Goal: Answer question/provide support: Share knowledge or assist other users

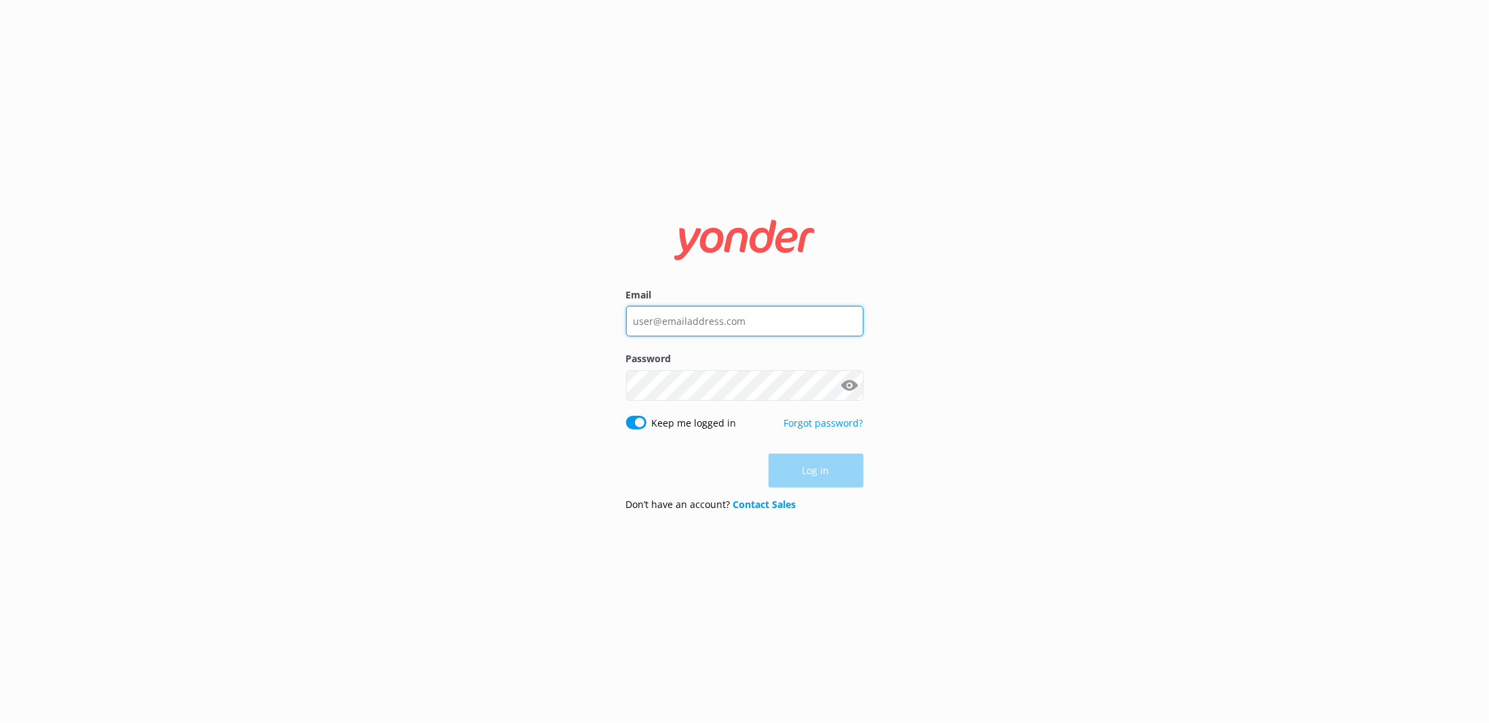
type input "[EMAIL_ADDRESS][DOMAIN_NAME]"
click at [814, 473] on div "Log in" at bounding box center [744, 471] width 237 height 34
click at [813, 464] on button "Log in" at bounding box center [816, 471] width 95 height 34
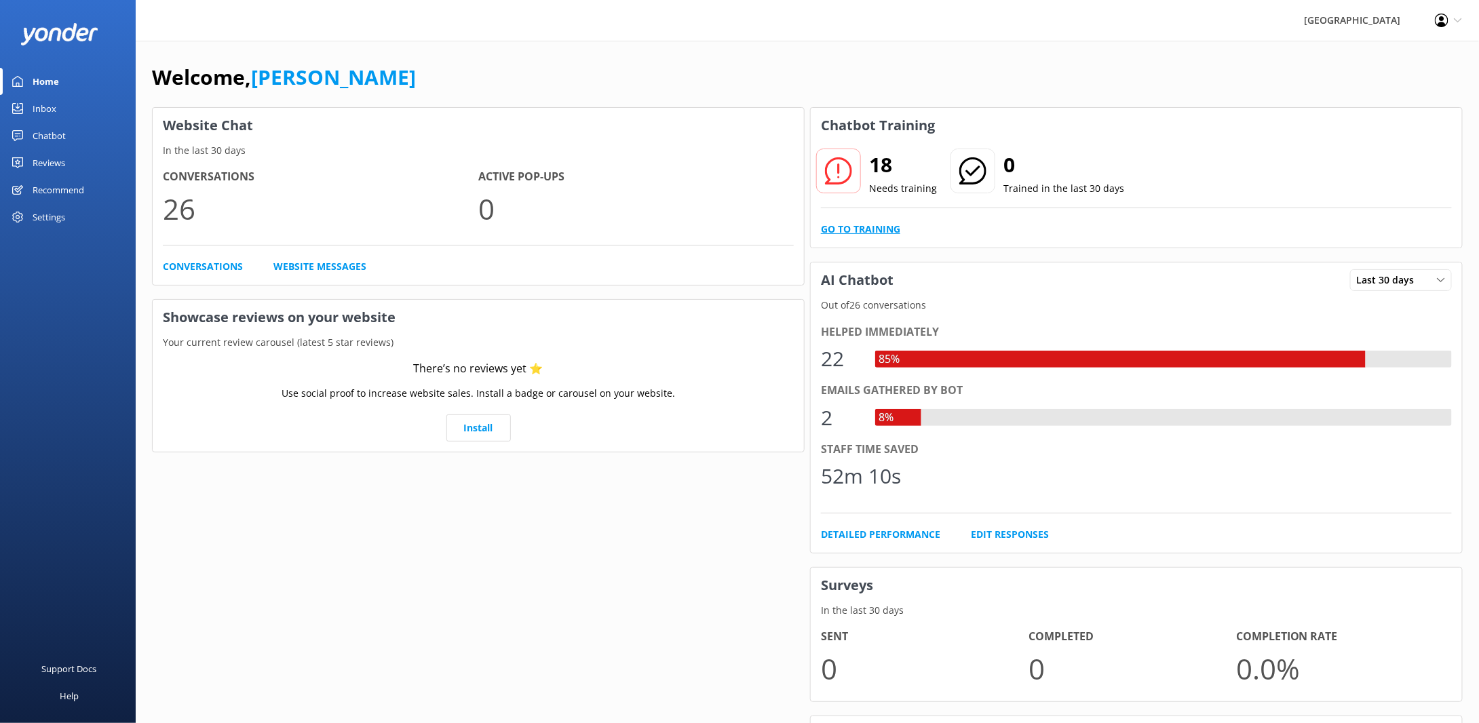
click at [877, 233] on link "Go to Training" at bounding box center [860, 229] width 79 height 15
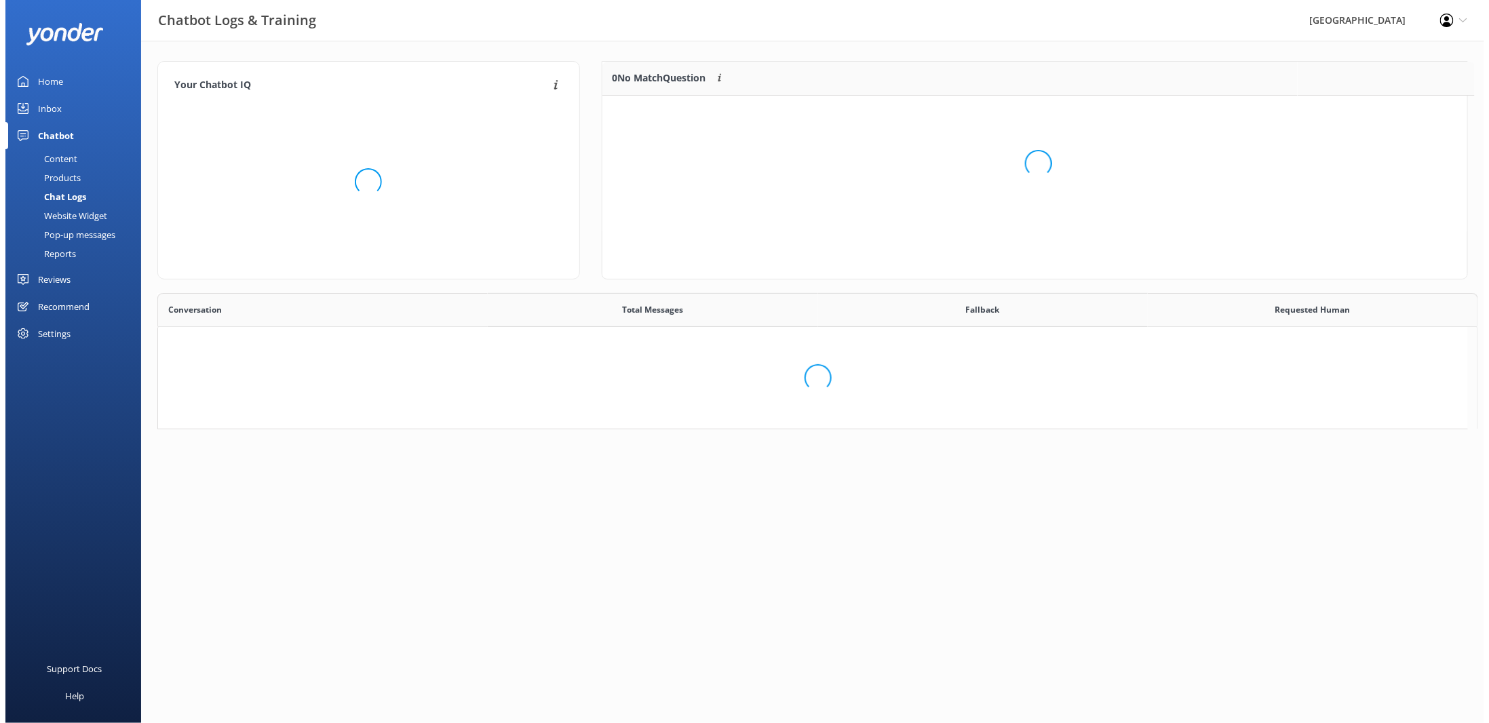
scroll to position [11, 11]
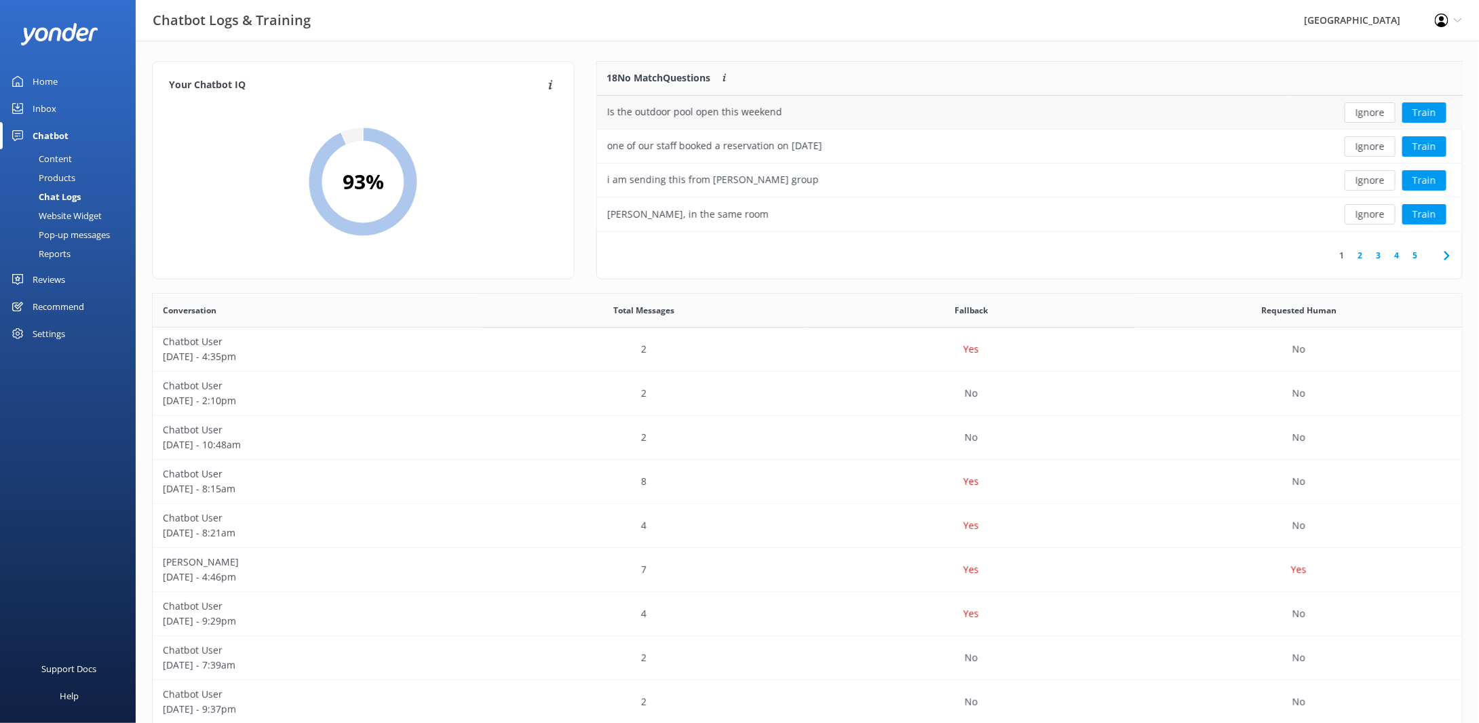
click at [702, 117] on div "Is the outdoor pool open this weekend" at bounding box center [694, 111] width 175 height 15
click at [1333, 114] on div "Ignore Train" at bounding box center [1375, 112] width 155 height 20
click at [762, 111] on div "Is the outdoor pool open this weekend" at bounding box center [694, 111] width 175 height 15
click at [1441, 113] on button "Train" at bounding box center [1424, 112] width 44 height 20
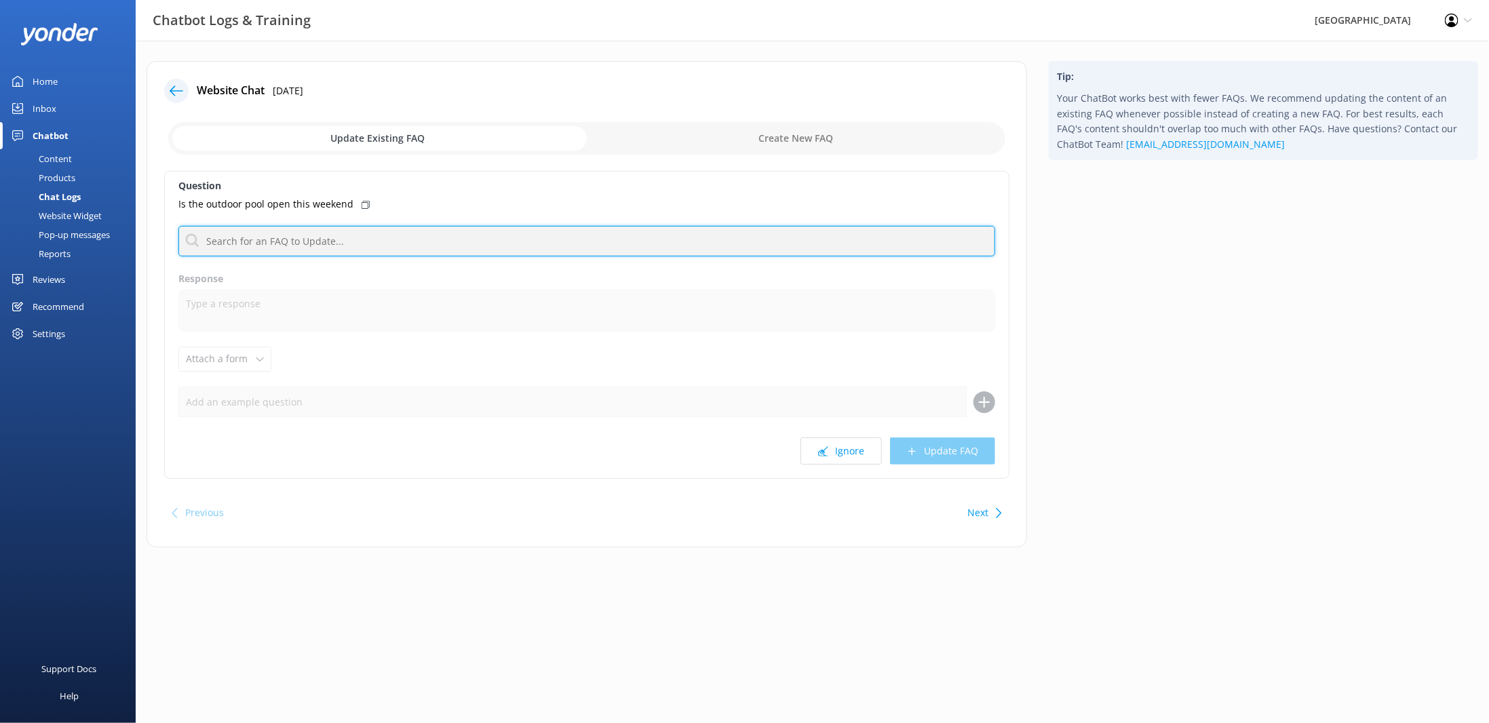
click at [315, 242] on input "text" at bounding box center [586, 241] width 817 height 31
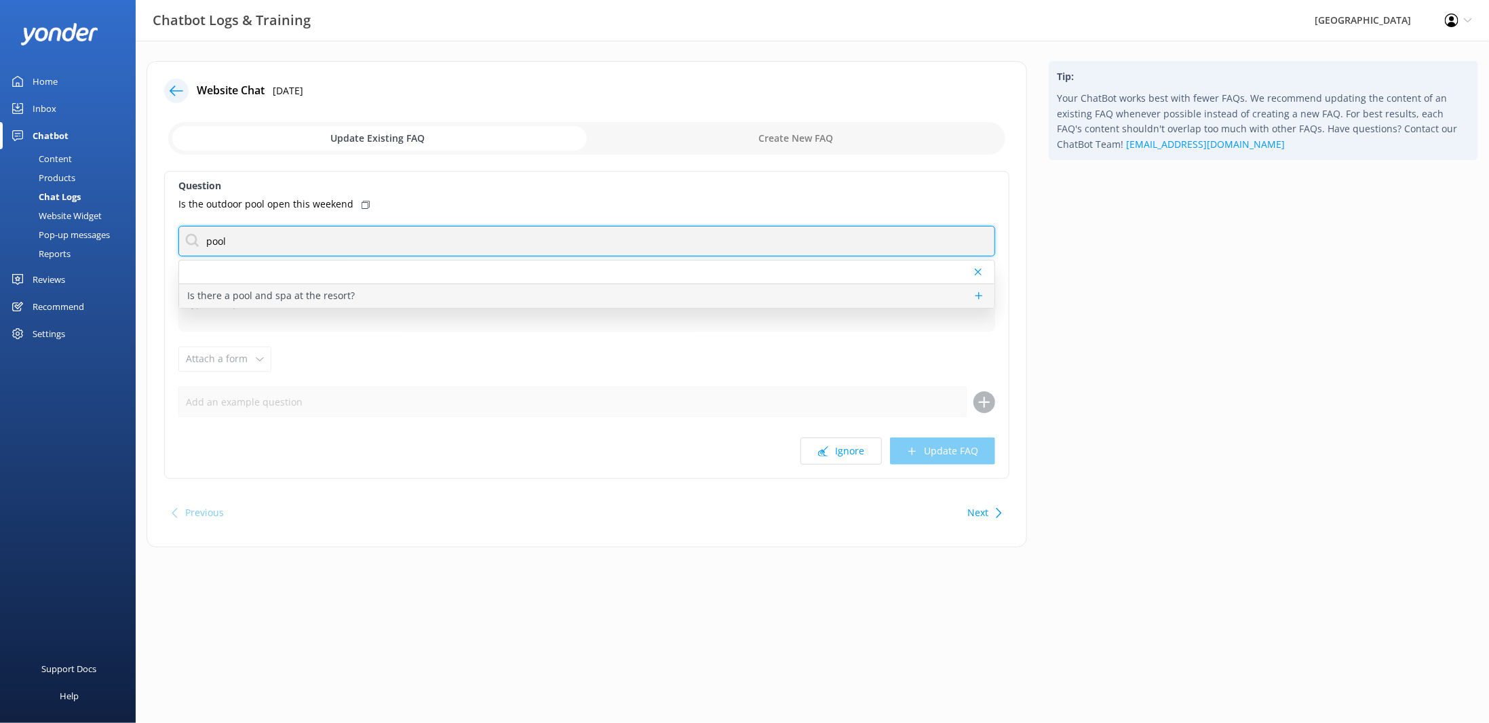
type input "pool"
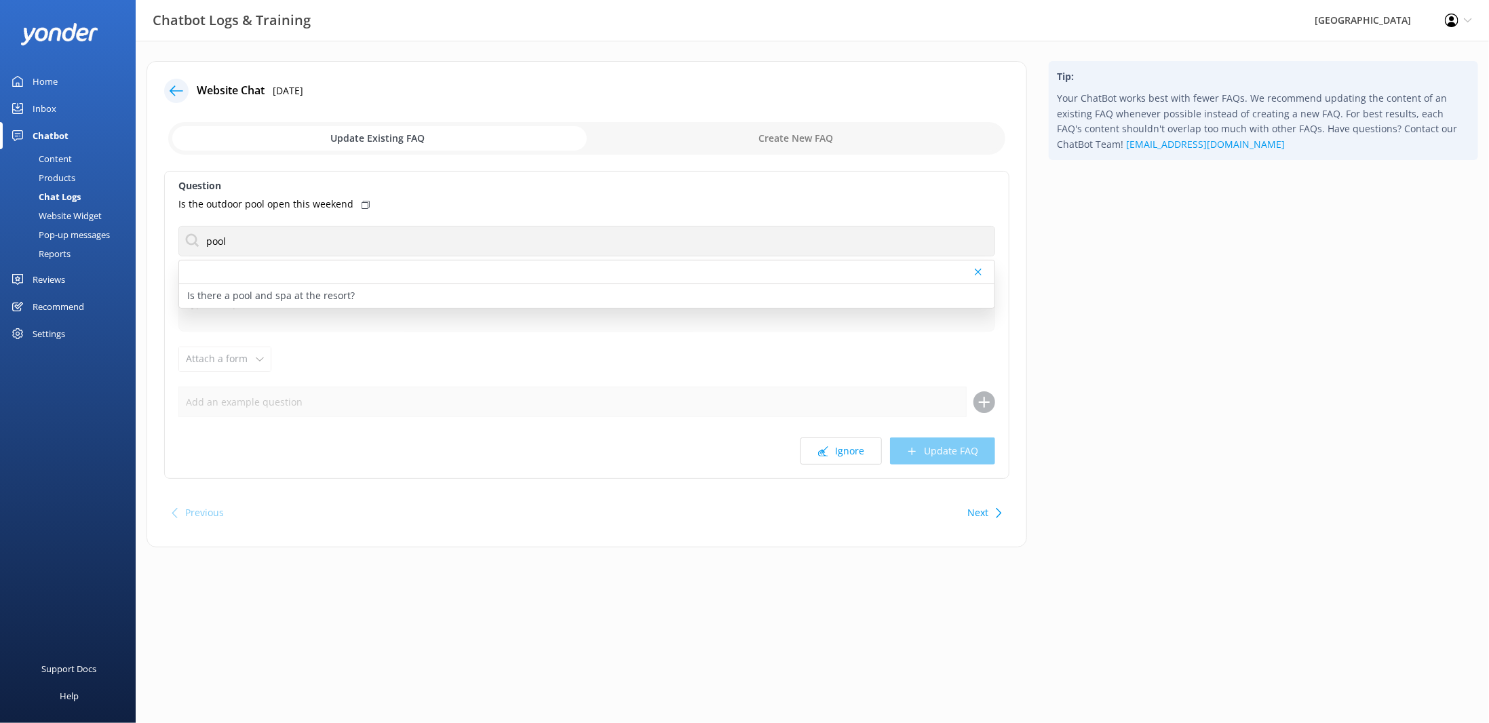
click at [304, 302] on p "Is there a pool and spa at the resort?" at bounding box center [271, 295] width 168 height 15
type textarea "The resort features a heated outdoor pool, an indoor spa, and a sauna. They're …"
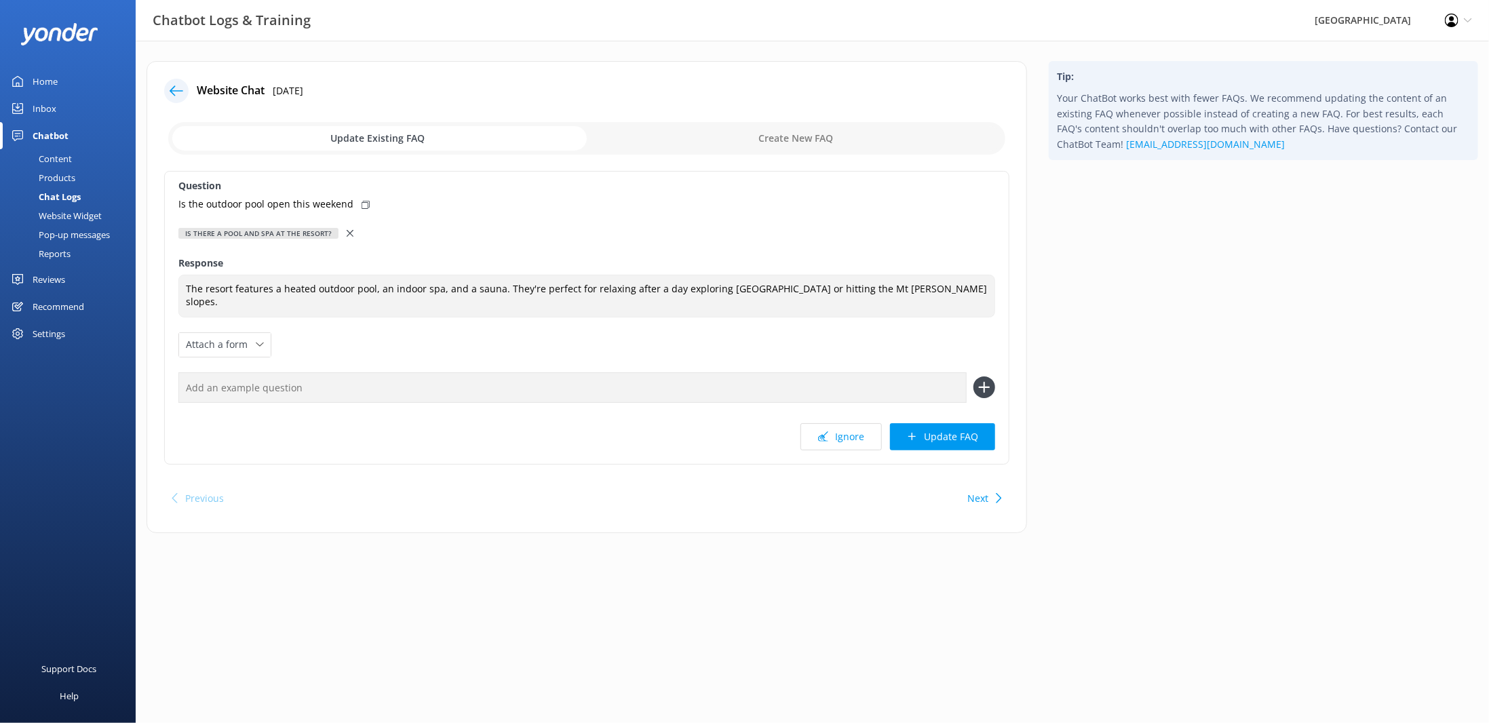
click at [788, 136] on input "checkbox" at bounding box center [586, 138] width 837 height 33
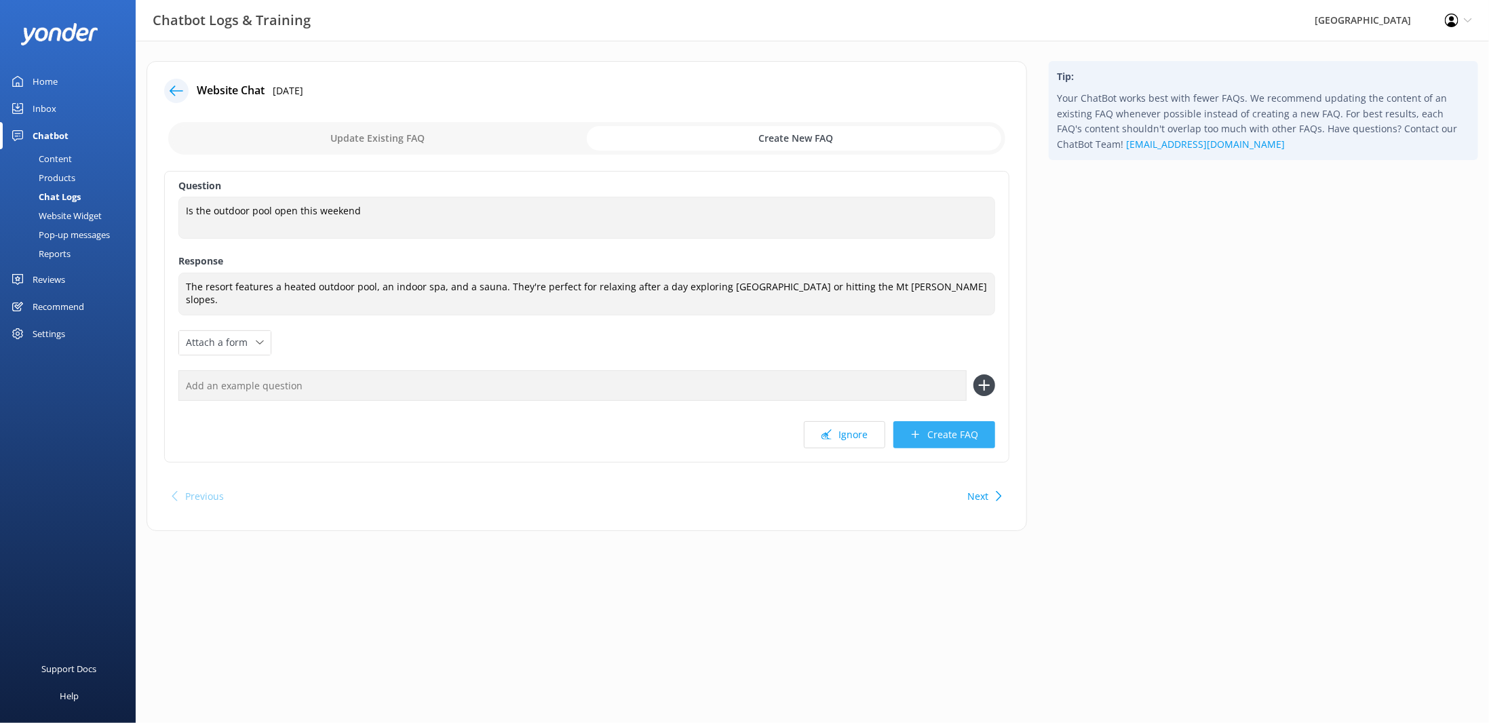
click at [946, 429] on button "Create FAQ" at bounding box center [944, 434] width 102 height 27
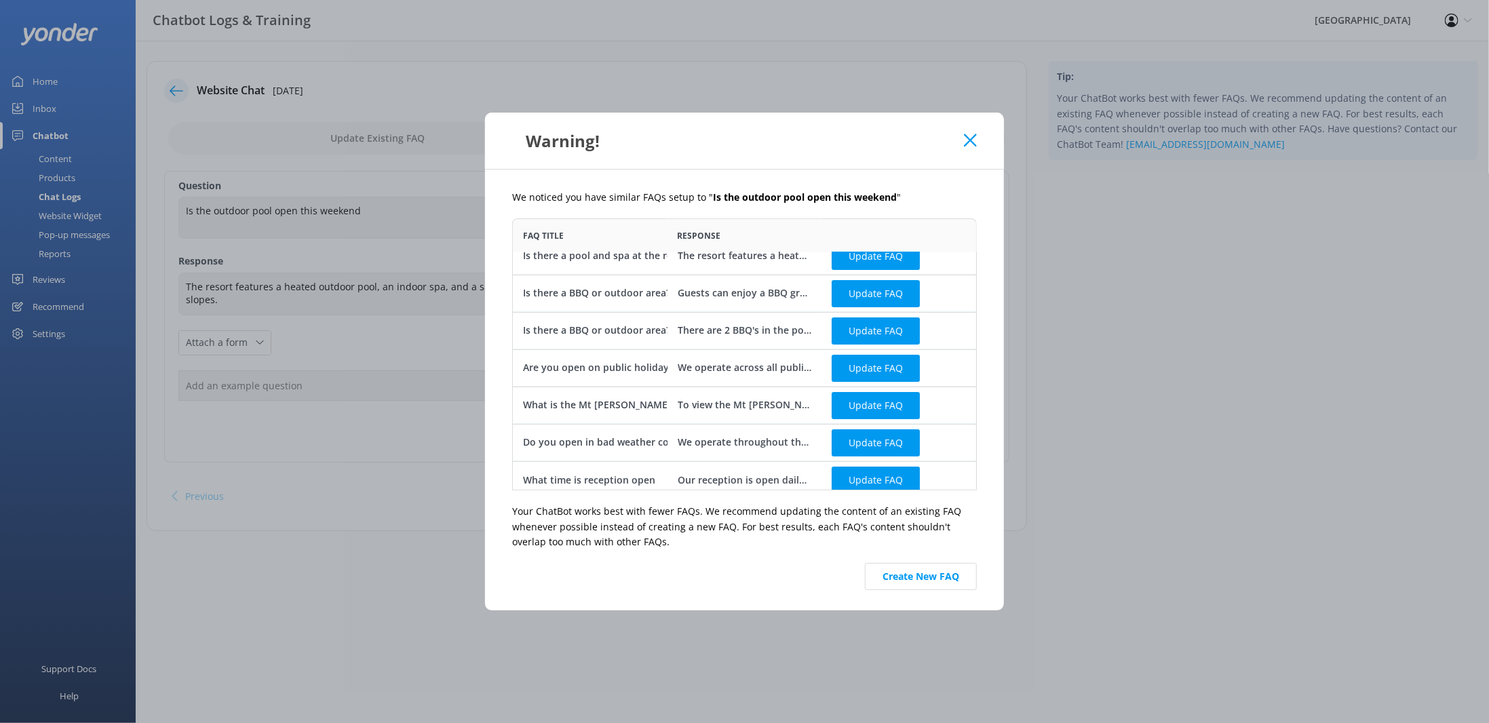
scroll to position [23, 0]
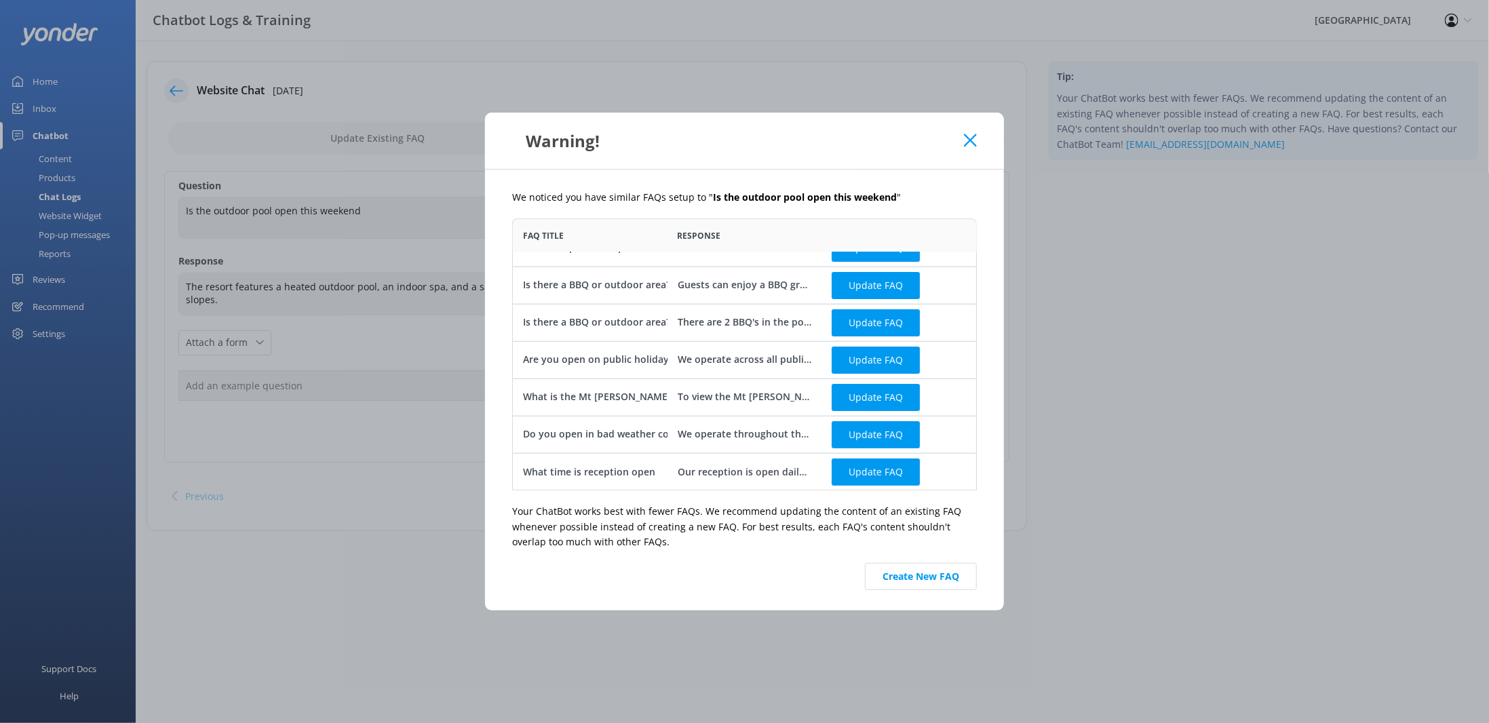
click at [964, 144] on icon at bounding box center [970, 141] width 13 height 14
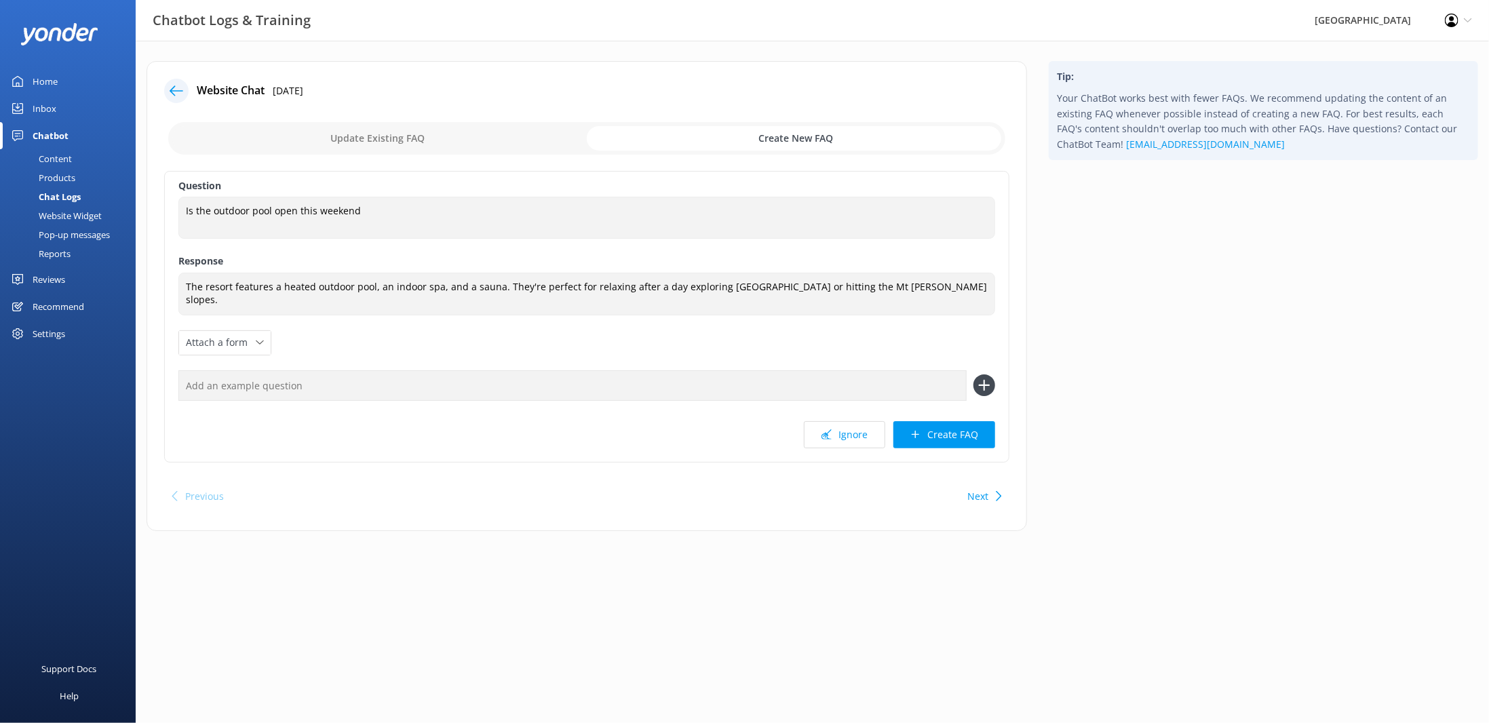
click at [416, 131] on input "checkbox" at bounding box center [586, 138] width 837 height 33
checkbox input "false"
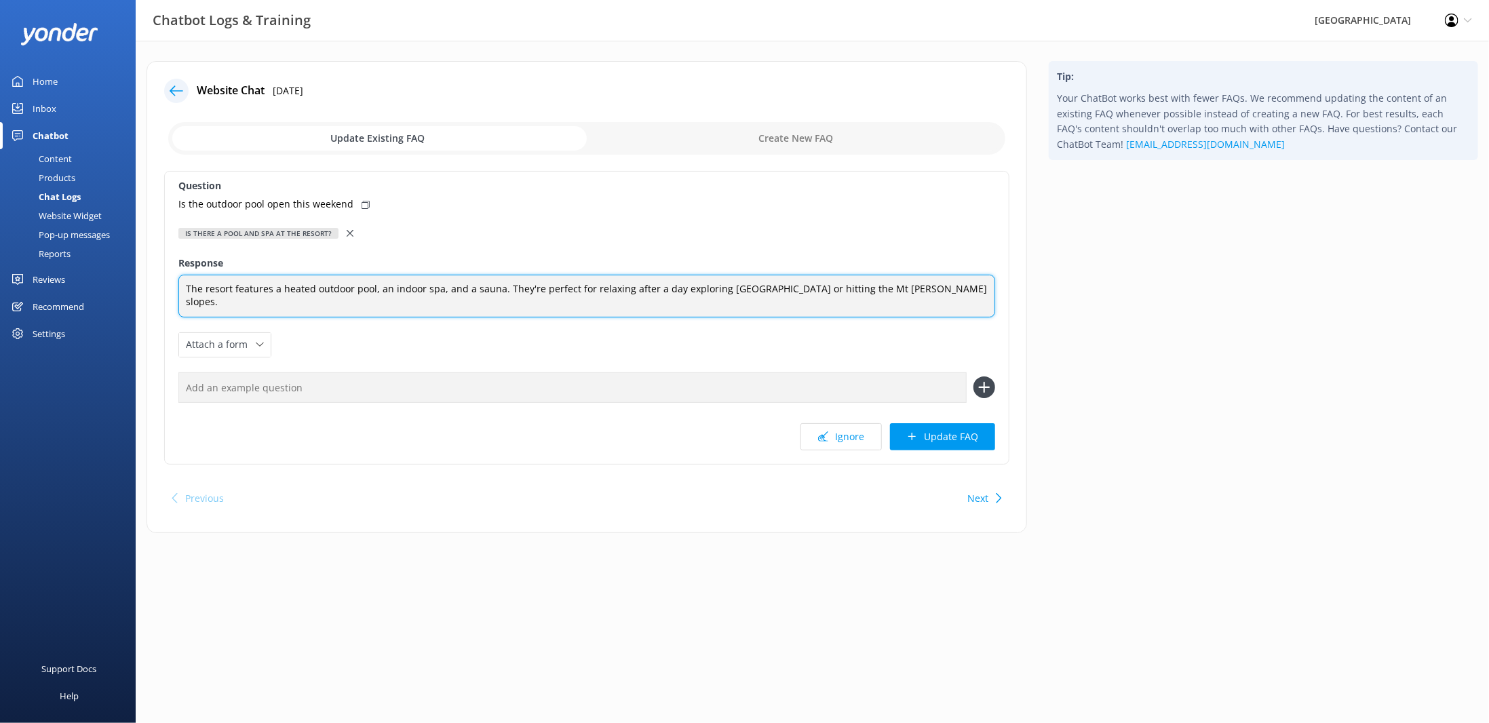
click at [918, 287] on textarea "The resort features a heated outdoor pool, an indoor spa, and a sauna. They're …" at bounding box center [586, 296] width 817 height 43
type textarea "The resort features a heated outdoor pool, an indoor spa, and a sauna. They're …"
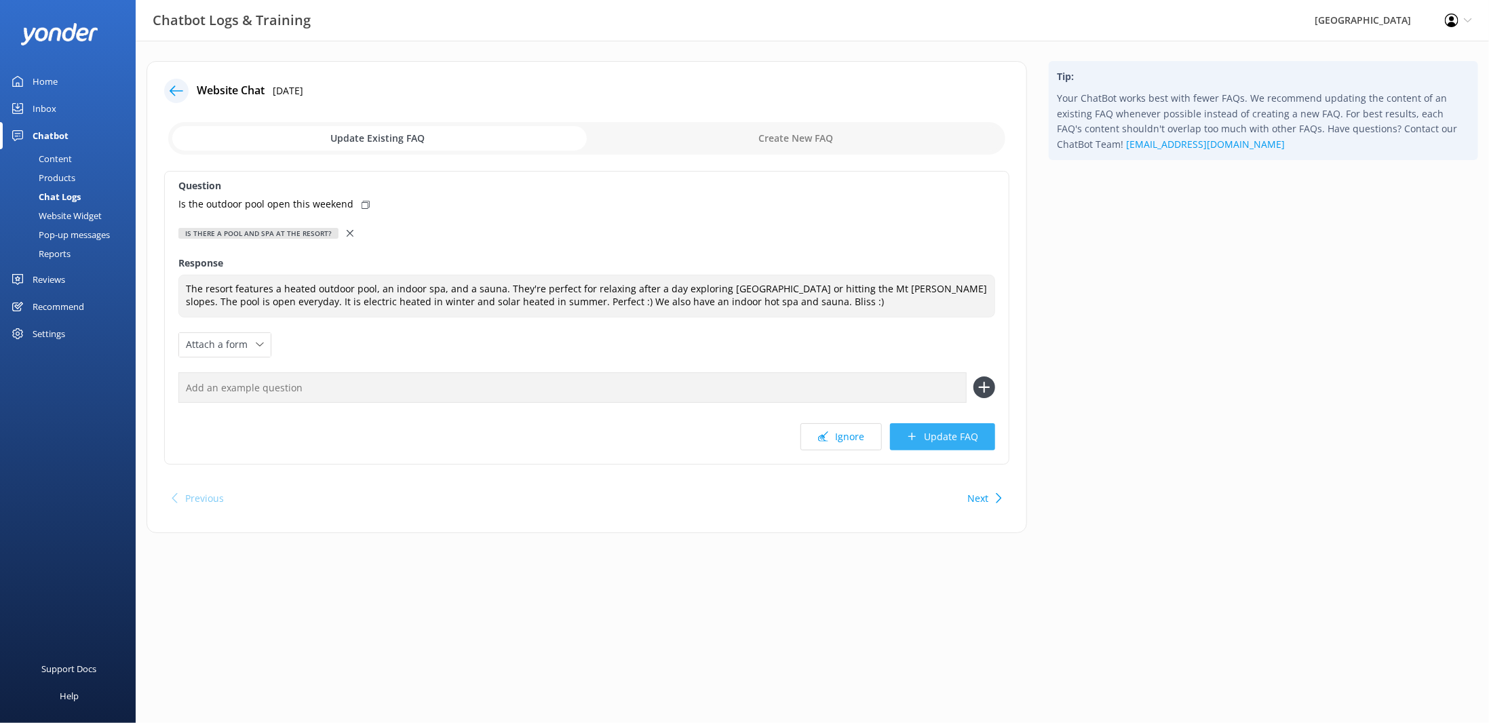
click at [940, 434] on button "Update FAQ" at bounding box center [942, 436] width 105 height 27
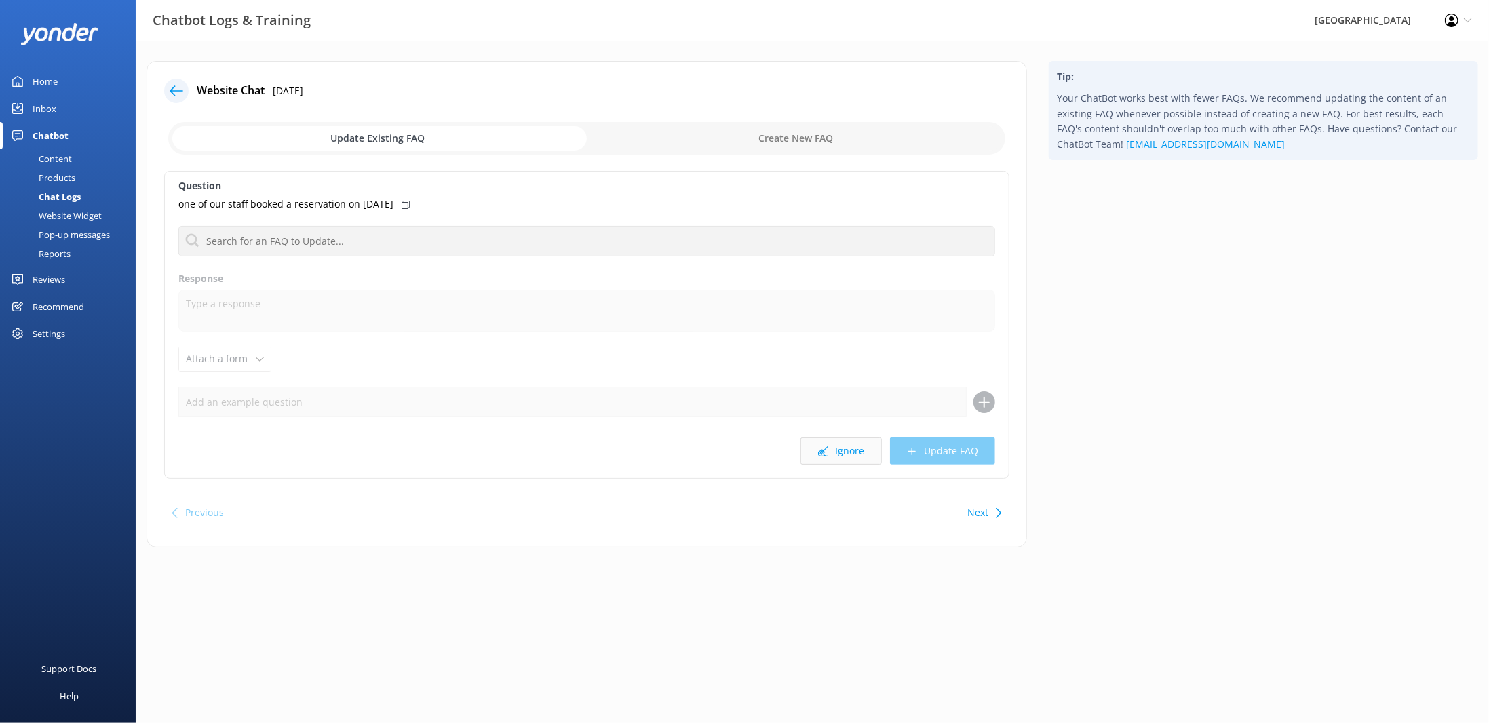
click at [840, 459] on button "Ignore" at bounding box center [840, 451] width 81 height 27
click at [853, 452] on button "Ignore" at bounding box center [840, 451] width 81 height 27
click at [853, 455] on button "Ignore" at bounding box center [840, 451] width 81 height 27
click at [847, 453] on button "Ignore" at bounding box center [840, 451] width 81 height 27
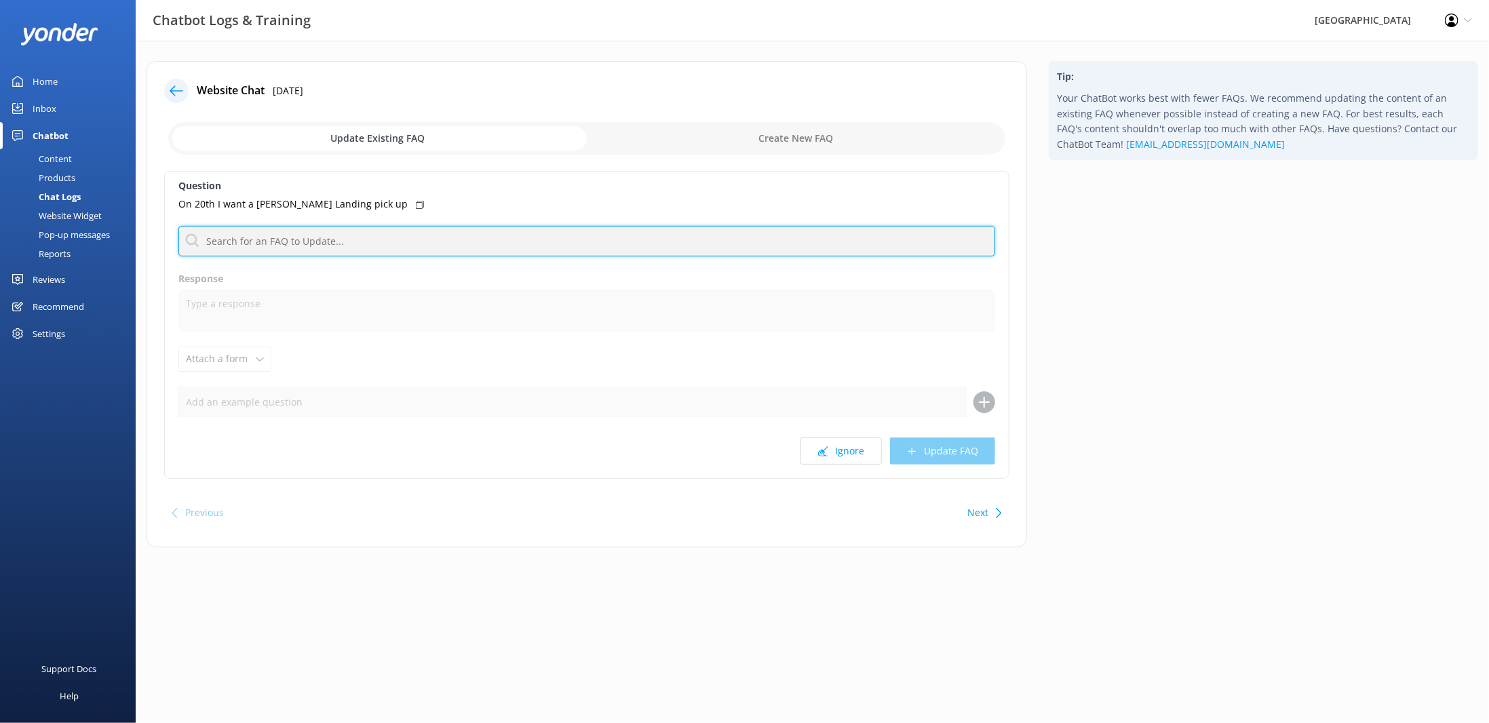
click at [234, 241] on input "text" at bounding box center [586, 241] width 817 height 31
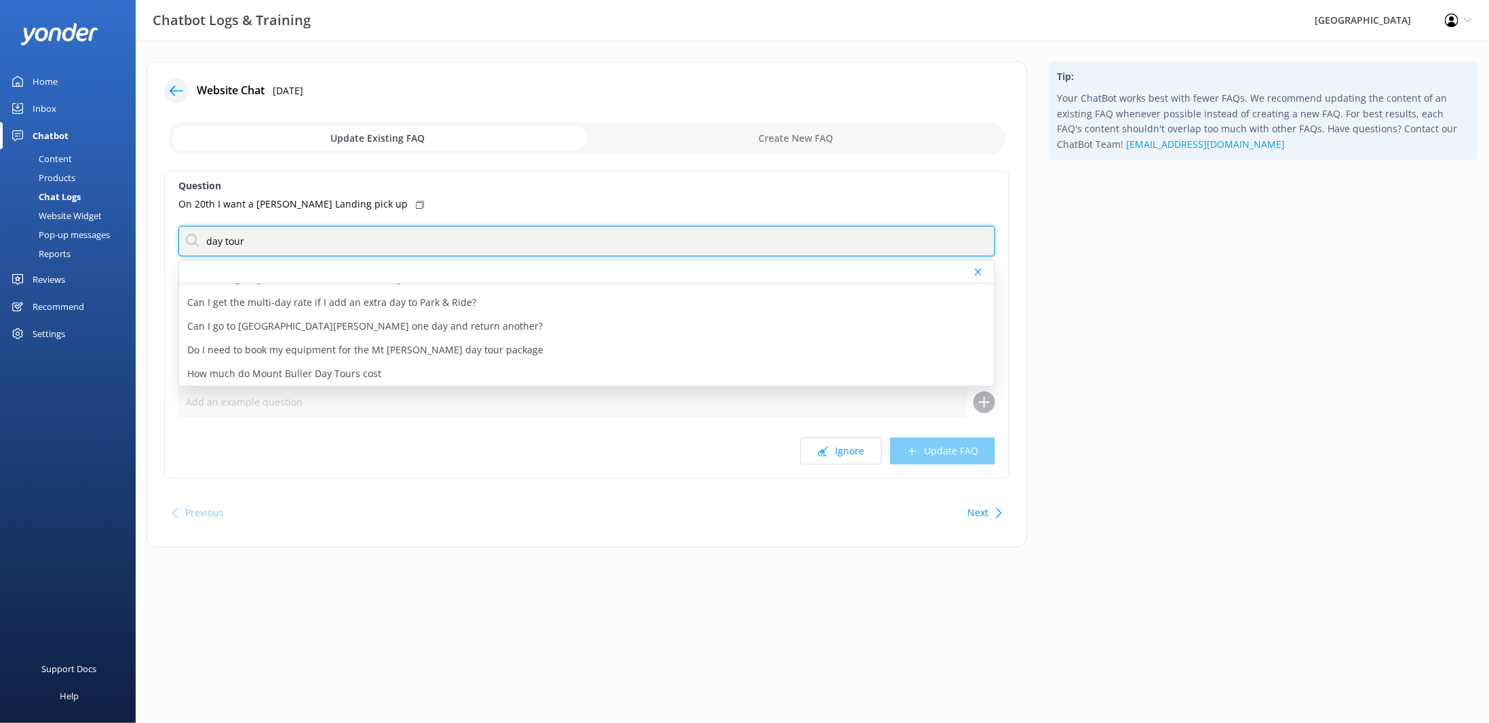
scroll to position [136, 0]
type input "day tour"
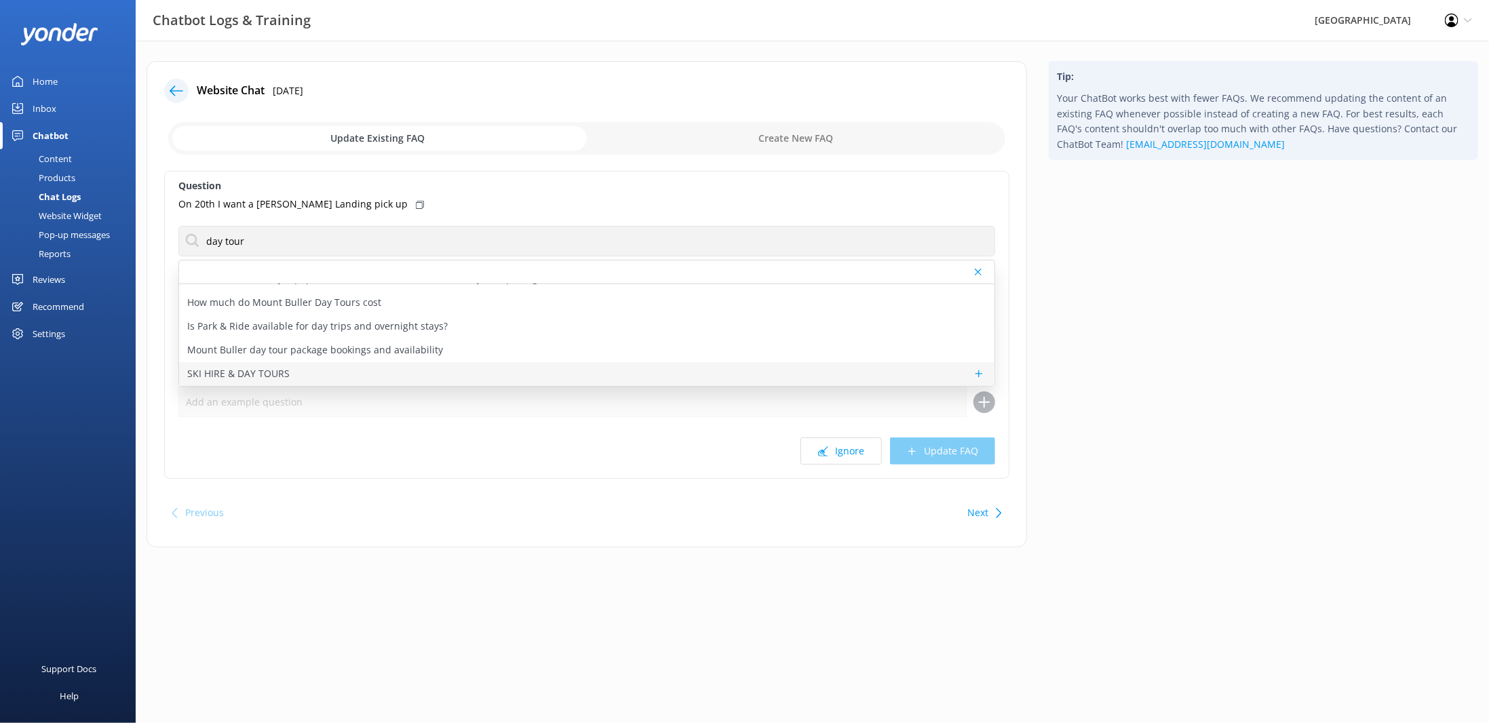
click at [298, 375] on div "SKI HIRE & DAY TOURS" at bounding box center [586, 374] width 815 height 24
type textarea "🎿 Ski Hire: We offer top quality snow gear, clothing, Chains and much more! Sav…"
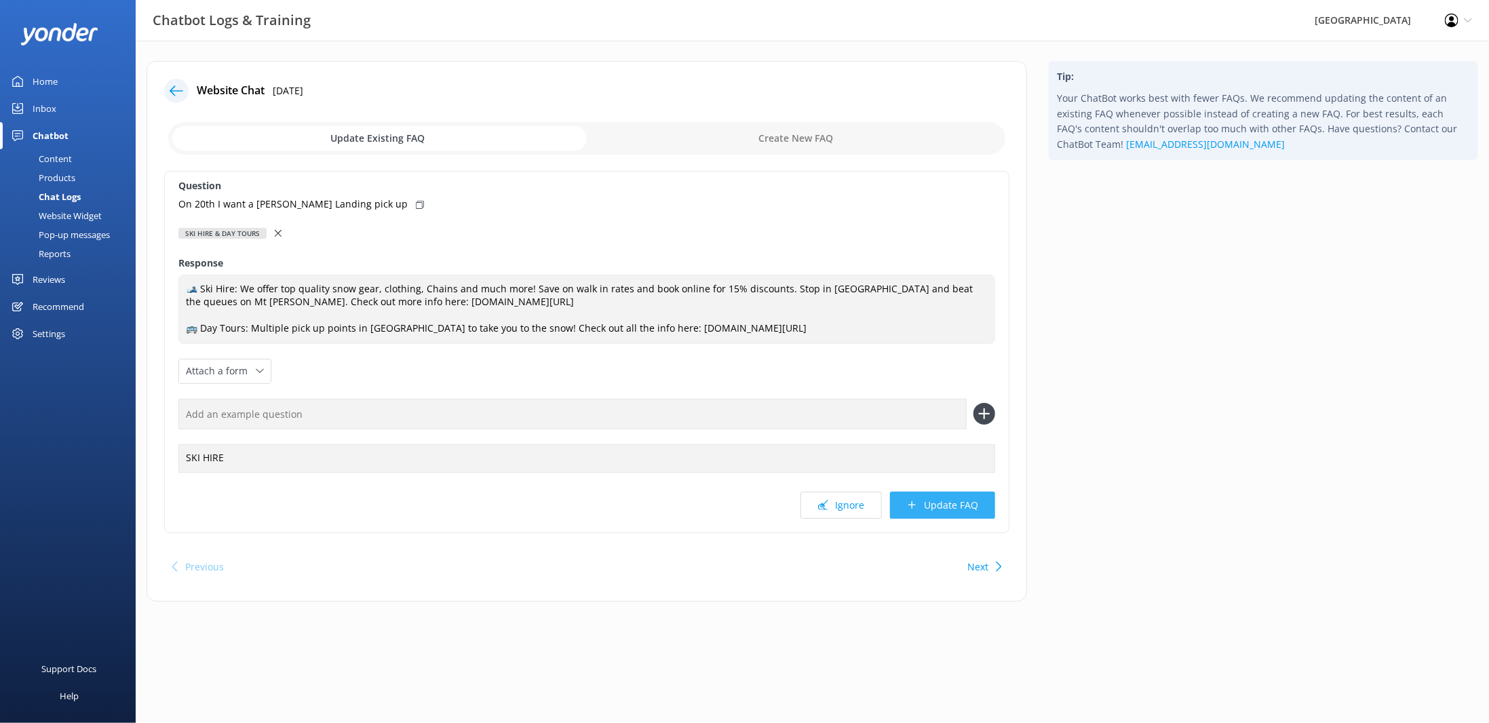
click at [933, 505] on button "Update FAQ" at bounding box center [942, 505] width 105 height 27
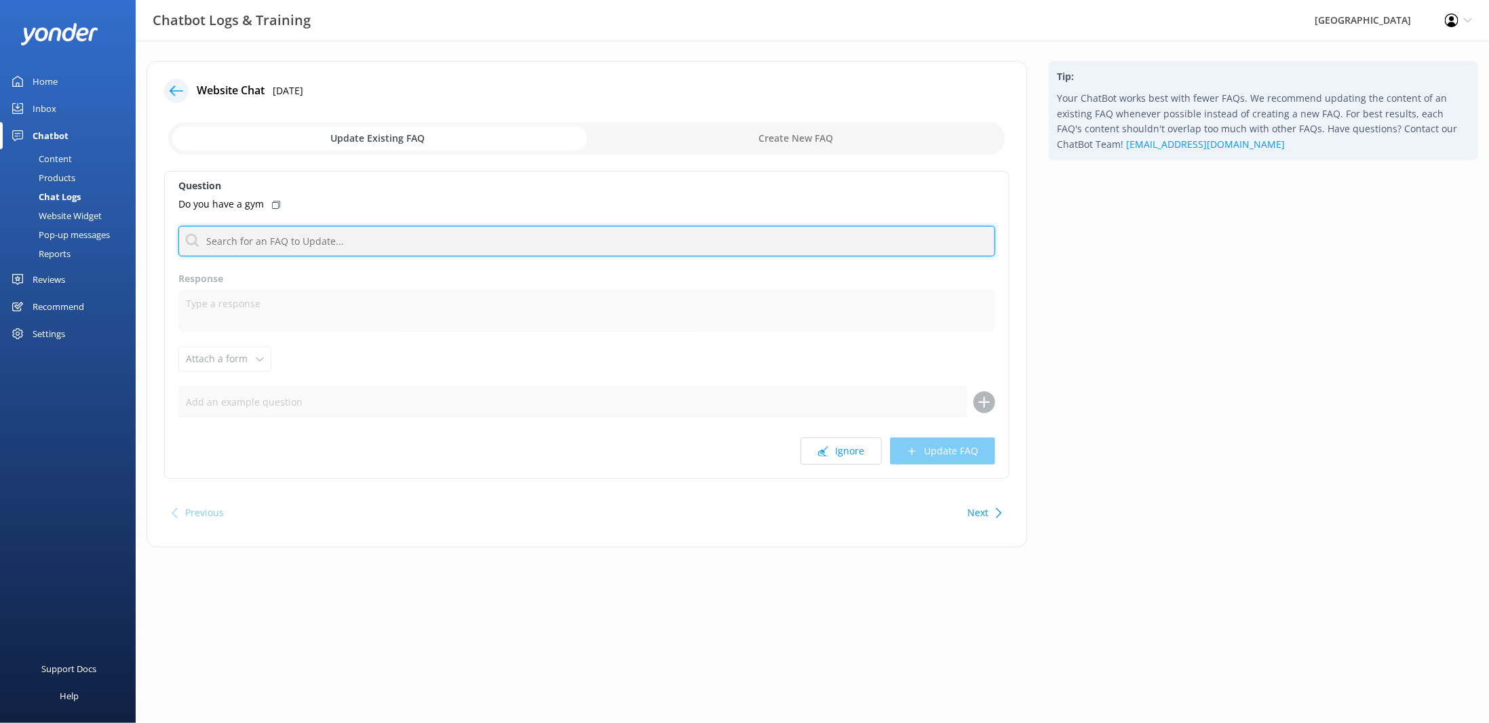
click at [248, 235] on input "text" at bounding box center [586, 241] width 817 height 31
click at [326, 241] on input "text" at bounding box center [586, 241] width 817 height 31
type input "N"
type input "U"
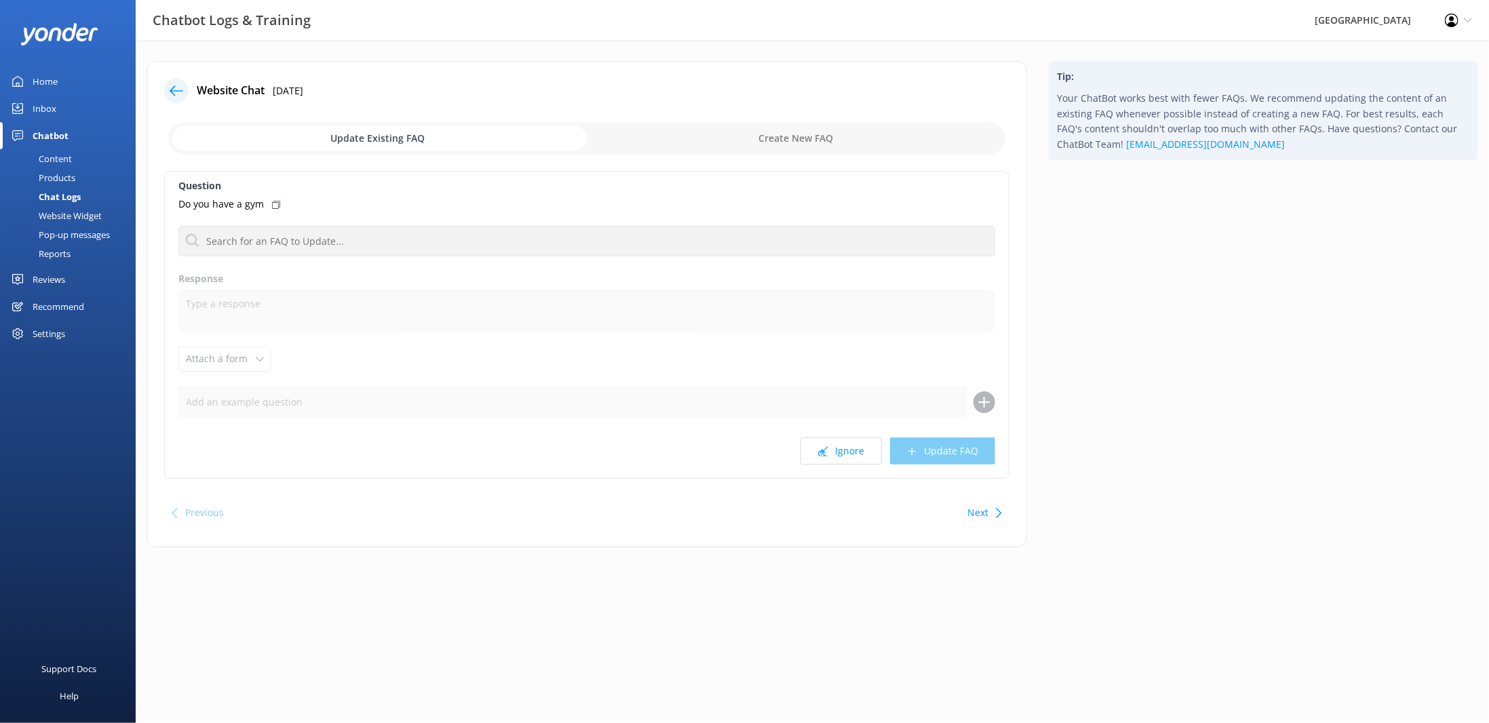
click at [846, 130] on input "checkbox" at bounding box center [586, 138] width 837 height 33
checkbox input "true"
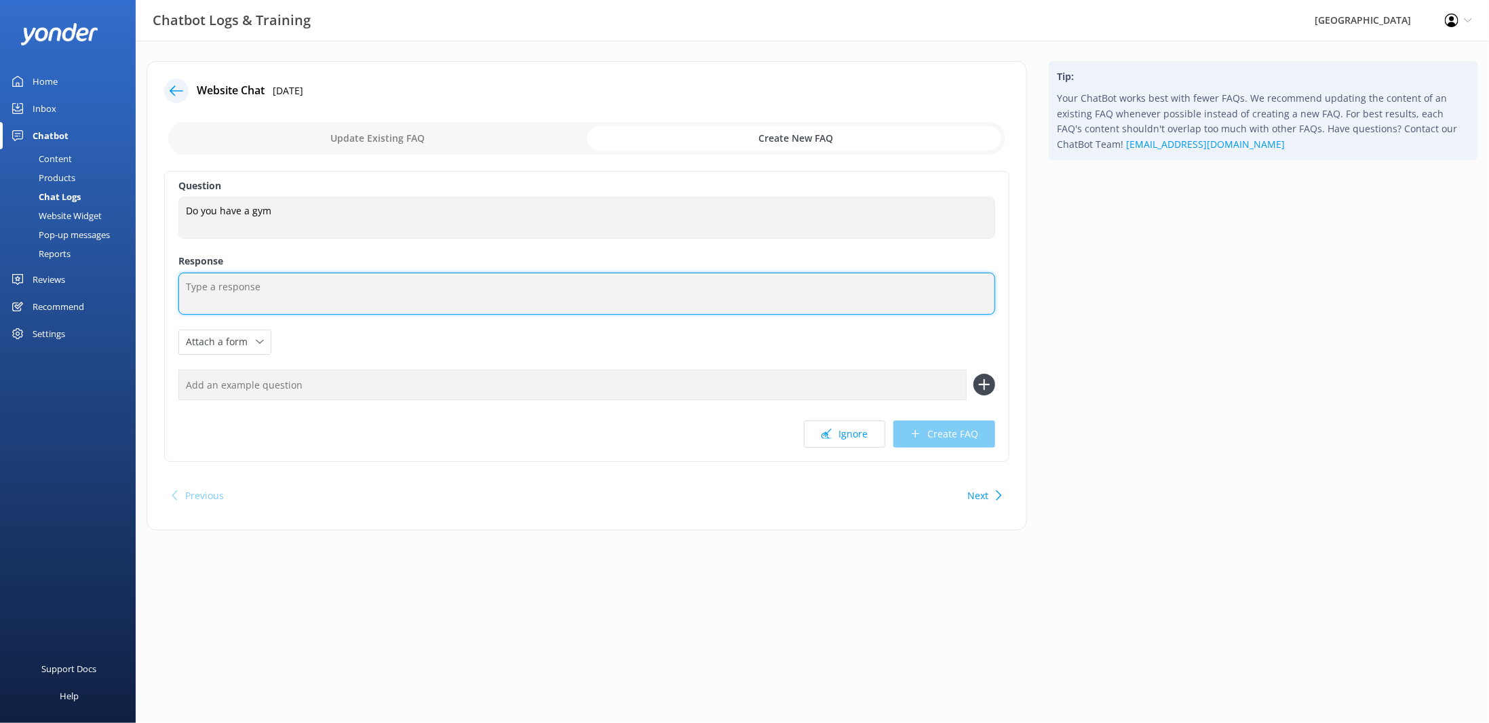
click at [271, 284] on textarea at bounding box center [586, 294] width 817 height 42
type textarea "Unfortunately we do not have a gym onsite. You can try one of the local gyms fo…"
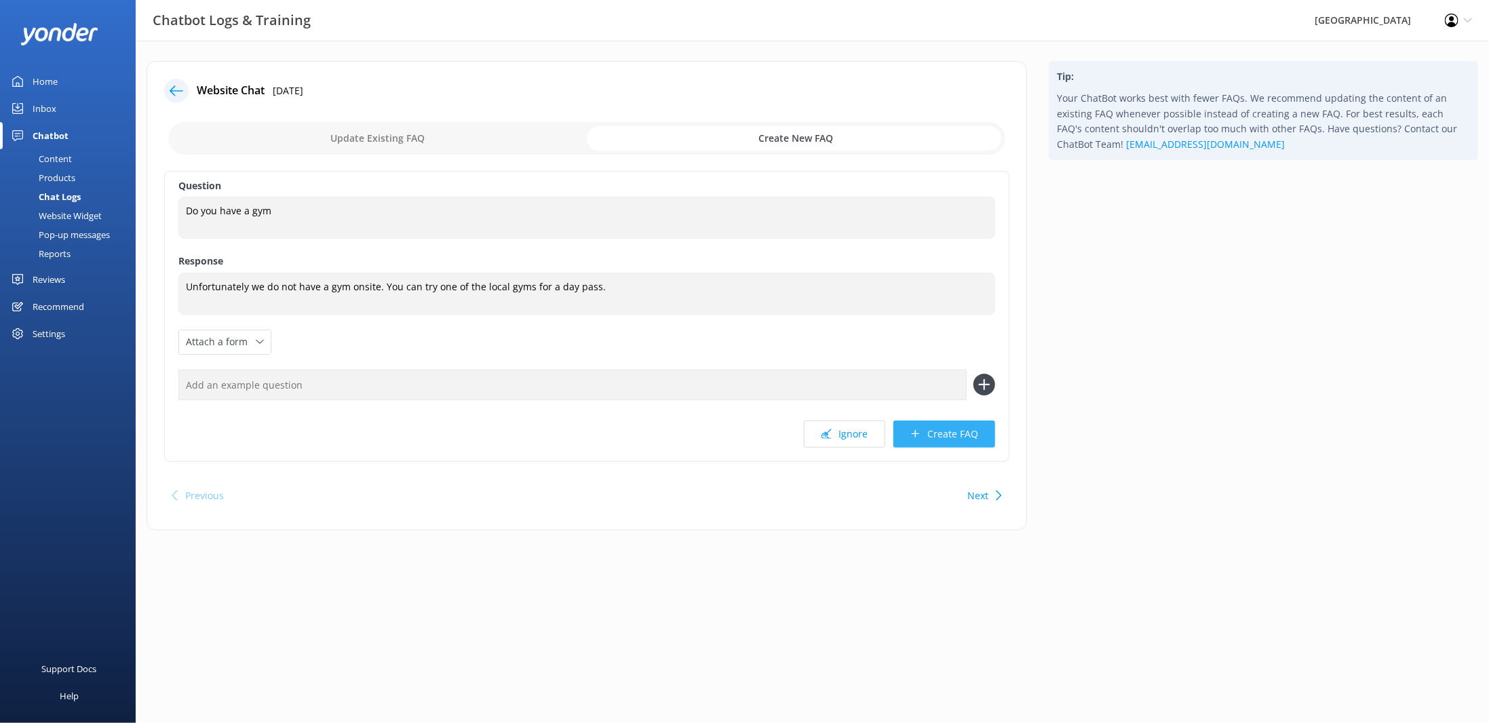
click at [964, 438] on button "Create FAQ" at bounding box center [944, 434] width 102 height 27
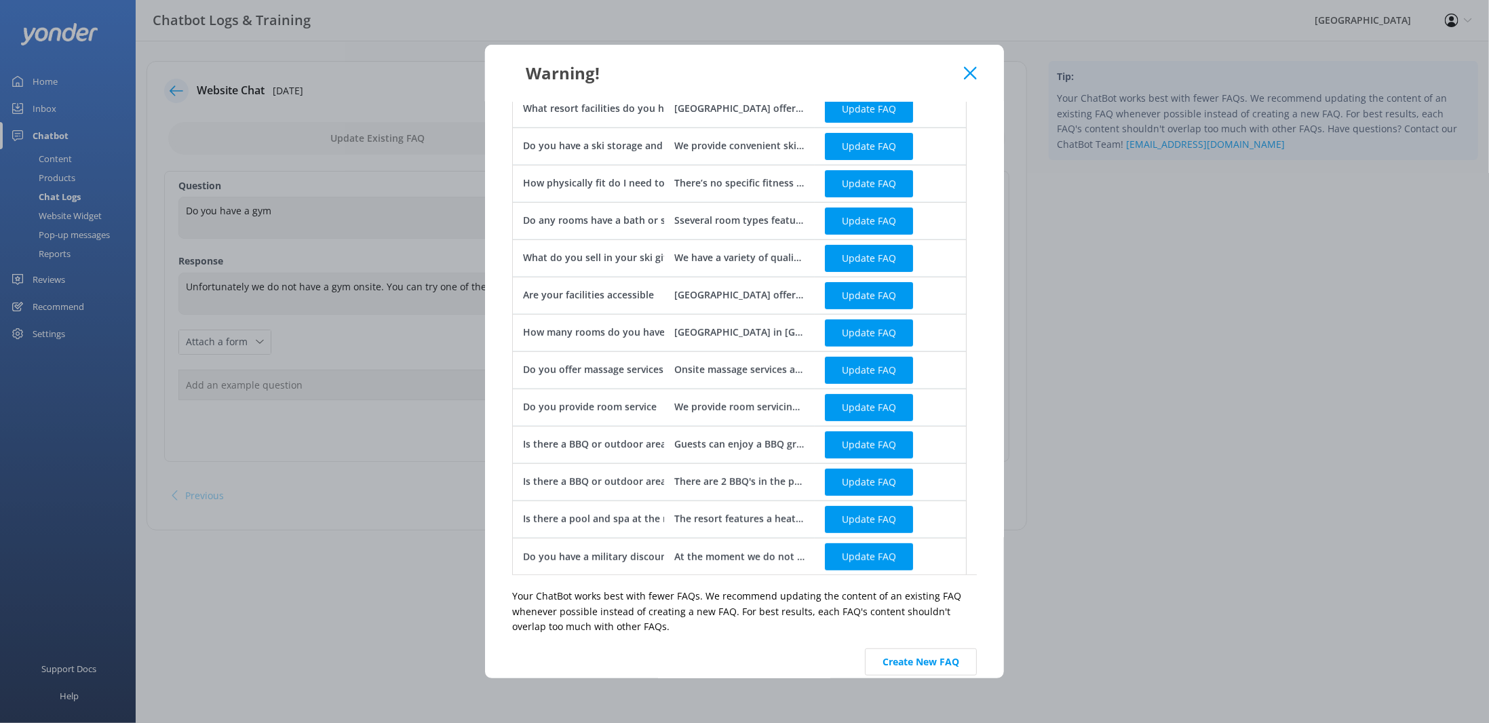
scroll to position [271, 0]
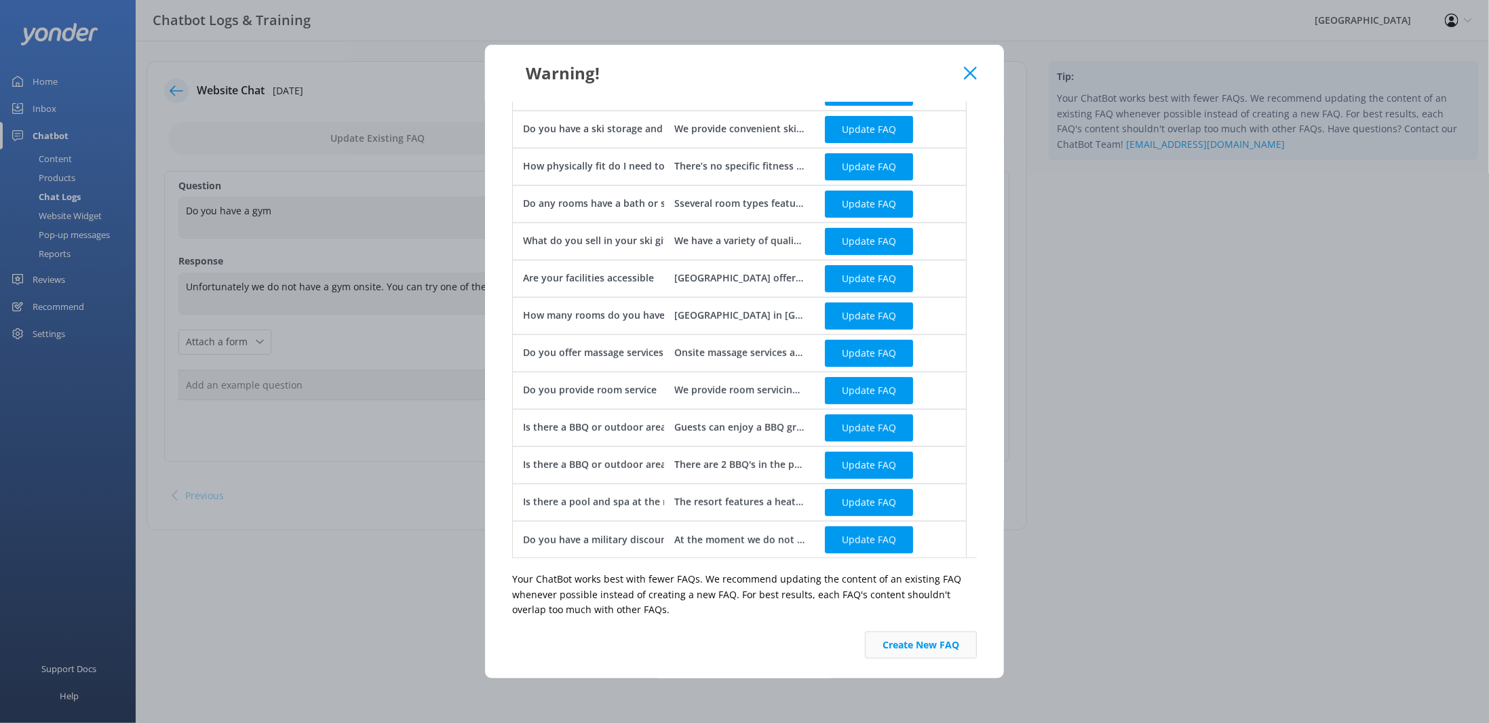
click at [923, 648] on button "Create New FAQ" at bounding box center [921, 645] width 112 height 27
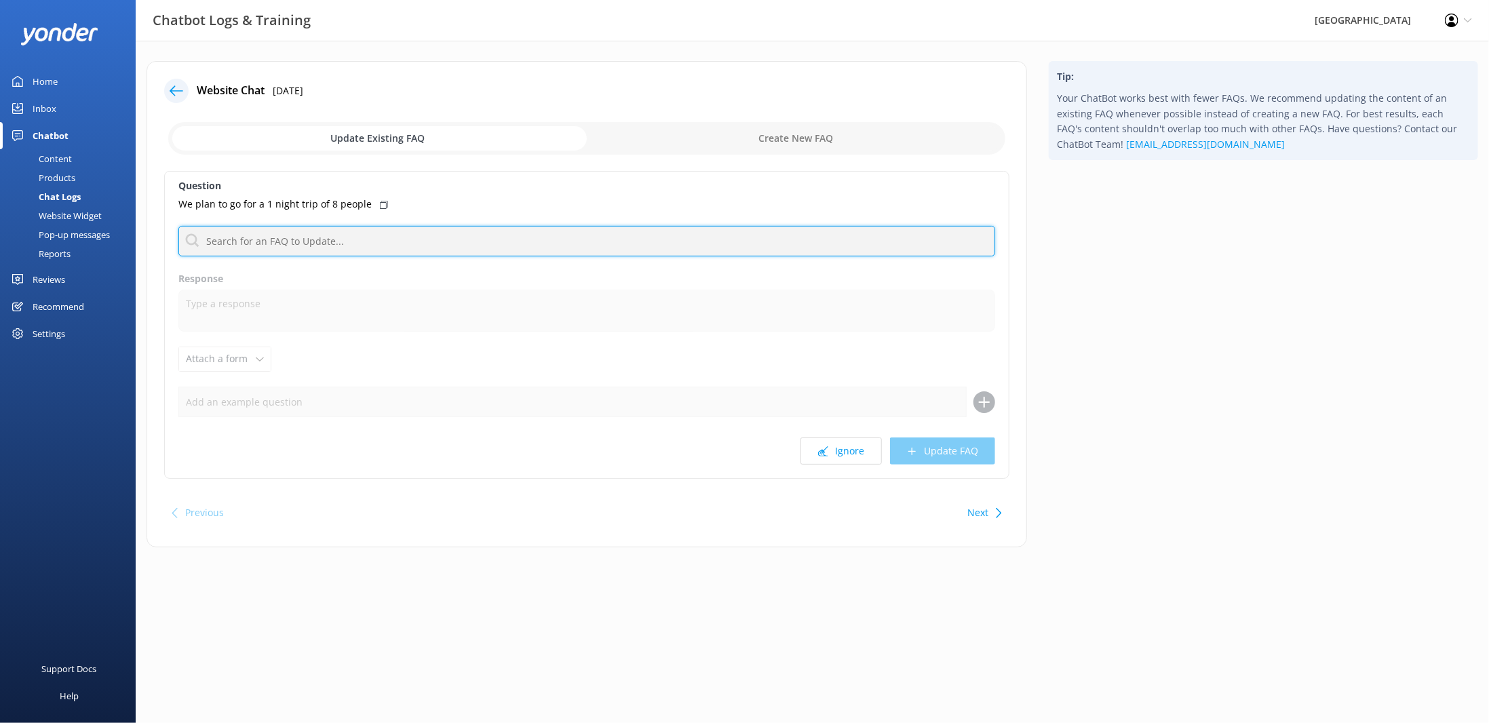
click at [286, 244] on input "text" at bounding box center [586, 241] width 817 height 31
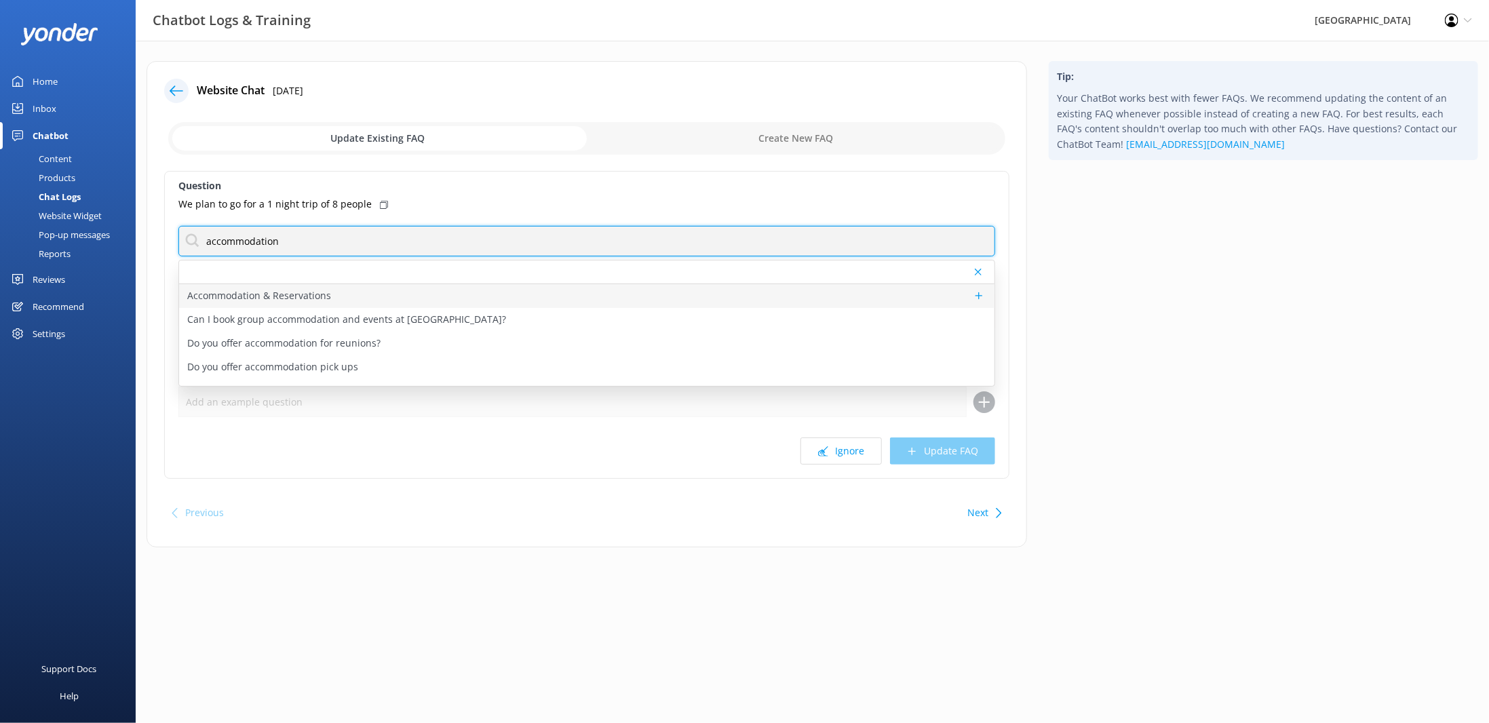
type input "accommodation"
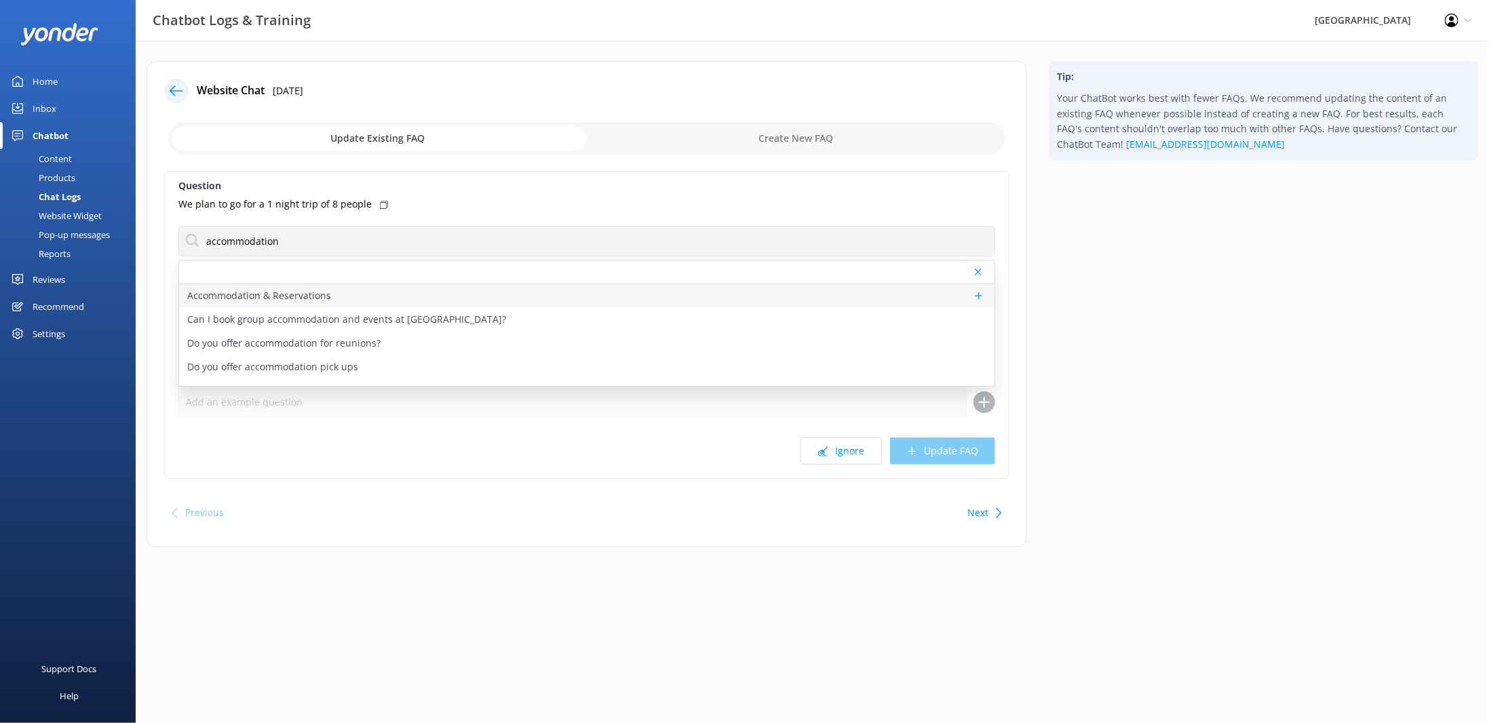
click at [318, 303] on div "Accommodation & Reservations" at bounding box center [586, 296] width 815 height 24
type textarea "You can book your stay at [GEOGRAPHIC_DATA] by visiting [URL][DOMAIN_NAME] . Si…"
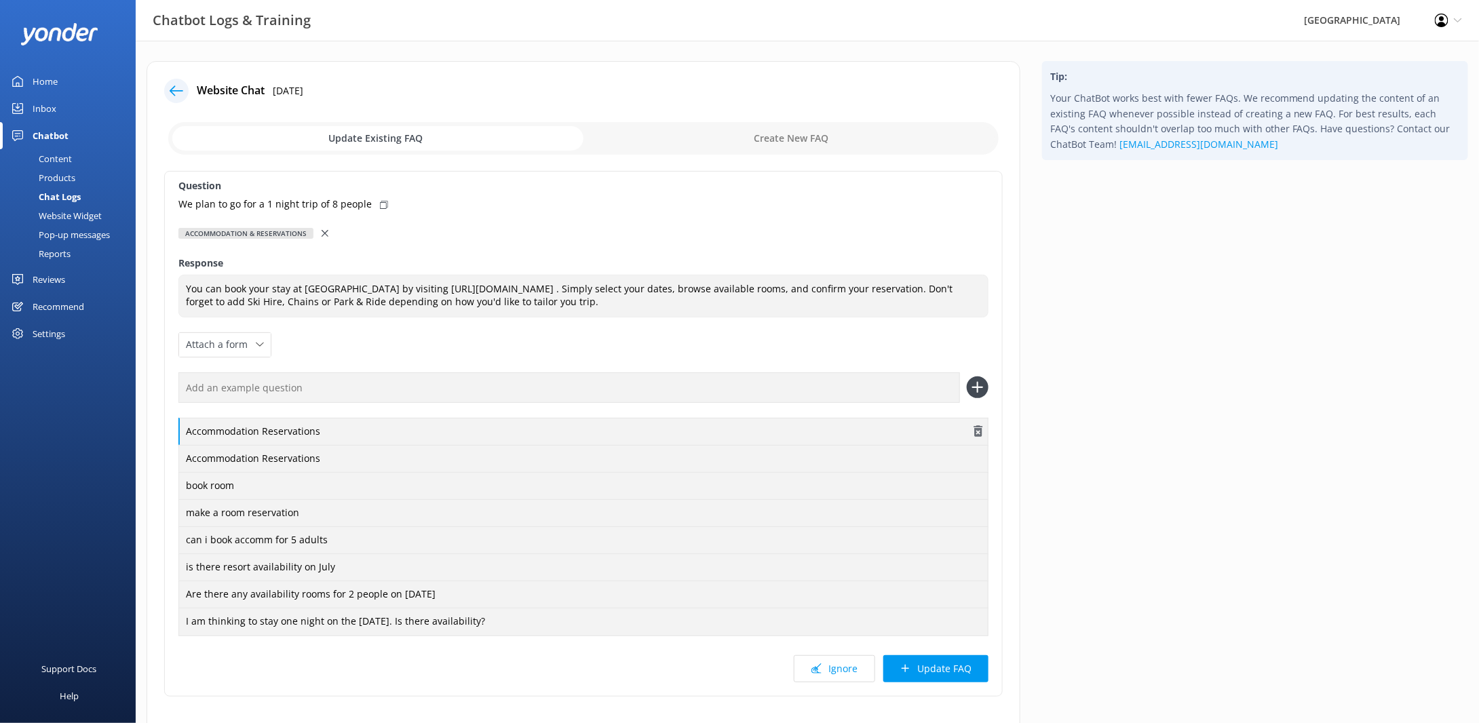
click at [283, 428] on div "Accommodation Reservations" at bounding box center [583, 432] width 810 height 28
click at [932, 662] on button "Update FAQ" at bounding box center [935, 668] width 105 height 27
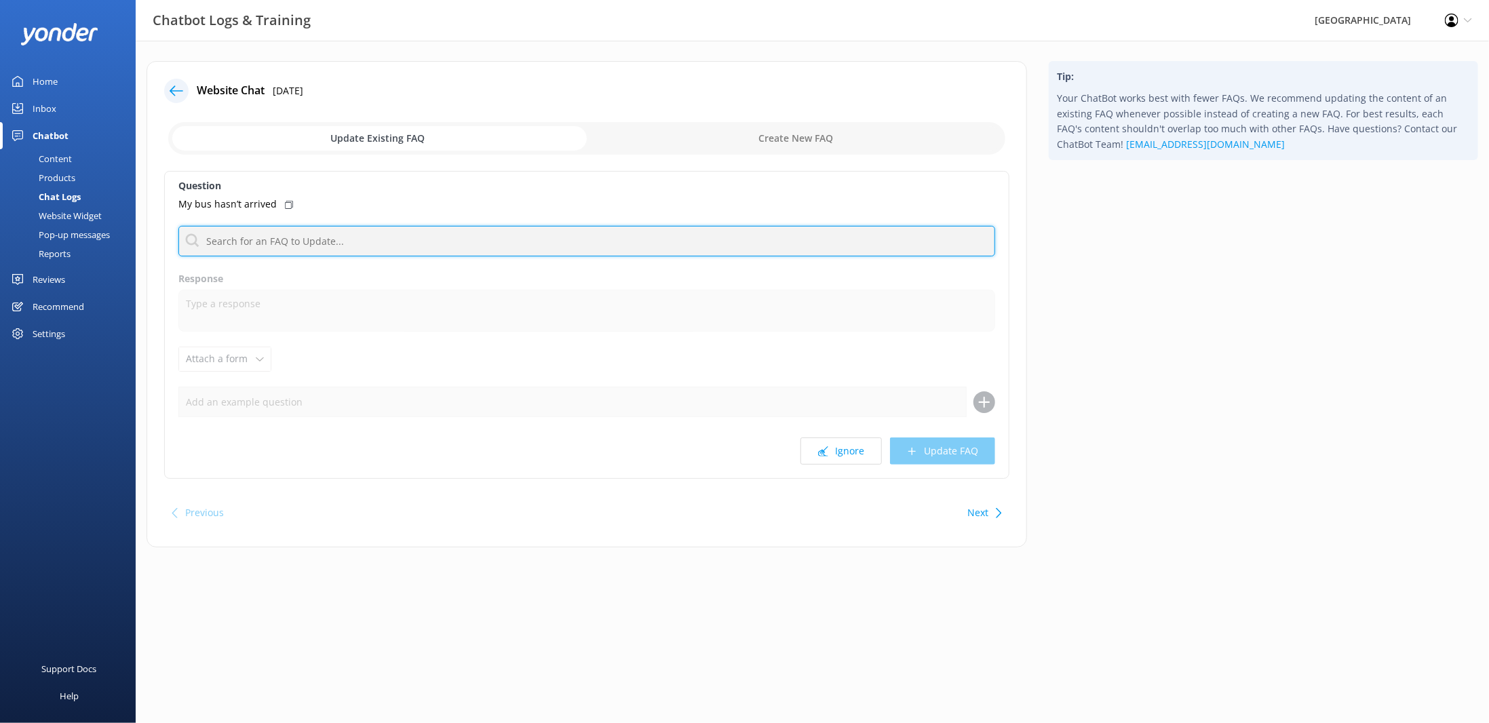
click at [238, 238] on input "text" at bounding box center [586, 241] width 817 height 31
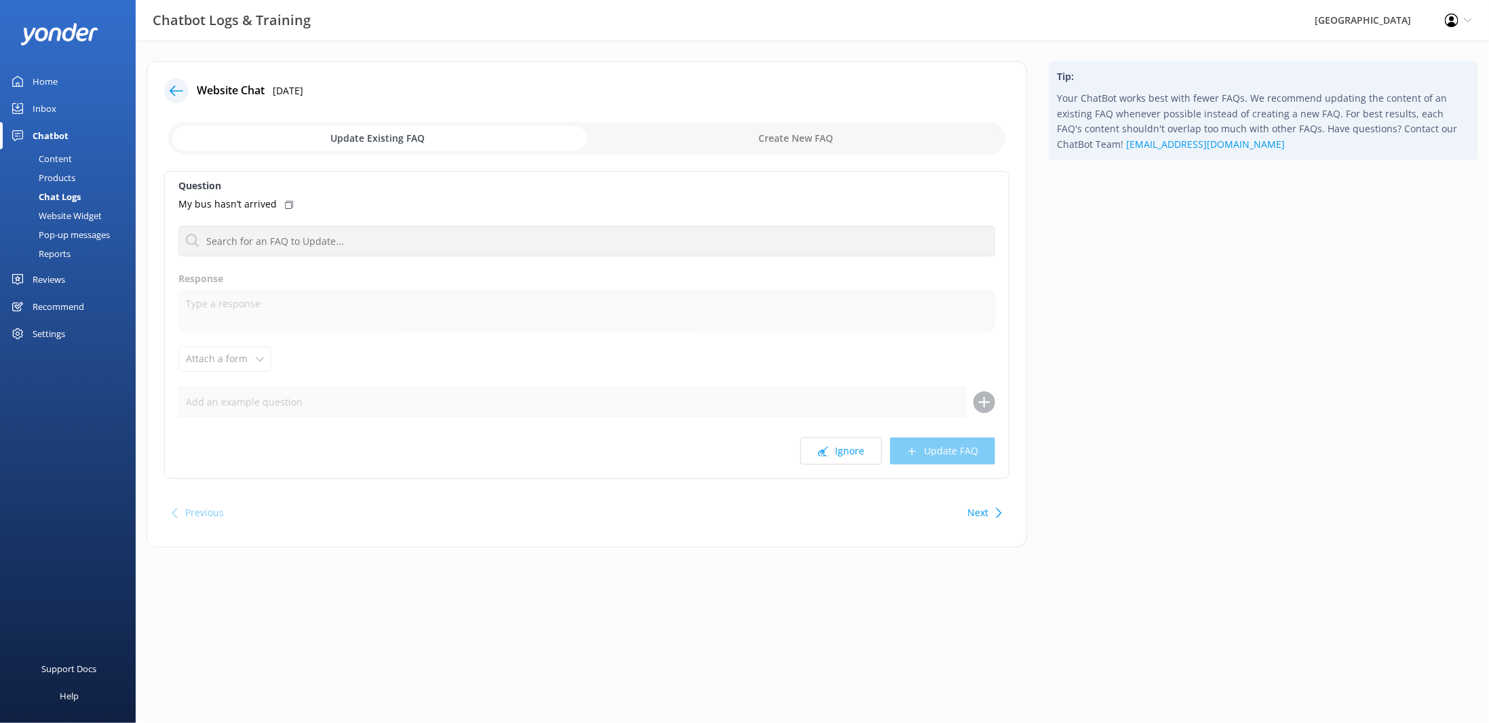
click at [748, 136] on input "checkbox" at bounding box center [586, 138] width 837 height 33
checkbox input "true"
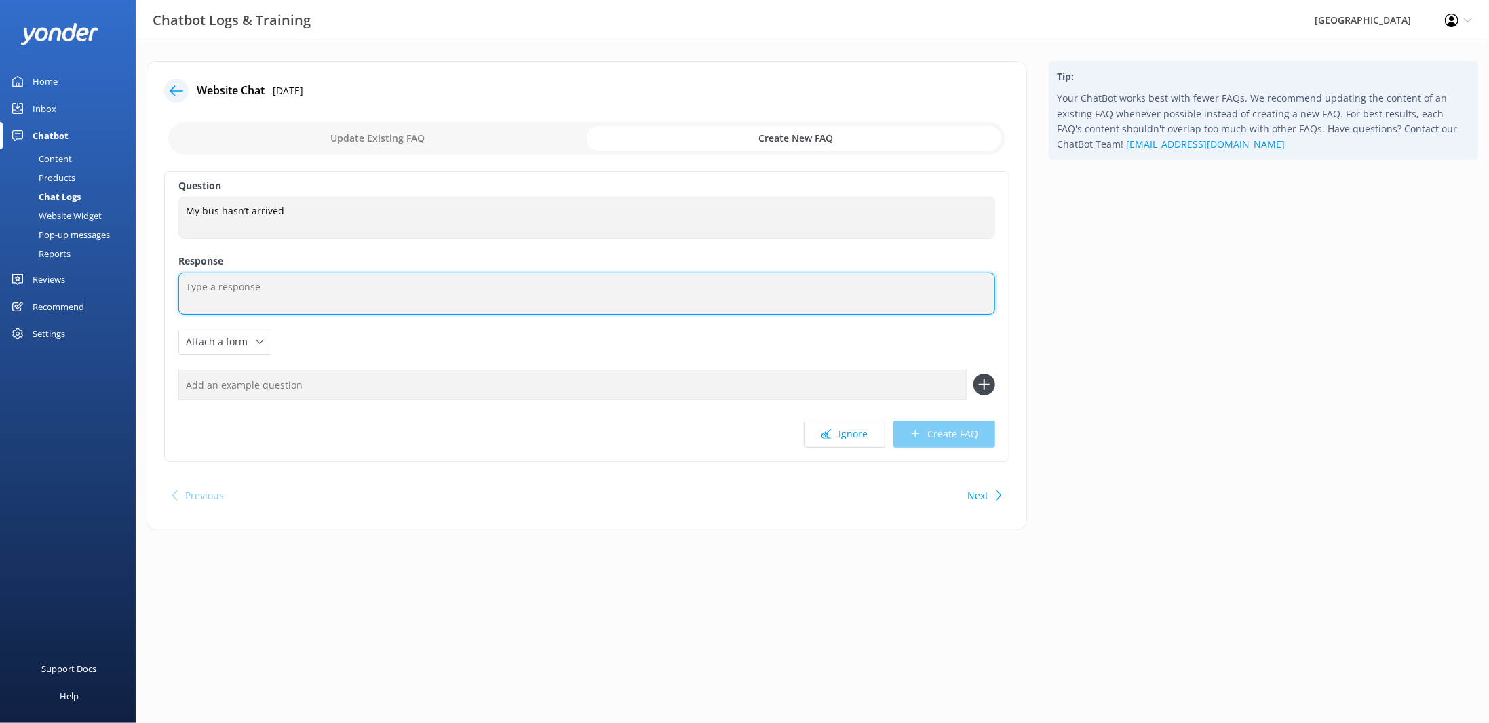
click at [275, 301] on textarea at bounding box center [586, 294] width 817 height 42
type textarea "Check your text message or email for the driver contact details."
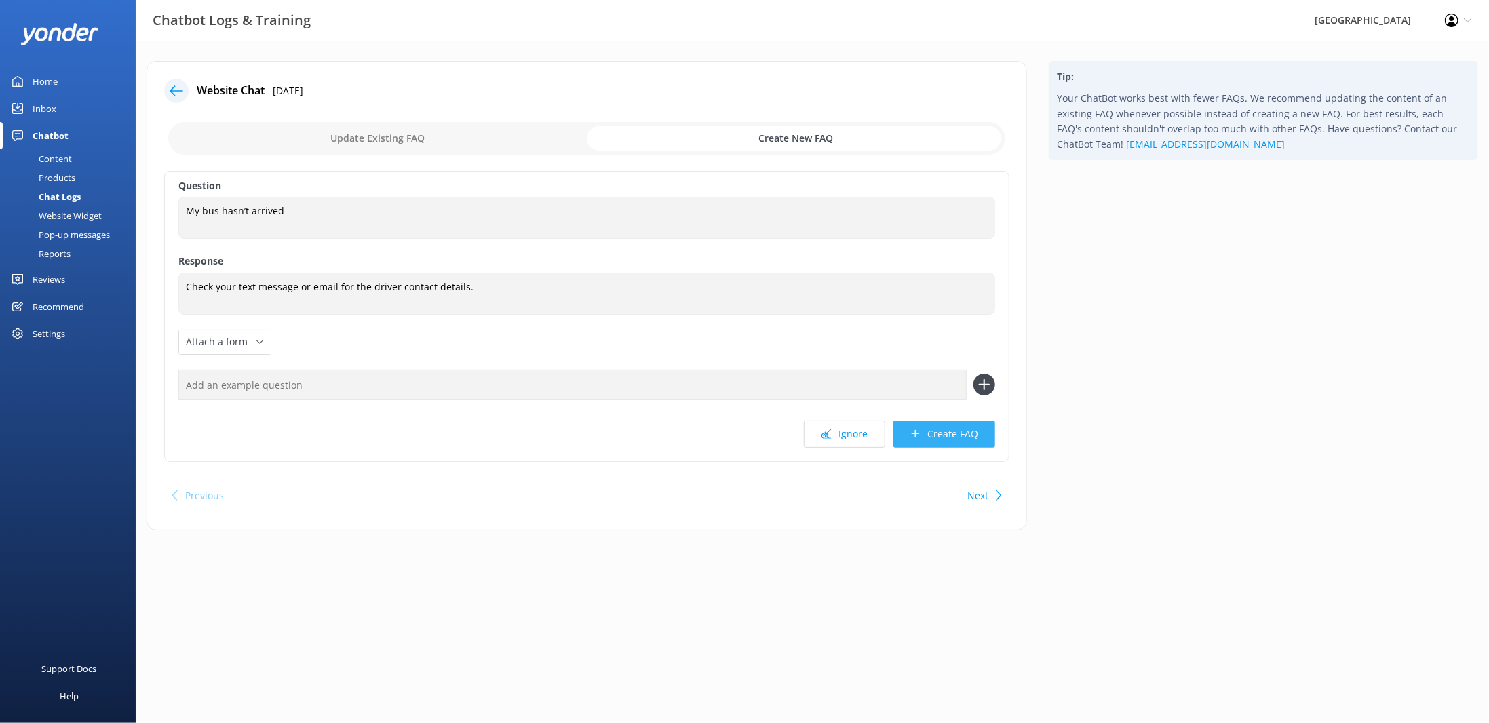
click at [942, 434] on button "Create FAQ" at bounding box center [944, 434] width 102 height 27
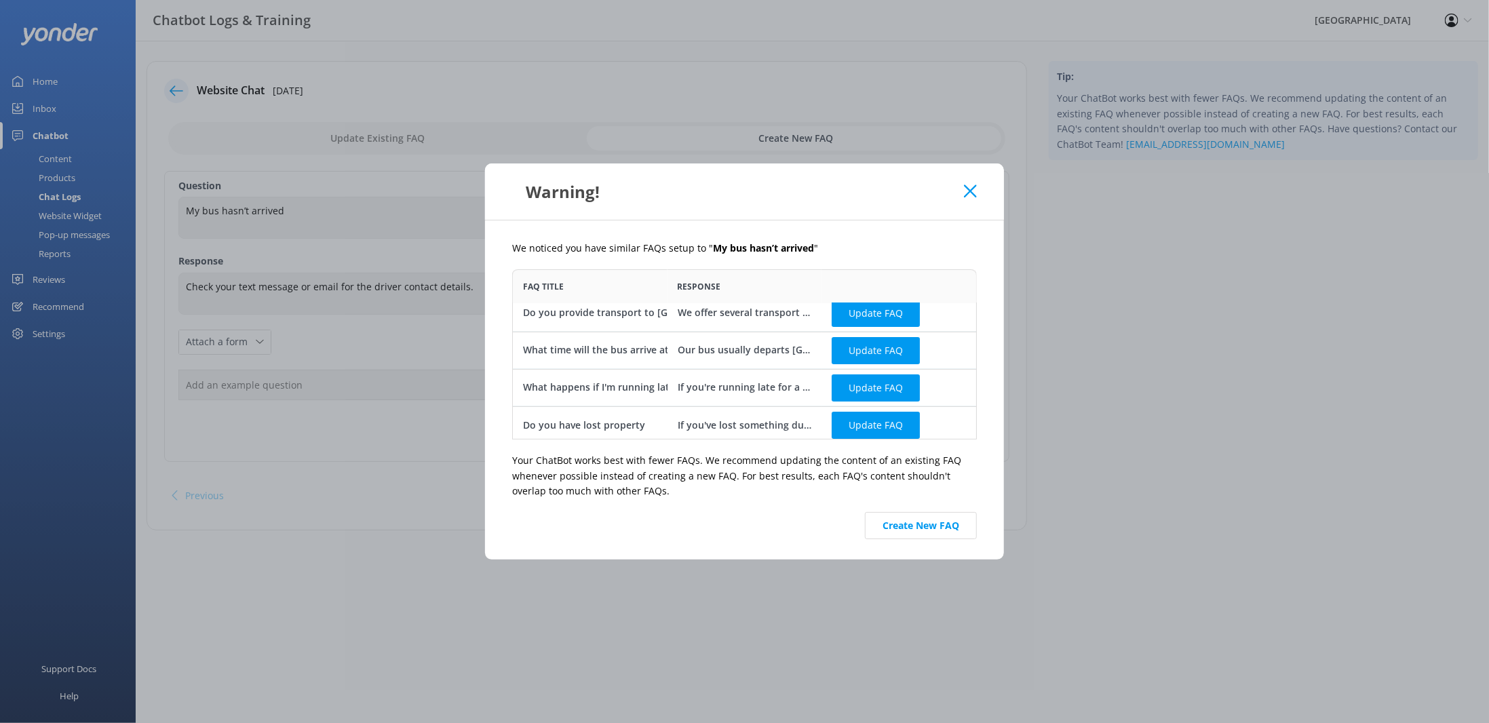
scroll to position [14, 0]
click at [898, 521] on button "Create New FAQ" at bounding box center [921, 525] width 112 height 27
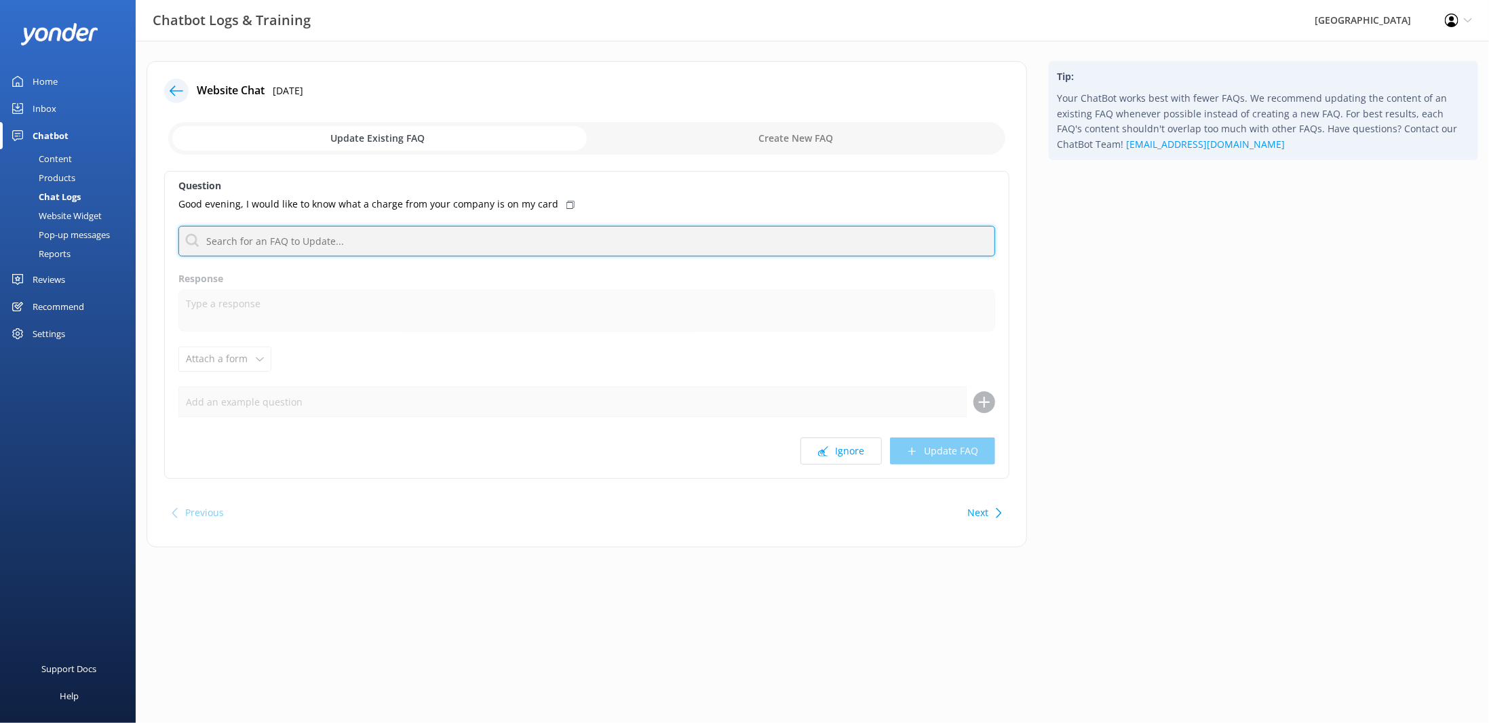
click at [290, 234] on input "text" at bounding box center [586, 241] width 817 height 31
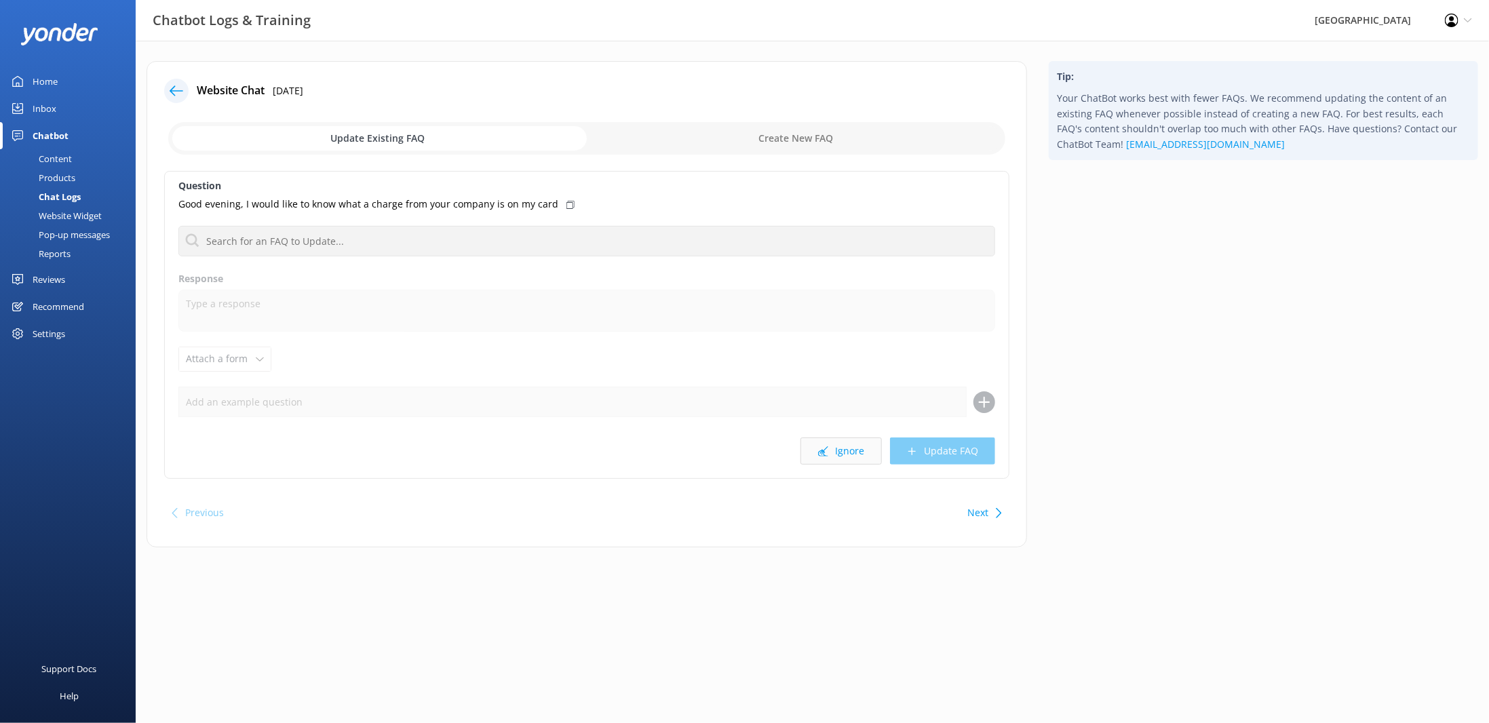
click at [866, 448] on button "Ignore" at bounding box center [840, 451] width 81 height 27
click at [847, 450] on button "Ignore" at bounding box center [840, 451] width 81 height 27
click at [852, 461] on button "Ignore" at bounding box center [840, 451] width 81 height 27
click at [828, 447] on icon at bounding box center [823, 451] width 10 height 10
click at [853, 452] on button "Ignore" at bounding box center [840, 451] width 81 height 27
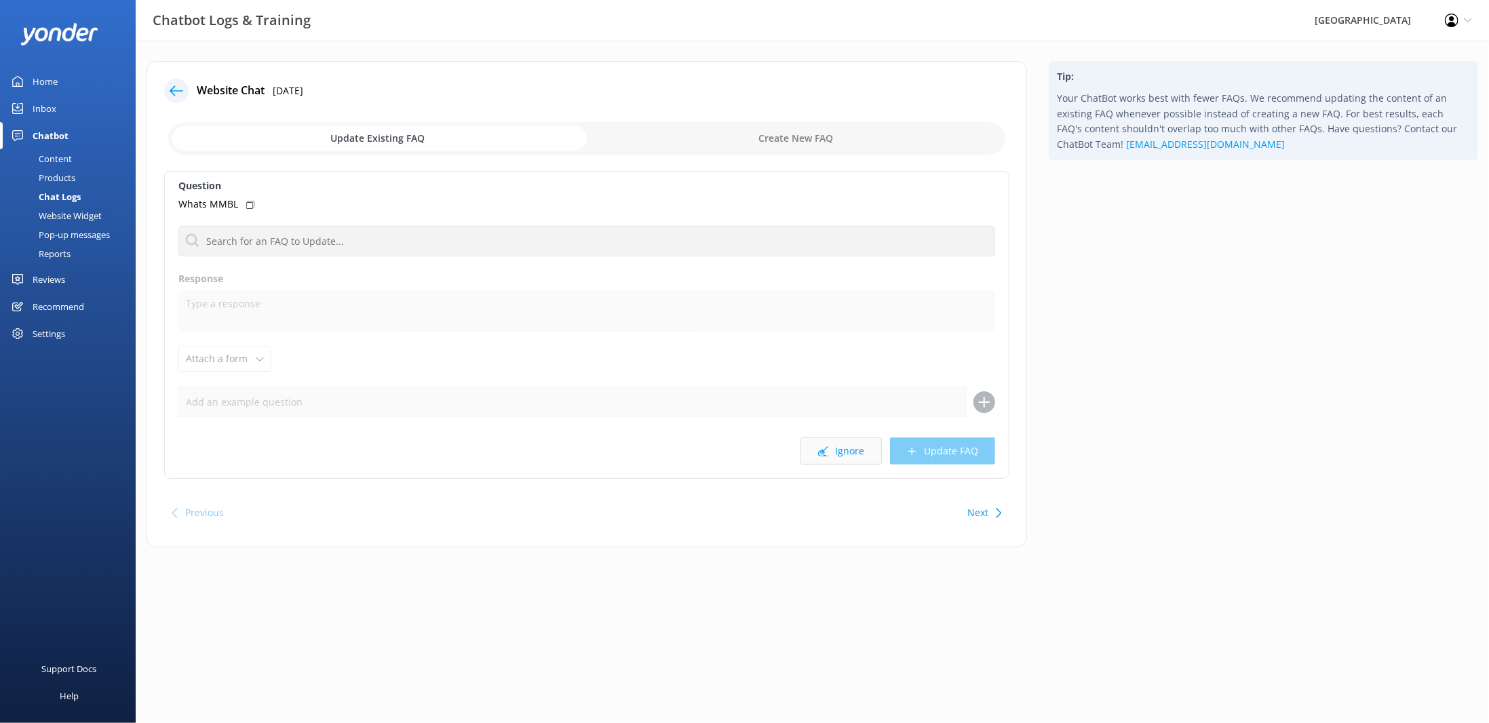
click at [837, 451] on button "Ignore" at bounding box center [840, 451] width 81 height 27
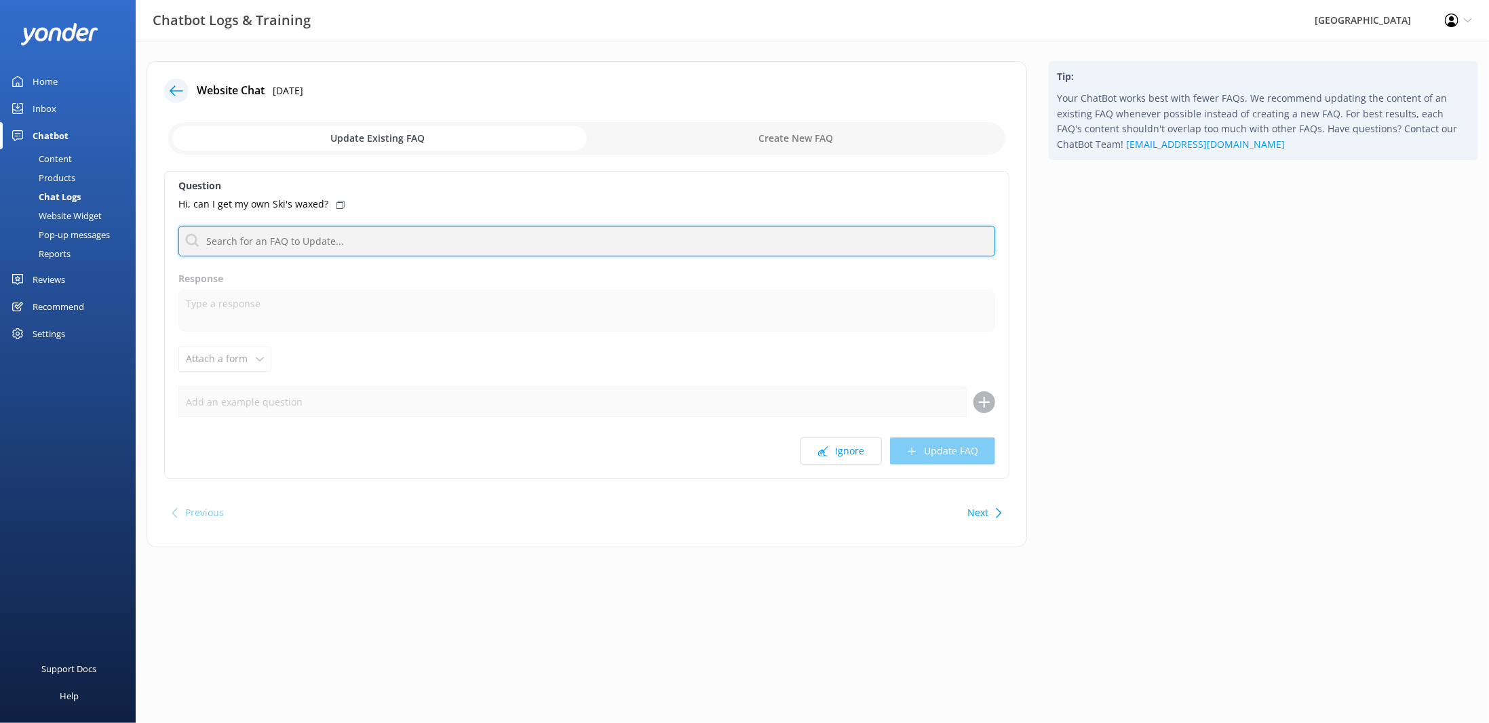
click at [263, 245] on input "text" at bounding box center [586, 241] width 817 height 31
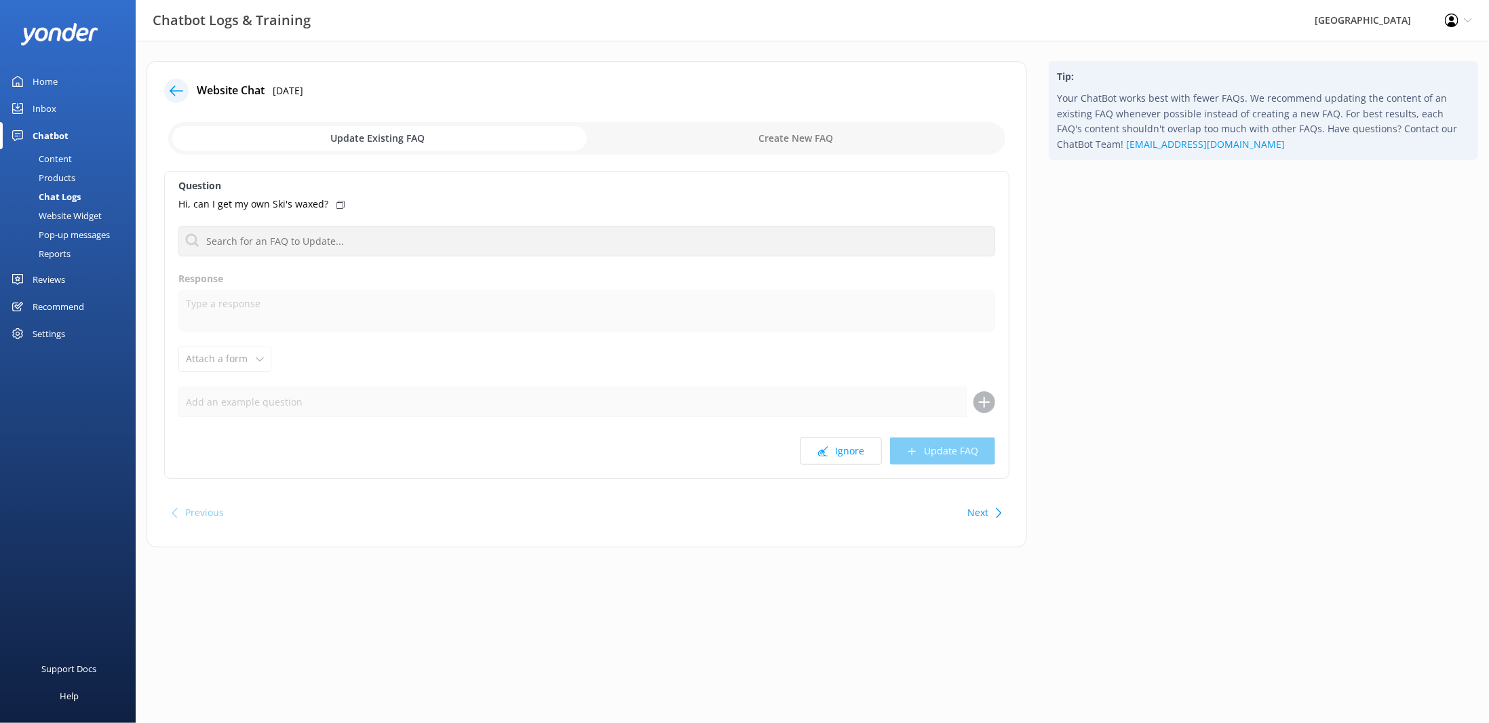
click at [796, 128] on input "checkbox" at bounding box center [586, 138] width 837 height 33
checkbox input "true"
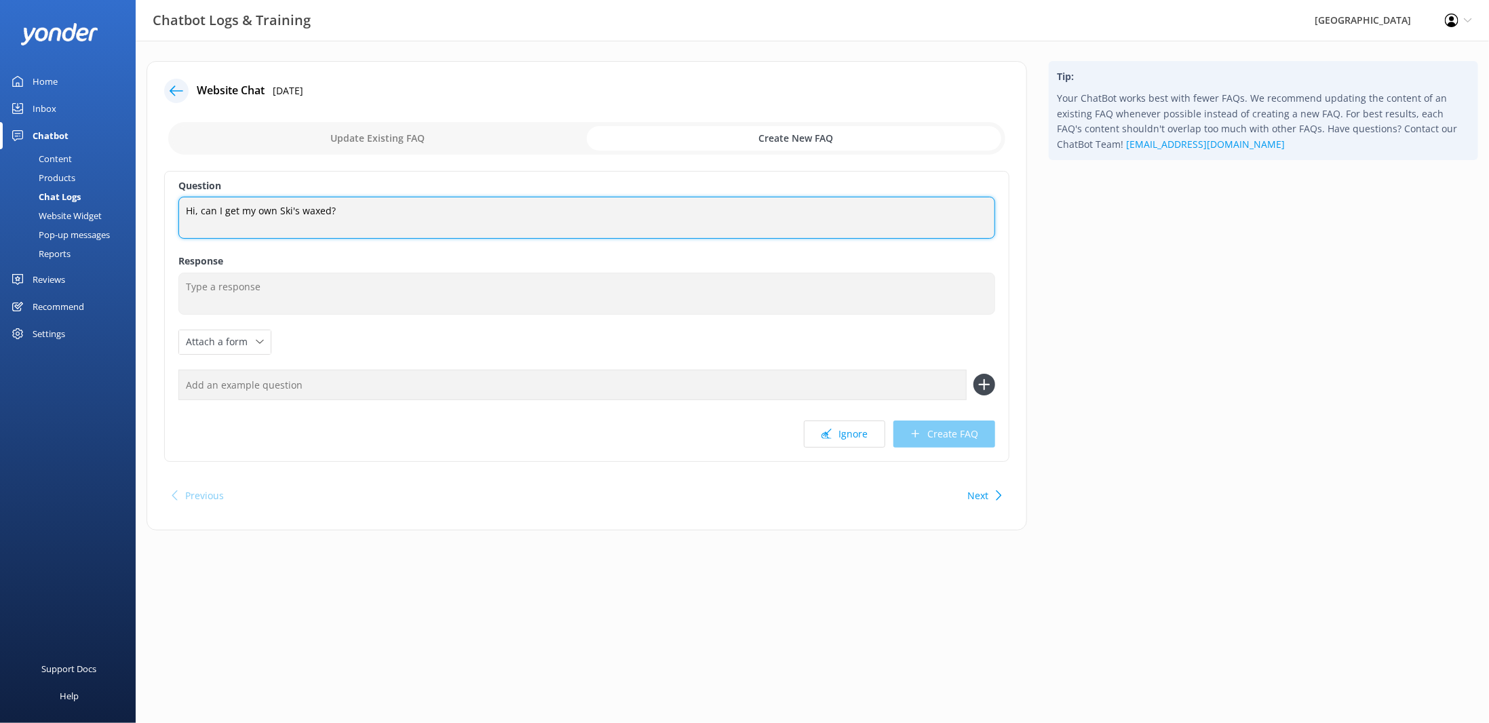
click at [258, 224] on textarea "Hi, can I get my own Ski's waxed?" at bounding box center [586, 218] width 817 height 42
type textarea "Hi, can I get my own Ski's waxed?"
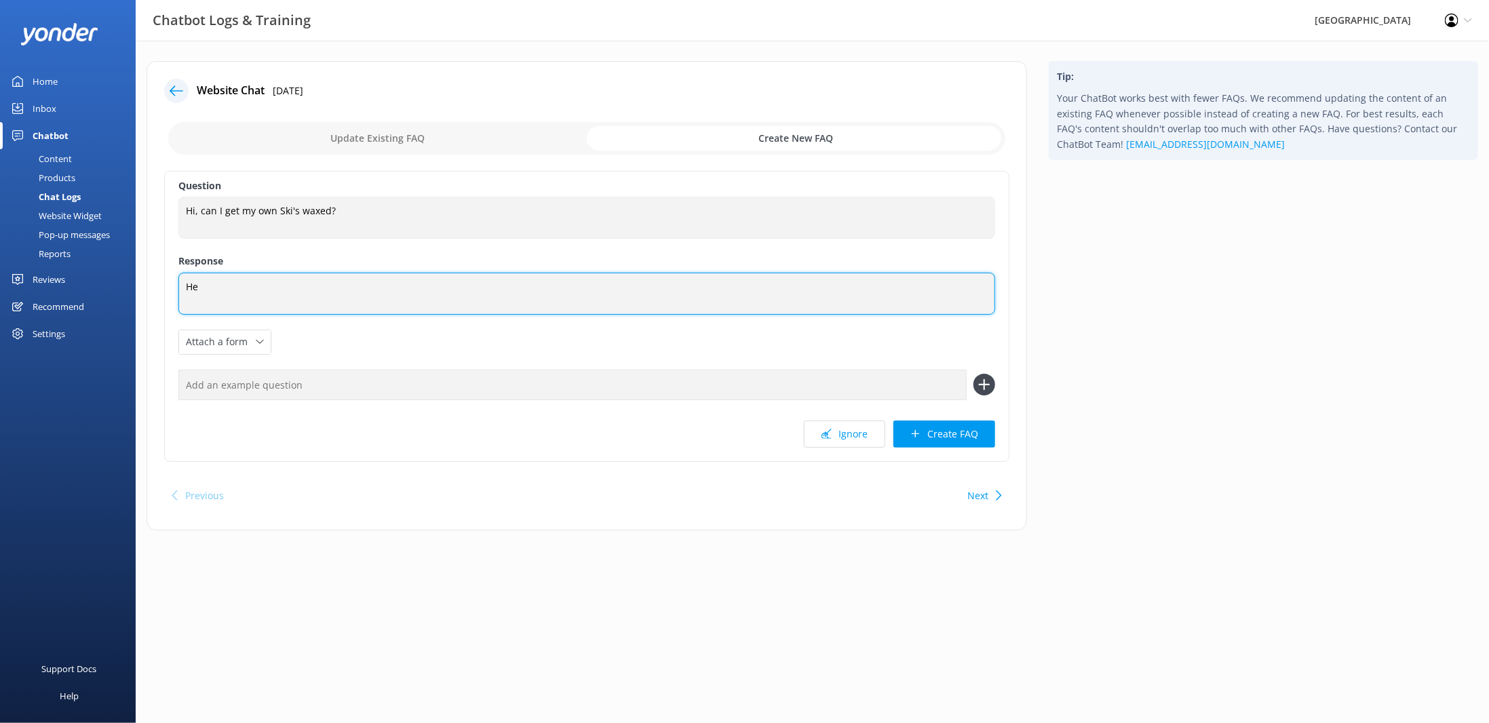
type textarea "H"
type textarea "Yes, we have a waxing machine for ski's and snowboards. Please come in and see …"
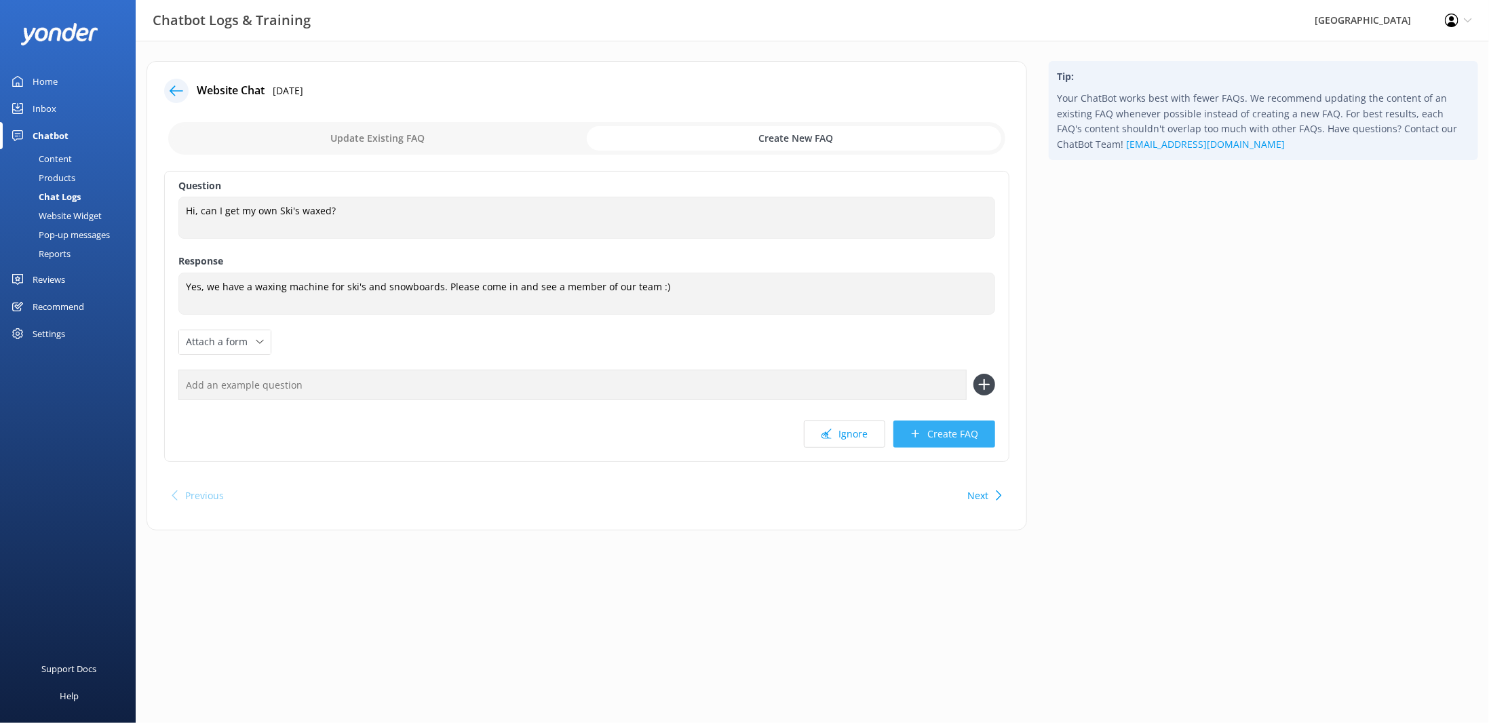
click at [963, 431] on button "Create FAQ" at bounding box center [944, 434] width 102 height 27
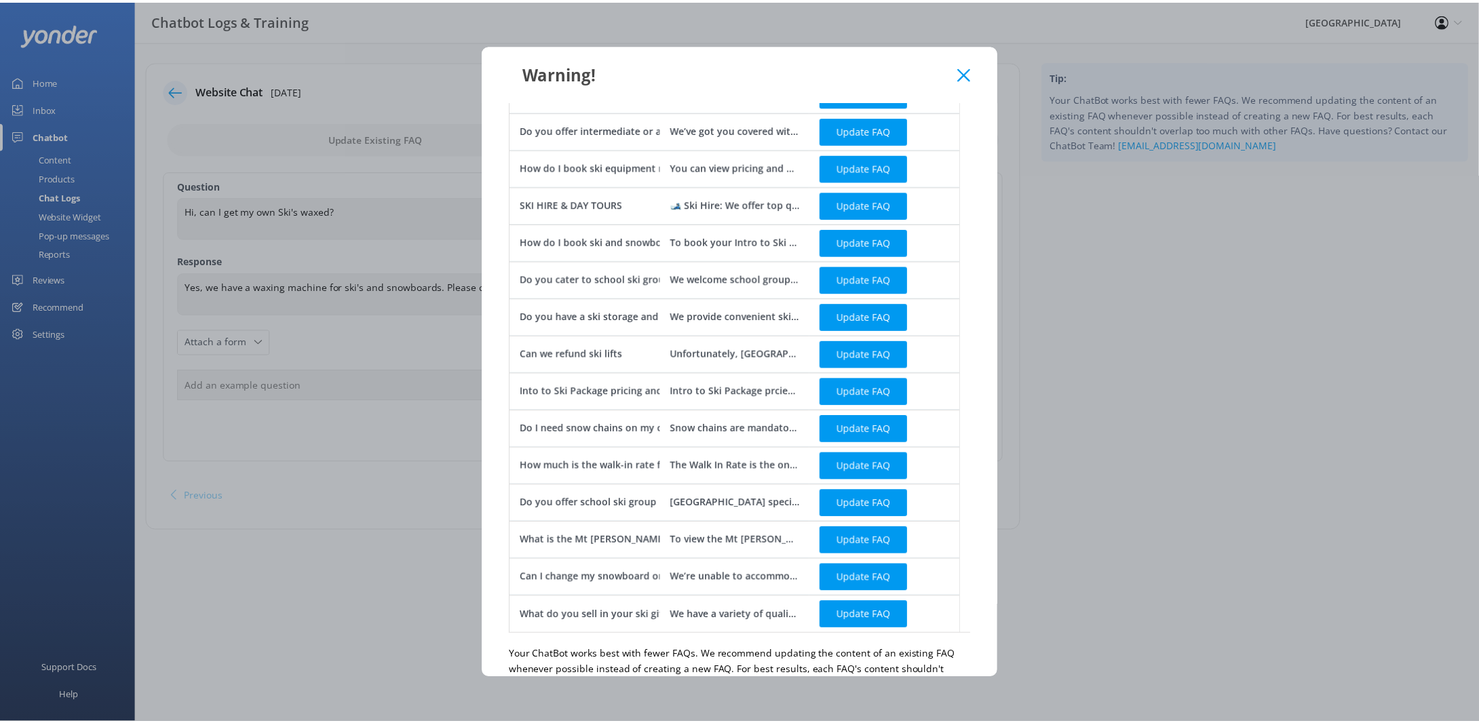
scroll to position [440, 0]
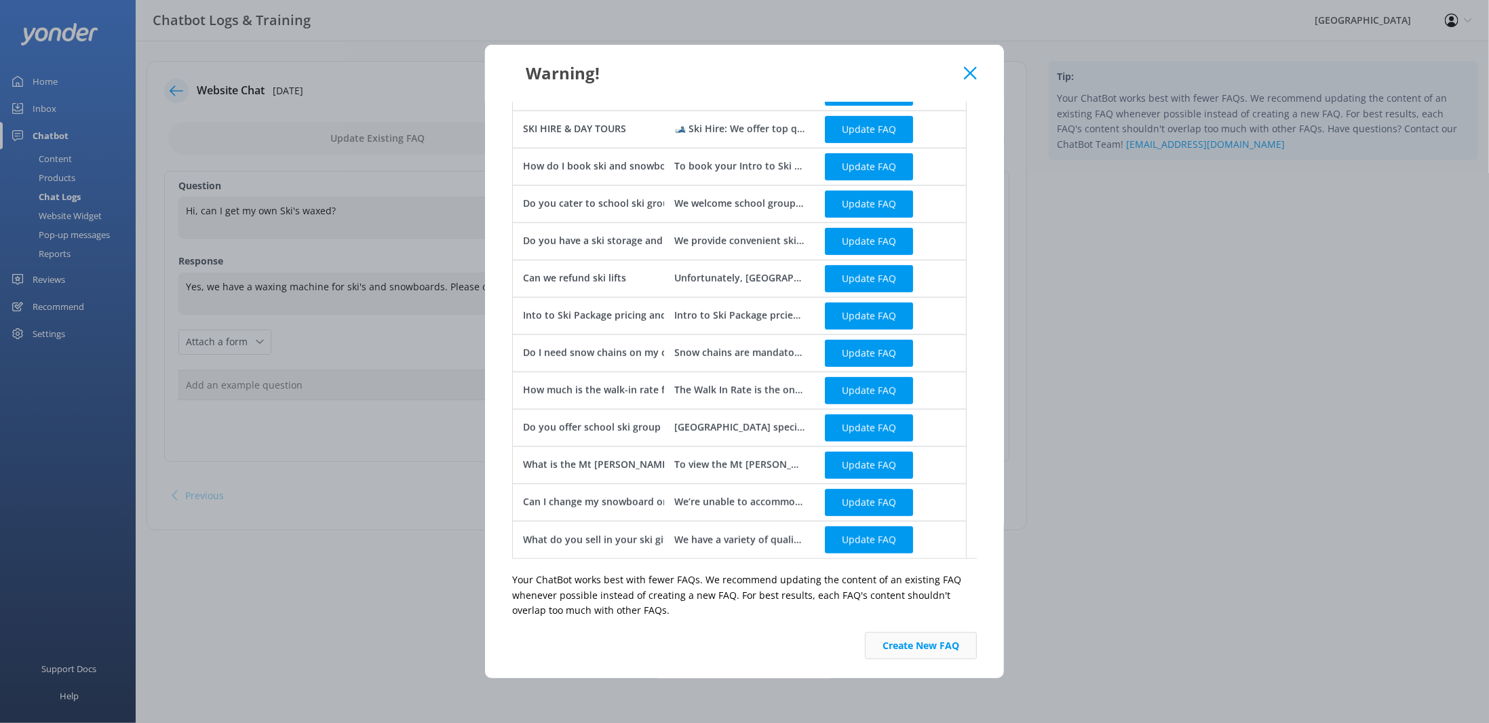
click at [916, 651] on button "Create New FAQ" at bounding box center [921, 645] width 112 height 27
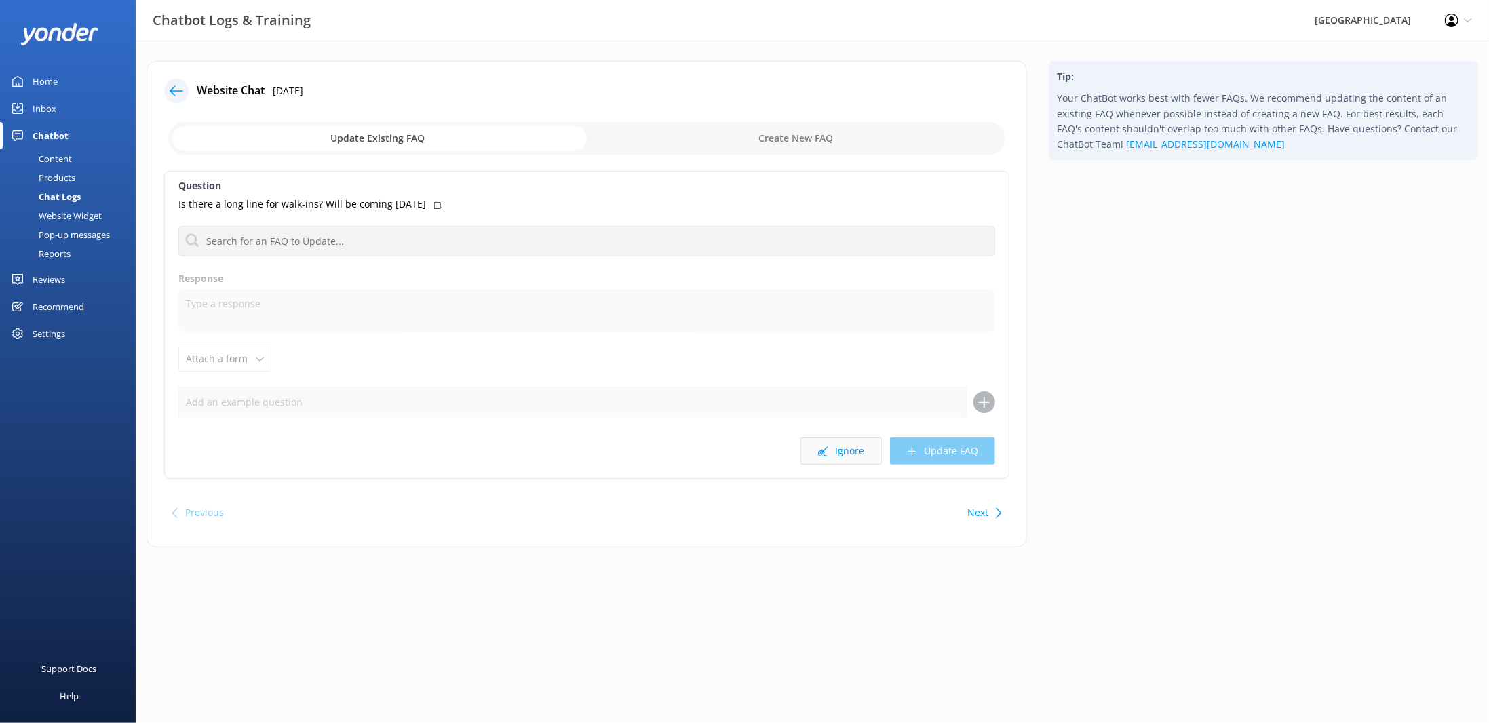
click at [813, 448] on button "Ignore" at bounding box center [840, 451] width 81 height 27
click at [845, 452] on button "Ignore" at bounding box center [840, 451] width 81 height 27
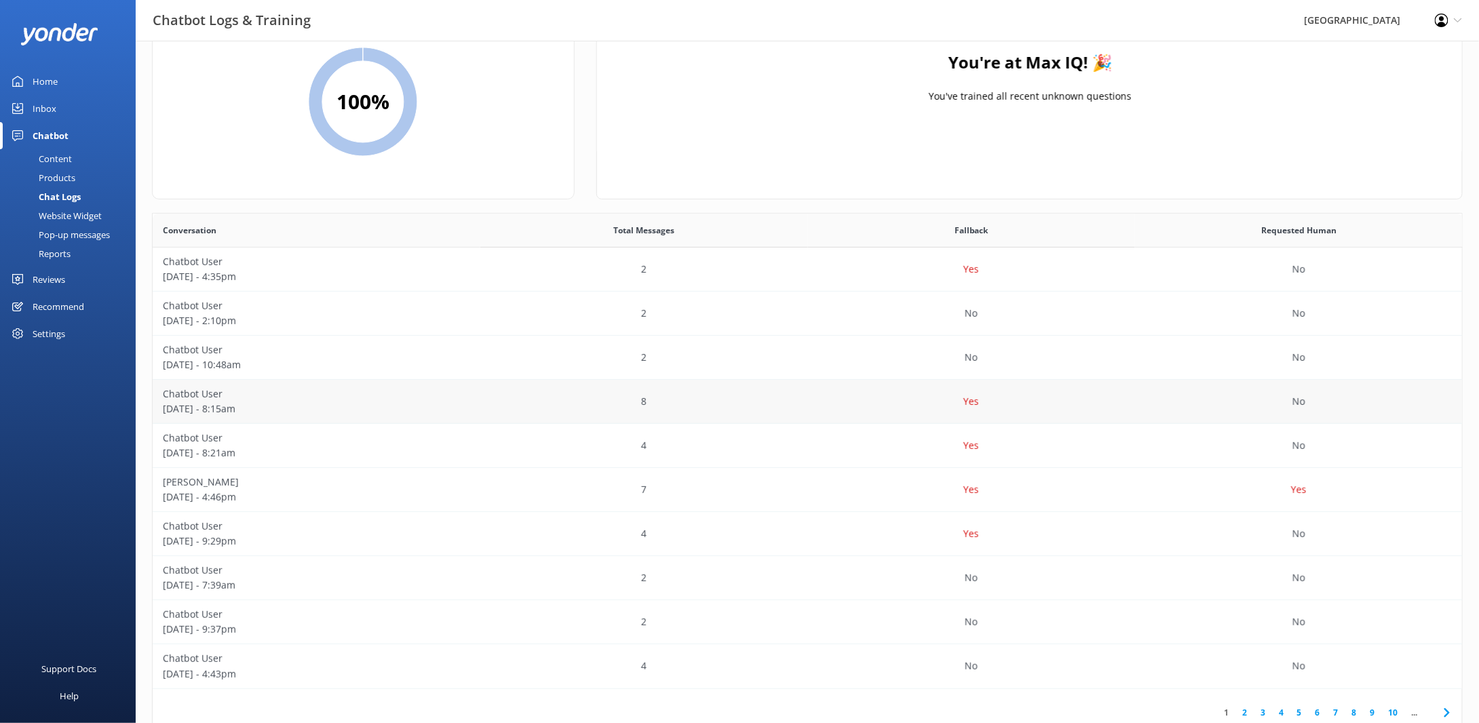
scroll to position [119, 0]
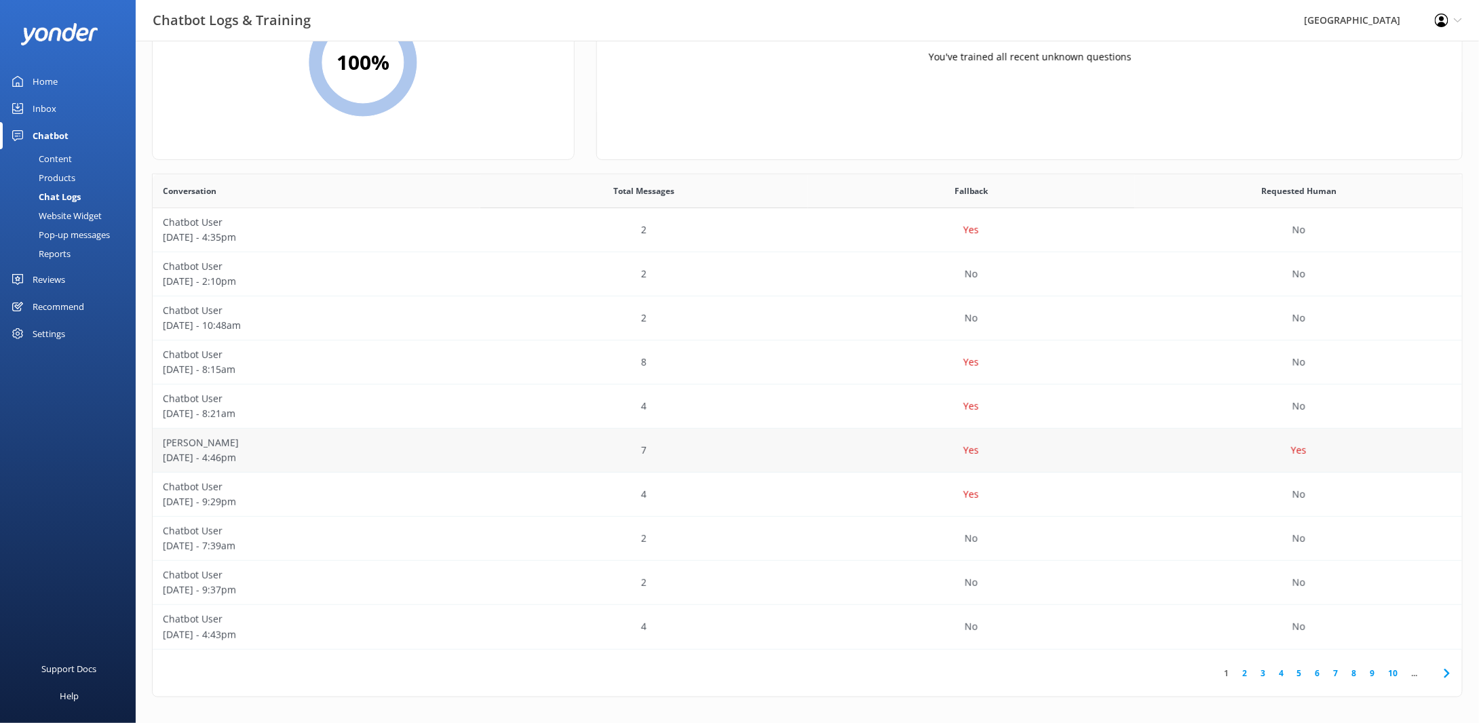
click at [464, 438] on p "[PERSON_NAME]" at bounding box center [316, 442] width 307 height 15
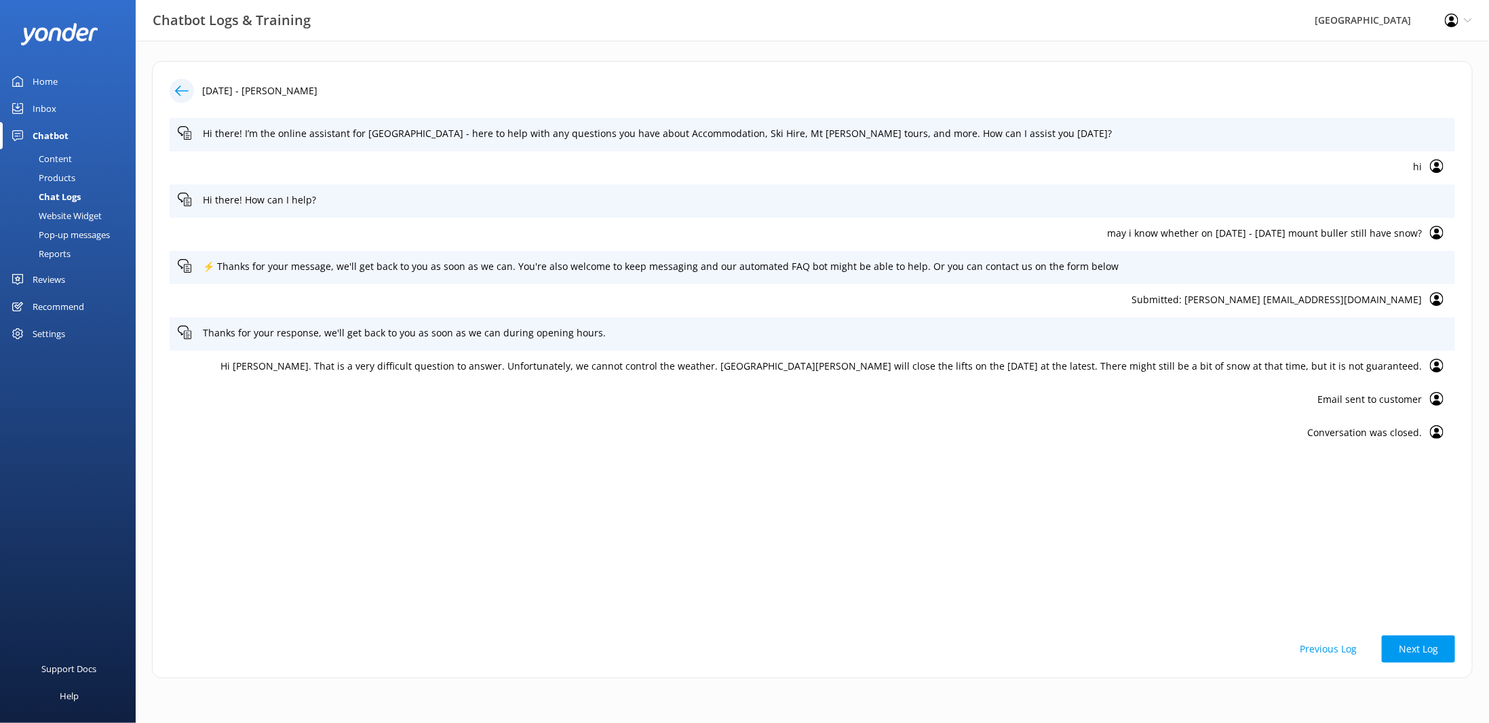
click at [185, 94] on icon at bounding box center [182, 91] width 14 height 14
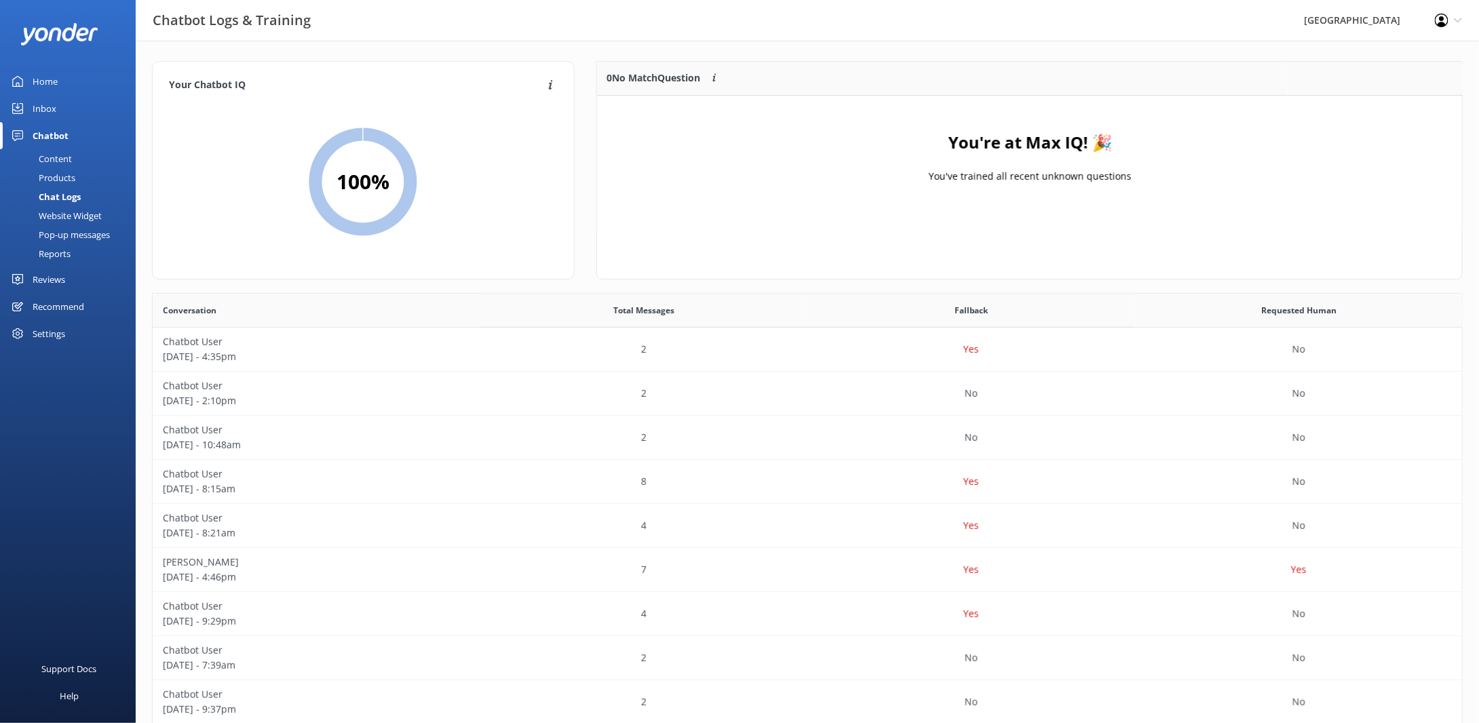
click at [47, 76] on div "Home" at bounding box center [45, 81] width 25 height 27
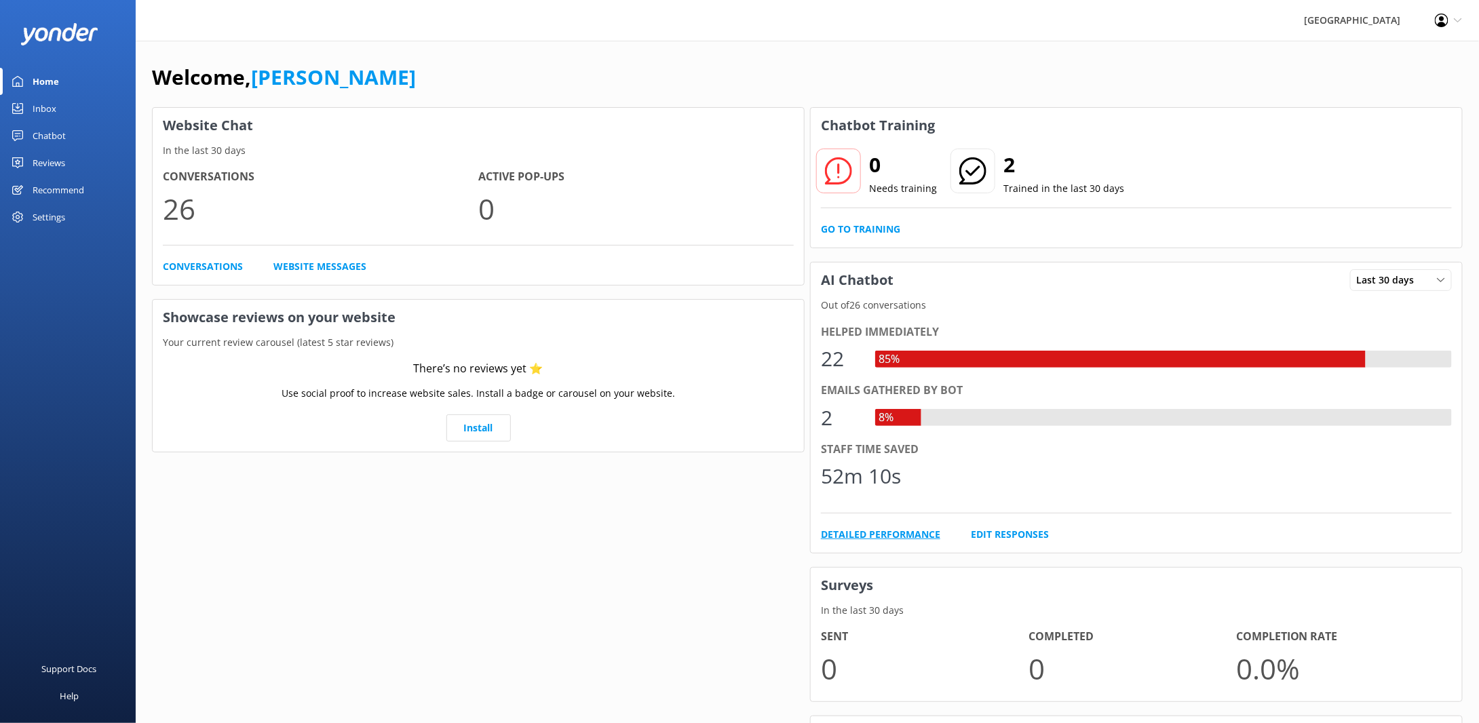
click at [895, 532] on link "Detailed Performance" at bounding box center [880, 534] width 119 height 15
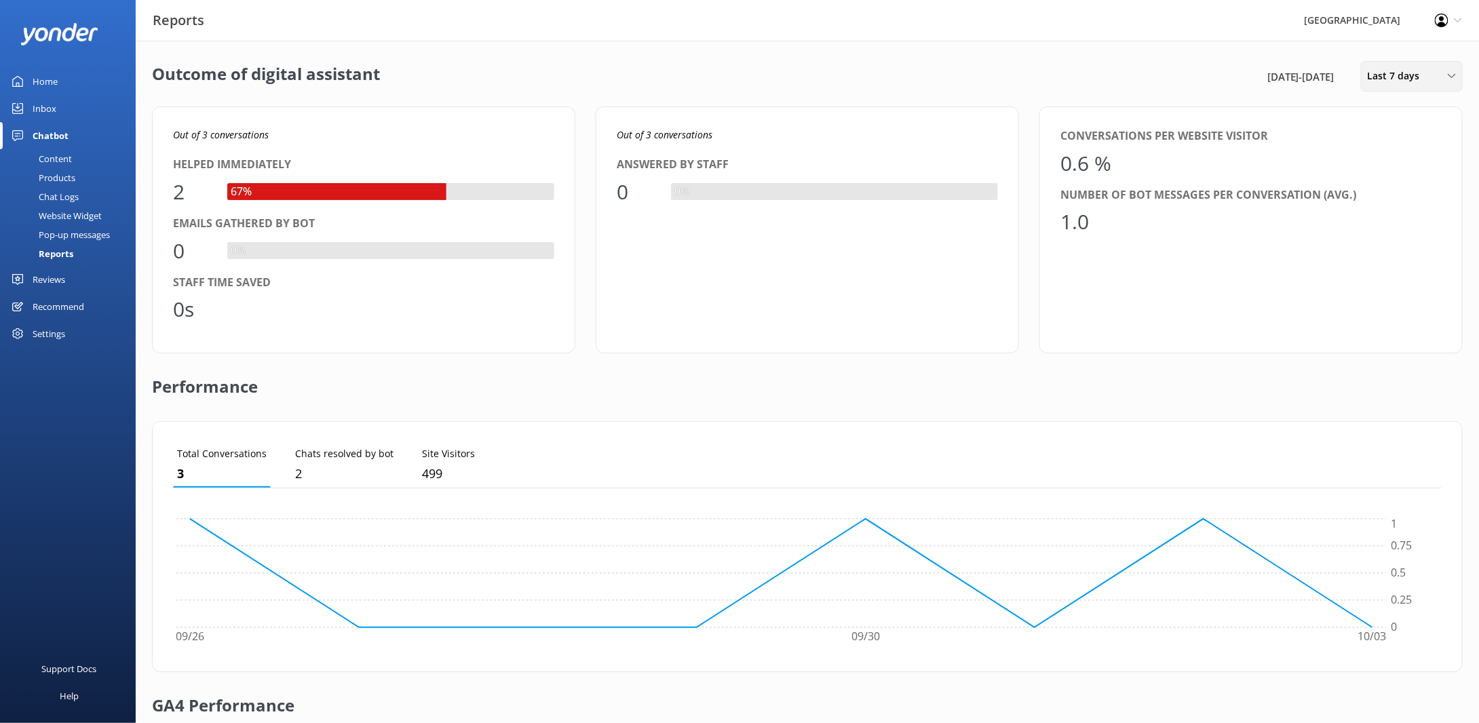
click at [1439, 77] on div "Last 7 days" at bounding box center [1411, 76] width 95 height 15
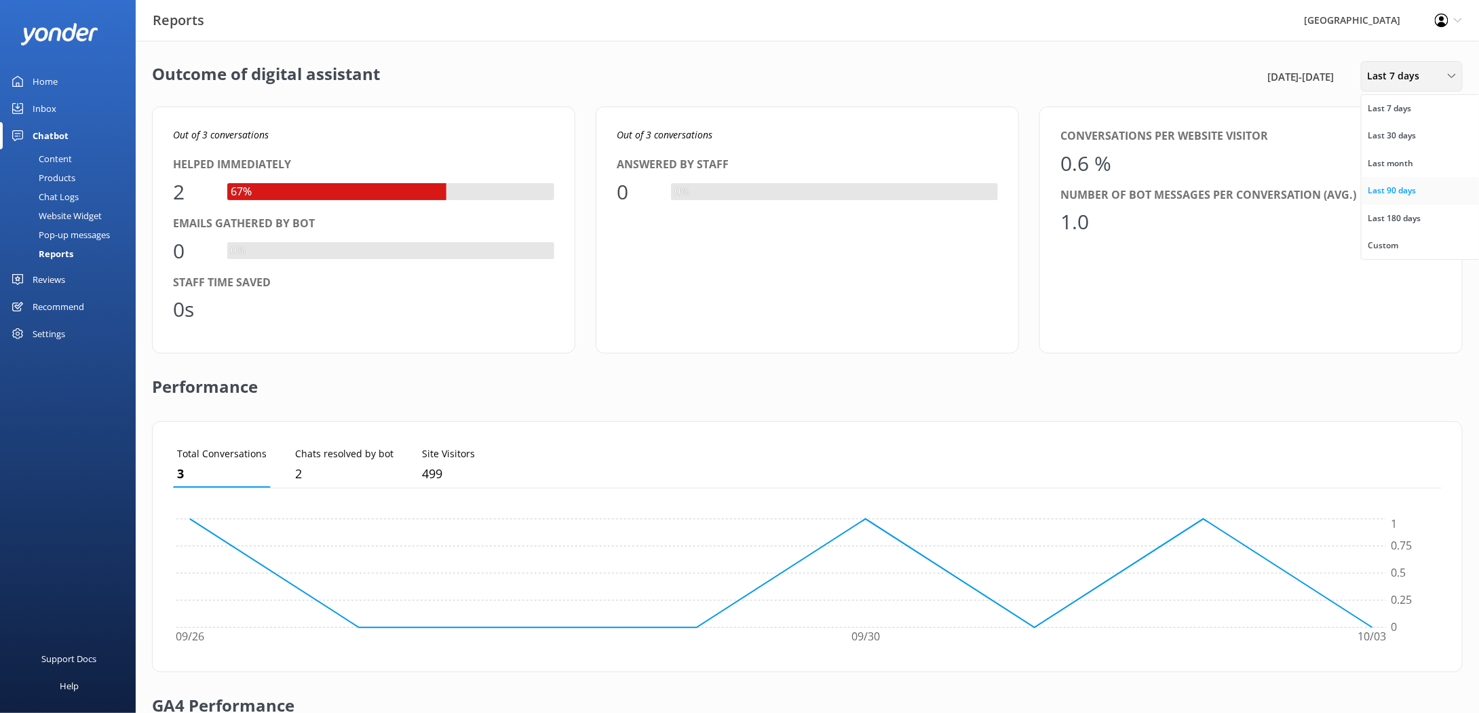
click at [1409, 195] on div "Last 90 days" at bounding box center [1392, 191] width 48 height 14
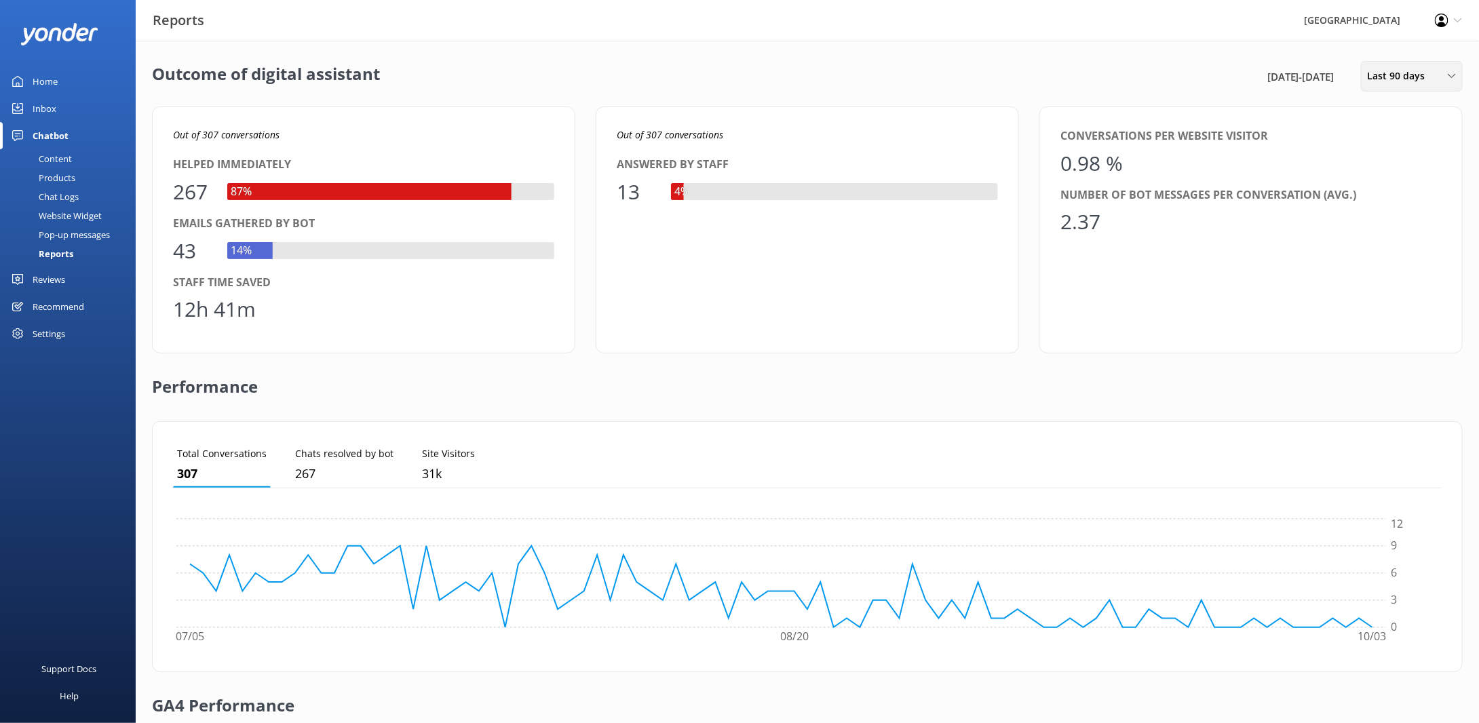
click at [1410, 79] on span "Last 90 days" at bounding box center [1401, 76] width 66 height 15
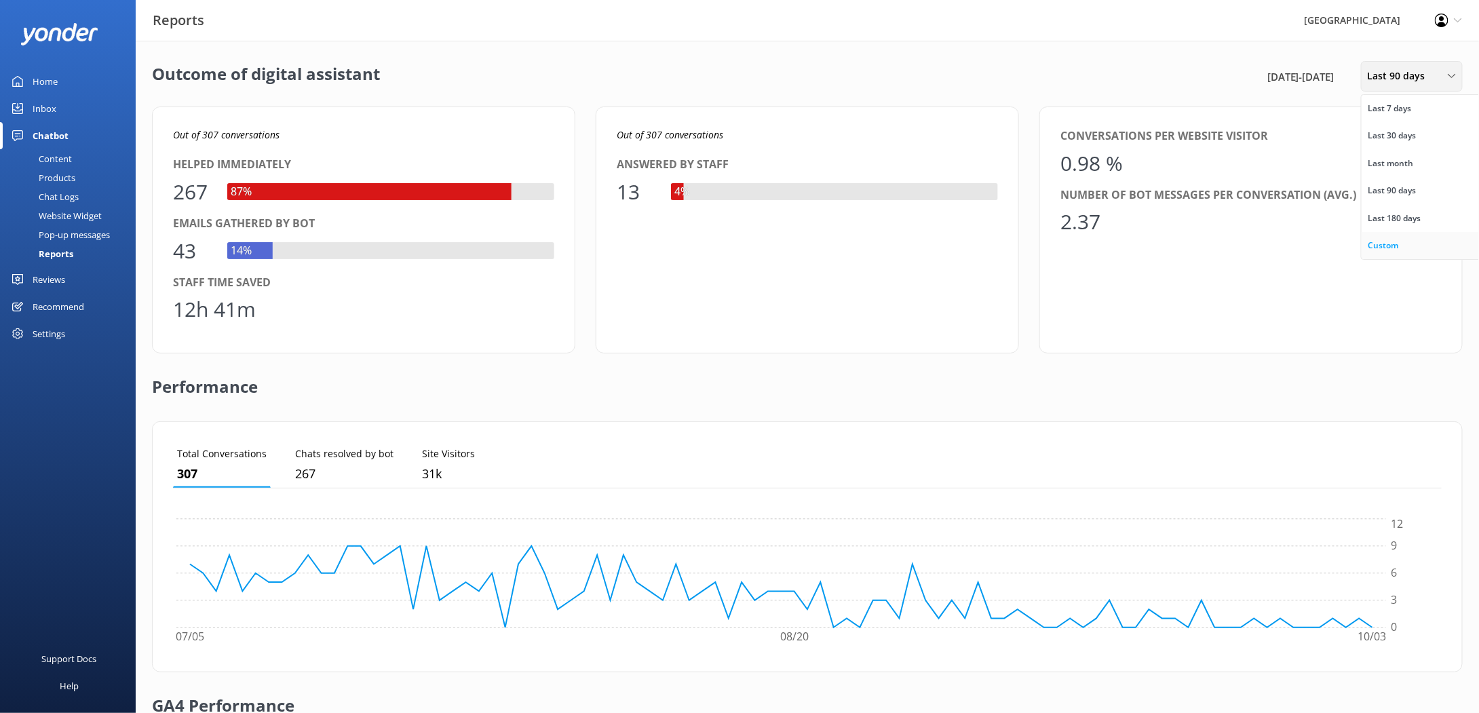
click at [1393, 241] on div "Custom" at bounding box center [1383, 246] width 31 height 14
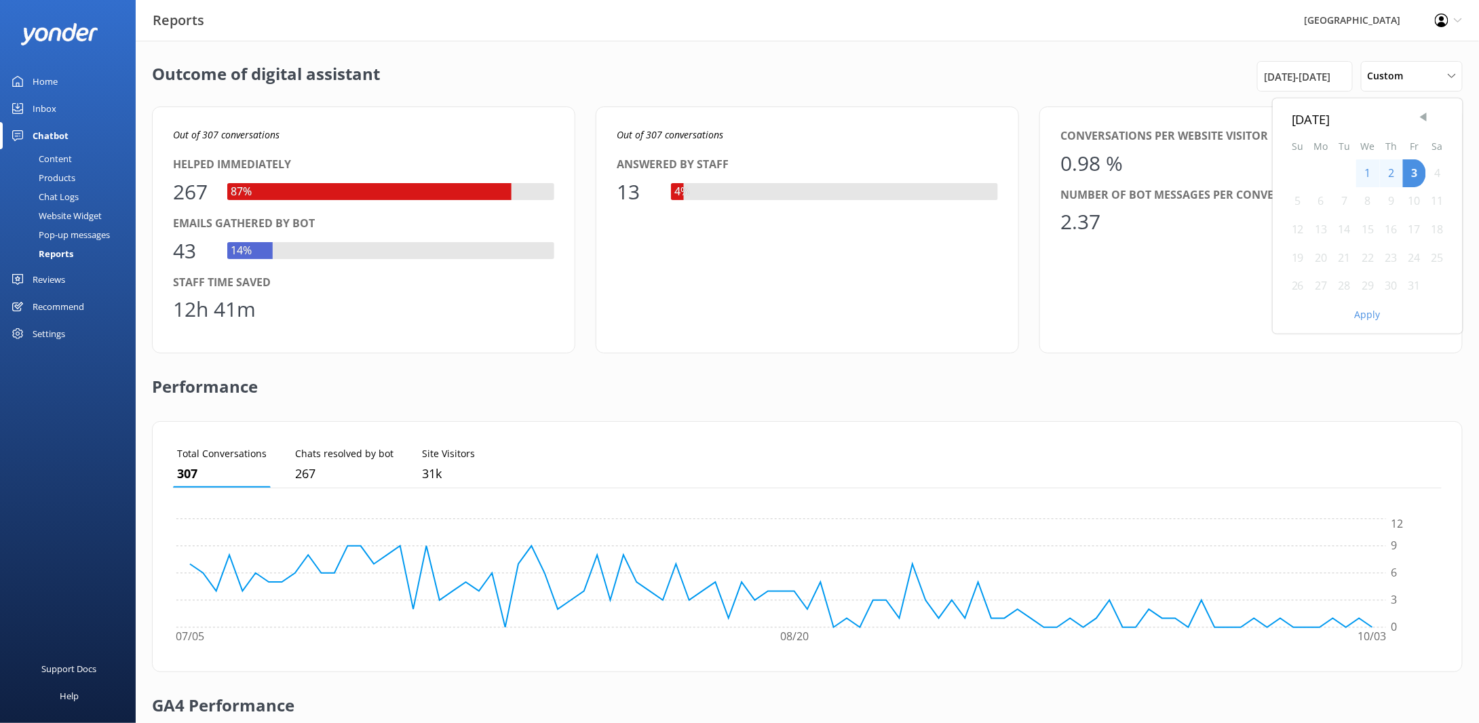
click at [1419, 115] on span "Previous Month" at bounding box center [1423, 118] width 14 height 14
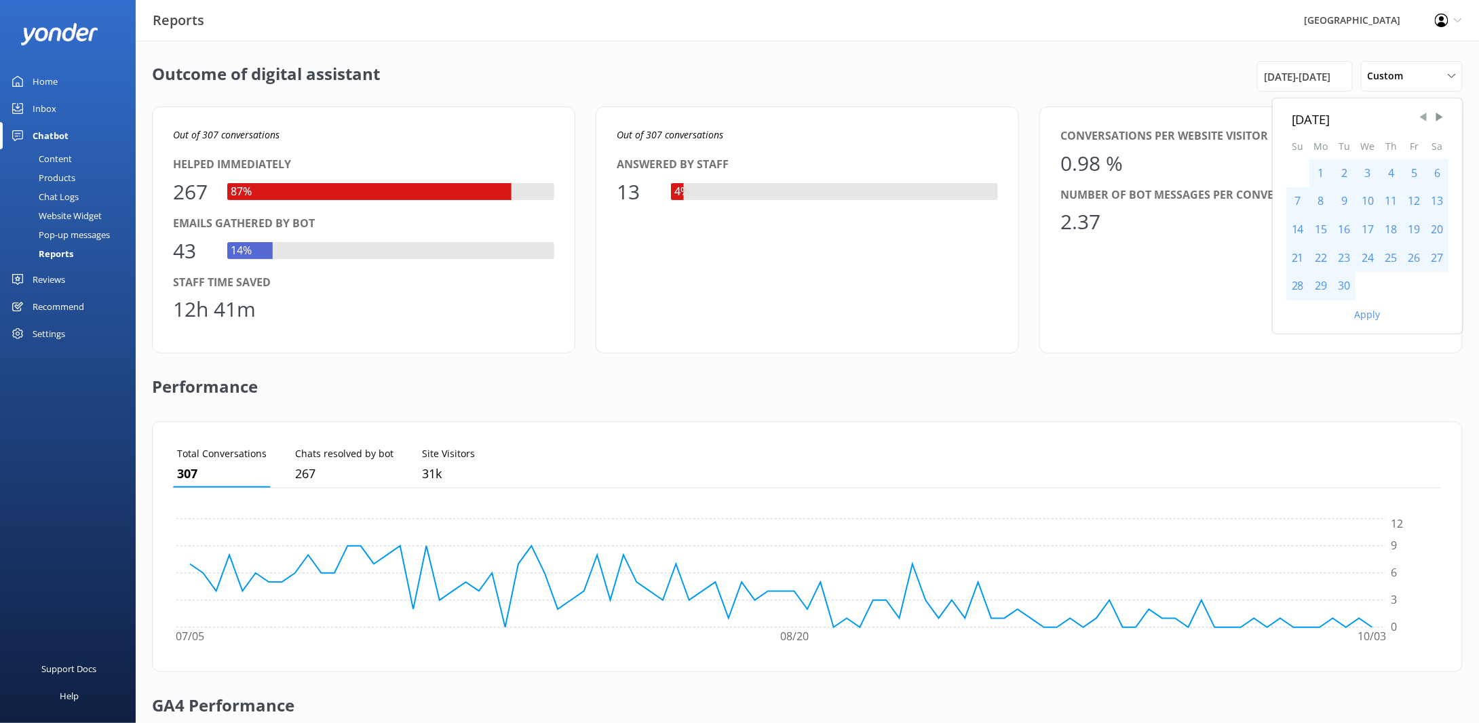
click at [1419, 115] on span "Previous Month" at bounding box center [1423, 118] width 14 height 14
click at [1420, 115] on span "Previous Month" at bounding box center [1423, 118] width 14 height 14
click at [1420, 116] on span "Previous Month" at bounding box center [1423, 118] width 14 height 14
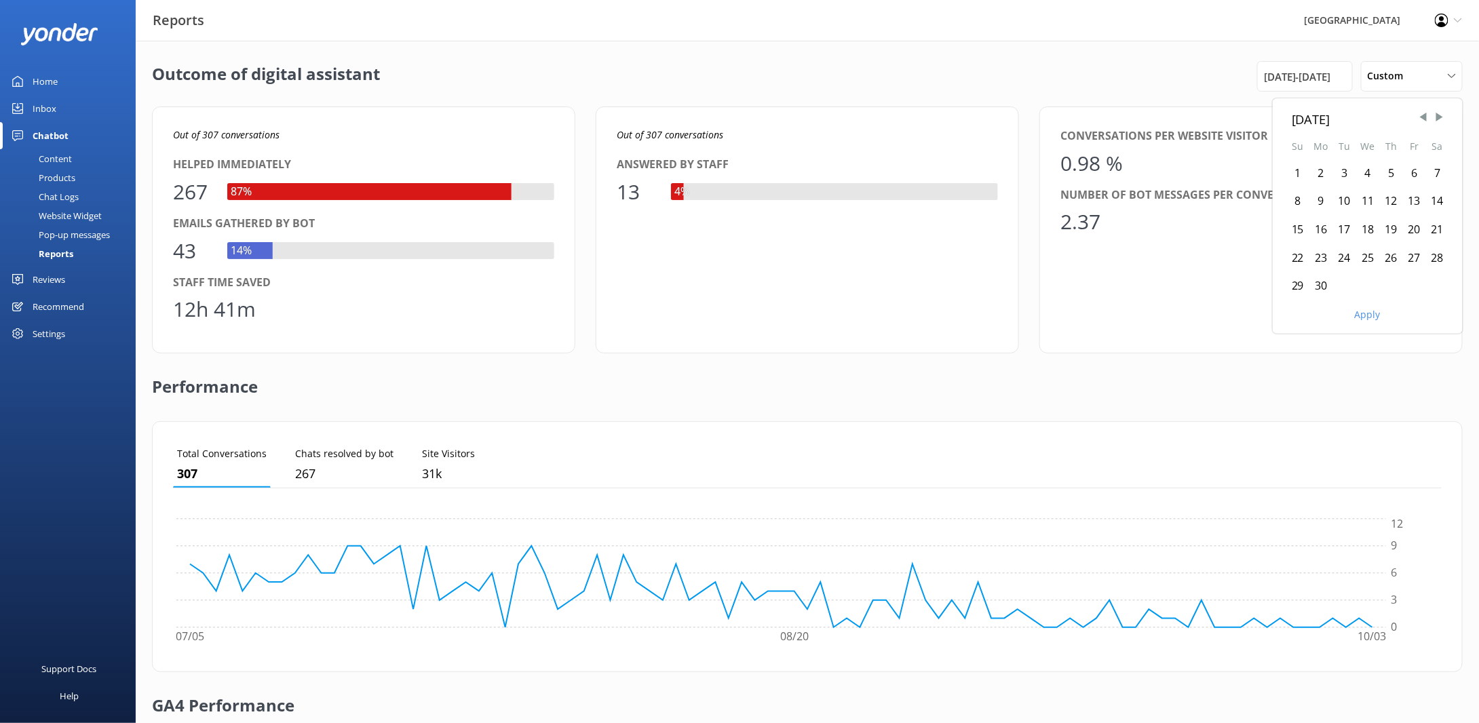
click at [1439, 200] on div "14" at bounding box center [1437, 201] width 23 height 28
click at [1440, 174] on div "7" at bounding box center [1437, 173] width 23 height 28
click at [1437, 118] on span "Next Month" at bounding box center [1440, 118] width 14 height 14
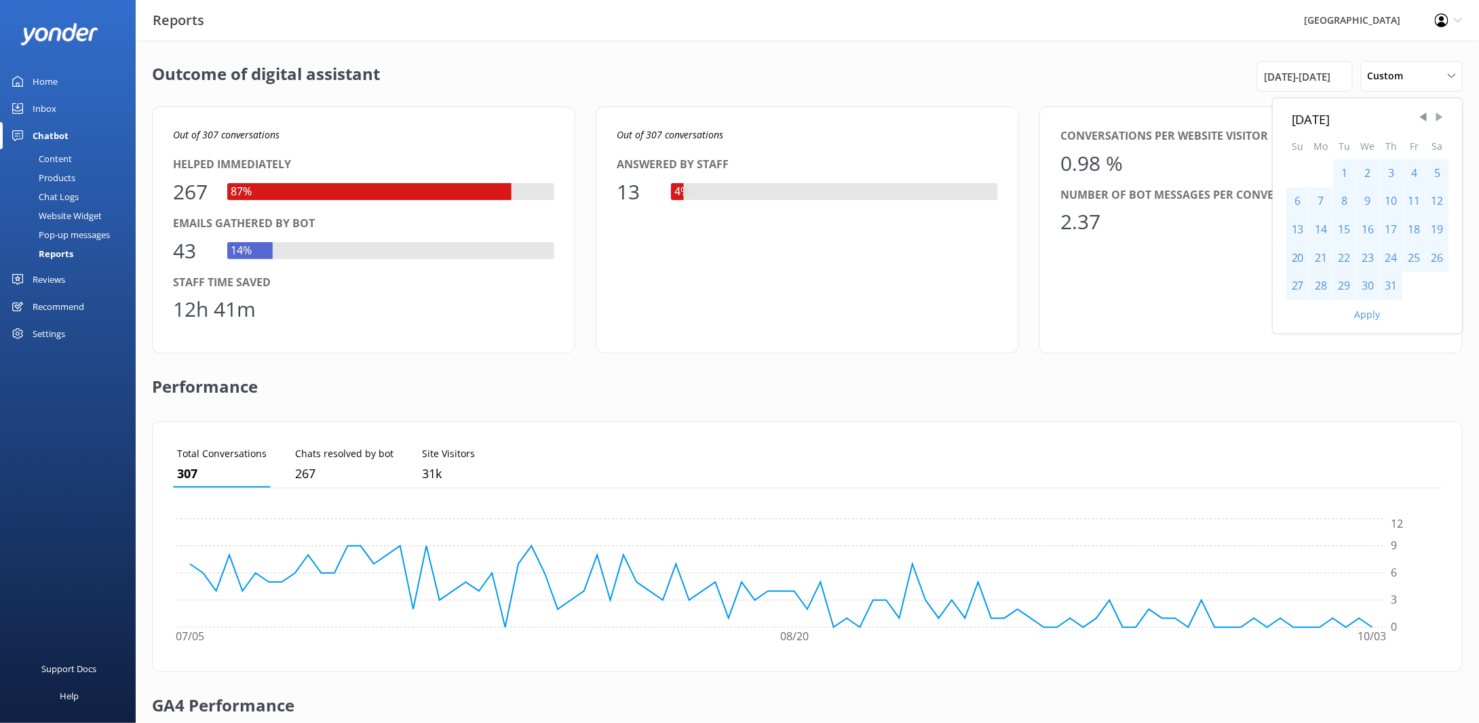
click at [1439, 121] on span "Next Month" at bounding box center [1440, 118] width 14 height 14
click at [1440, 117] on span "Next Month" at bounding box center [1440, 118] width 14 height 14
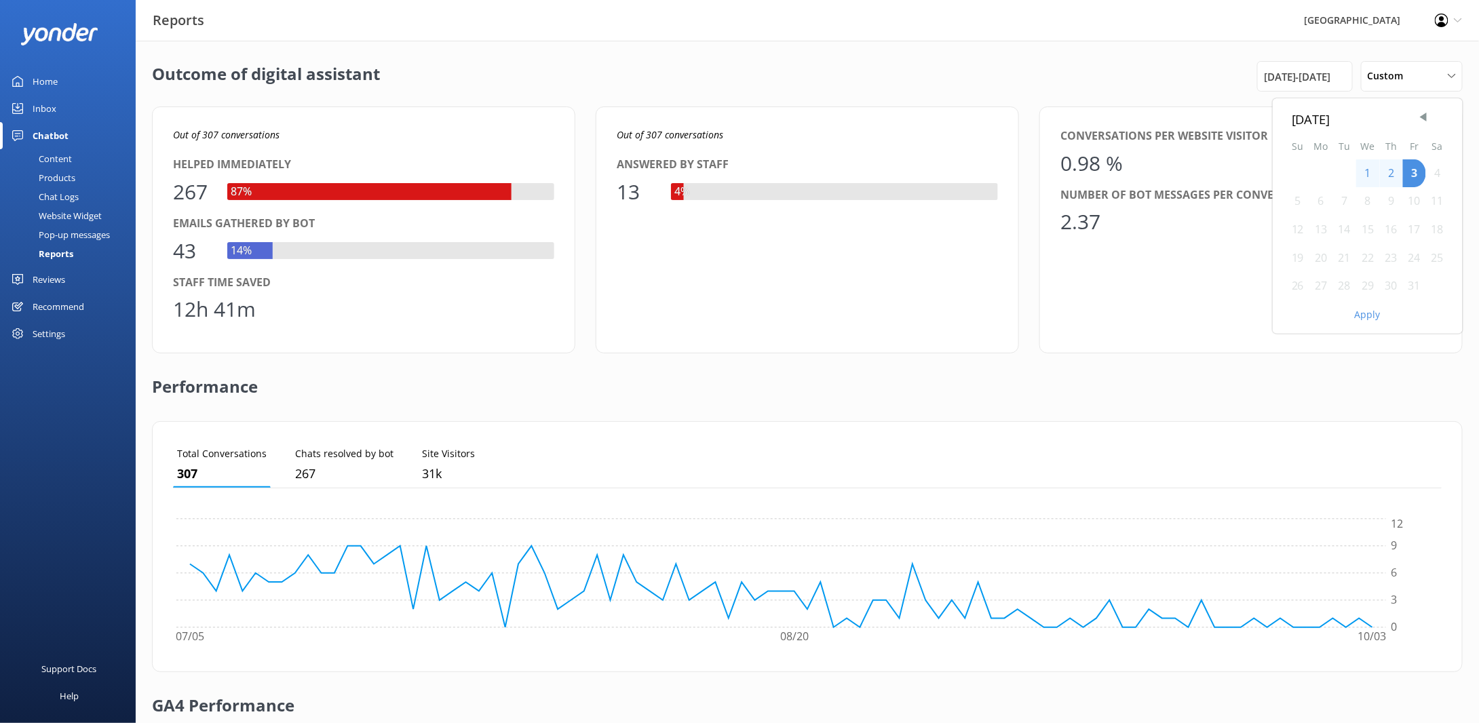
click at [1366, 317] on button "Apply" at bounding box center [1368, 314] width 26 height 9
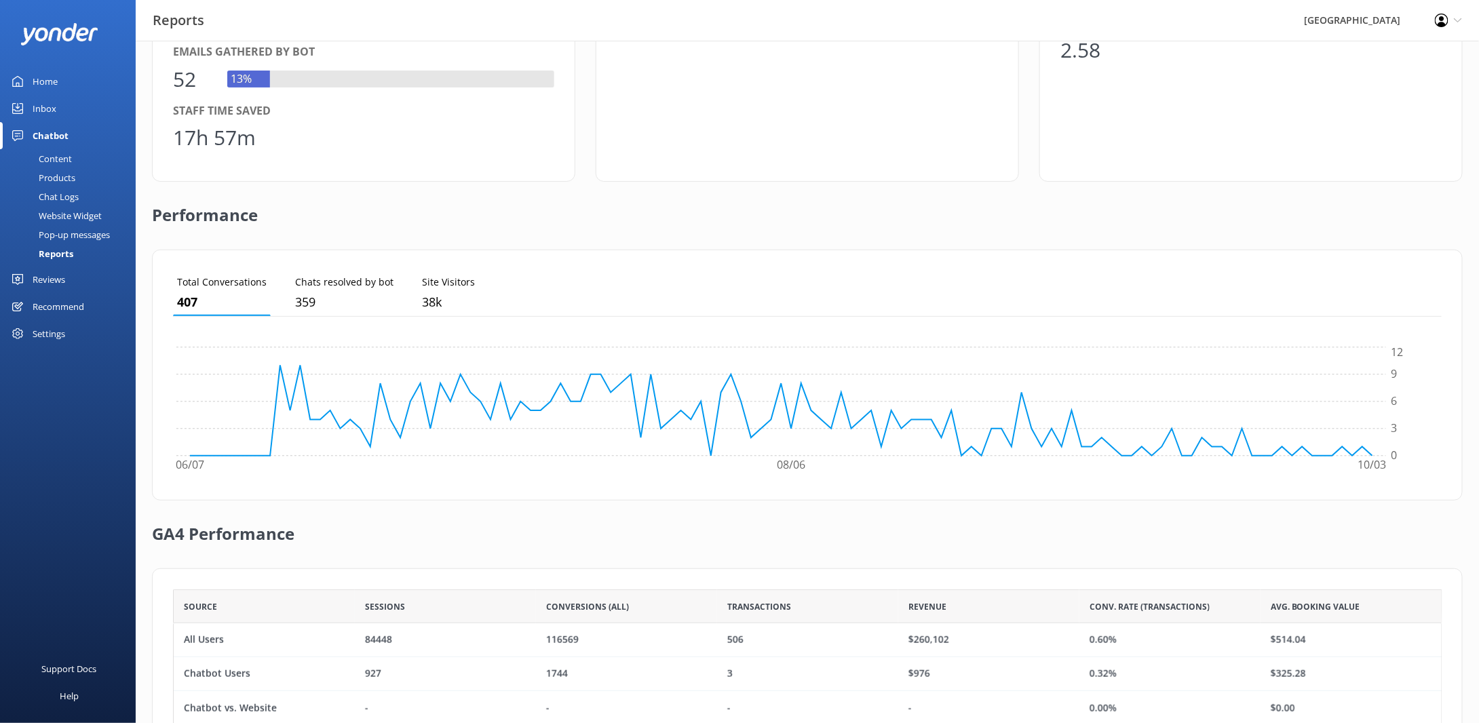
scroll to position [220, 0]
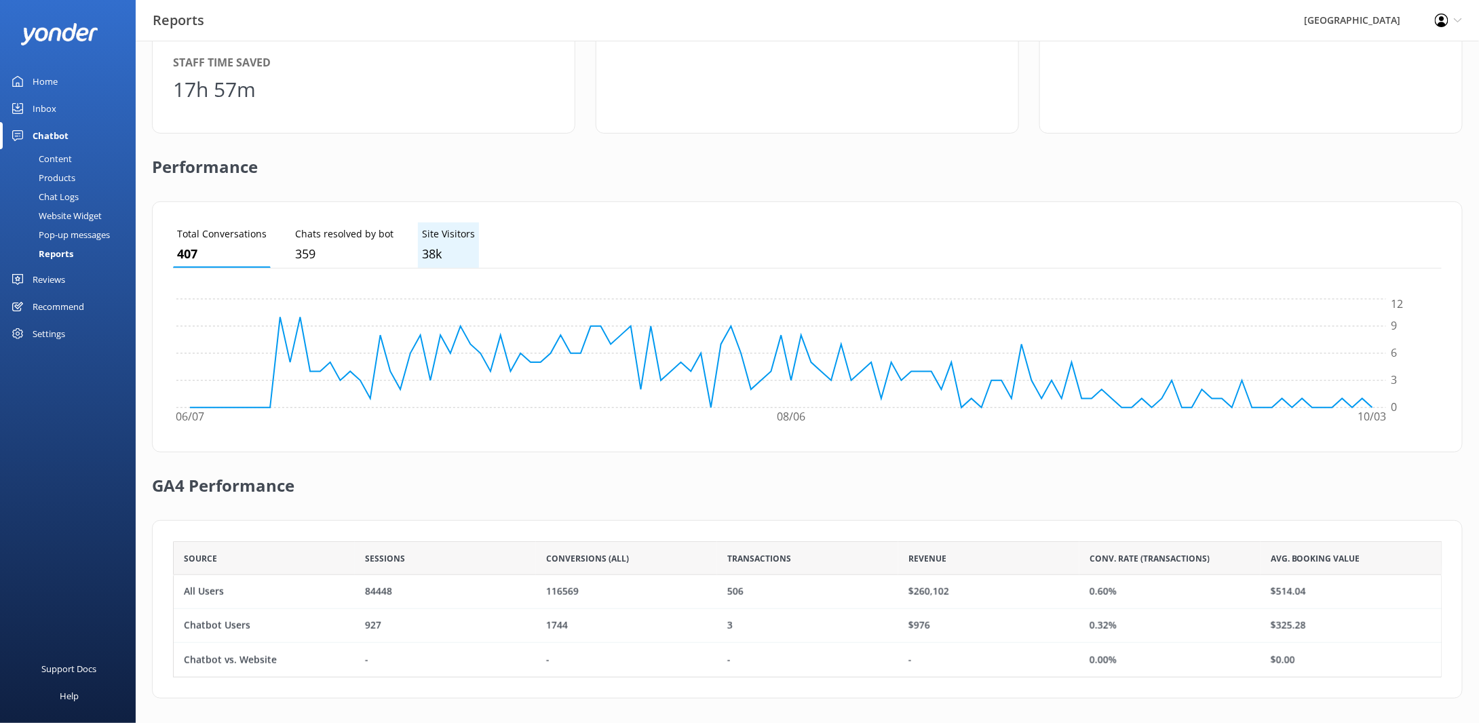
click at [437, 248] on p "38k" at bounding box center [448, 254] width 53 height 20
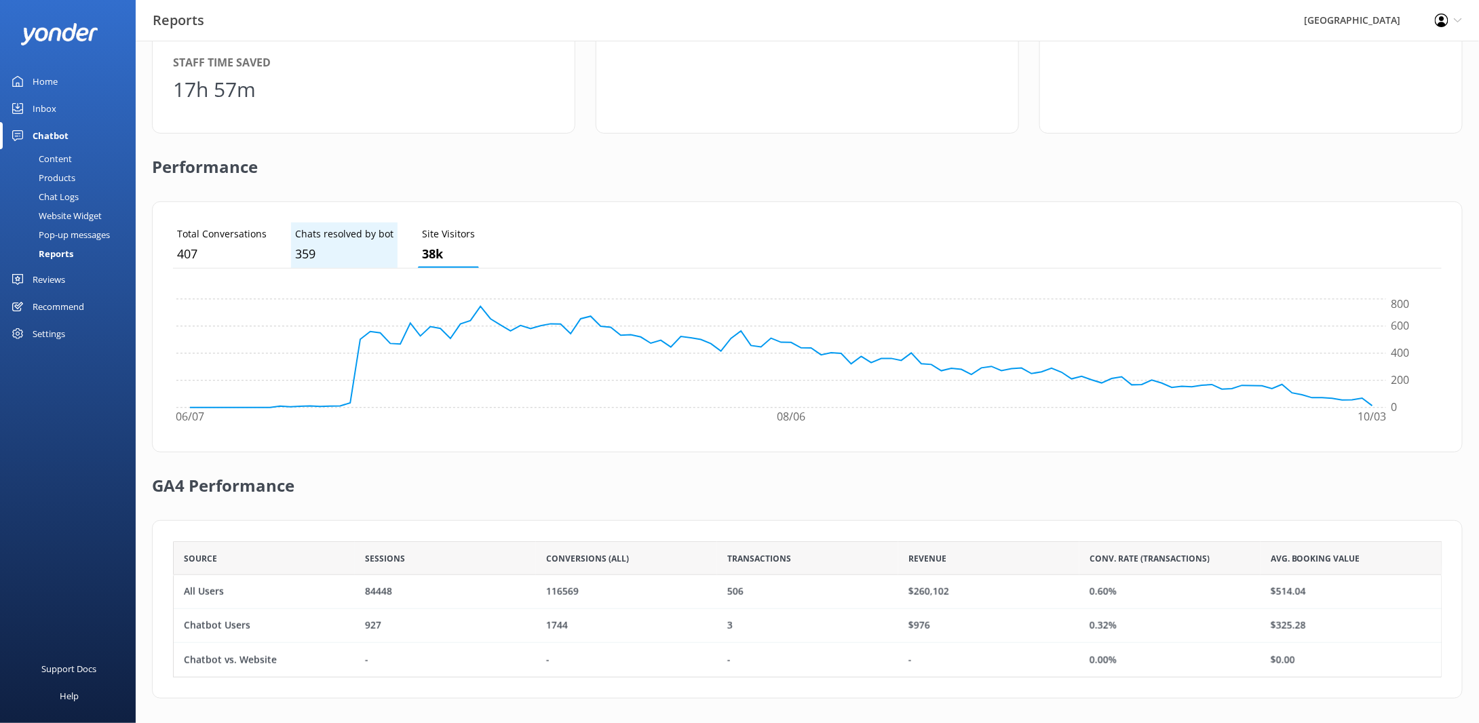
click at [332, 239] on p "Chats resolved by bot" at bounding box center [344, 234] width 98 height 15
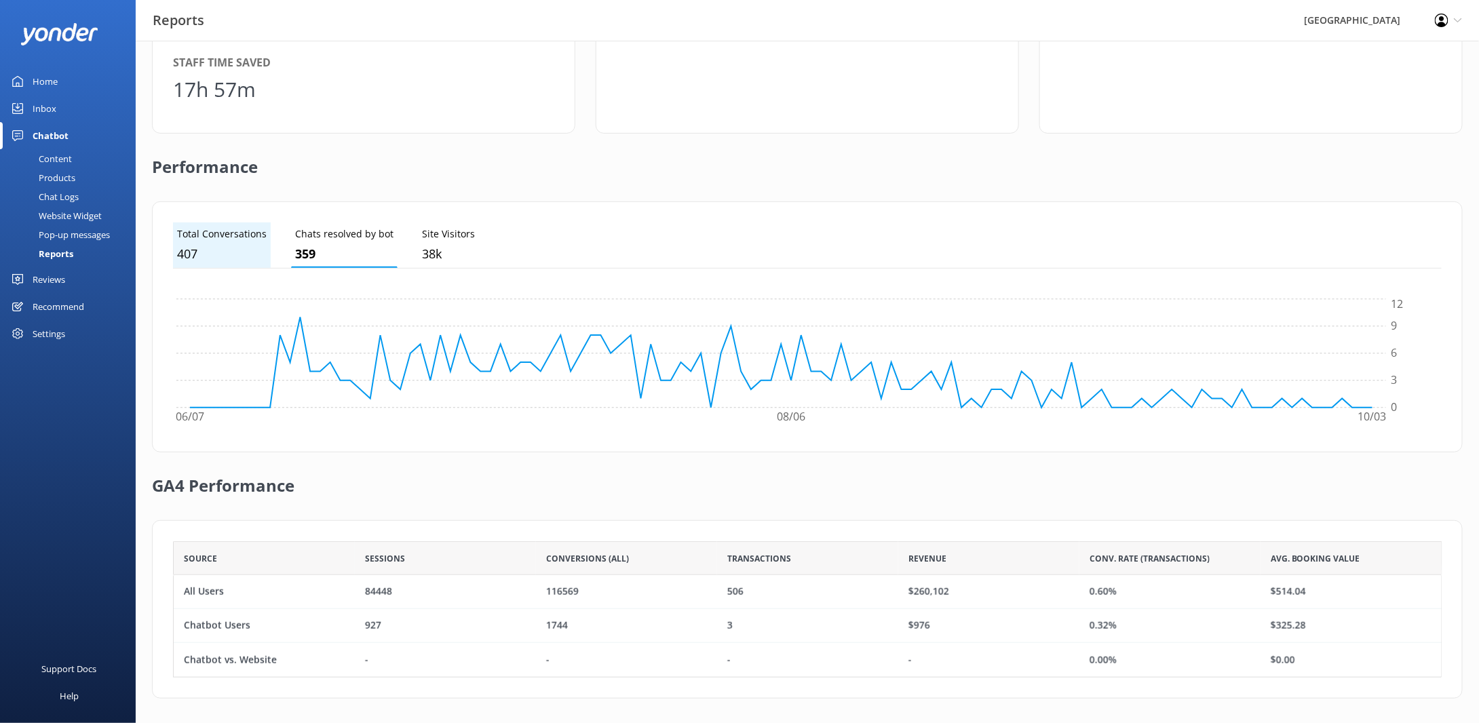
click at [222, 247] on p "407" at bounding box center [222, 254] width 90 height 20
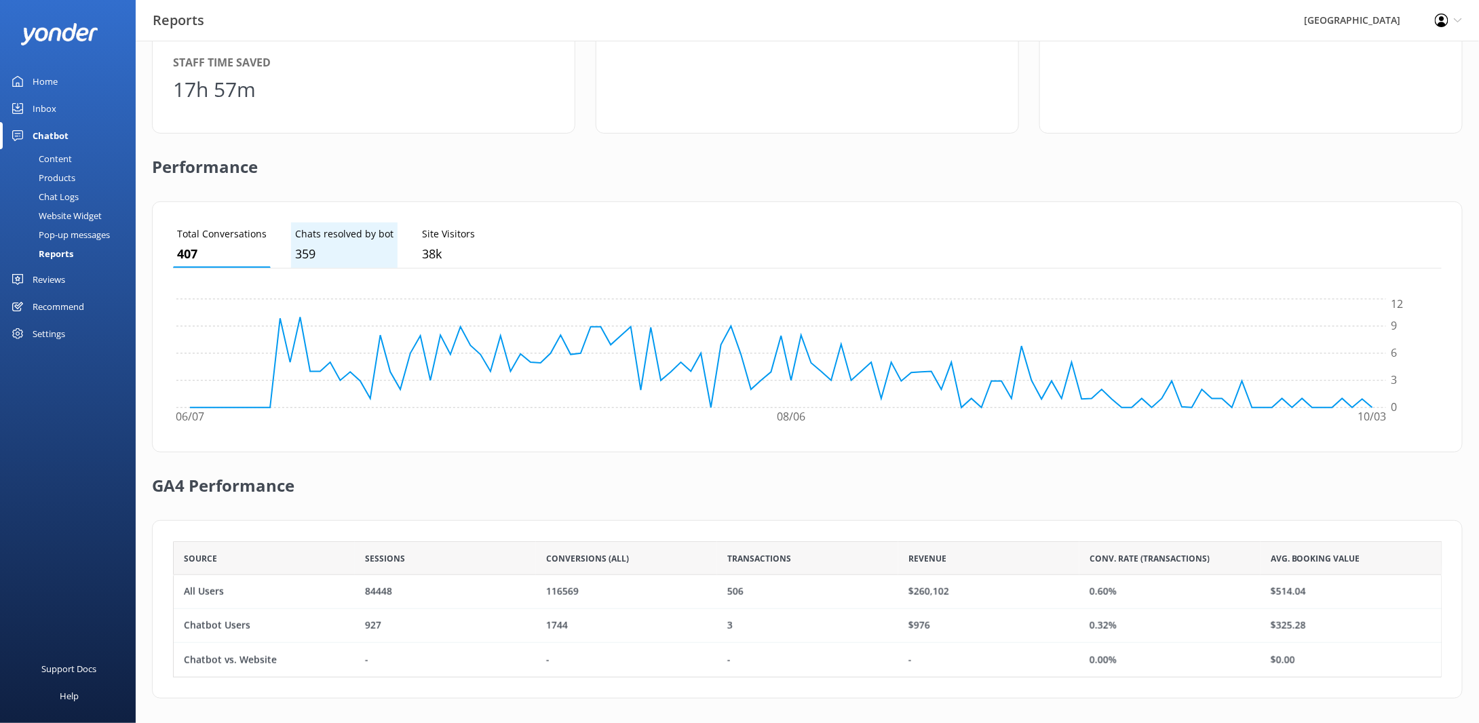
click at [326, 246] on p "359" at bounding box center [344, 254] width 98 height 20
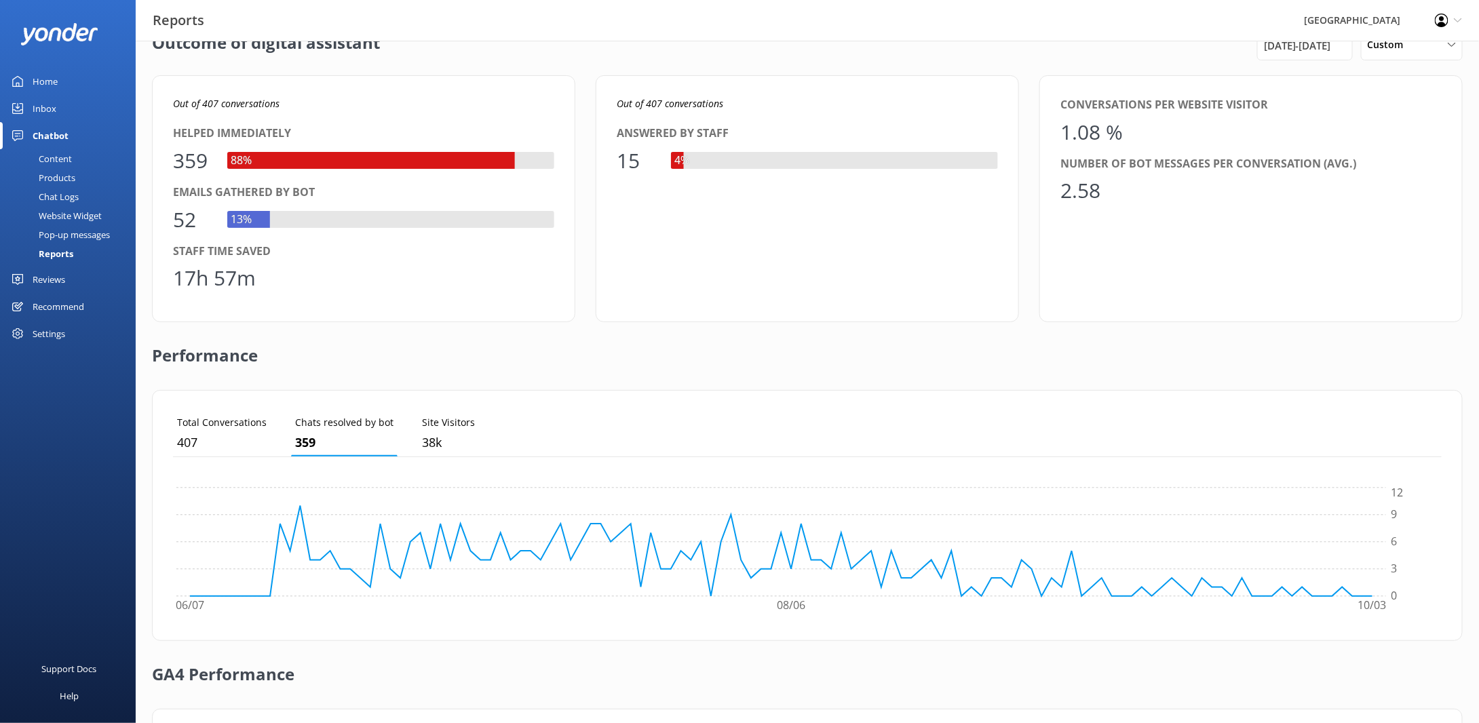
scroll to position [0, 0]
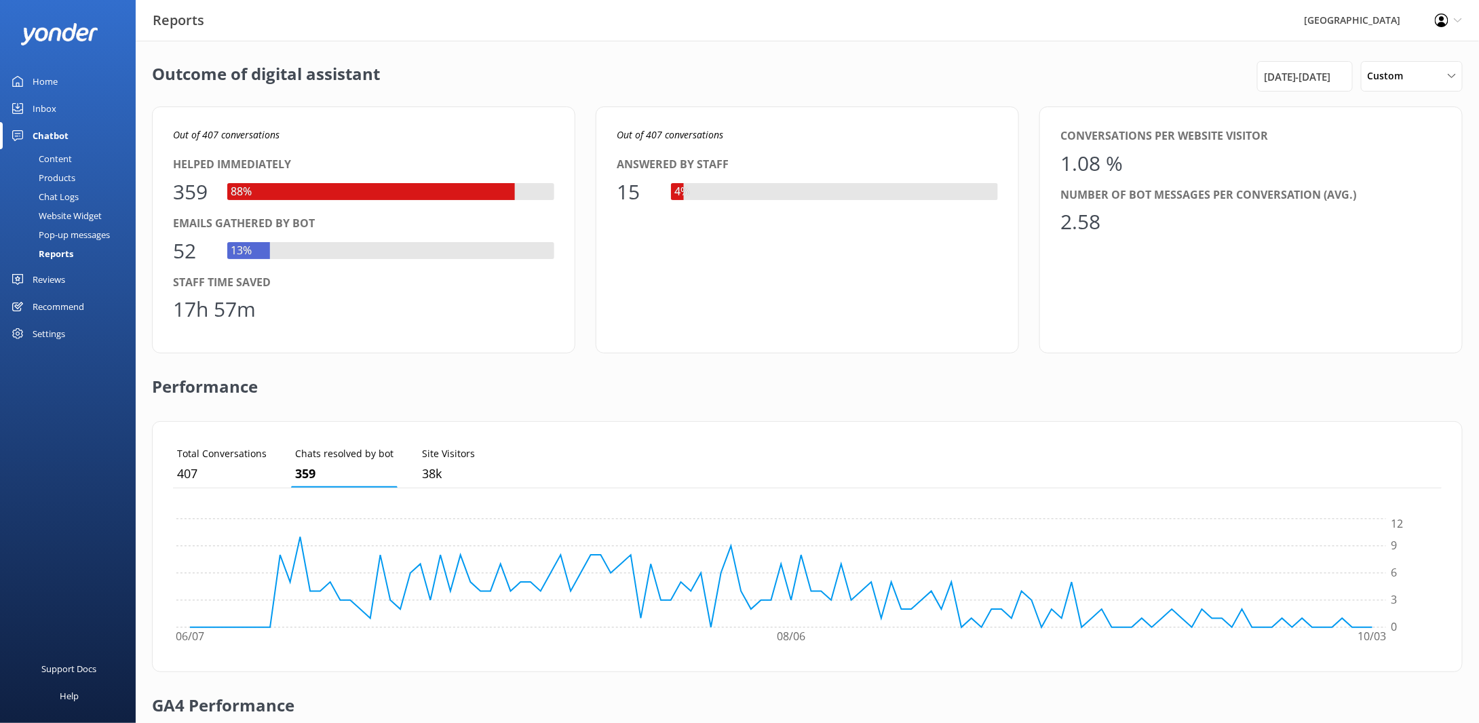
click at [147, 44] on div "Outcome of digital assistant [DATE] - [DATE] Custom Last 7 days Last 30 days La…" at bounding box center [807, 493] width 1343 height 905
click at [458, 396] on div "Performance" at bounding box center [807, 387] width 1311 height 68
click at [515, 458] on ul "Total Conversations 407 Chats resolved by bot 359 Site Visitors 38k" at bounding box center [807, 465] width 1269 height 46
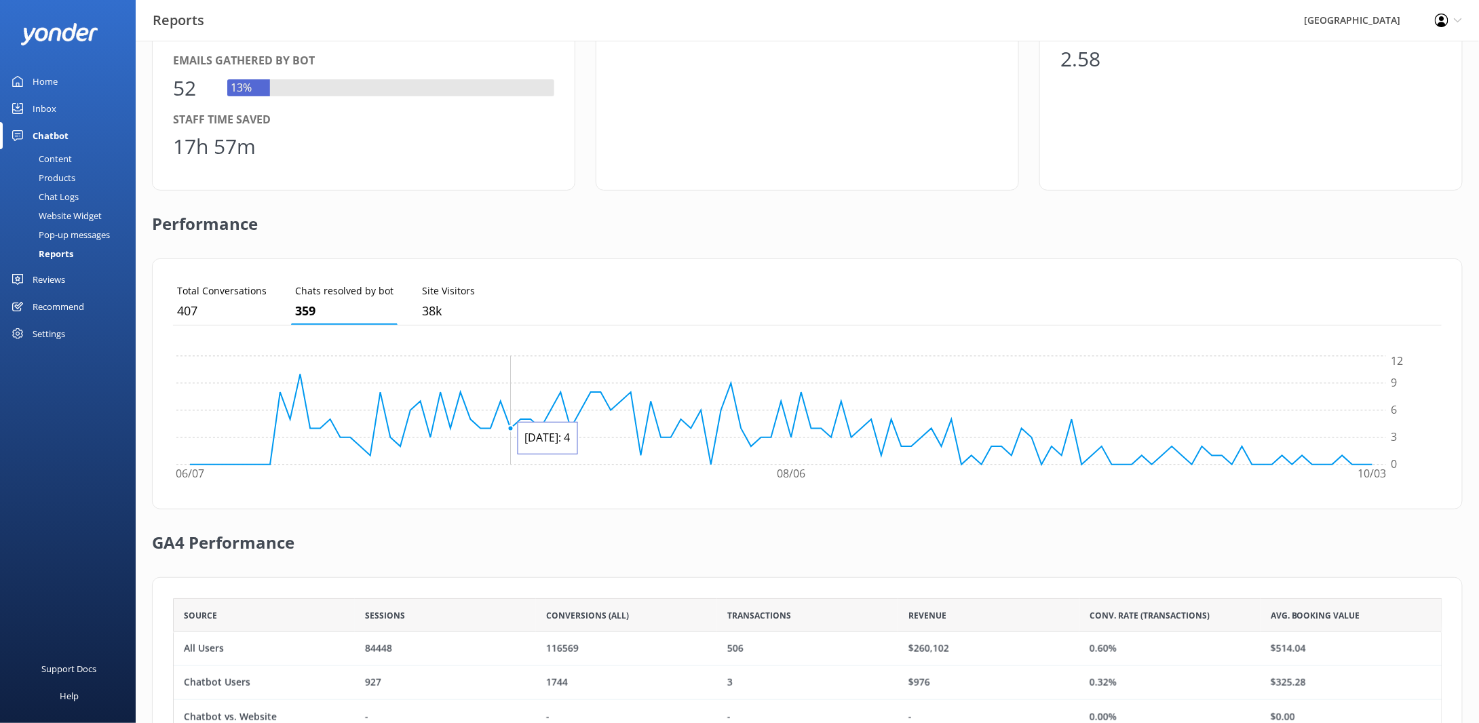
scroll to position [220, 0]
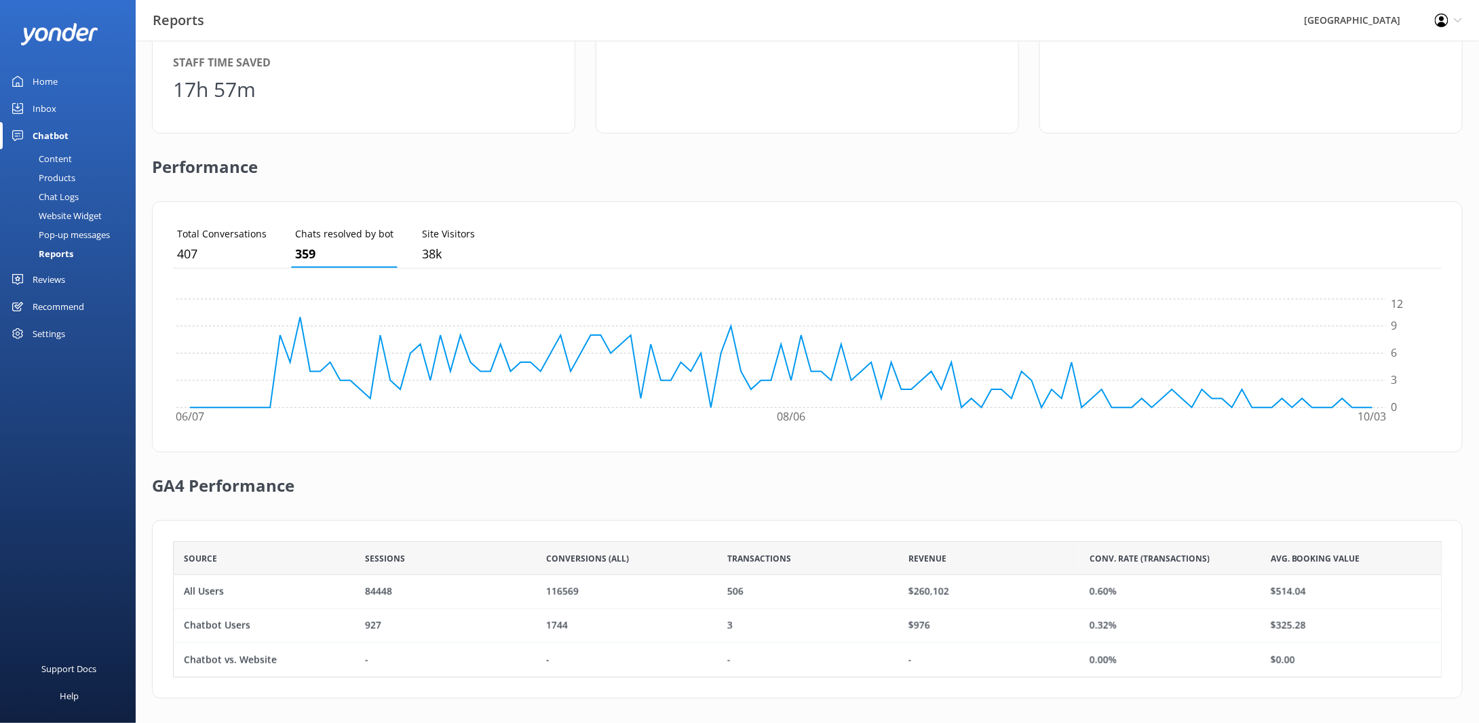
drag, startPoint x: 673, startPoint y: 436, endPoint x: 667, endPoint y: 440, distance: 7.3
click at [673, 436] on div "Total Conversations 407 Chats resolved by bot 359 Site Visitors 38k 06/07 08/06…" at bounding box center [807, 326] width 1311 height 251
drag, startPoint x: 905, startPoint y: 593, endPoint x: 962, endPoint y: 595, distance: 57.0
click at [962, 595] on div "$260,102" at bounding box center [988, 592] width 181 height 34
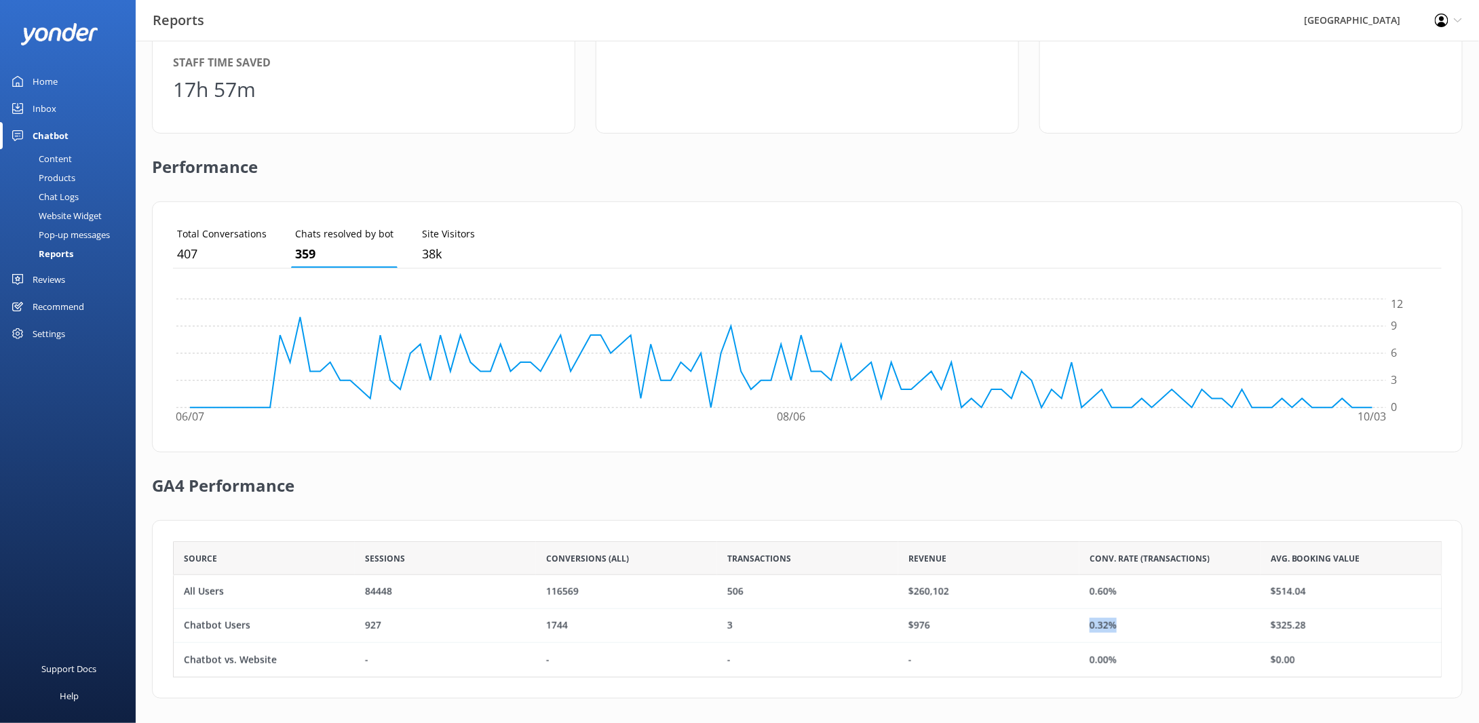
drag, startPoint x: 1091, startPoint y: 623, endPoint x: 1141, endPoint y: 627, distance: 49.7
click at [1141, 627] on div "0.32%" at bounding box center [1169, 626] width 181 height 34
click at [1144, 627] on div "0.32%" at bounding box center [1169, 626] width 181 height 34
drag, startPoint x: 734, startPoint y: 632, endPoint x: 949, endPoint y: 632, distance: 215.0
click at [949, 632] on div "Chatbot Users 927 1744 3 $976 0.32% $325.28" at bounding box center [807, 626] width 1269 height 34
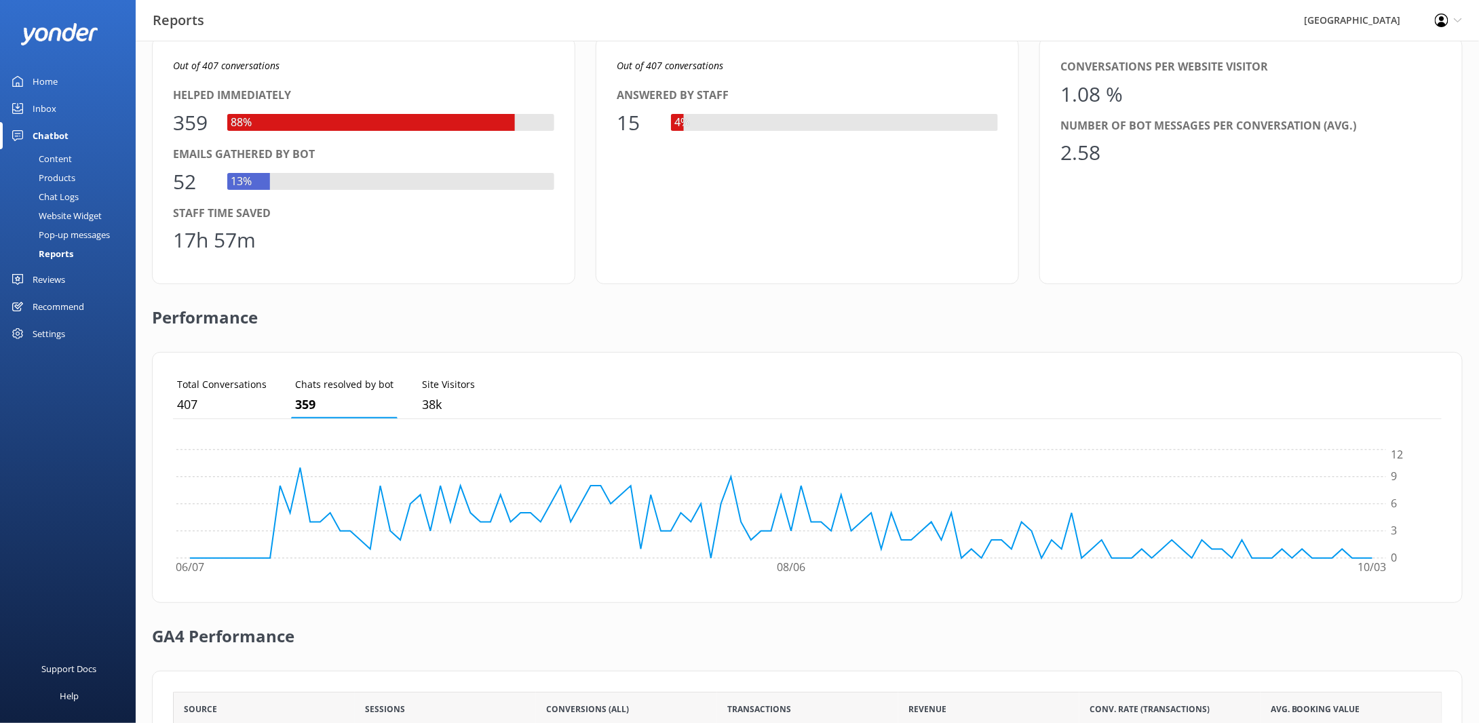
scroll to position [0, 0]
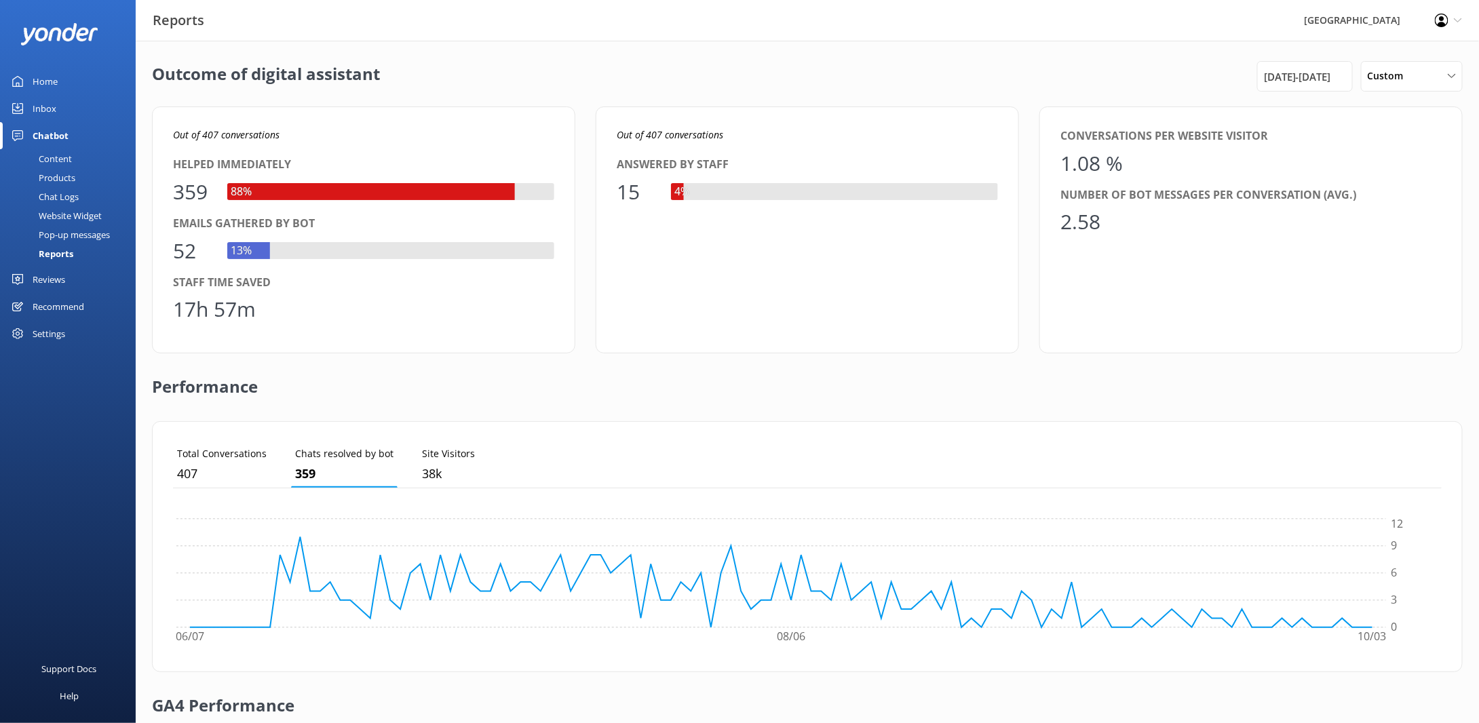
click at [59, 159] on div "Content" at bounding box center [40, 158] width 64 height 19
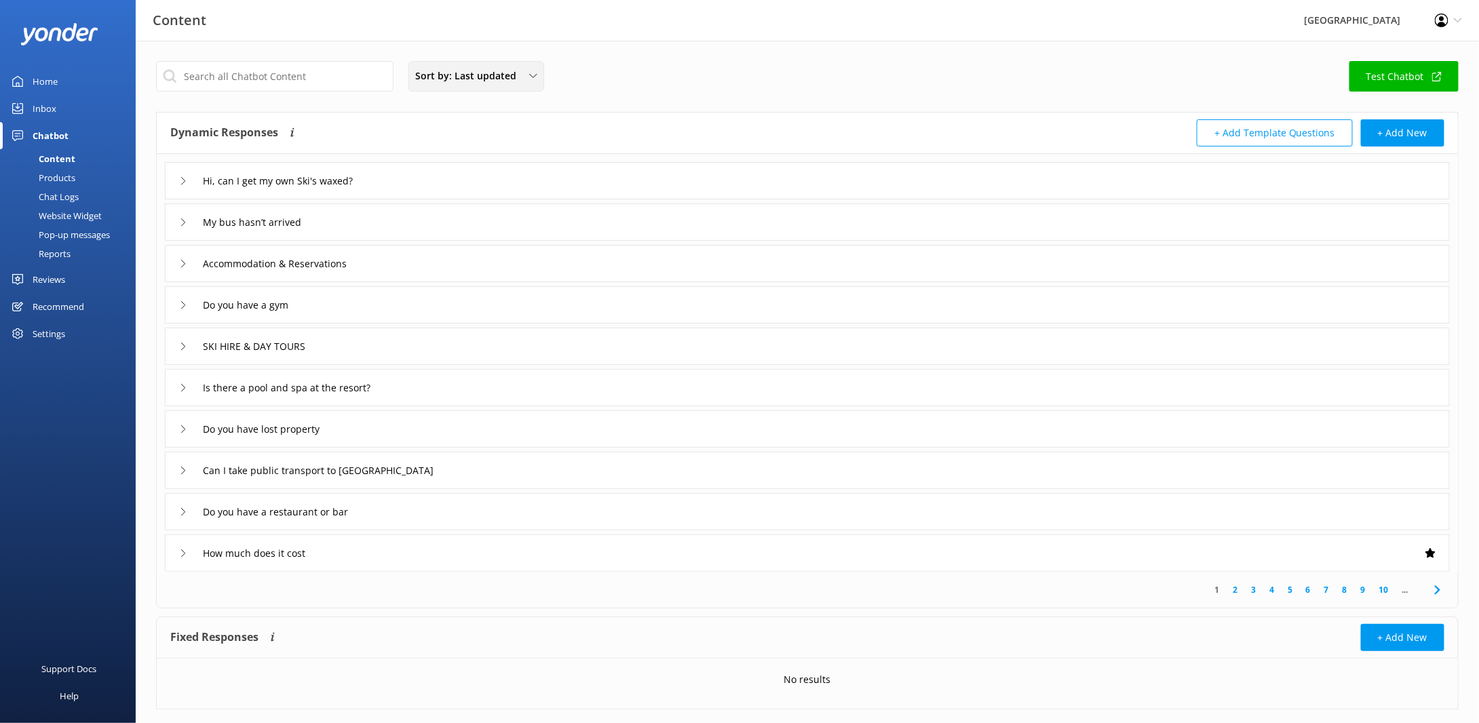
click at [492, 80] on span "Sort by: Last updated" at bounding box center [469, 76] width 109 height 15
click at [644, 81] on div "Sort by: Last updated Title (A-Z) Last updated Test Chatbot" at bounding box center [807, 80] width 1302 height 39
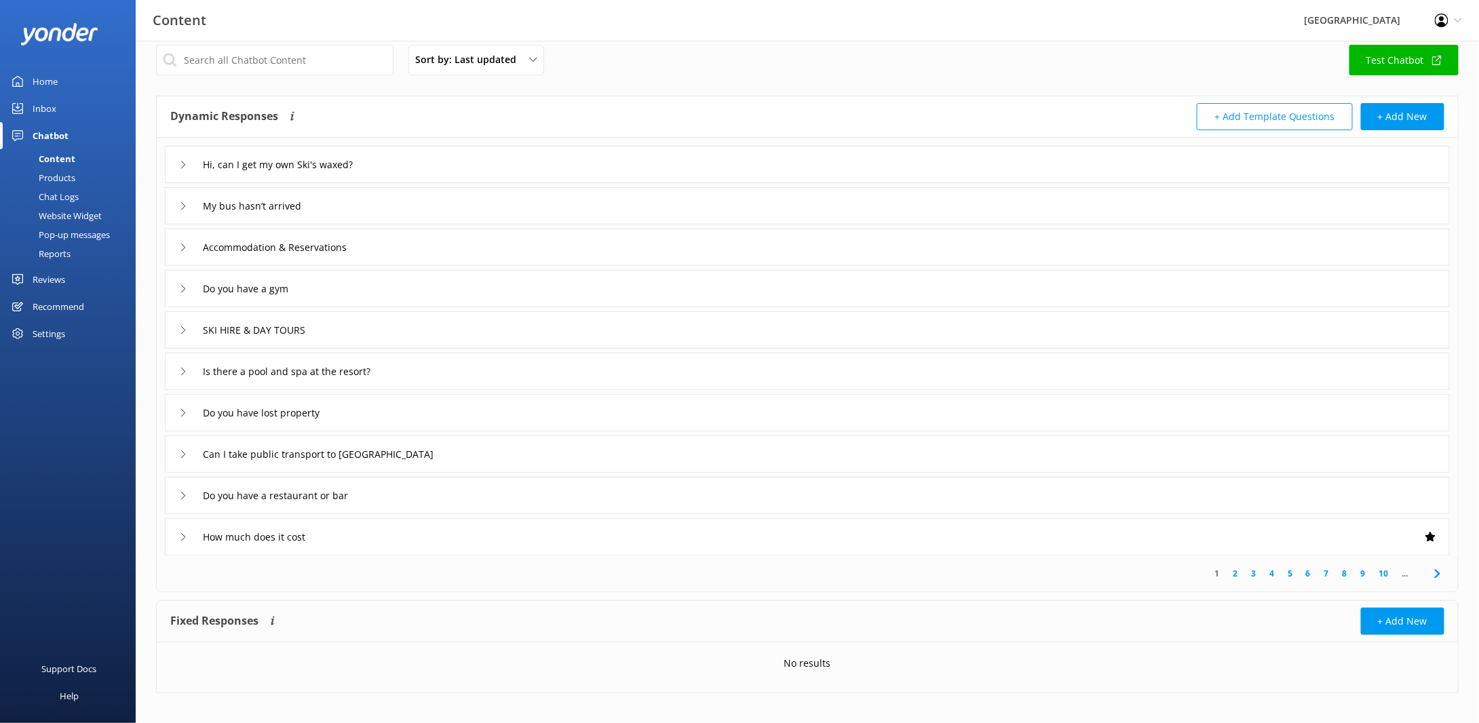
scroll to position [25, 0]
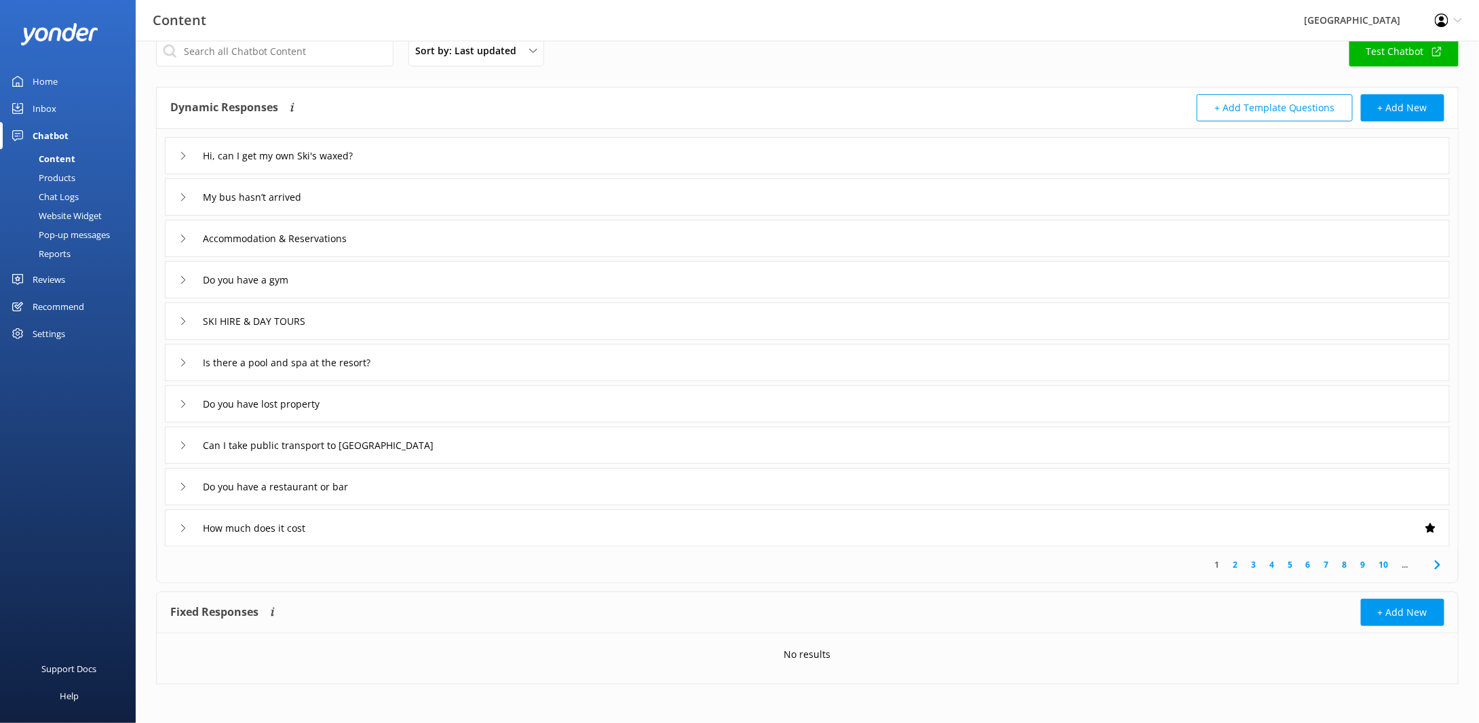
click at [1431, 529] on use at bounding box center [1430, 527] width 10 height 9
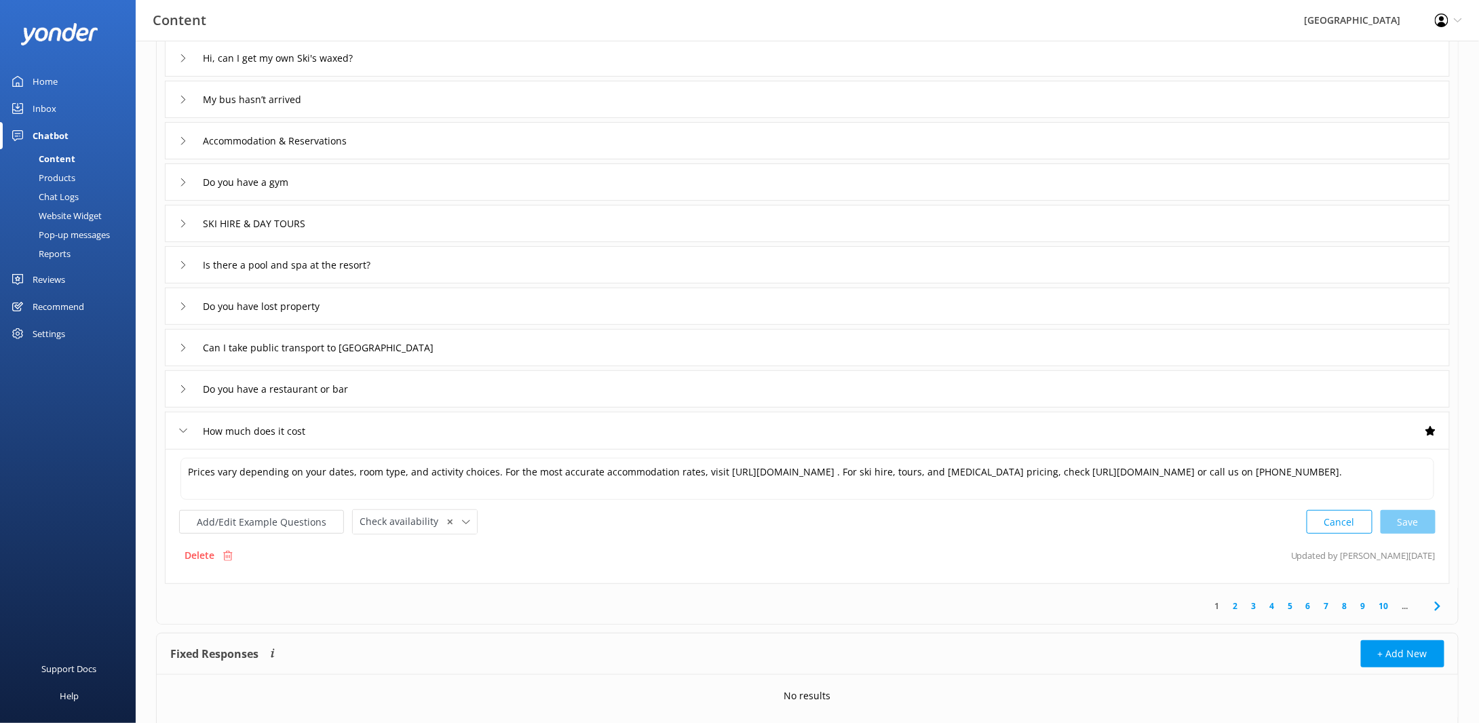
scroll to position [161, 0]
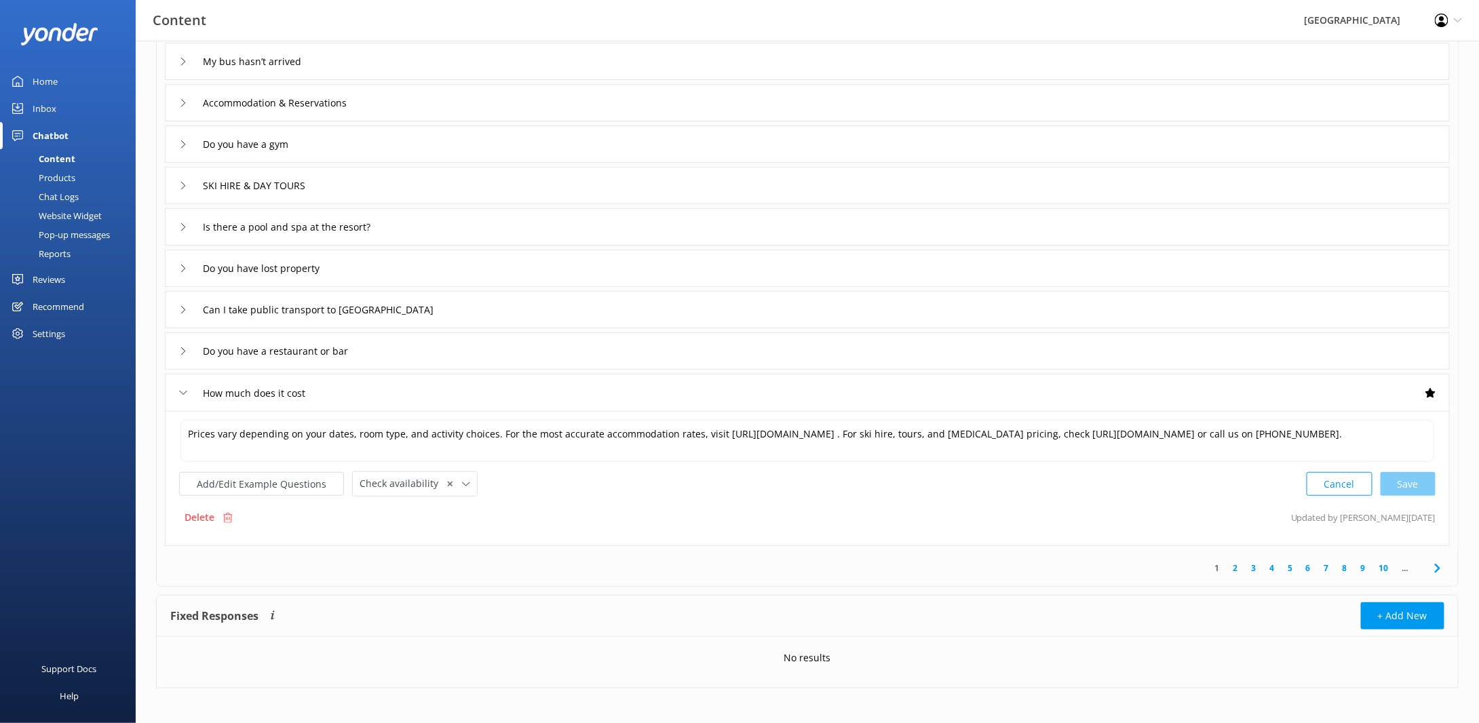
click at [184, 383] on div "How much does it cost" at bounding box center [244, 393] width 130 height 22
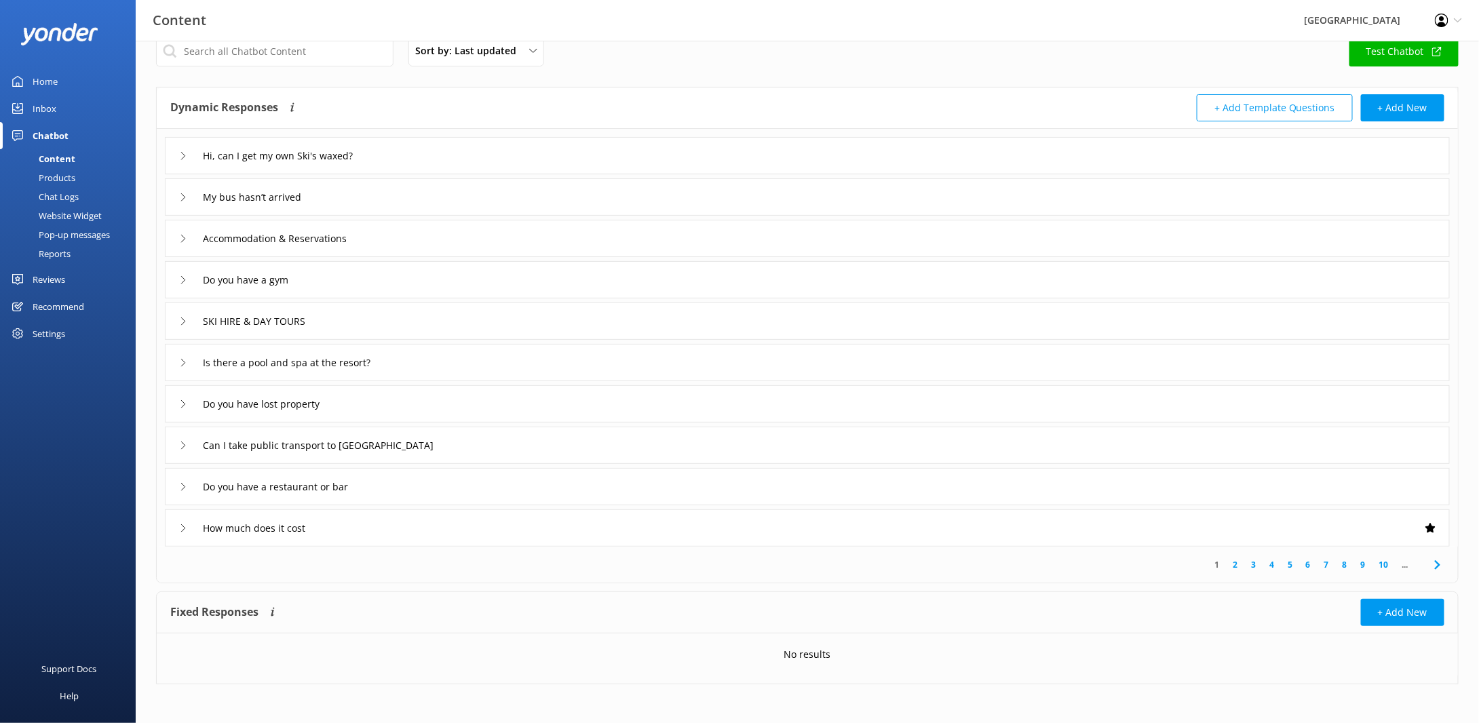
click at [47, 309] on div "Recommend" at bounding box center [59, 306] width 52 height 27
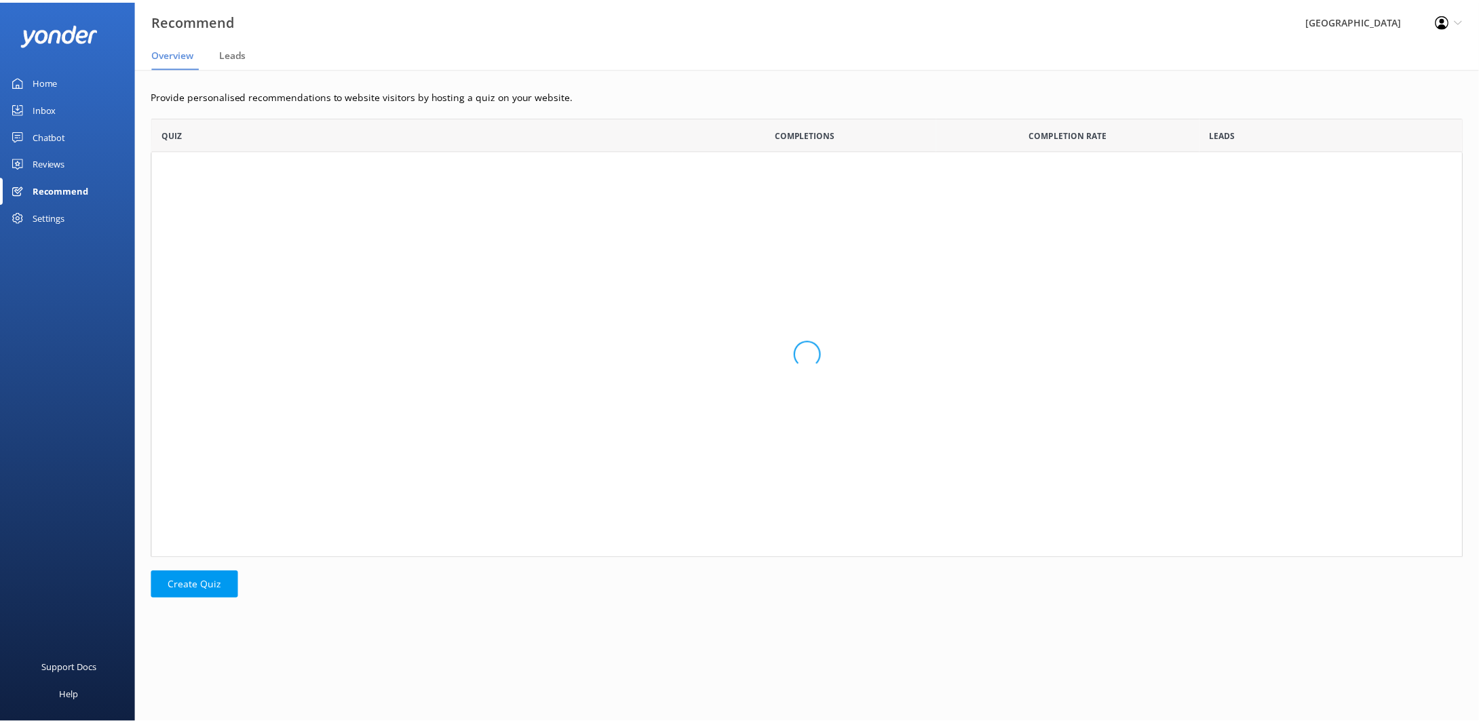
scroll to position [58, 1311]
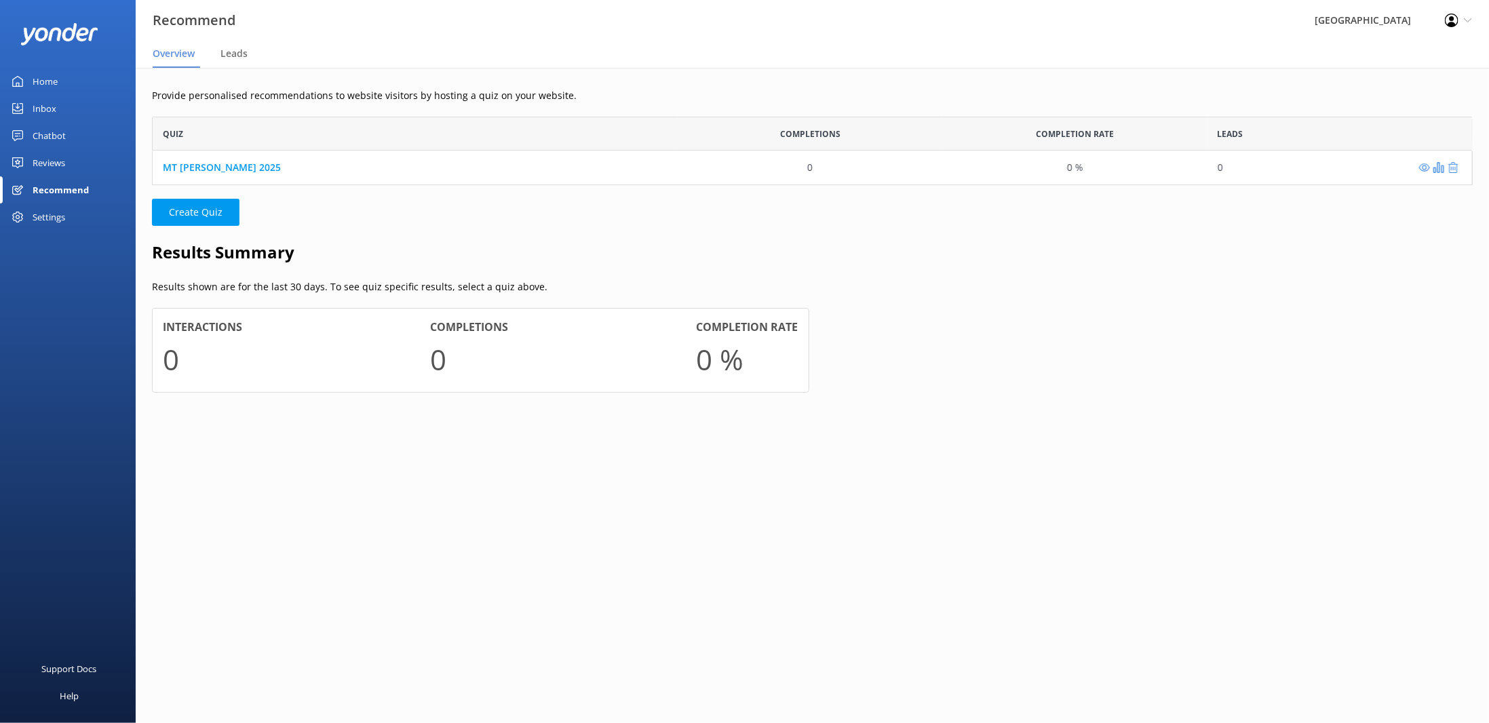
click at [45, 109] on div "Inbox" at bounding box center [45, 108] width 24 height 27
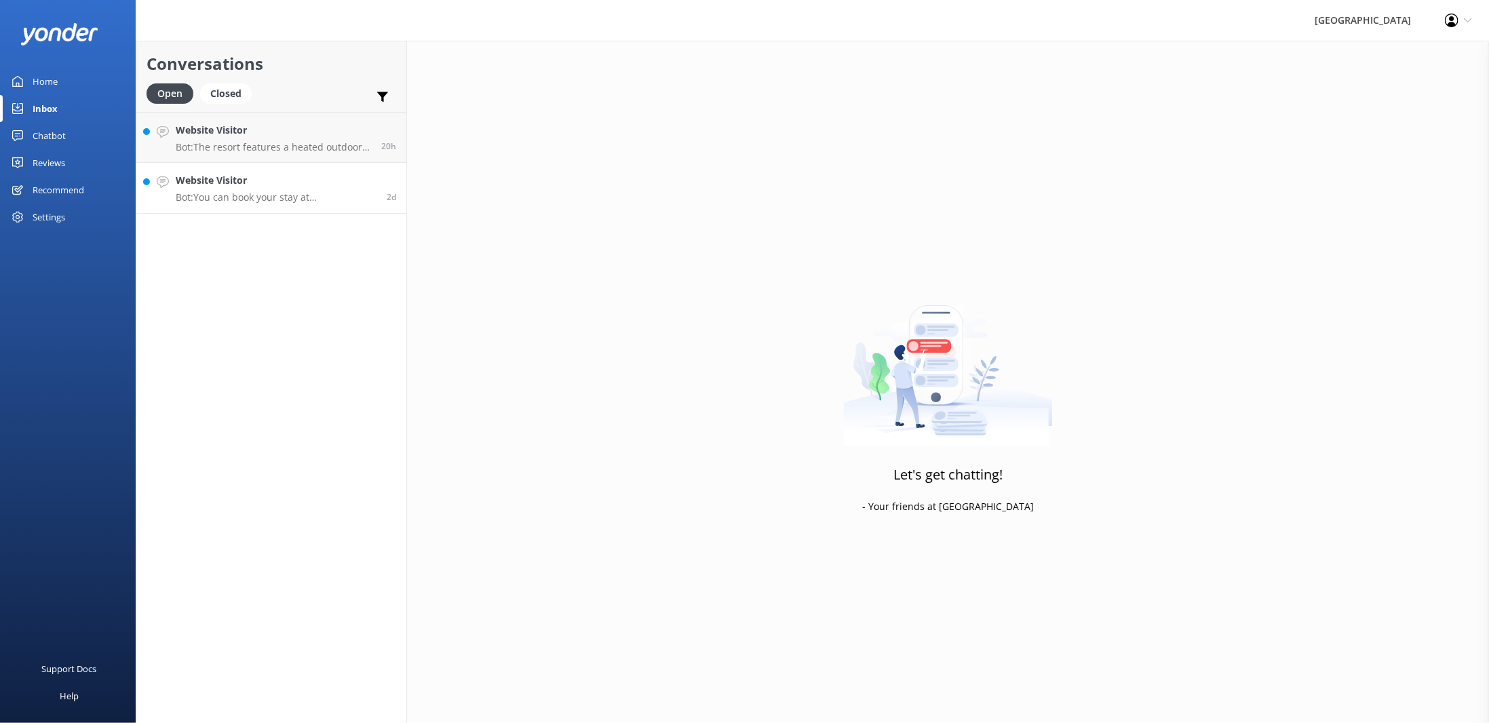
click at [273, 193] on p "Bot: You can book your stay at [GEOGRAPHIC_DATA] by visiting [URL][DOMAIN_NAME]…" at bounding box center [276, 197] width 201 height 12
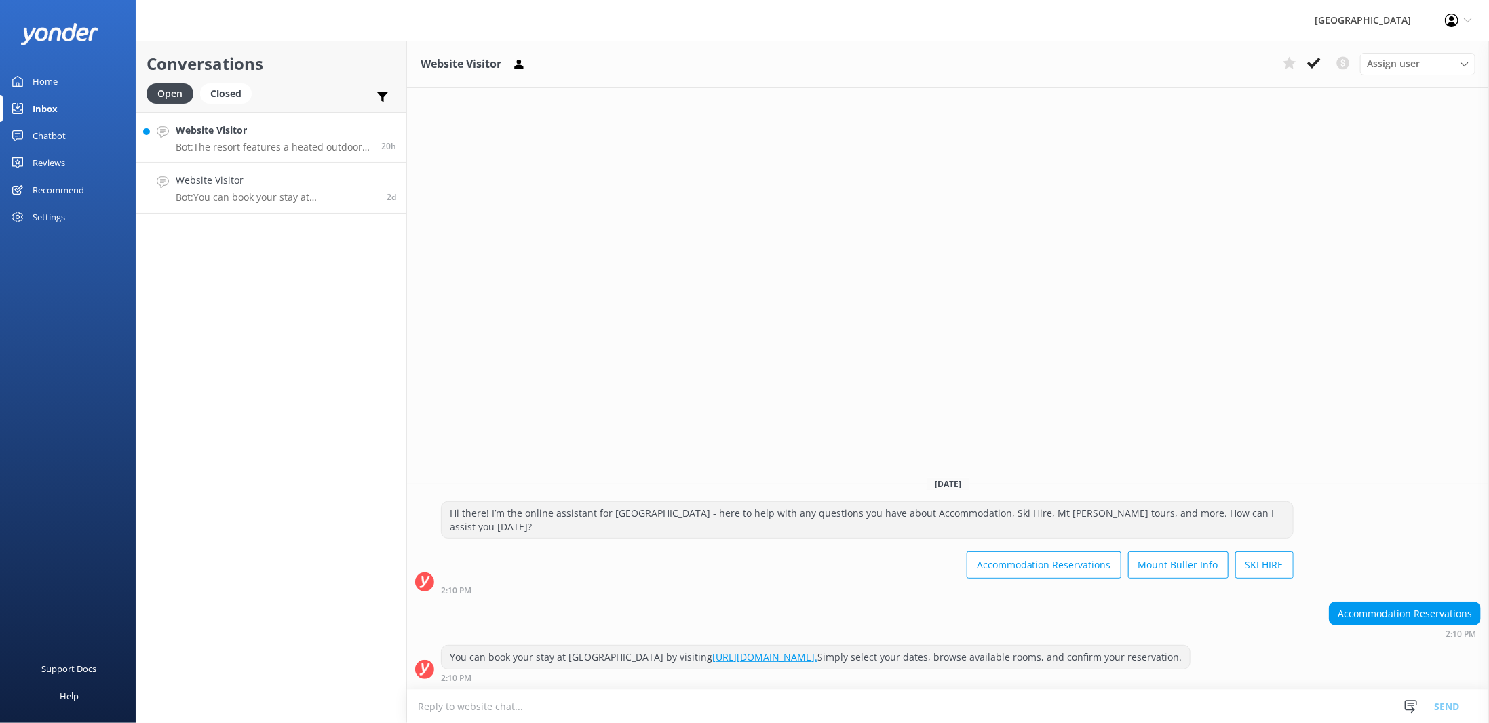
click at [195, 146] on p "Bot: The resort features a heated outdoor pool, but the knowledge base does not…" at bounding box center [273, 147] width 195 height 12
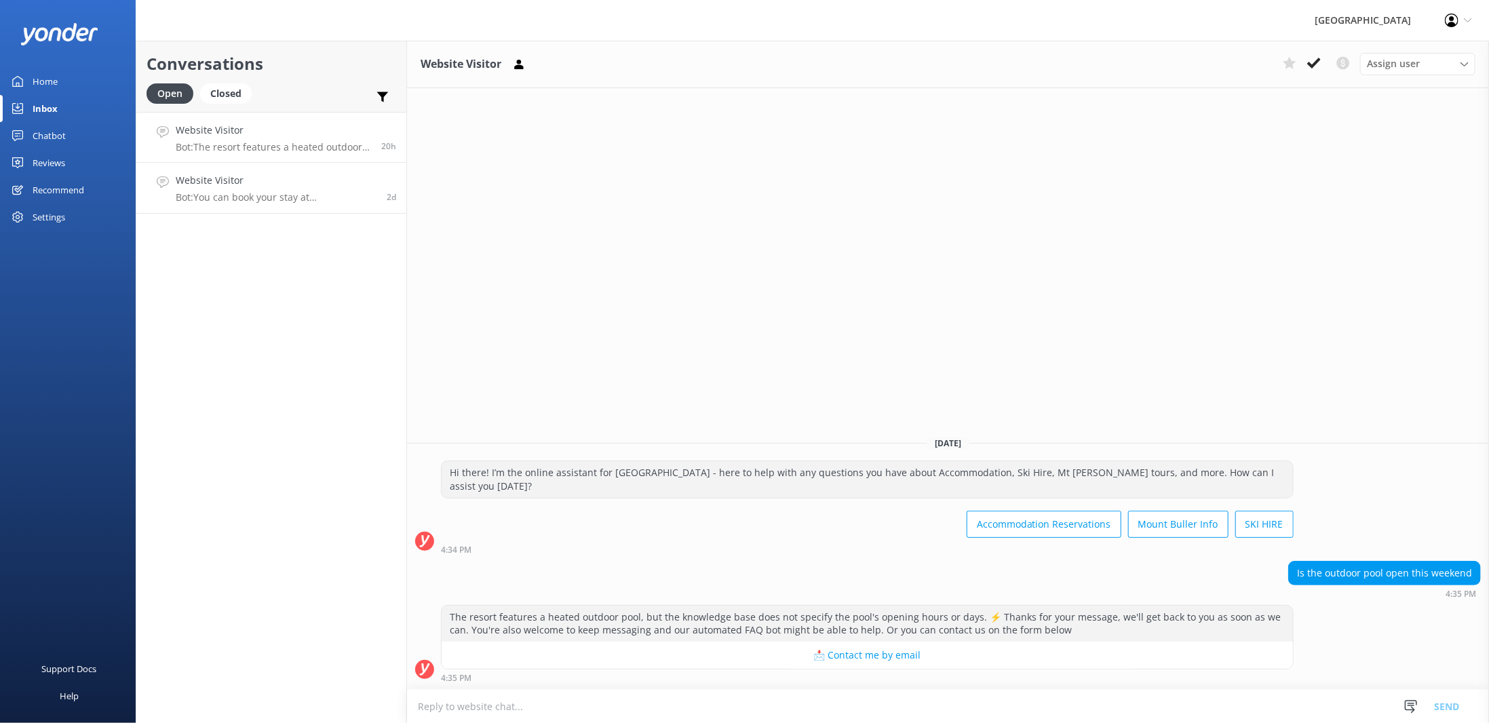
click at [204, 191] on p "Bot: You can book your stay at [GEOGRAPHIC_DATA] by visiting [URL][DOMAIN_NAME]…" at bounding box center [276, 197] width 201 height 12
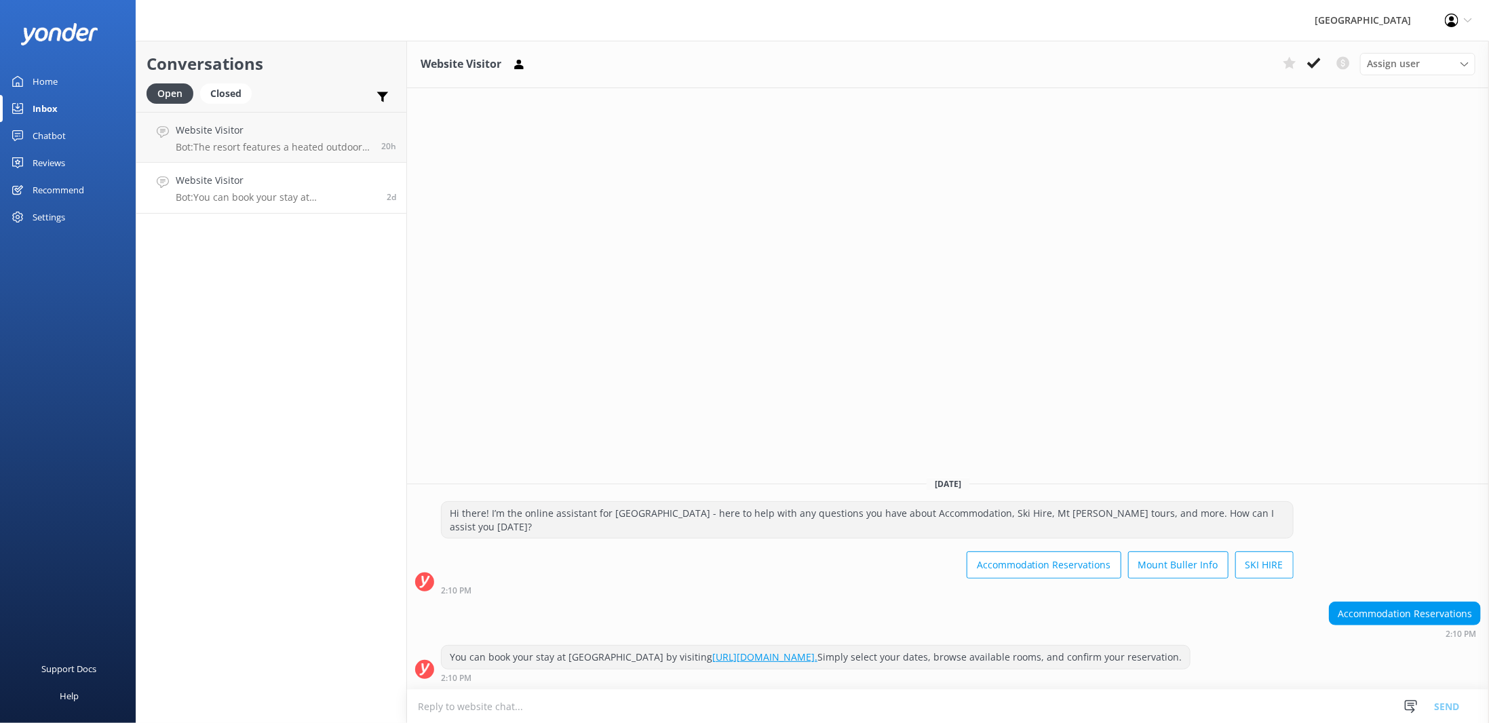
click at [50, 83] on div "Home" at bounding box center [45, 81] width 25 height 27
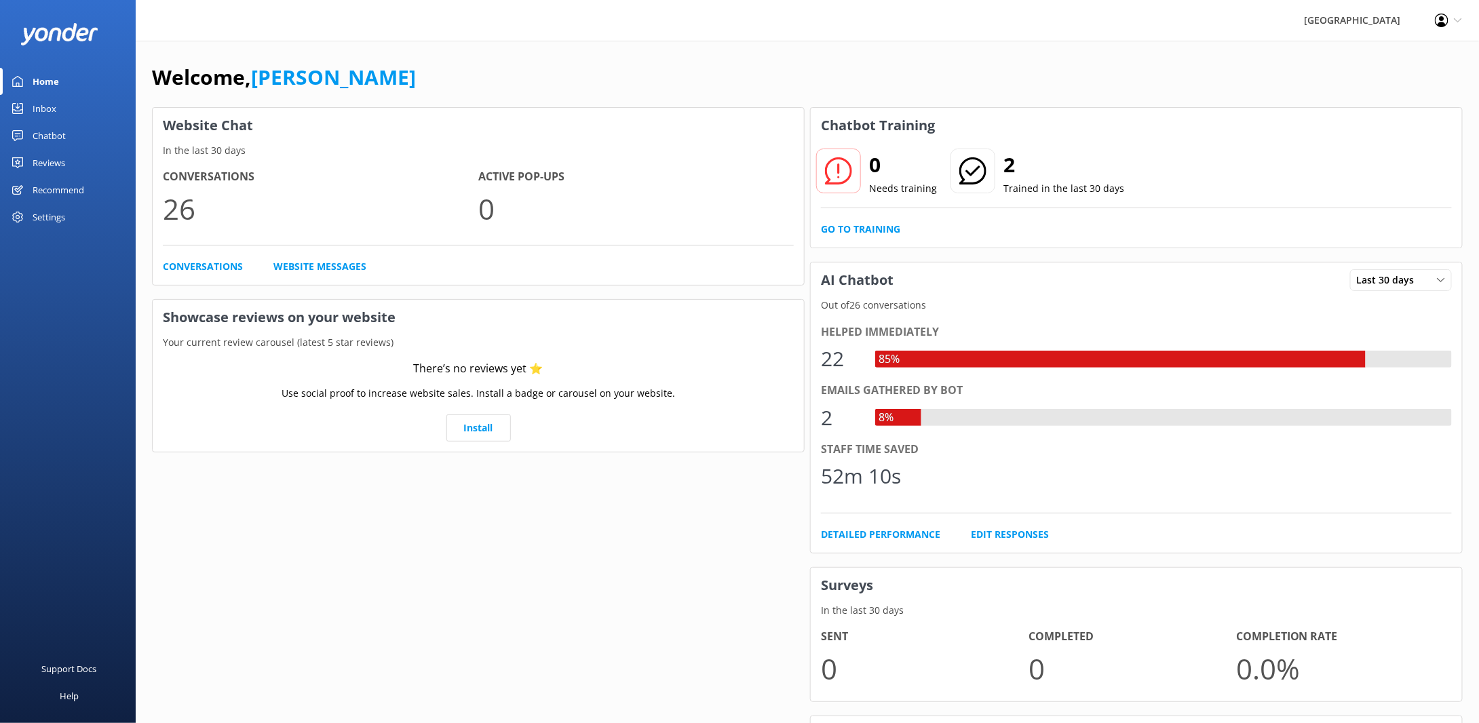
click at [42, 217] on div "Settings" at bounding box center [49, 217] width 33 height 27
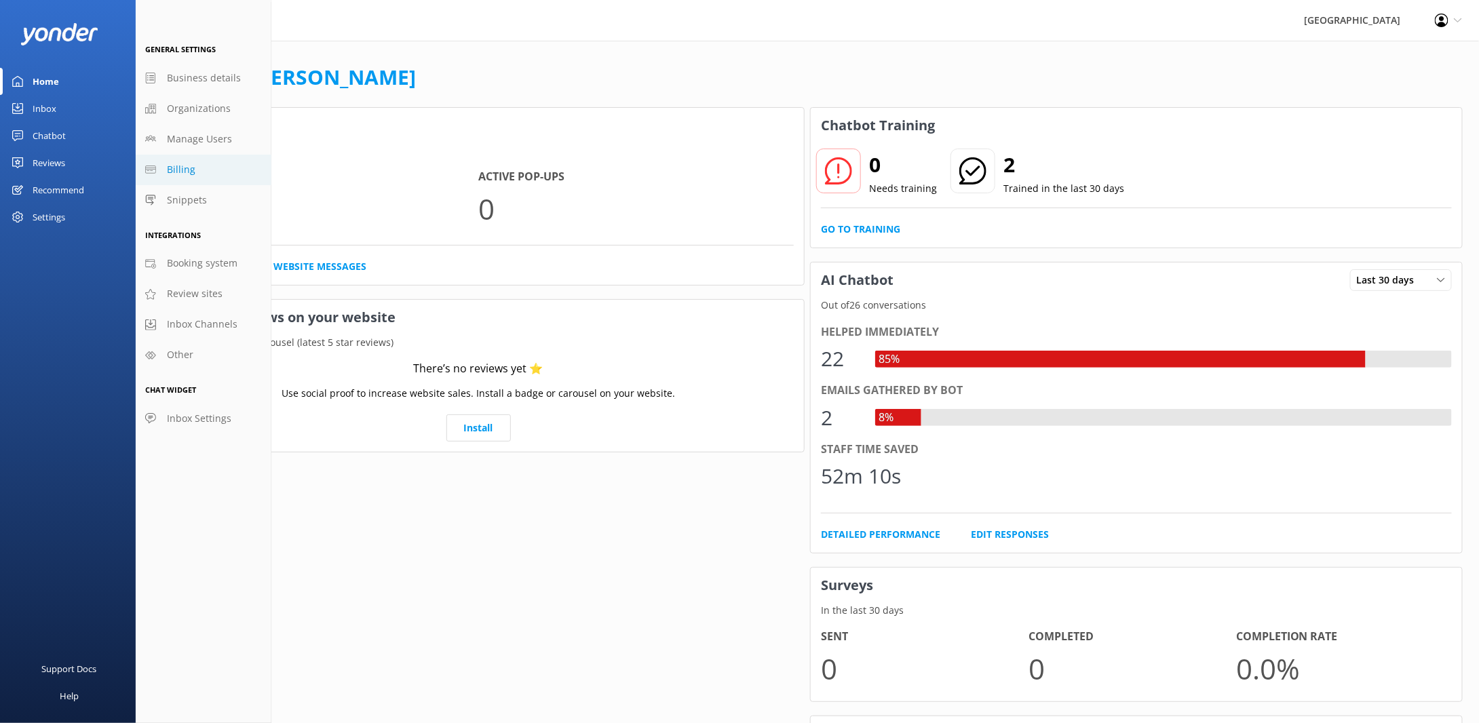
click at [189, 165] on span "Billing" at bounding box center [181, 169] width 28 height 15
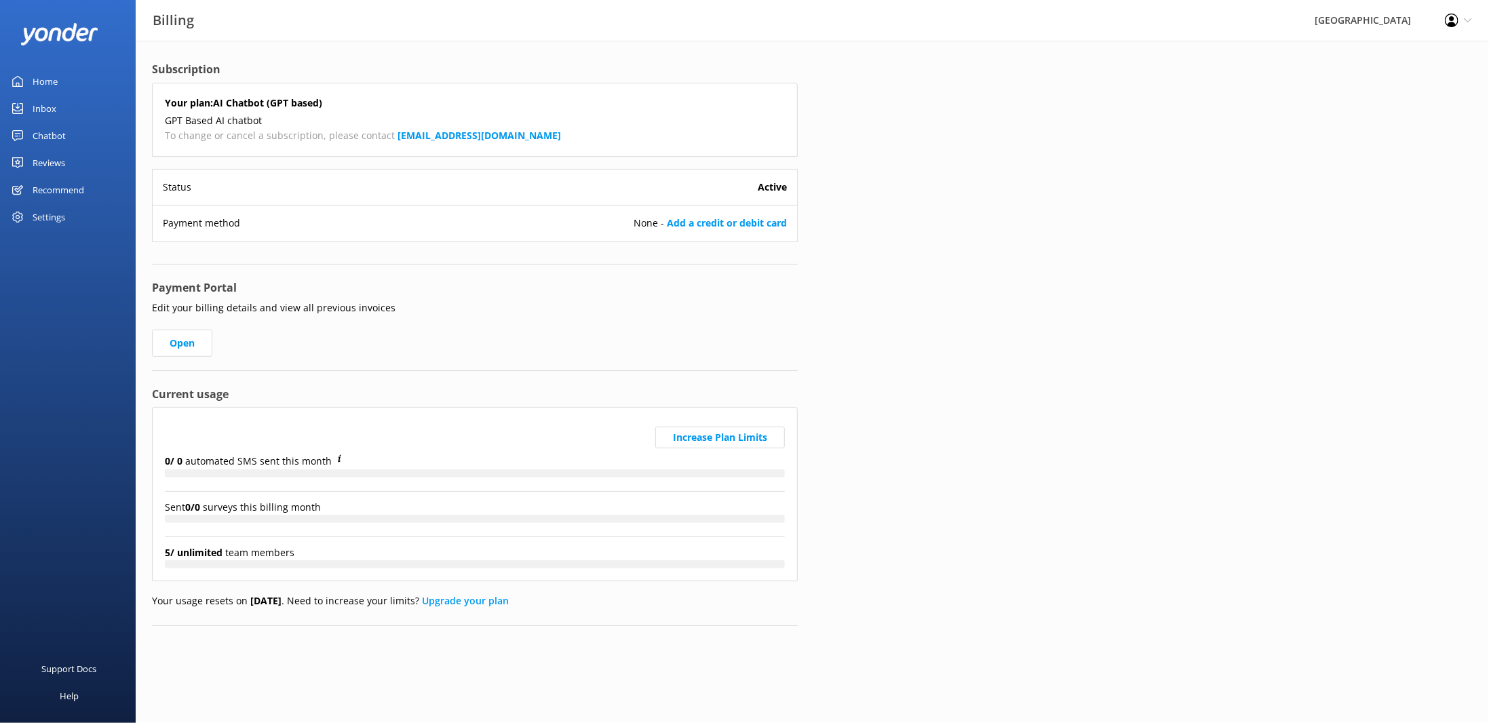
click at [52, 82] on div "Home" at bounding box center [45, 81] width 25 height 27
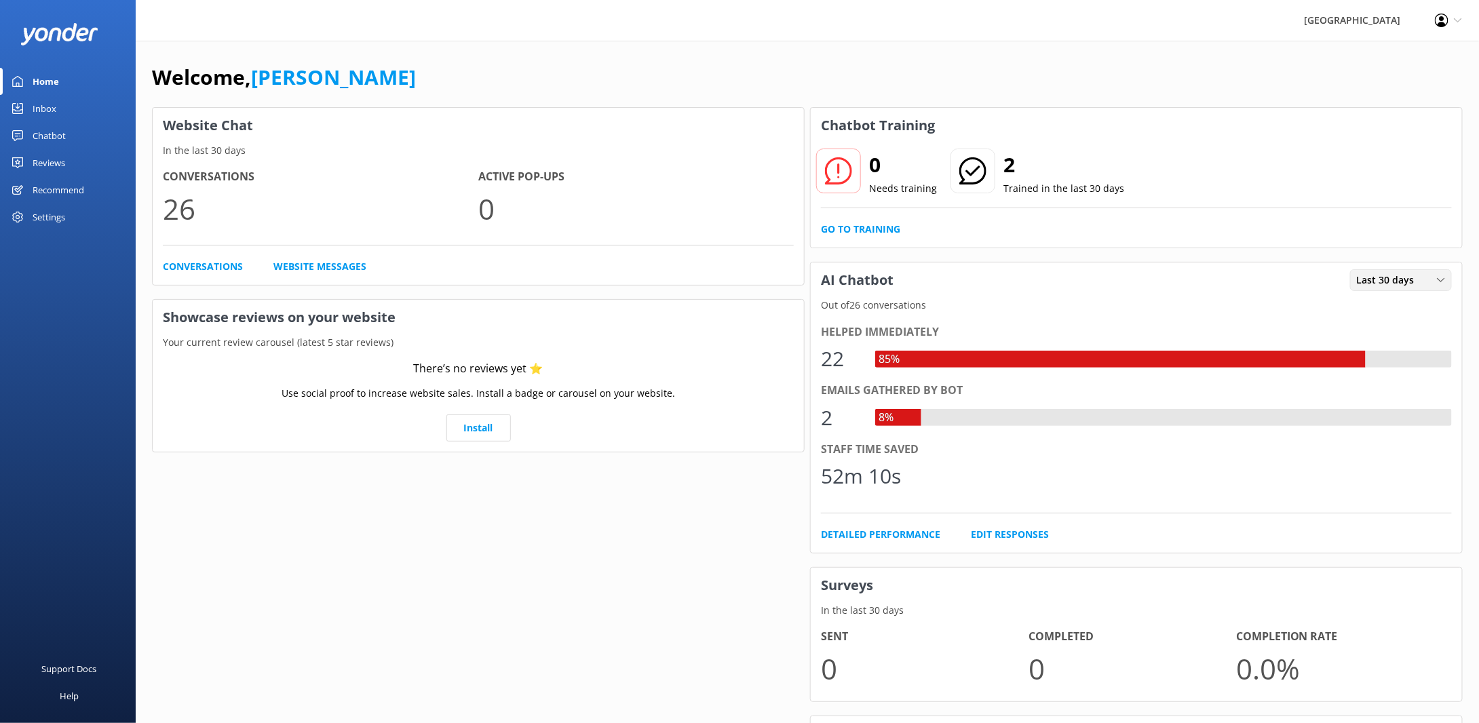
click at [1416, 280] on span "Last 30 days" at bounding box center [1390, 280] width 66 height 15
click at [1389, 336] on div "Last 30 days" at bounding box center [1381, 336] width 48 height 14
click at [43, 78] on div "Home" at bounding box center [46, 81] width 26 height 27
click at [41, 136] on div "Chatbot" at bounding box center [49, 135] width 33 height 27
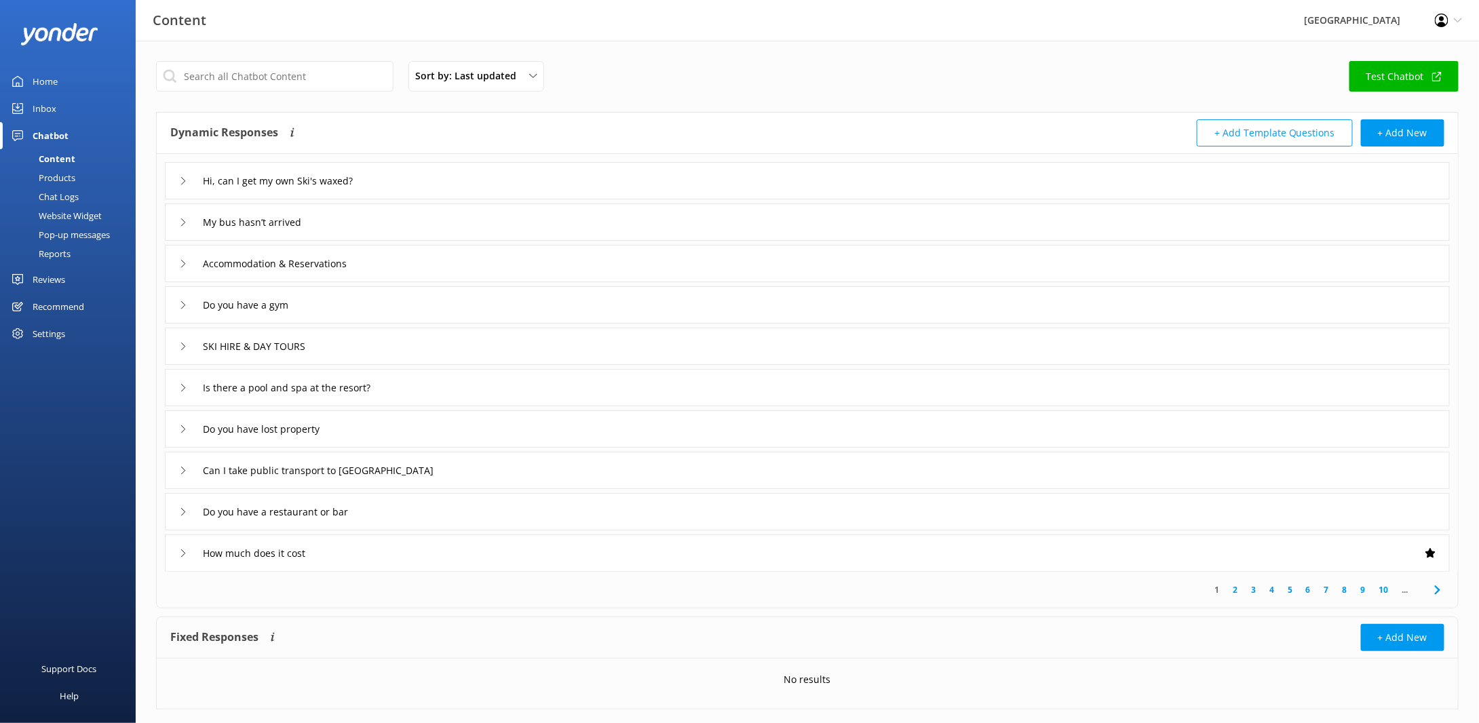
click at [45, 81] on div "Home" at bounding box center [45, 81] width 25 height 27
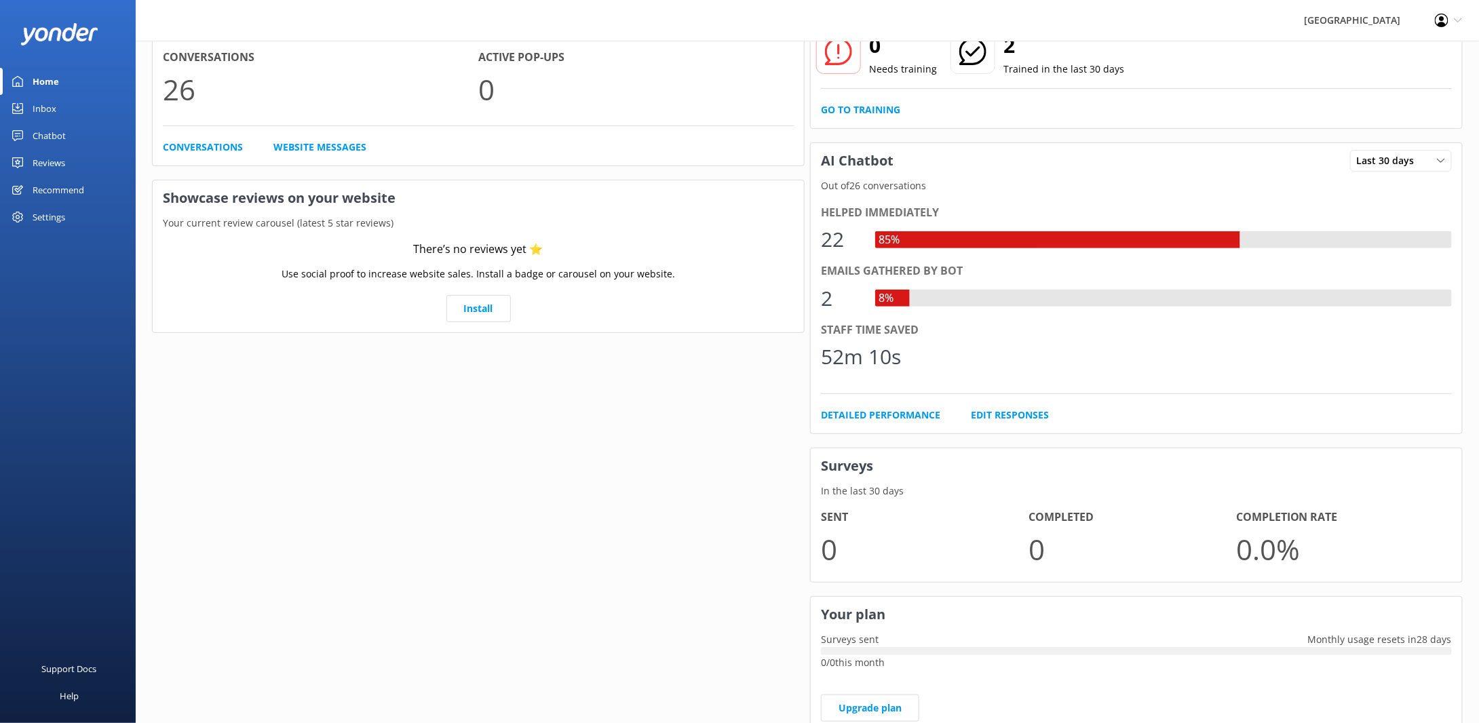
scroll to position [166, 0]
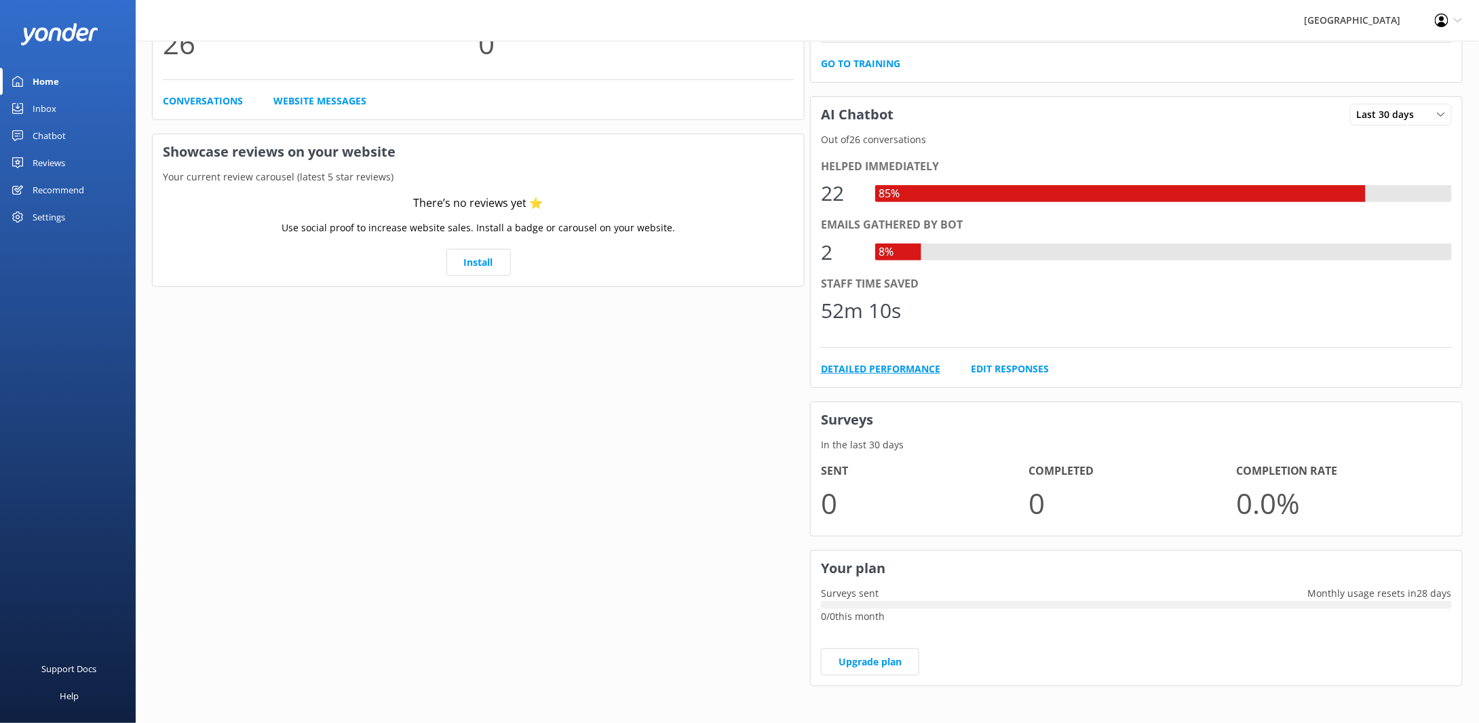
click at [868, 371] on link "Detailed Performance" at bounding box center [880, 369] width 119 height 15
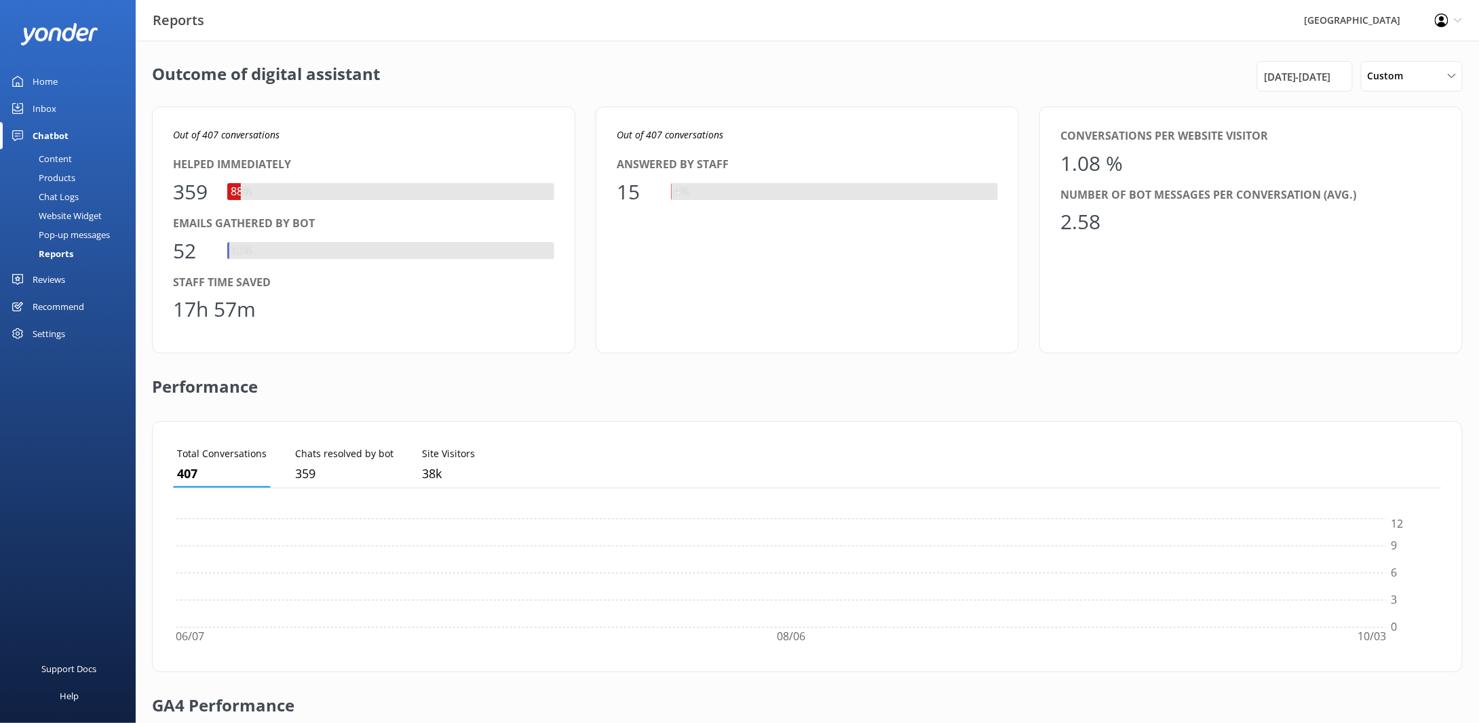
scroll to position [125, 1259]
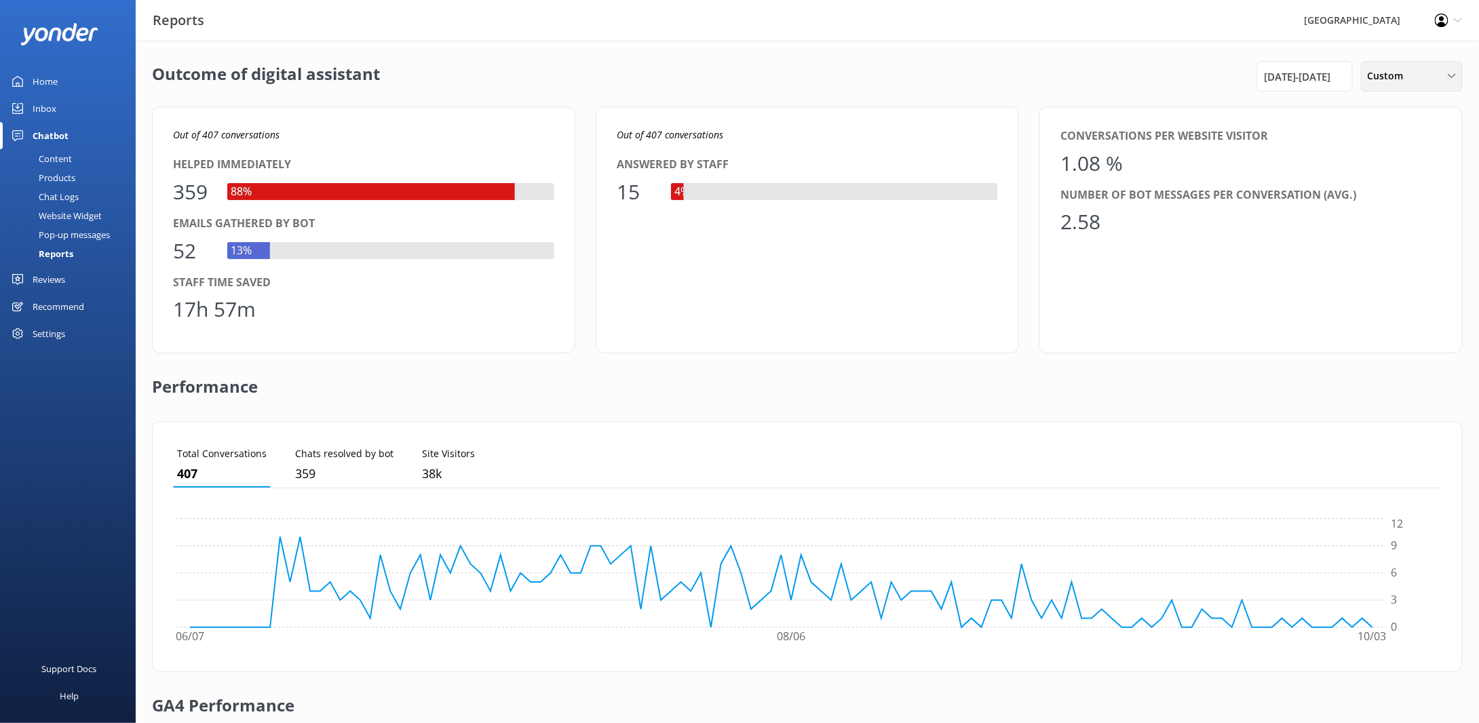
click at [1422, 78] on div "Custom" at bounding box center [1411, 76] width 95 height 15
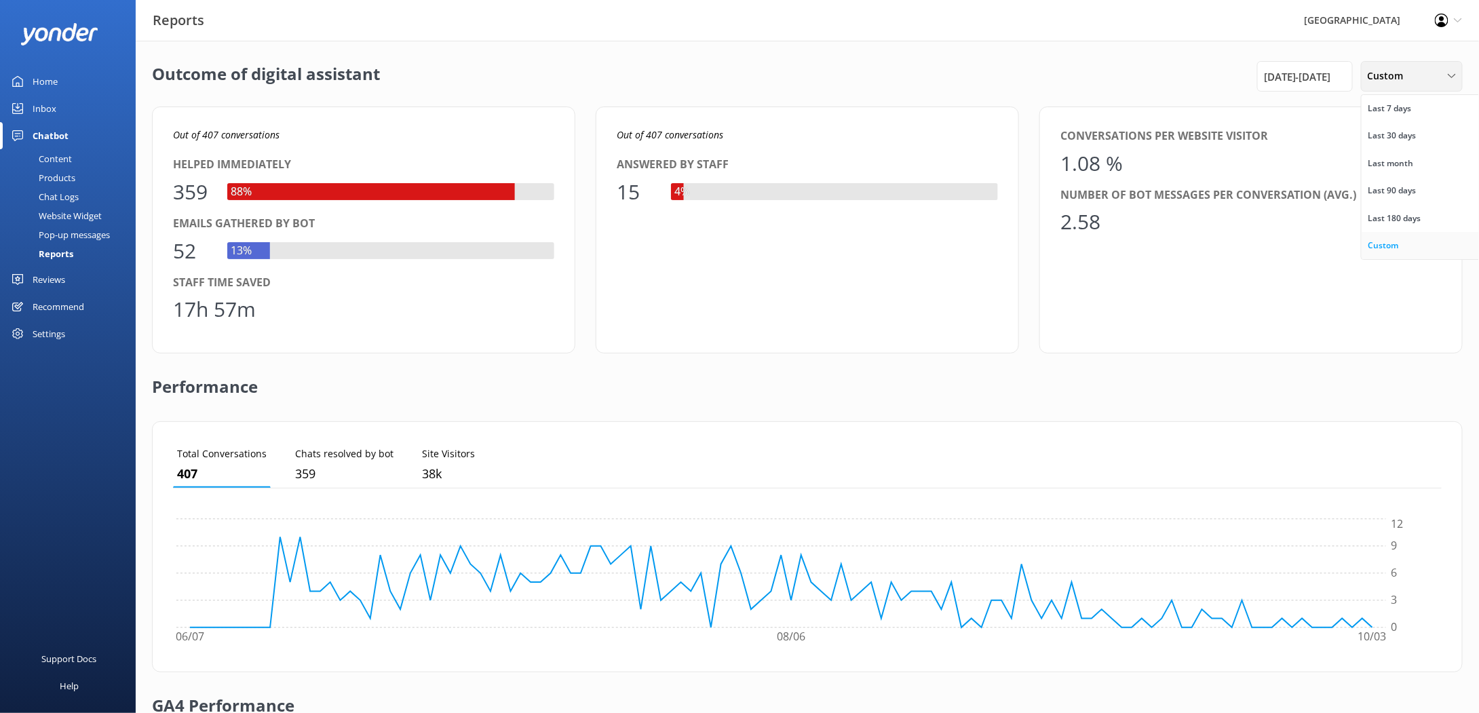
click at [1395, 245] on div "Custom" at bounding box center [1383, 246] width 31 height 14
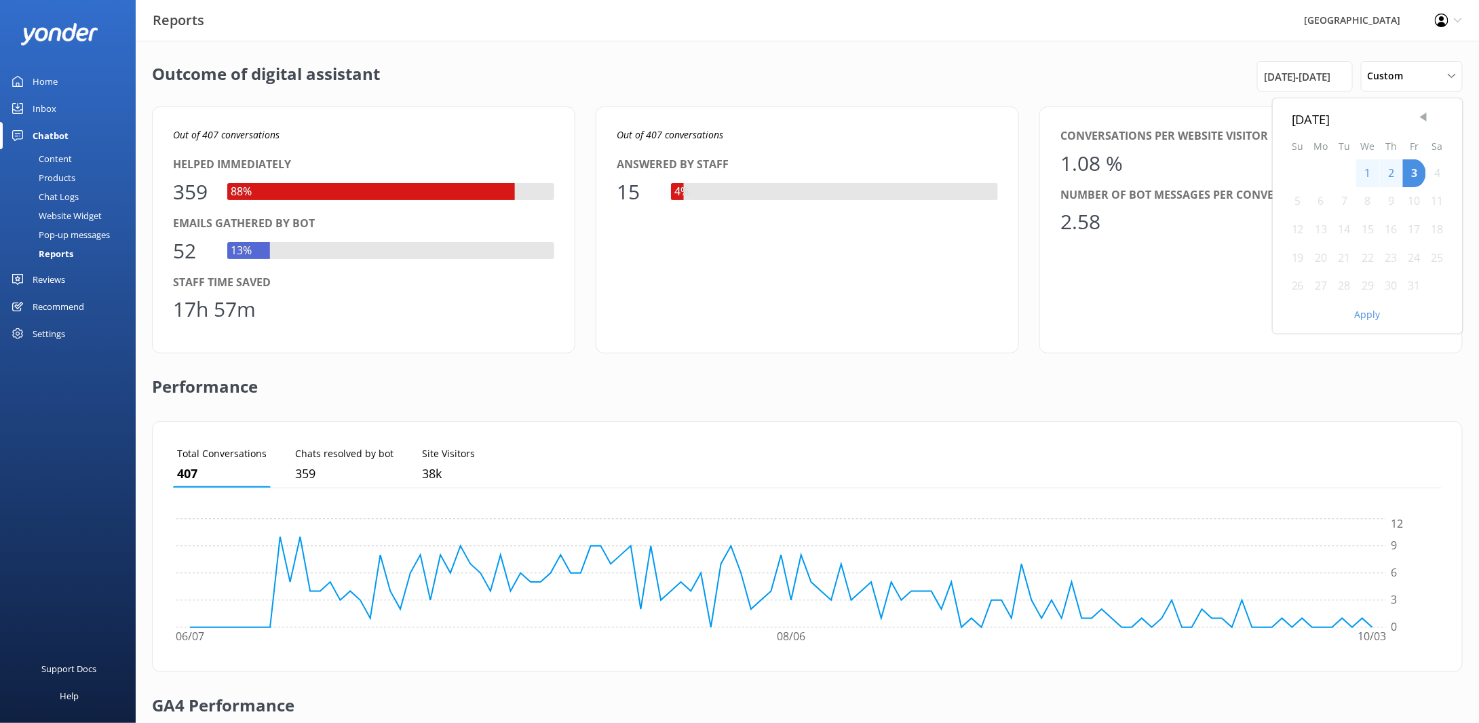
click at [1428, 120] on span "Previous Month" at bounding box center [1423, 118] width 14 height 14
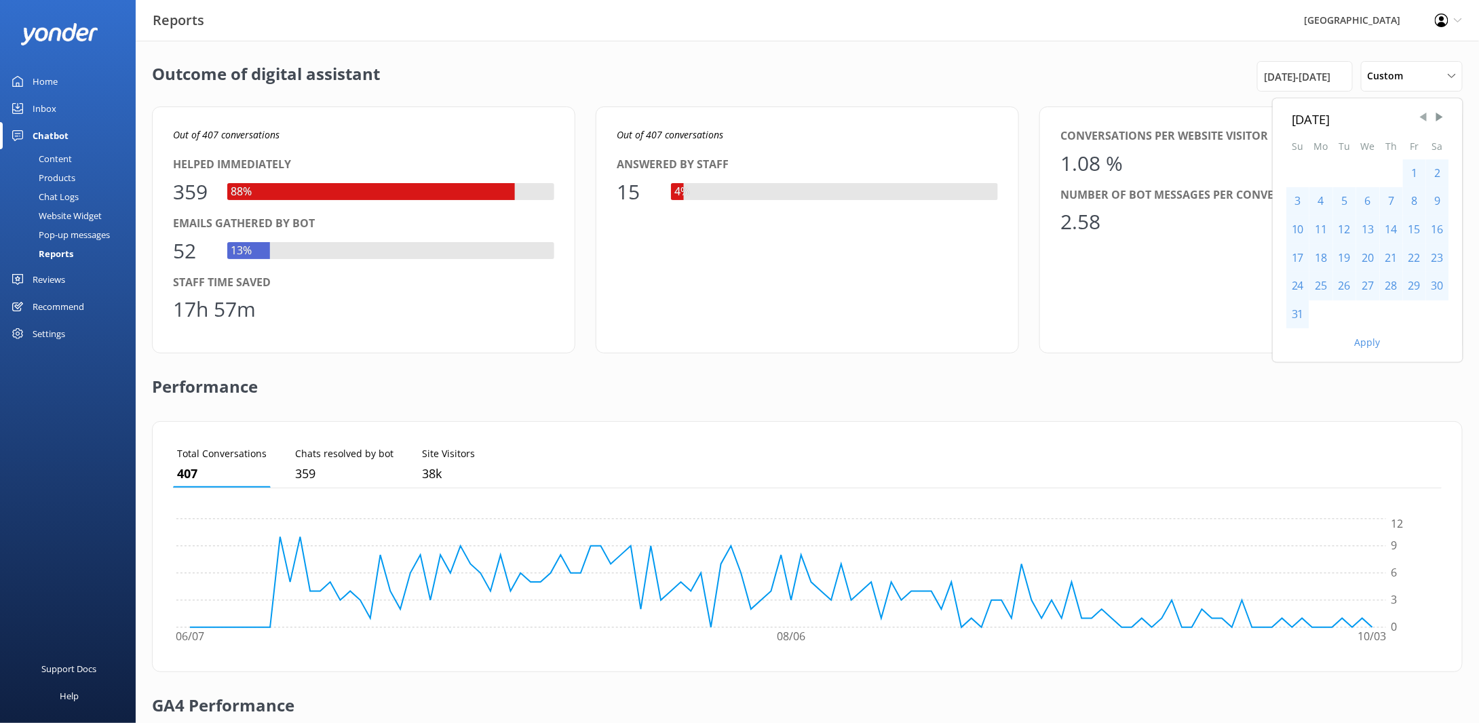
click at [1428, 120] on span "Previous Month" at bounding box center [1423, 118] width 14 height 14
click at [1342, 168] on div "1" at bounding box center [1344, 173] width 23 height 28
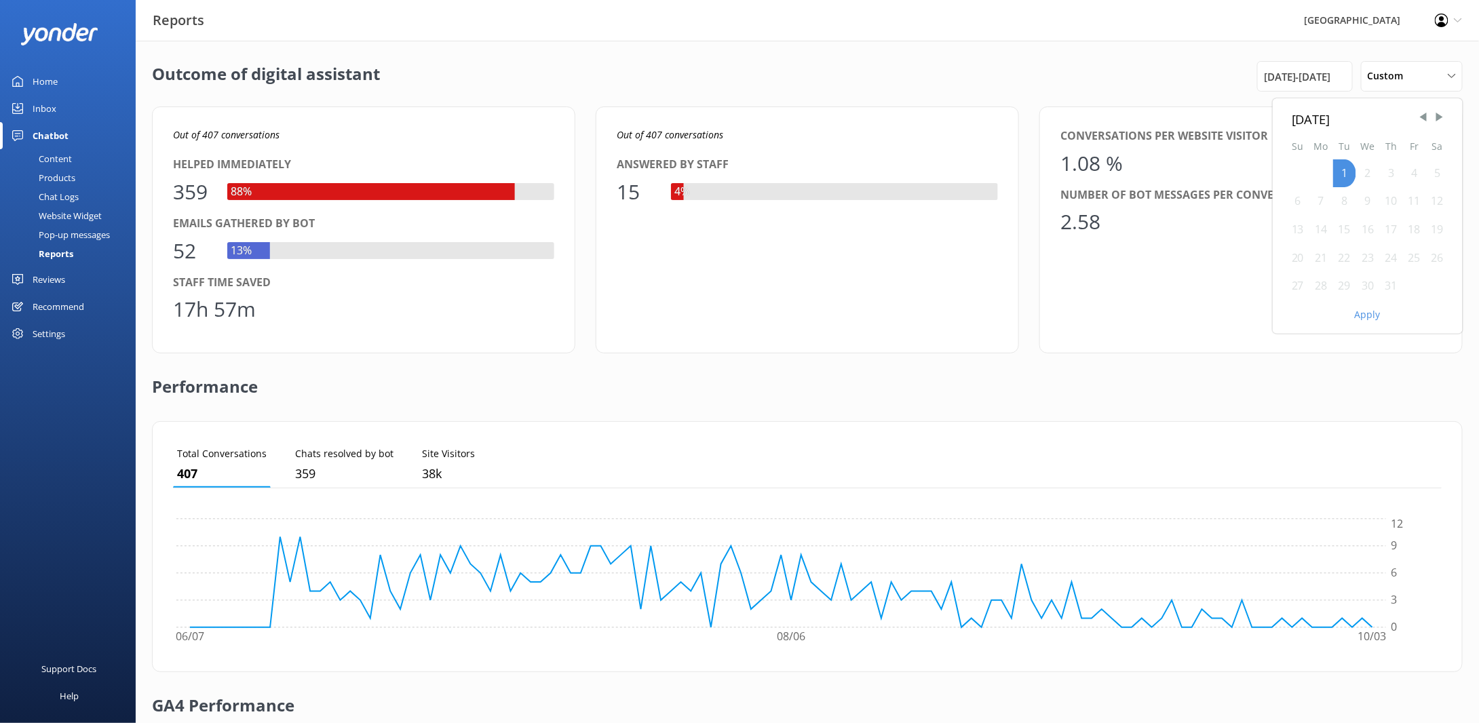
click at [1388, 288] on div "31" at bounding box center [1391, 286] width 23 height 28
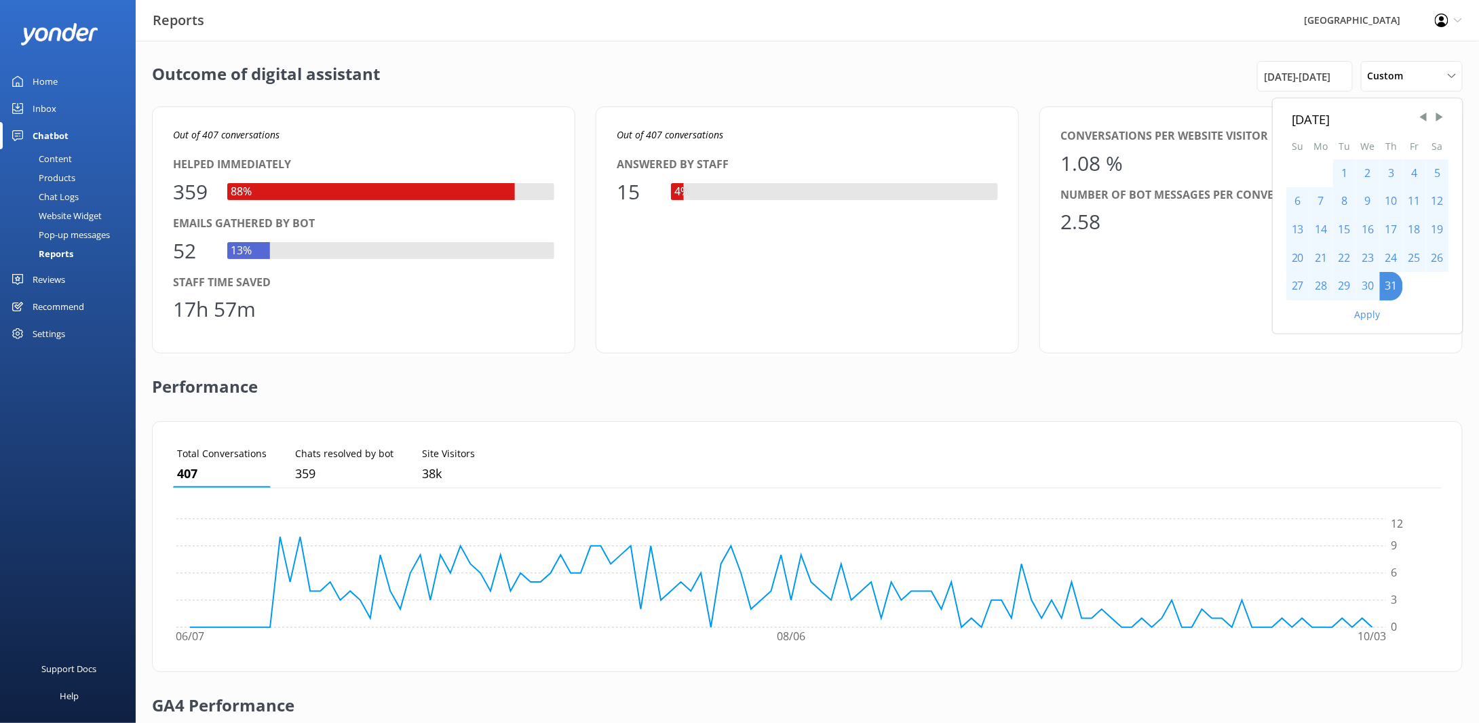
click at [1361, 314] on button "Apply" at bounding box center [1368, 314] width 26 height 9
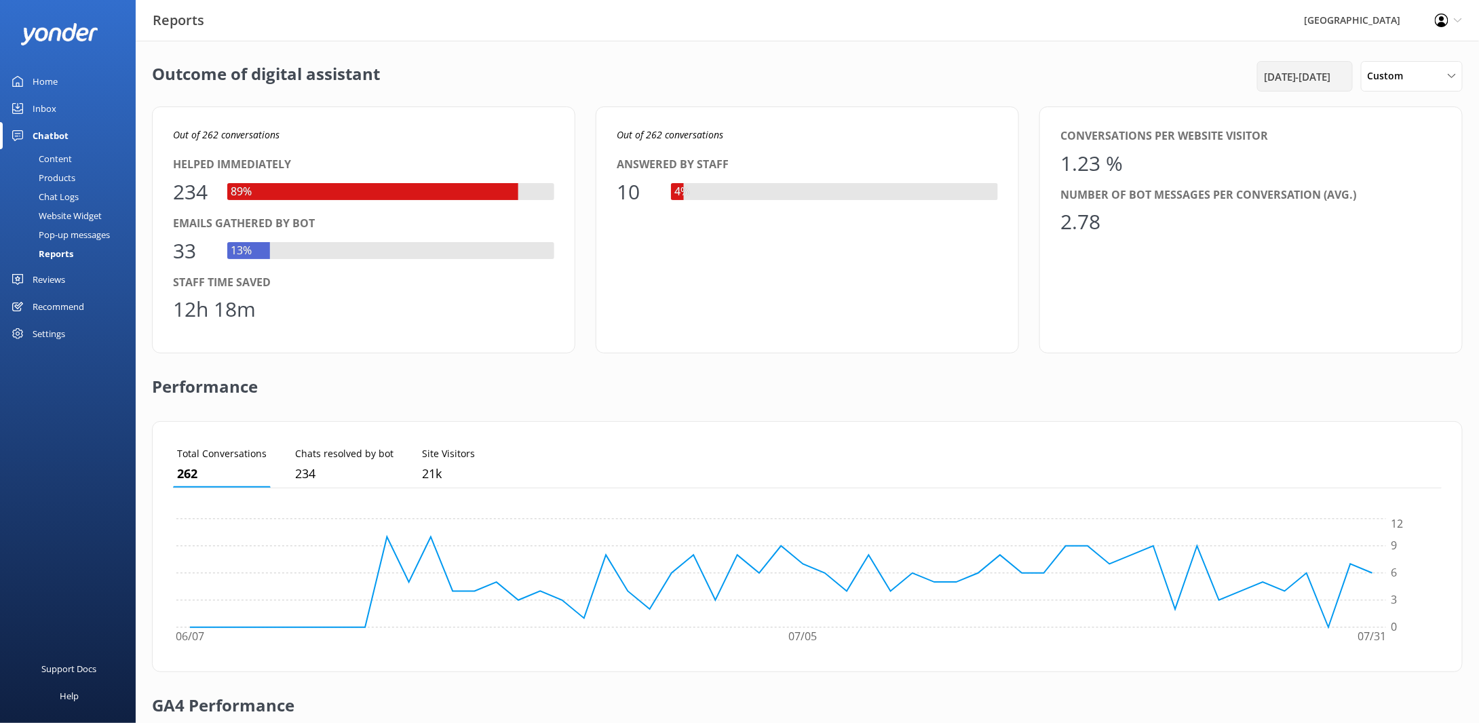
click at [1277, 79] on span "[DATE] - [DATE]" at bounding box center [1297, 77] width 67 height 16
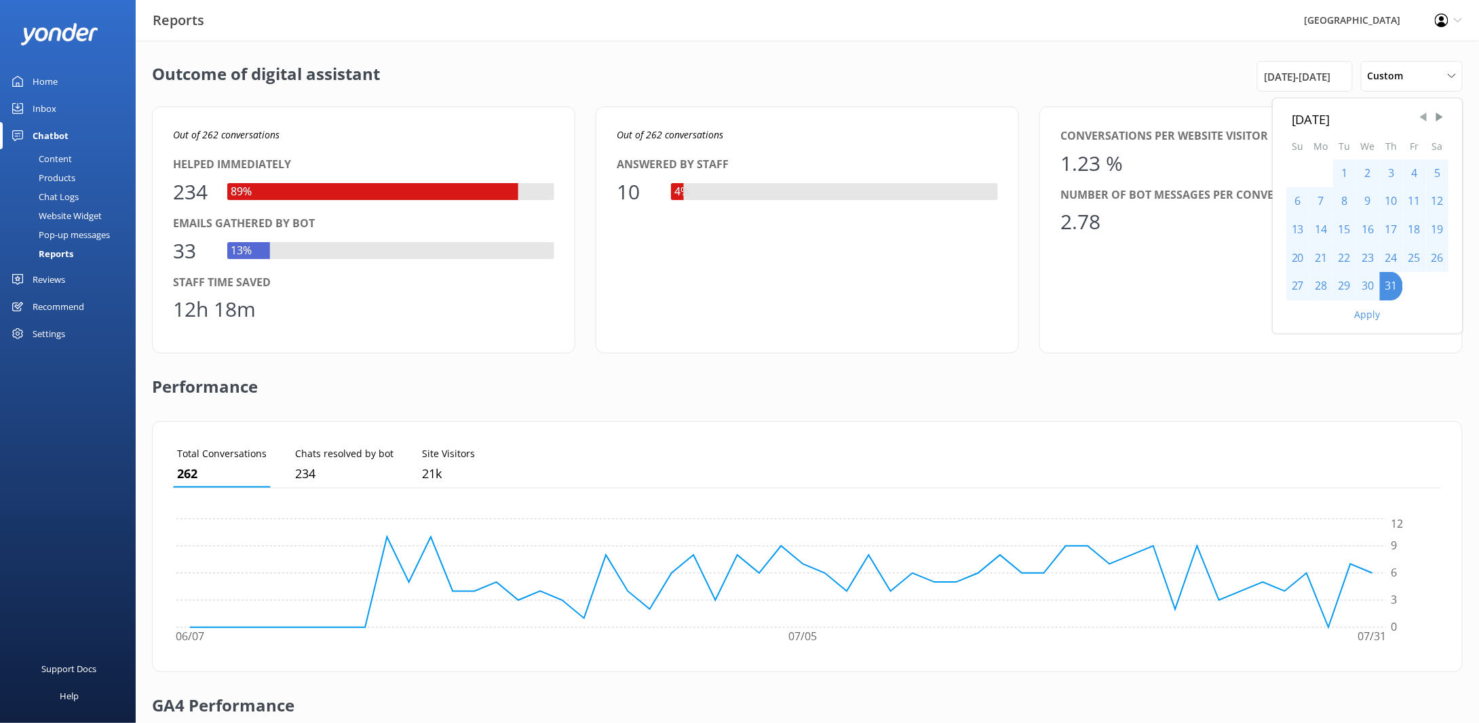
click at [1425, 119] on span "Previous Month" at bounding box center [1423, 118] width 14 height 14
click at [1439, 117] on span "Next Month" at bounding box center [1440, 118] width 14 height 14
click at [1349, 173] on div "1" at bounding box center [1344, 173] width 23 height 28
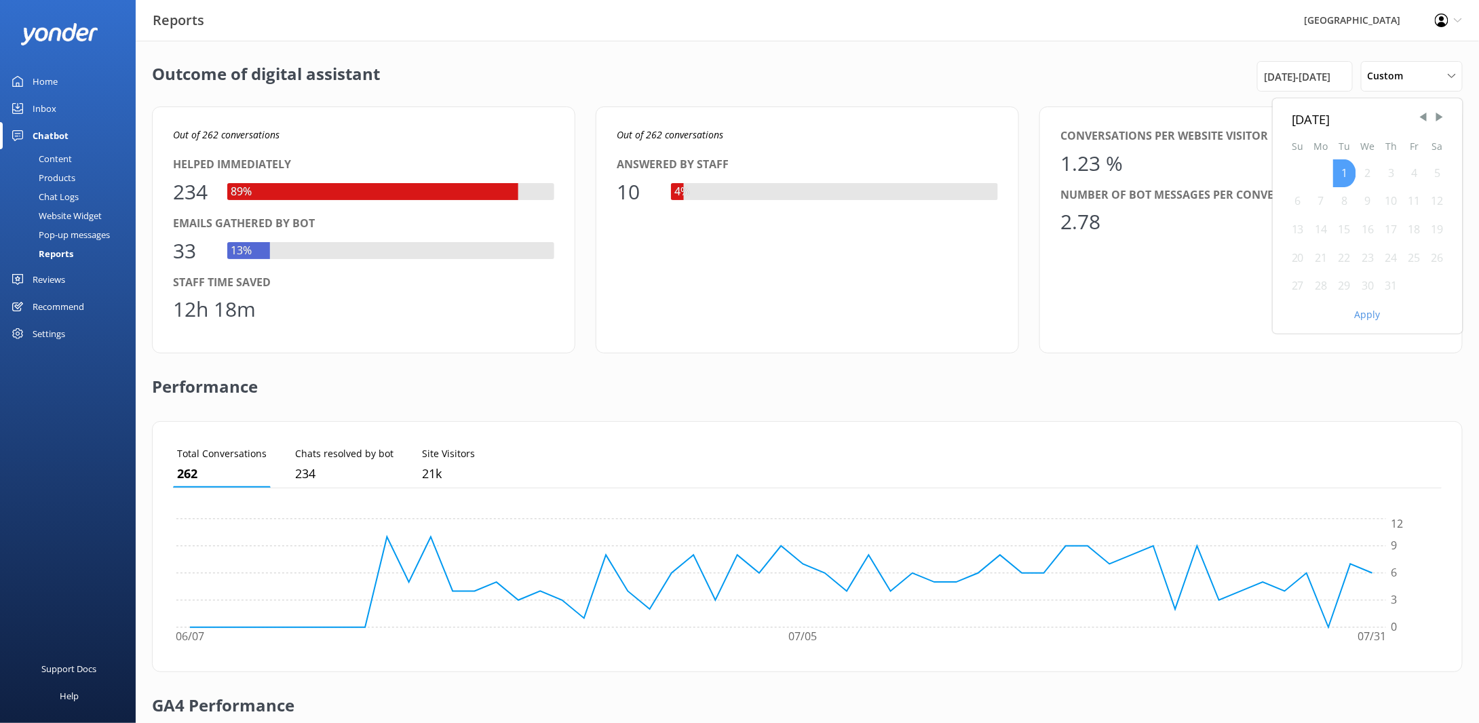
click at [1354, 172] on div "1" at bounding box center [1344, 173] width 23 height 28
click at [1390, 286] on div "31" at bounding box center [1391, 286] width 23 height 28
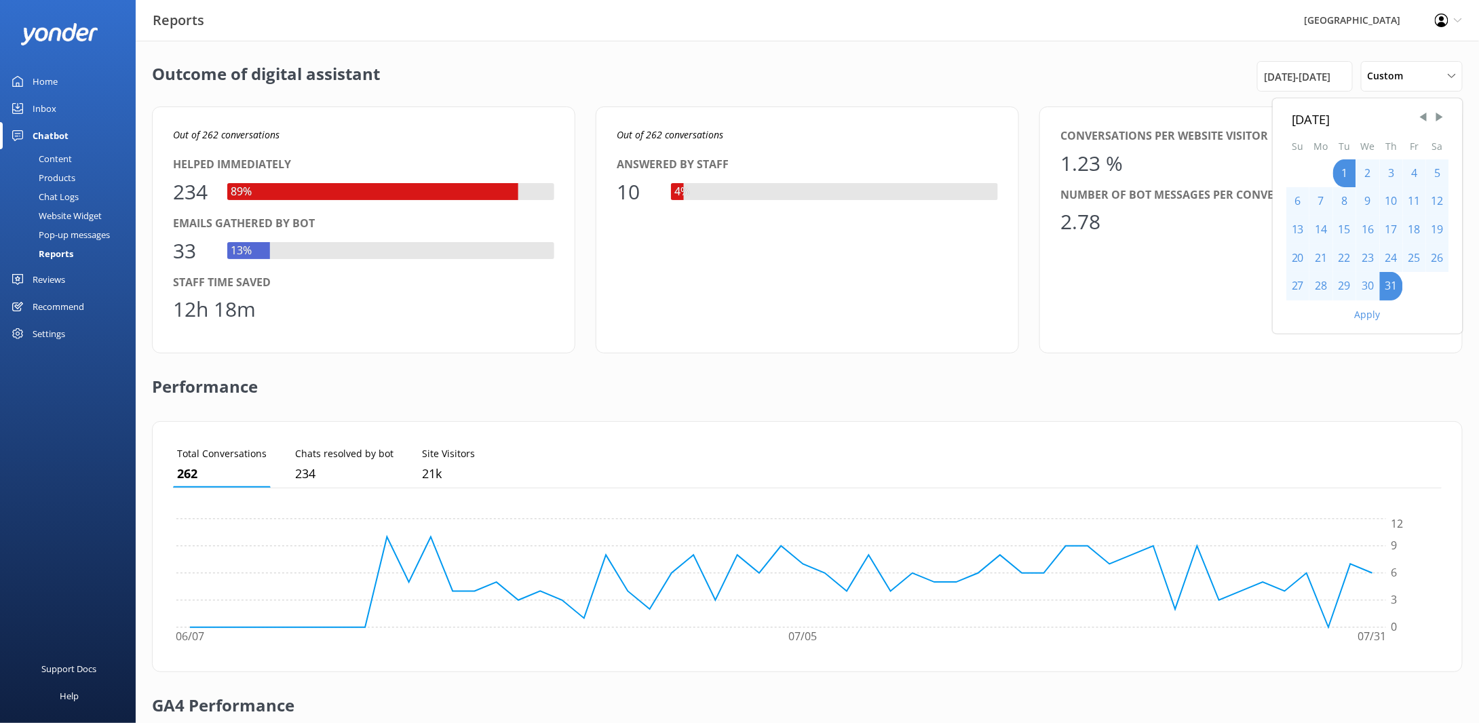
click at [1370, 317] on button "Apply" at bounding box center [1368, 314] width 26 height 9
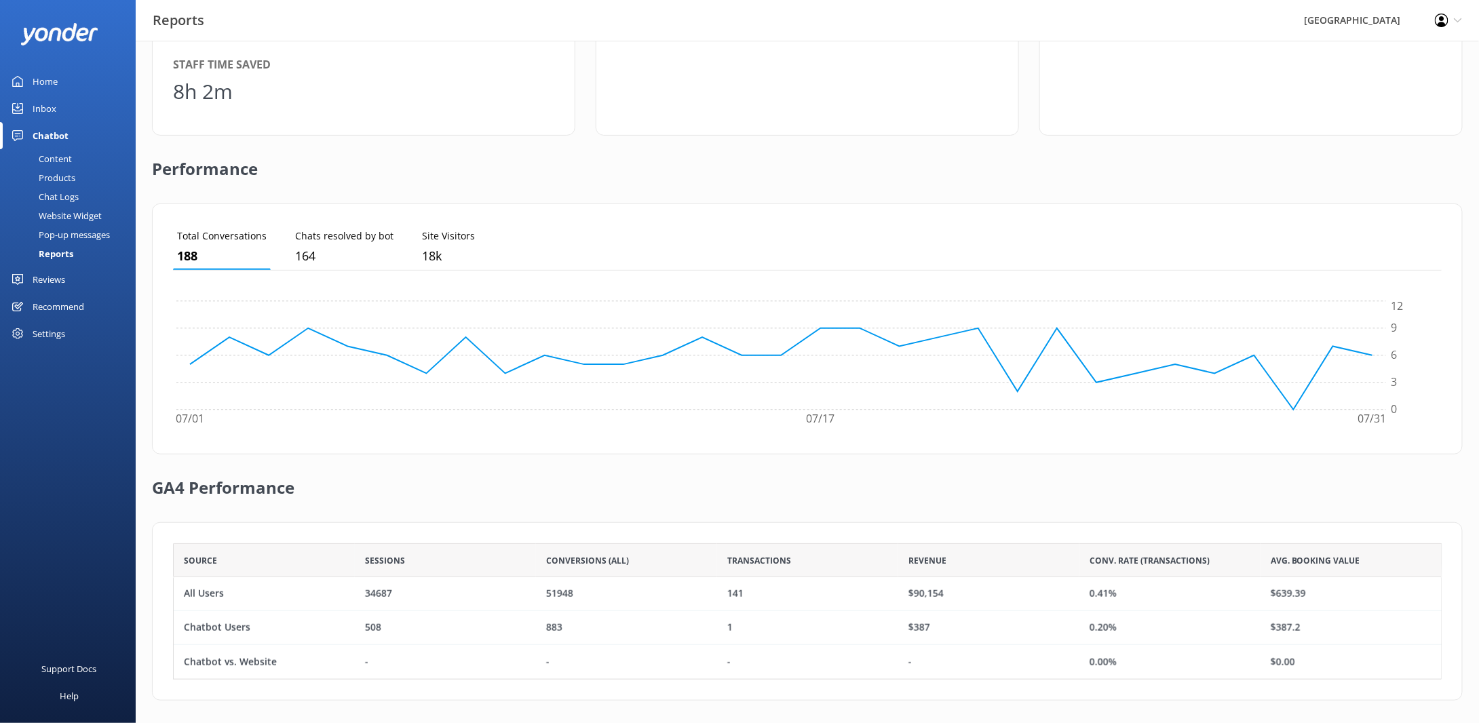
scroll to position [220, 0]
drag, startPoint x: 912, startPoint y: 626, endPoint x: 937, endPoint y: 624, distance: 25.2
click at [937, 624] on div "$387" at bounding box center [988, 626] width 181 height 34
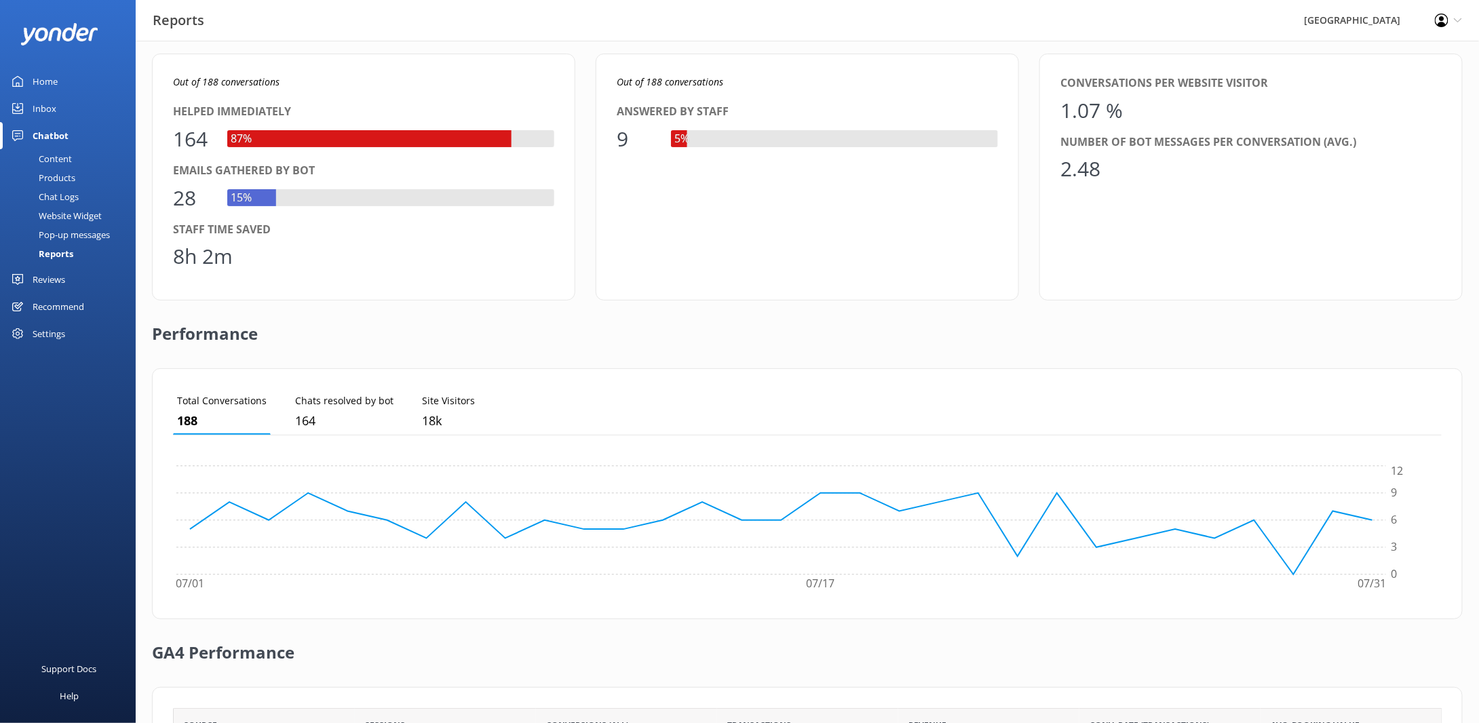
scroll to position [0, 0]
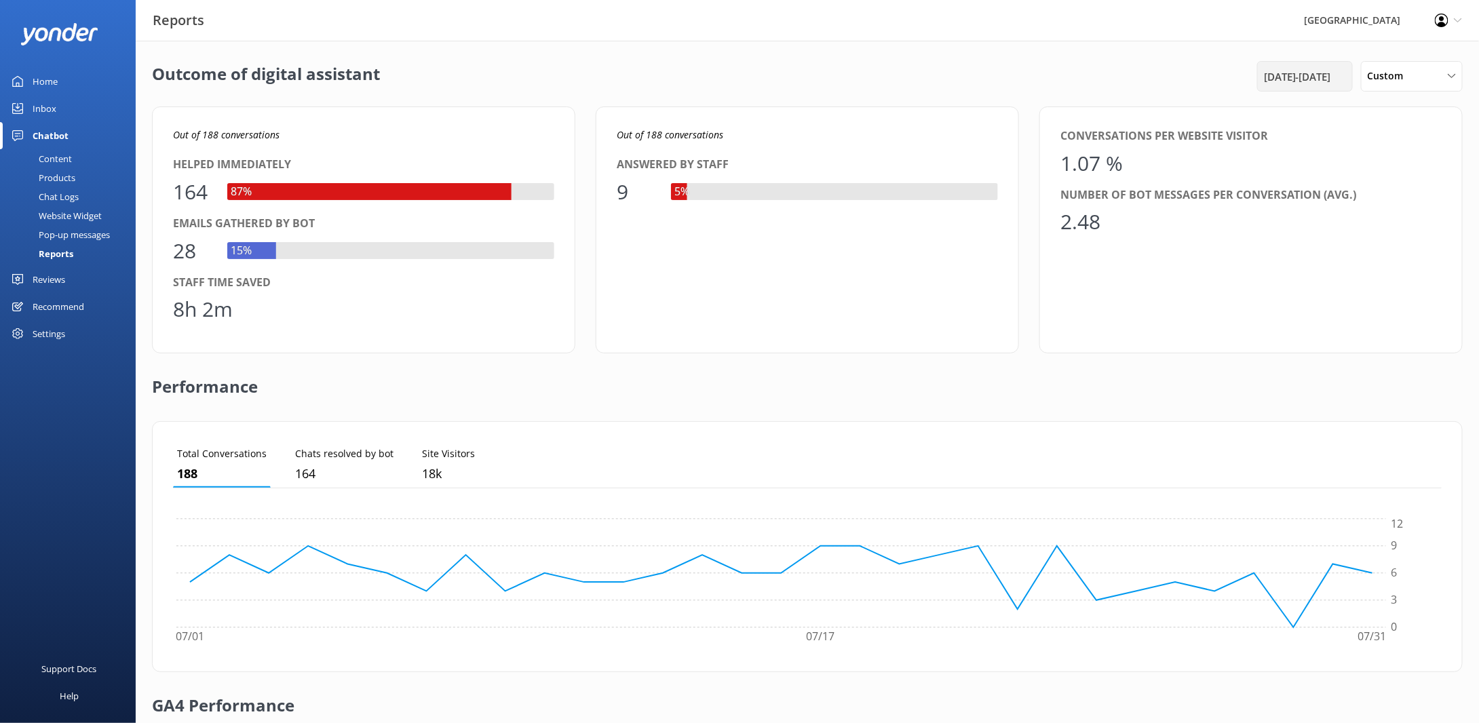
click at [1321, 67] on div "[DATE] - [DATE]" at bounding box center [1305, 76] width 96 height 31
click at [1402, 75] on span "Custom" at bounding box center [1390, 76] width 44 height 15
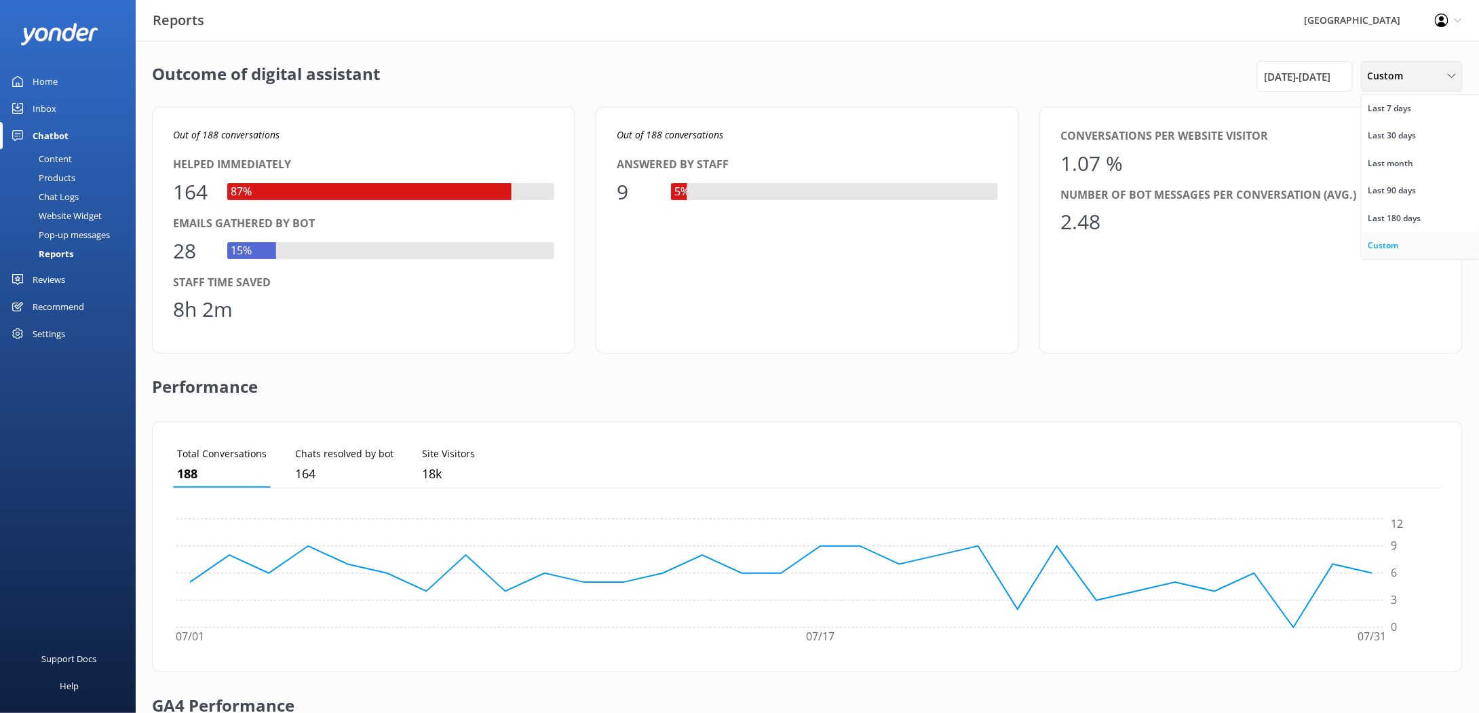
click at [1387, 248] on div "Custom" at bounding box center [1383, 246] width 31 height 14
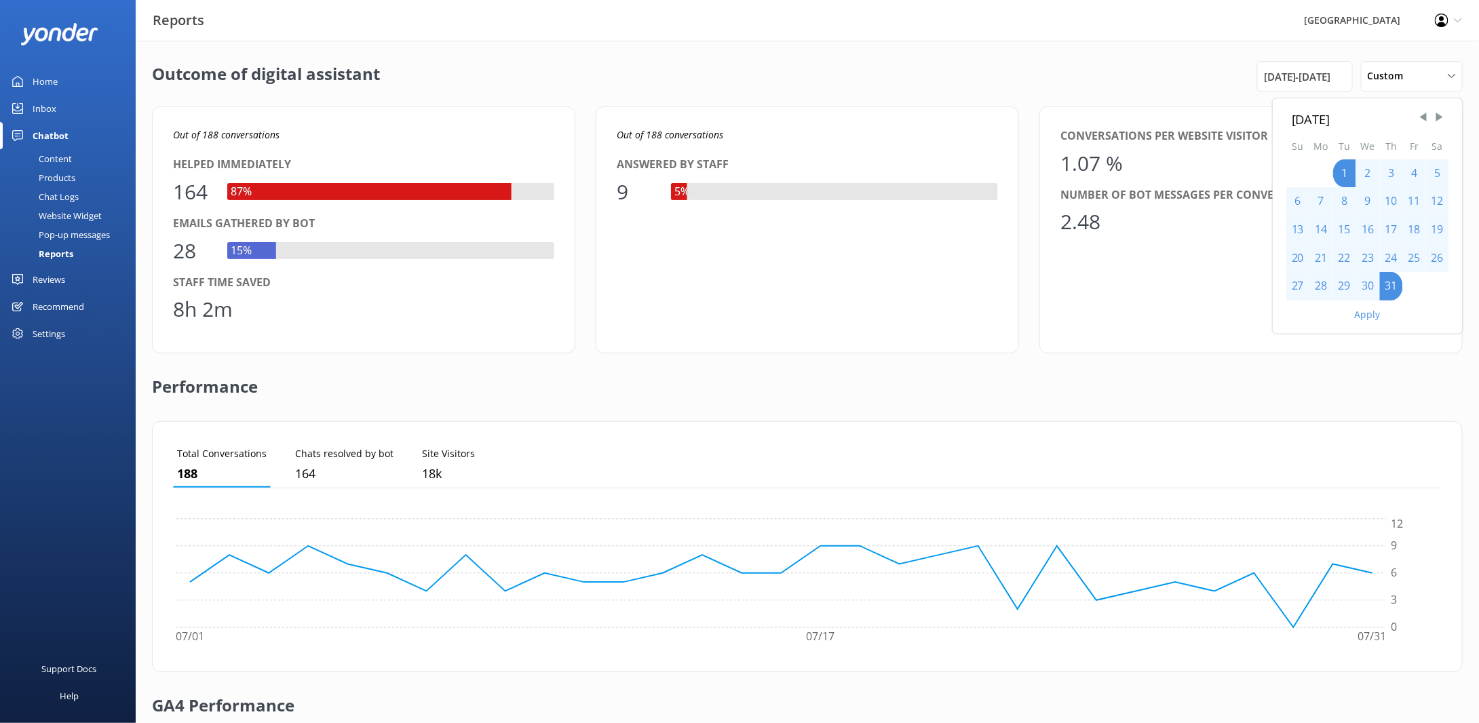
click at [1416, 120] on div "[DATE]" at bounding box center [1368, 119] width 152 height 20
click at [1424, 117] on span "Previous Month" at bounding box center [1423, 118] width 14 height 14
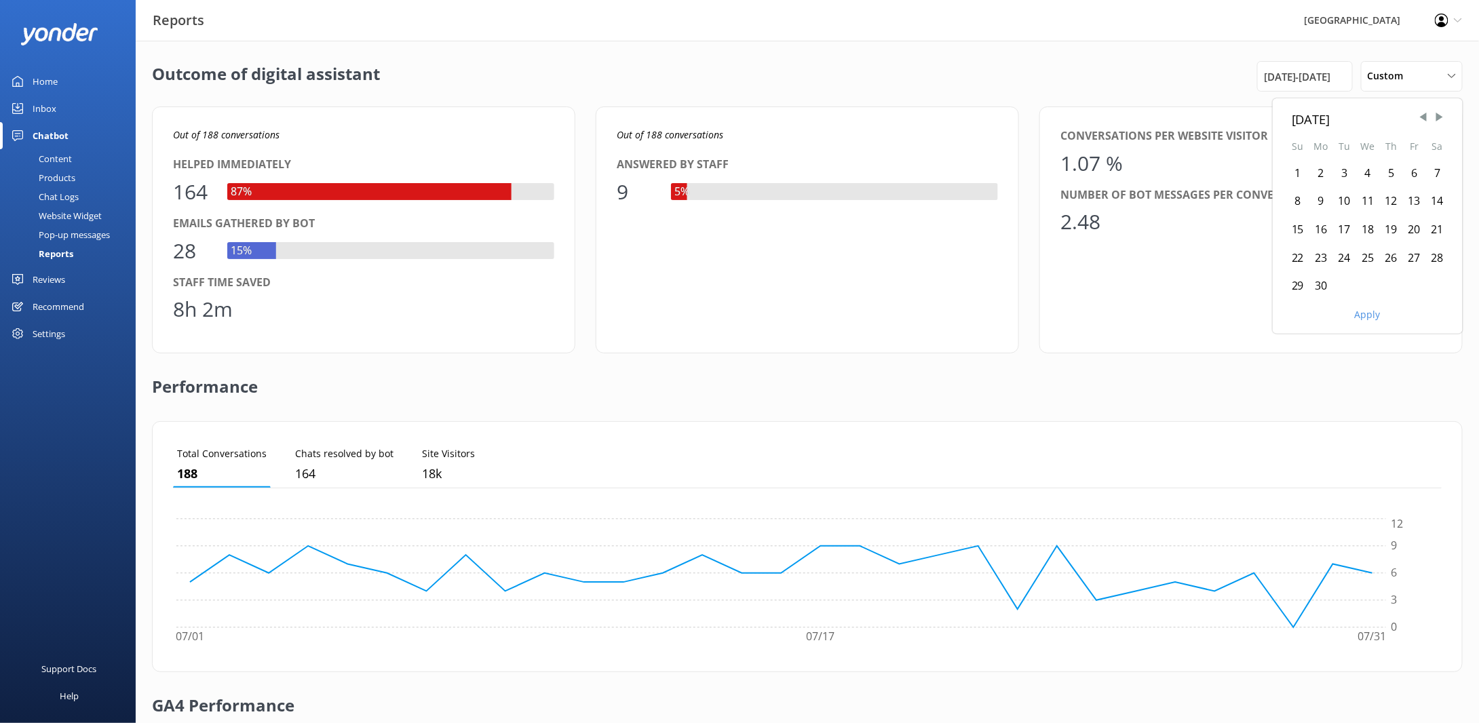
click at [1440, 174] on div "7" at bounding box center [1437, 173] width 23 height 28
click at [1324, 284] on div "30" at bounding box center [1321, 286] width 24 height 28
click at [1365, 315] on button "Apply" at bounding box center [1368, 314] width 26 height 9
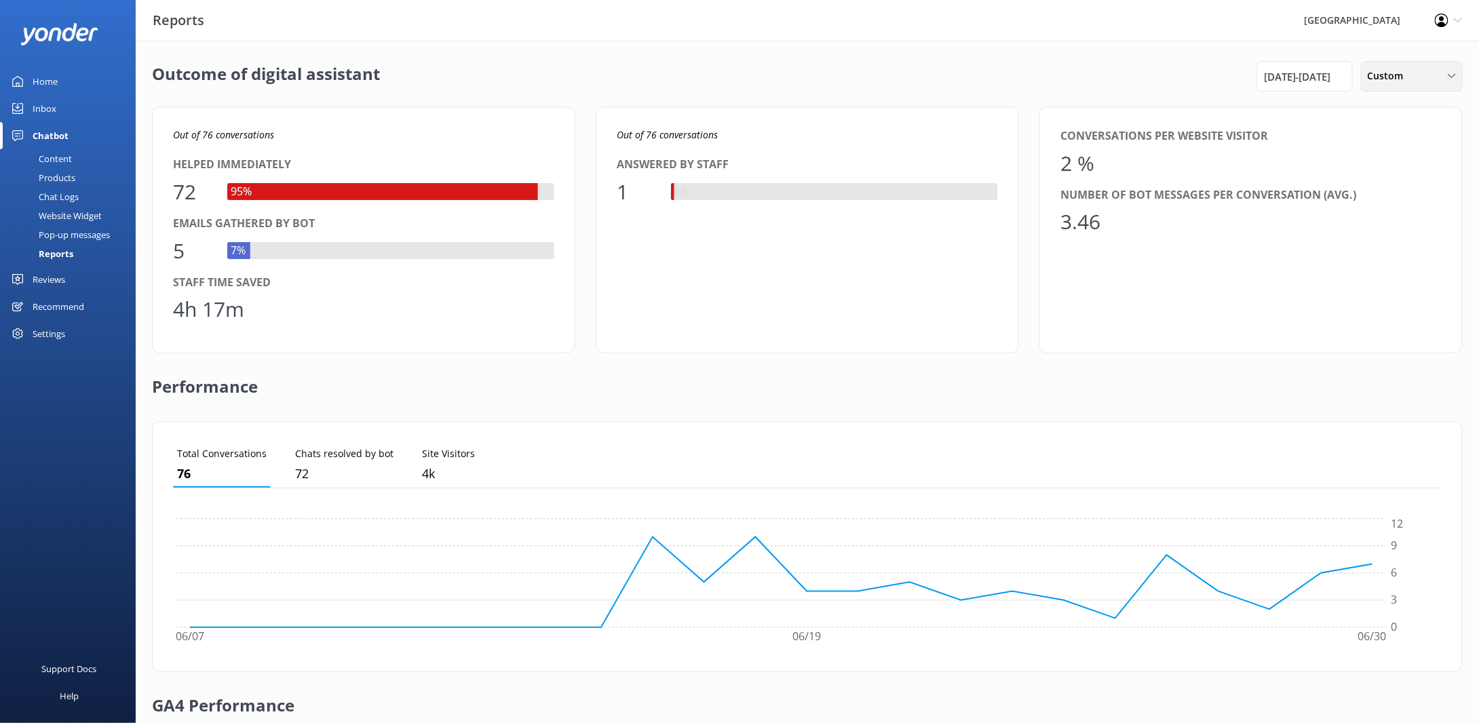
click at [1435, 73] on div "Custom" at bounding box center [1411, 76] width 95 height 15
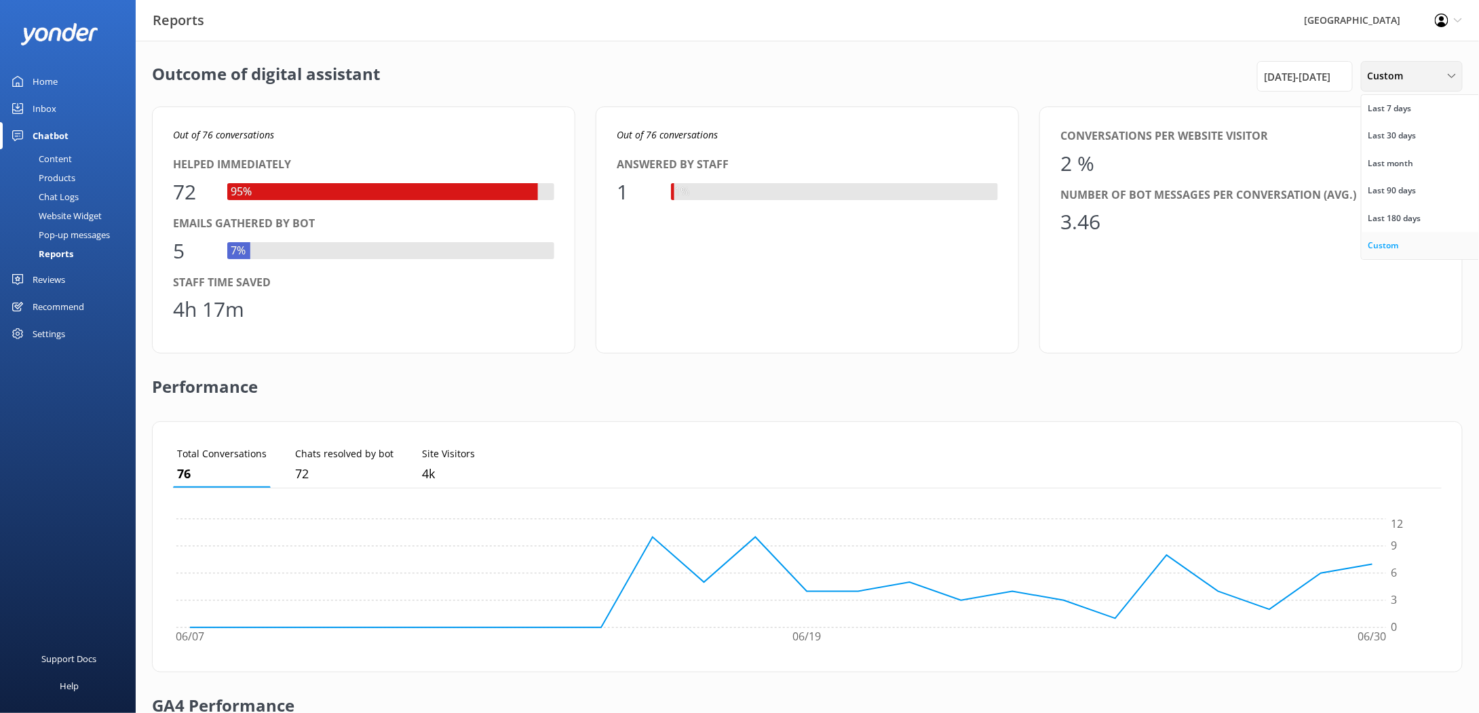
click at [1401, 250] on link "Custom" at bounding box center [1421, 245] width 121 height 27
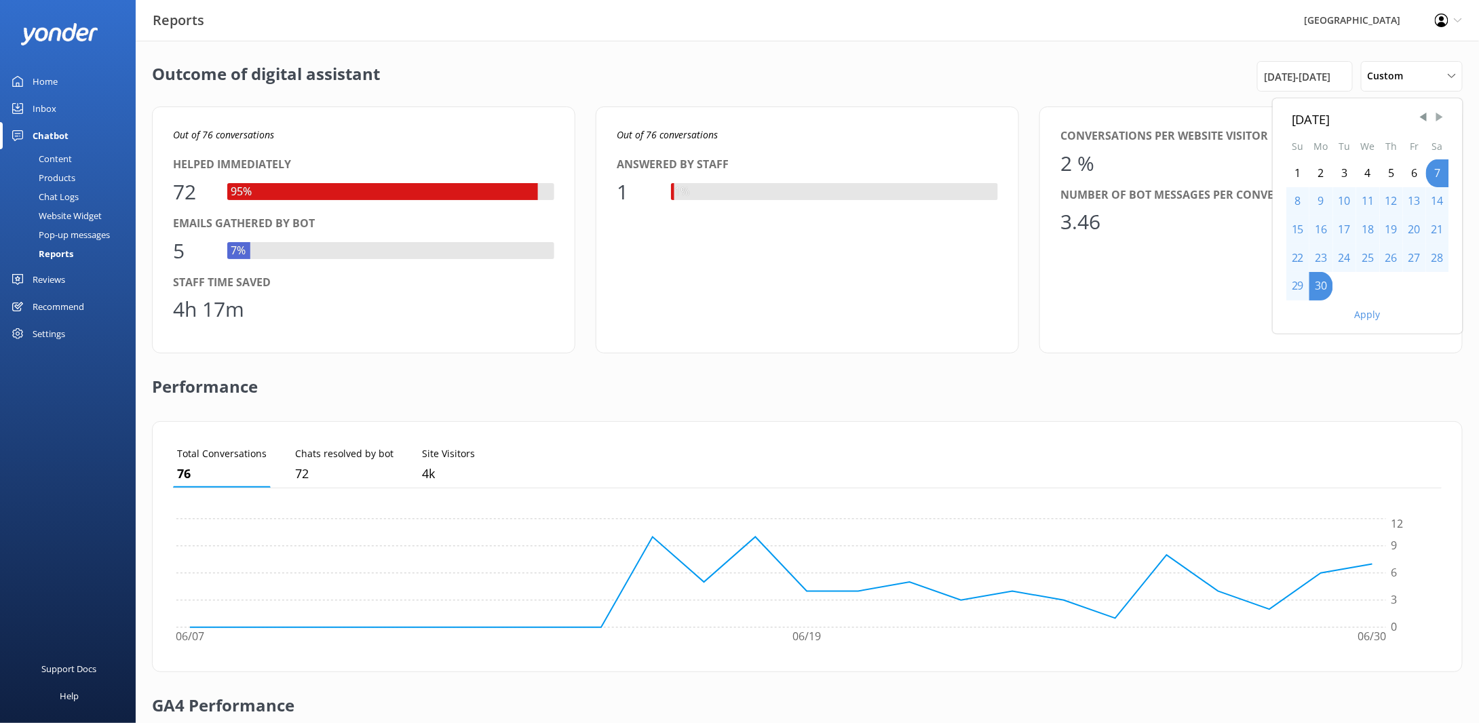
click at [1444, 122] on span "Next Month" at bounding box center [1440, 118] width 14 height 14
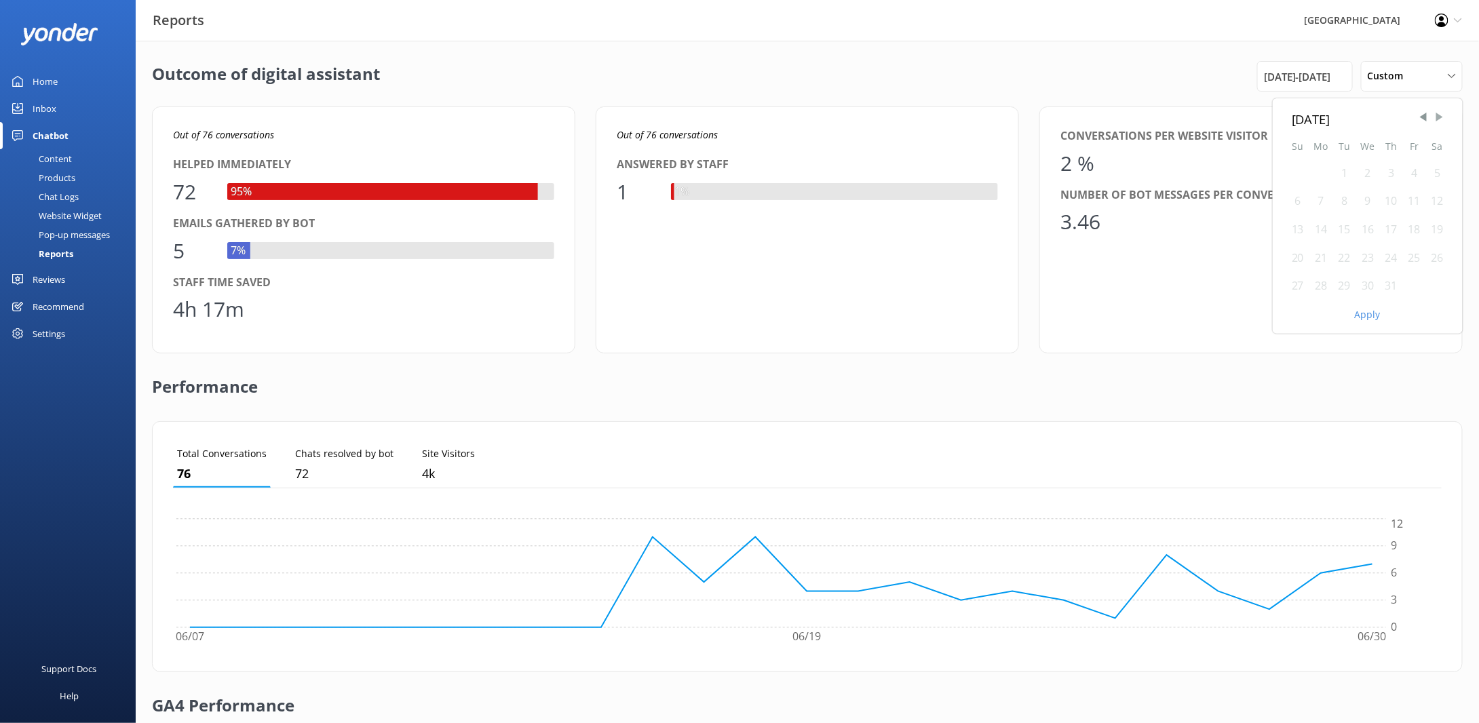
click at [1444, 117] on span "Next Month" at bounding box center [1440, 118] width 14 height 14
click at [1416, 176] on div "1" at bounding box center [1414, 173] width 23 height 28
click at [1287, 311] on div "31" at bounding box center [1297, 315] width 23 height 28
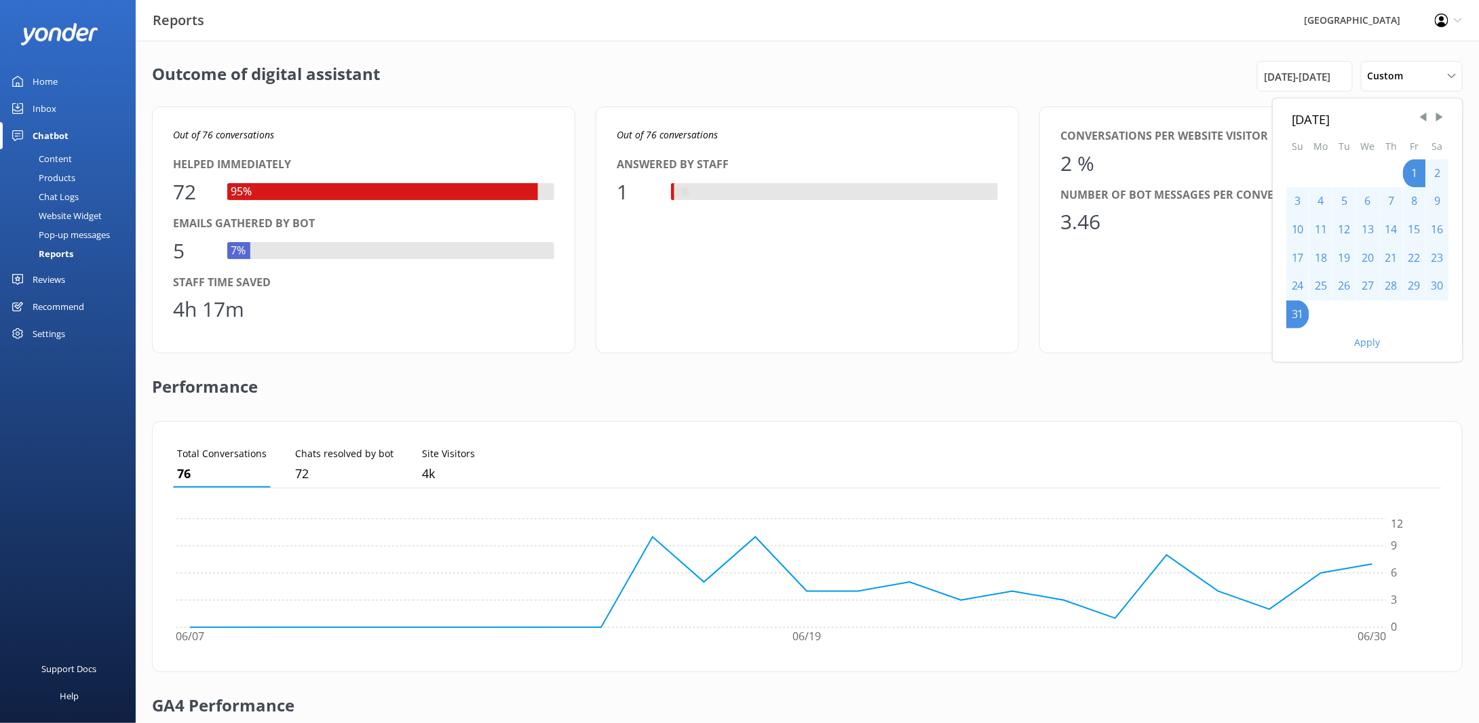
click at [1355, 343] on button "Apply" at bounding box center [1368, 342] width 26 height 9
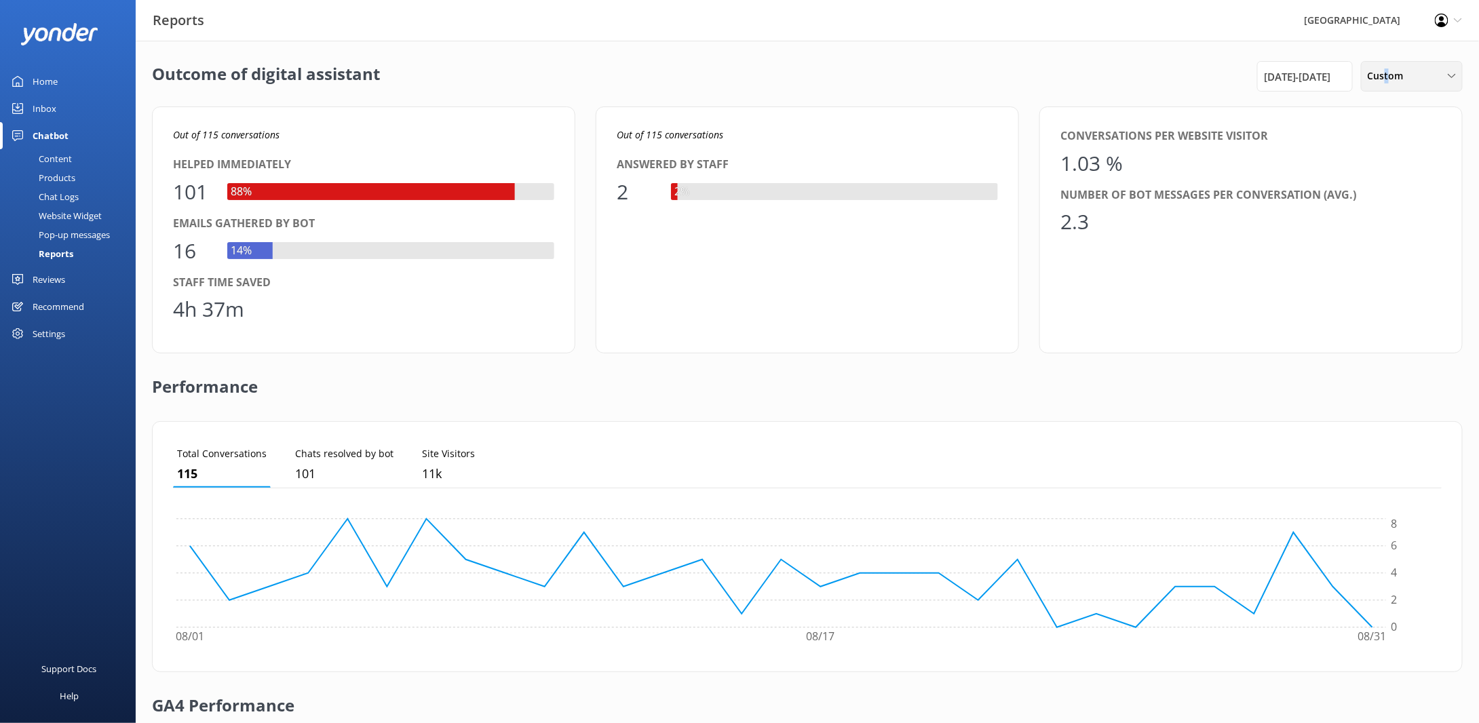
click at [1387, 73] on span "Custom" at bounding box center [1390, 76] width 44 height 15
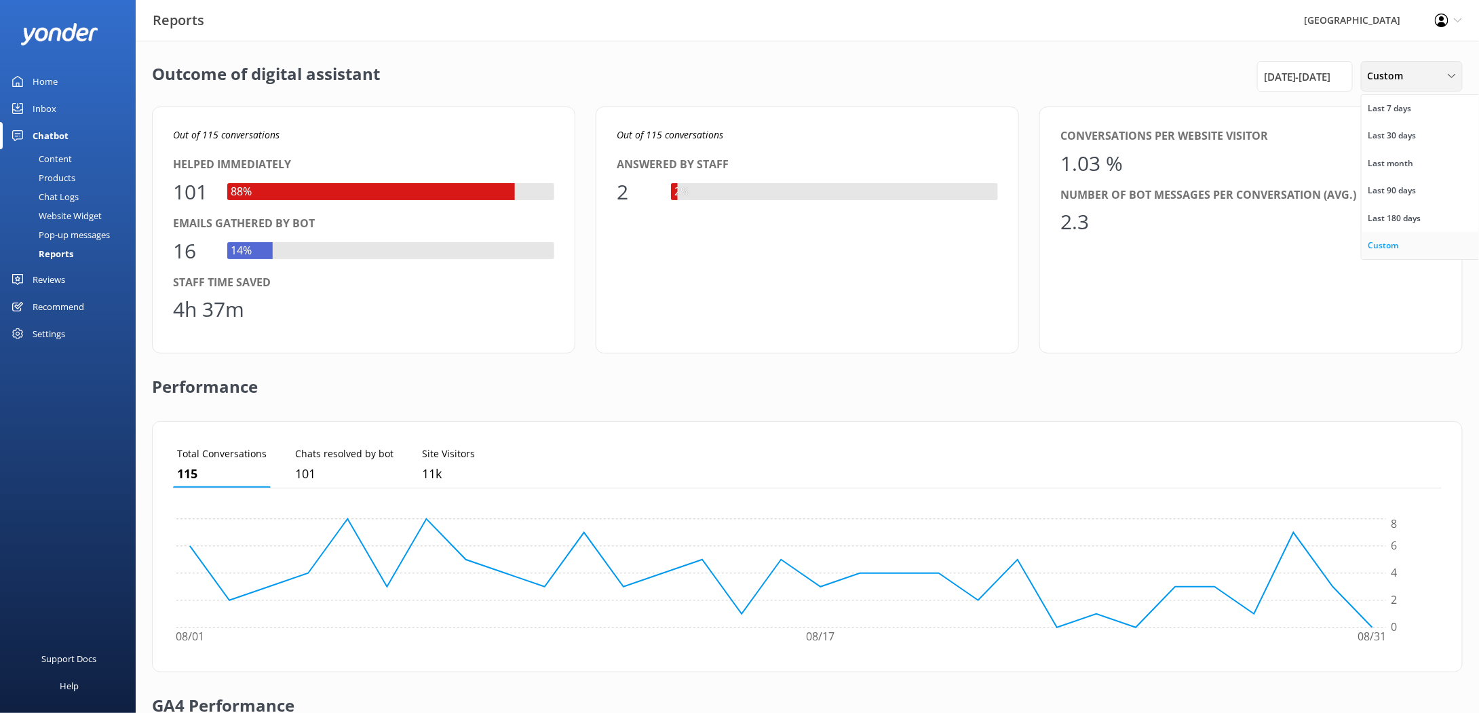
click at [1372, 248] on div "Custom" at bounding box center [1383, 246] width 31 height 14
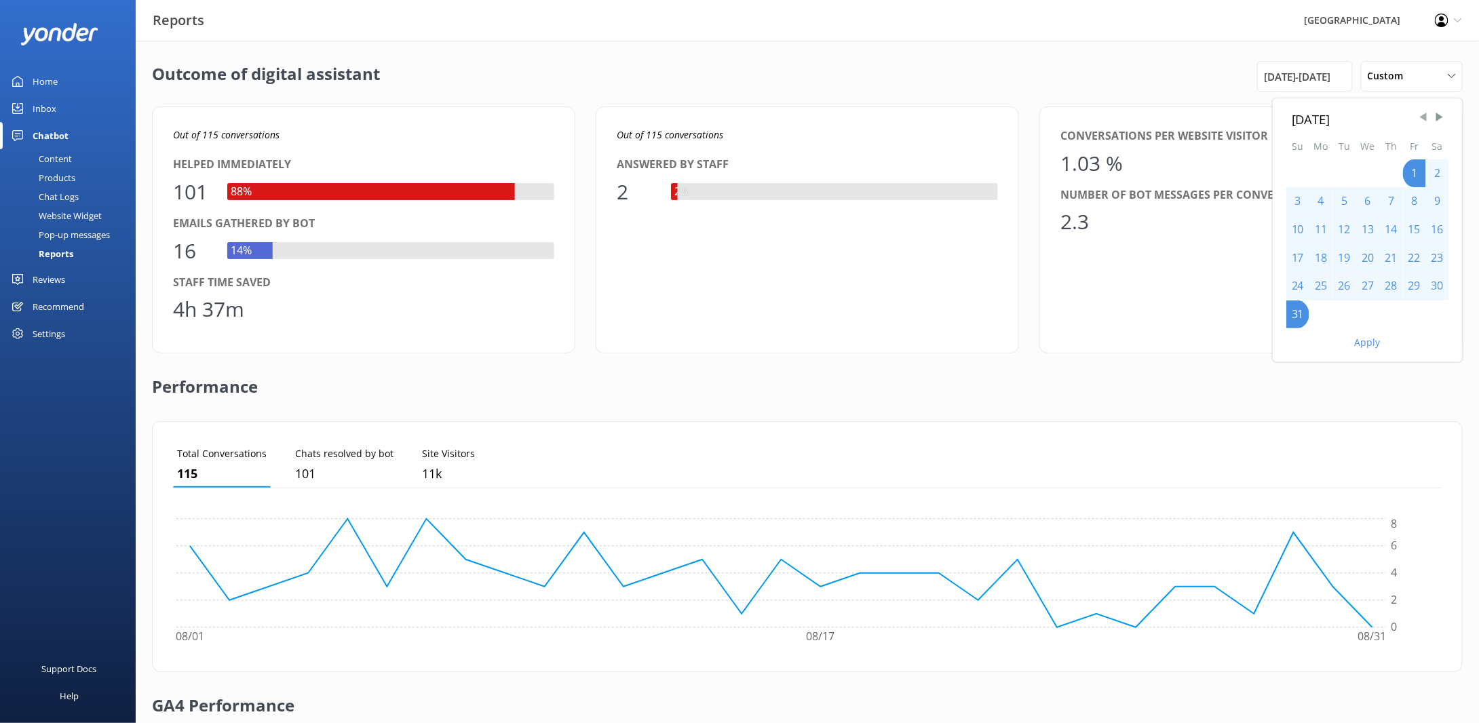
click at [1416, 111] on div "[DATE] Su Mo Tu We Th Fr Sa 1 2 3 4 5 6 7 8 9 10 11 12 13 14 15 16 17 18 19 20 …" at bounding box center [1368, 213] width 190 height 230
click at [1420, 115] on span "Previous Month" at bounding box center [1423, 118] width 14 height 14
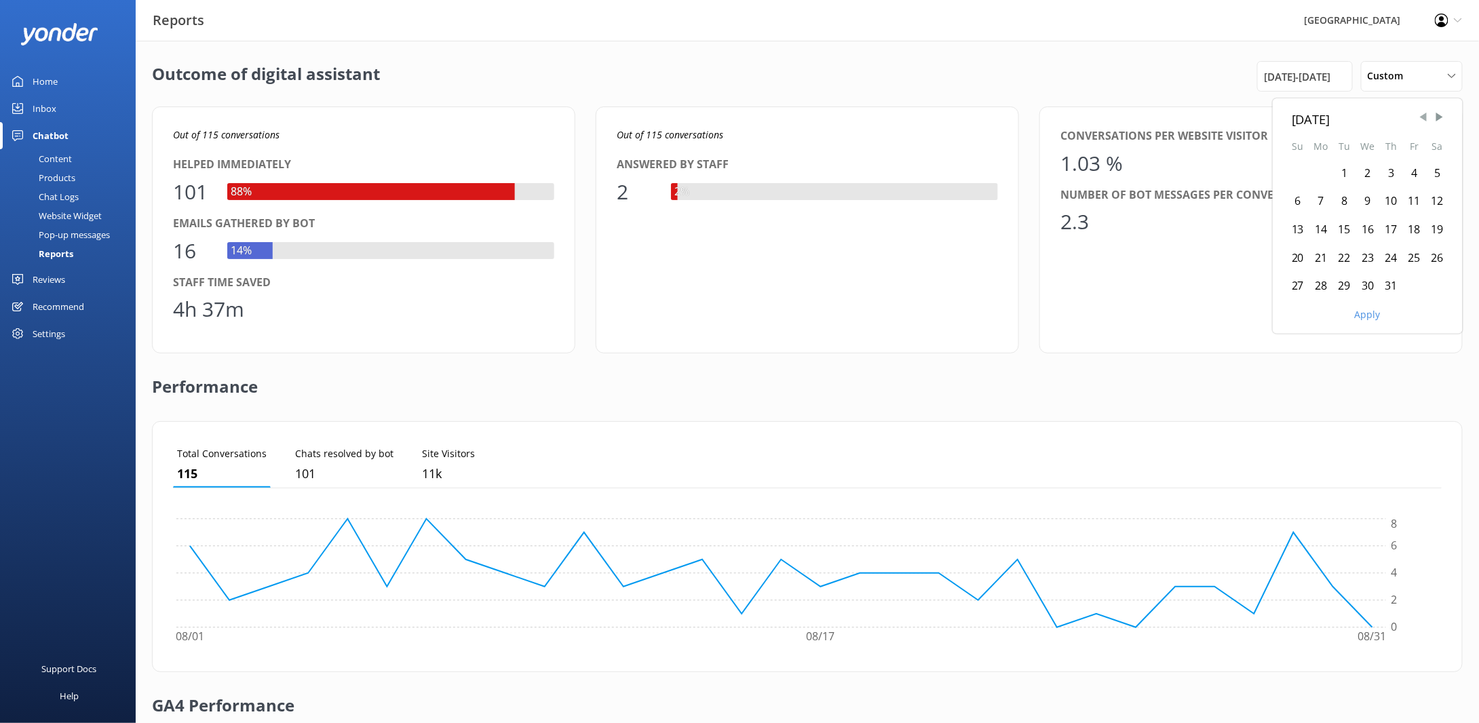
click at [1420, 115] on span "Previous Month" at bounding box center [1423, 118] width 14 height 14
click at [1441, 173] on div "7" at bounding box center [1437, 173] width 23 height 28
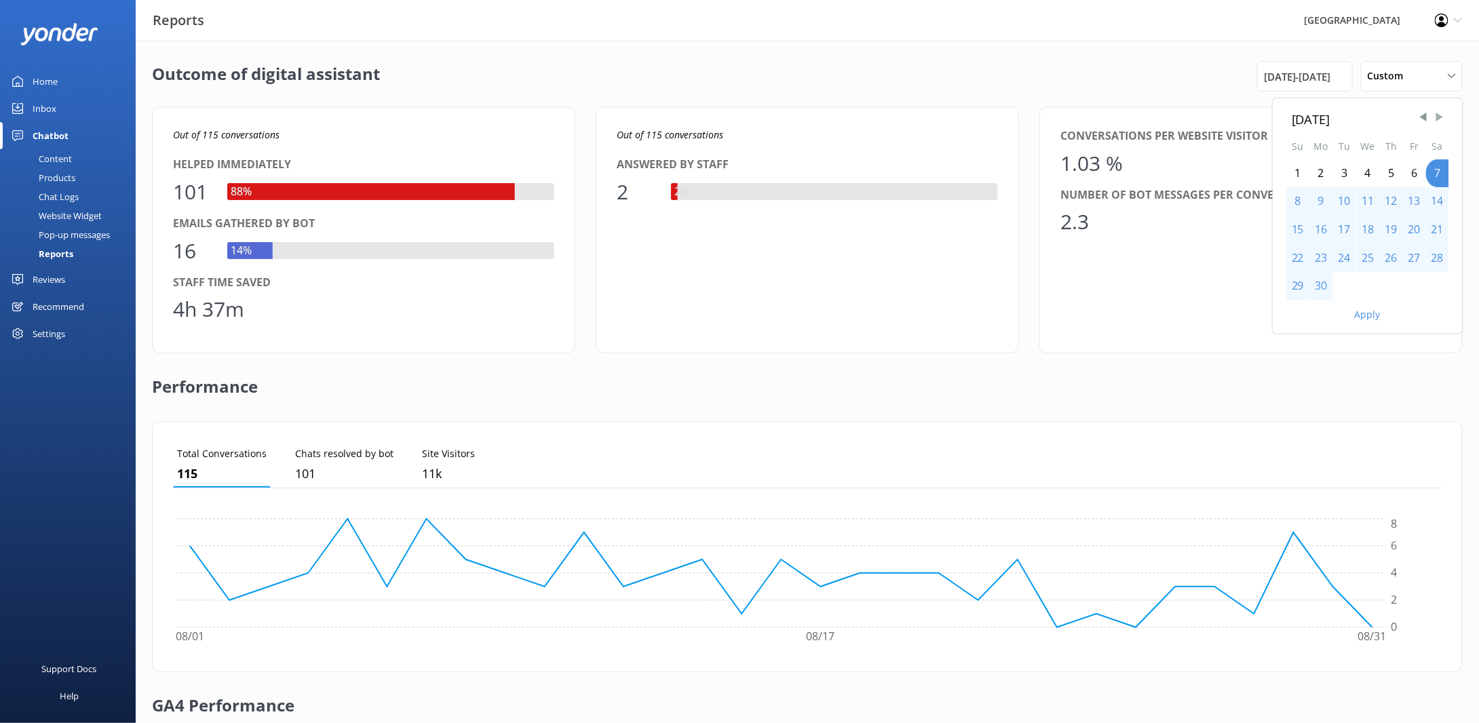
click at [1436, 119] on div "[DATE] Su Mo Tu We Th Fr Sa 1 2 3 4 5 6 7 8 9 10 11 12 13 14 15 16 17 18 19 20 …" at bounding box center [1368, 215] width 190 height 235
click at [1436, 116] on span "Next Month" at bounding box center [1440, 118] width 14 height 14
click at [1437, 117] on span "Next Month" at bounding box center [1440, 118] width 14 height 14
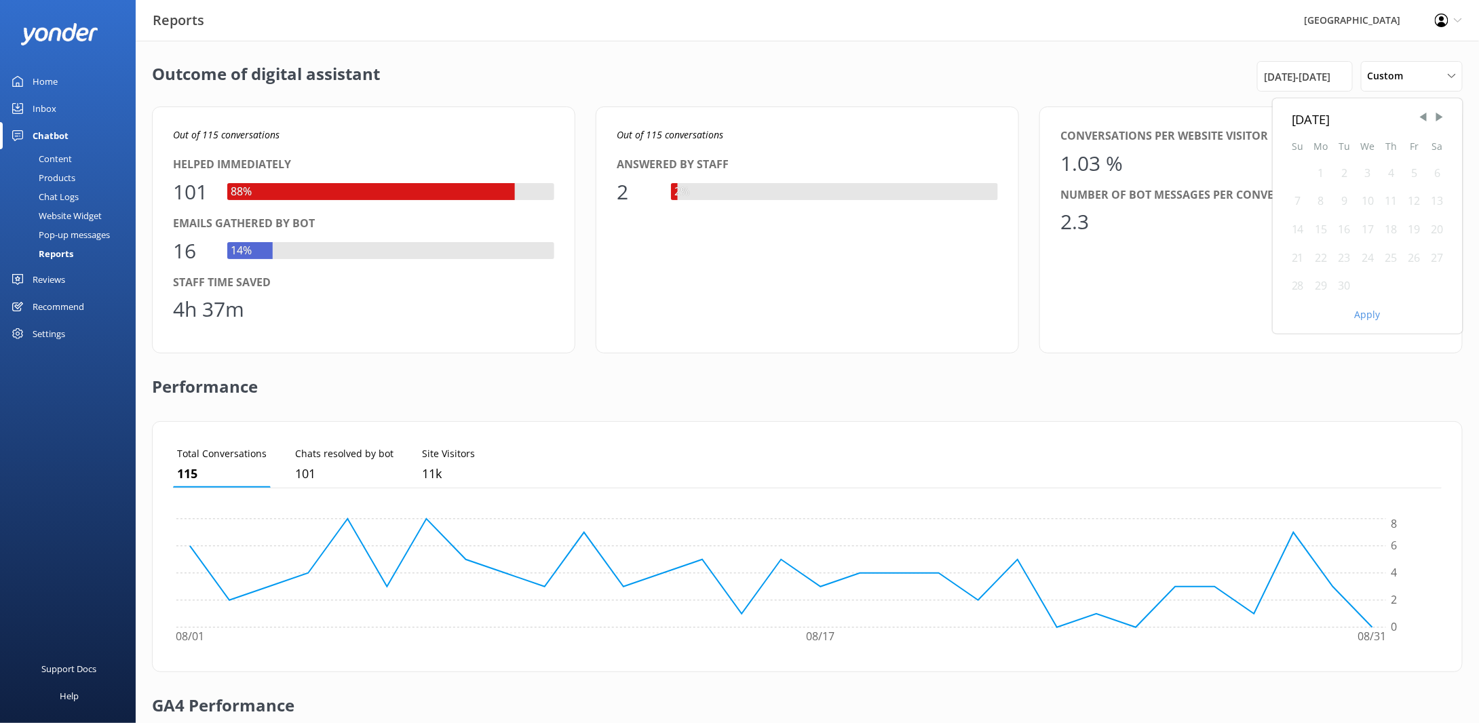
click at [1341, 283] on div "30" at bounding box center [1344, 286] width 23 height 28
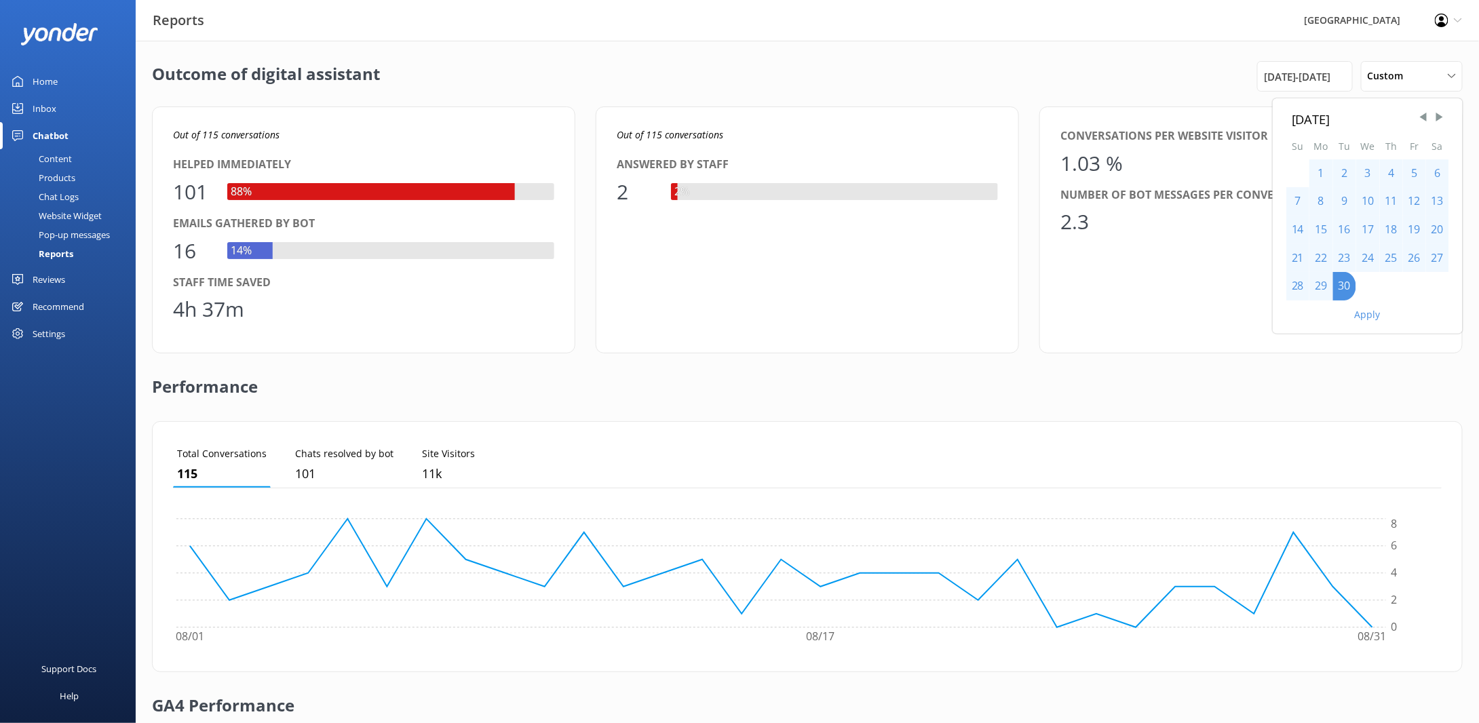
click at [1371, 312] on button "Apply" at bounding box center [1368, 314] width 26 height 9
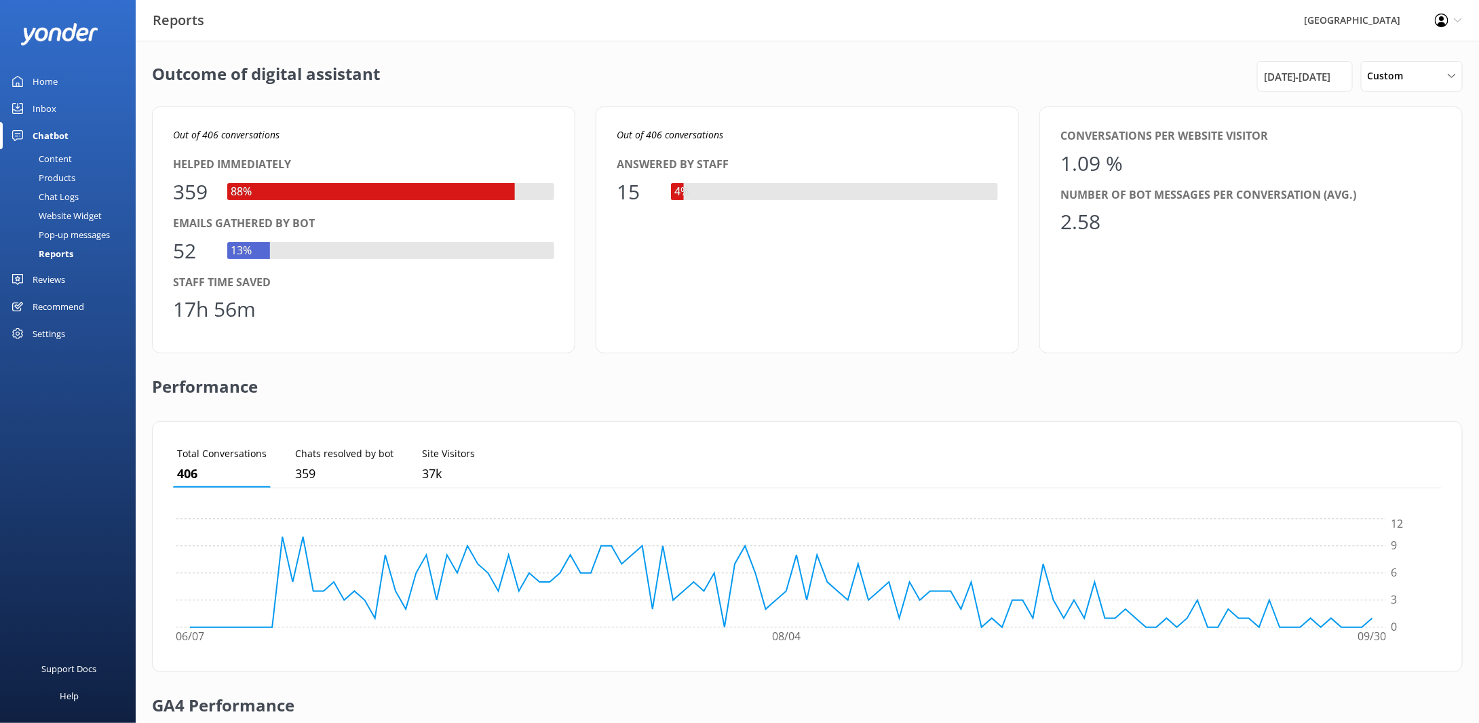
scroll to position [220, 0]
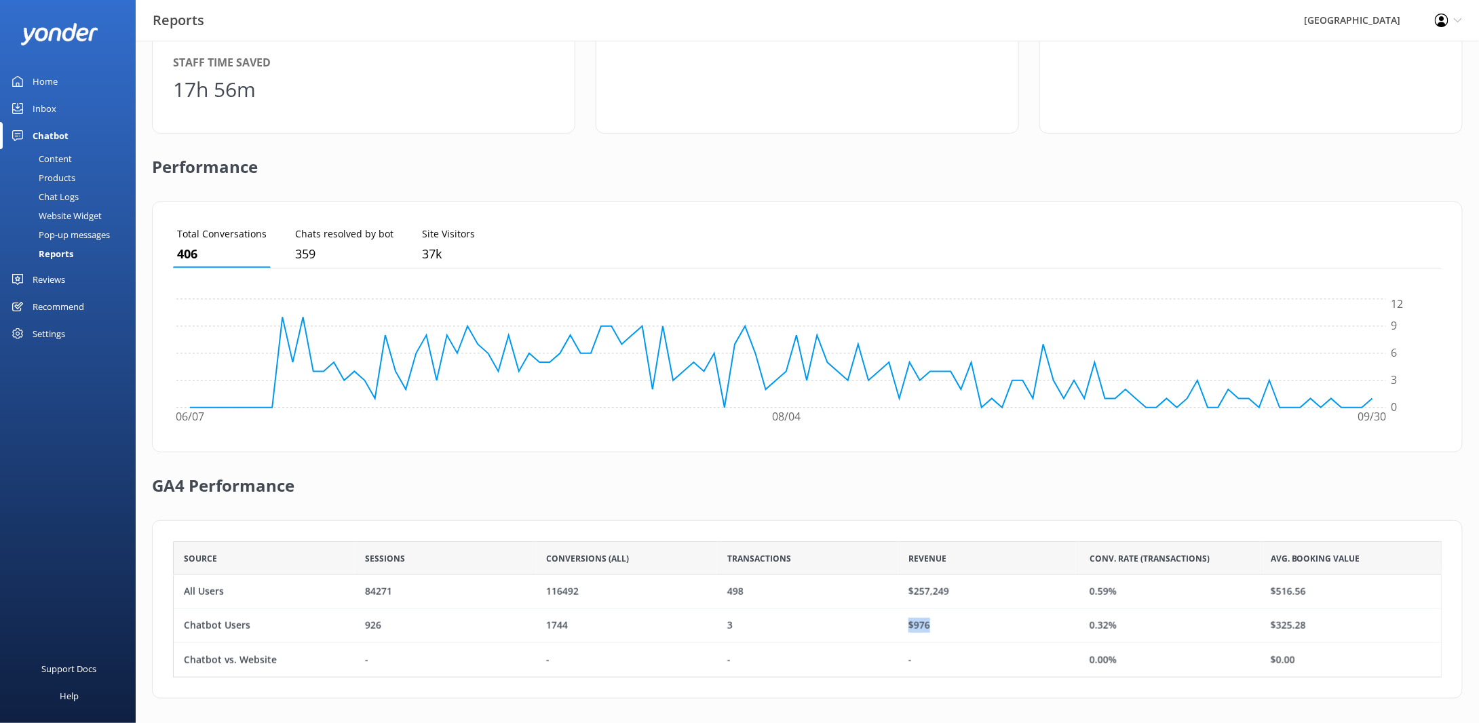
drag, startPoint x: 942, startPoint y: 624, endPoint x: 874, endPoint y: 622, distance: 68.5
click at [880, 624] on div "Chatbot Users 926 1744 3 $976 0.32% $325.28" at bounding box center [807, 626] width 1269 height 34
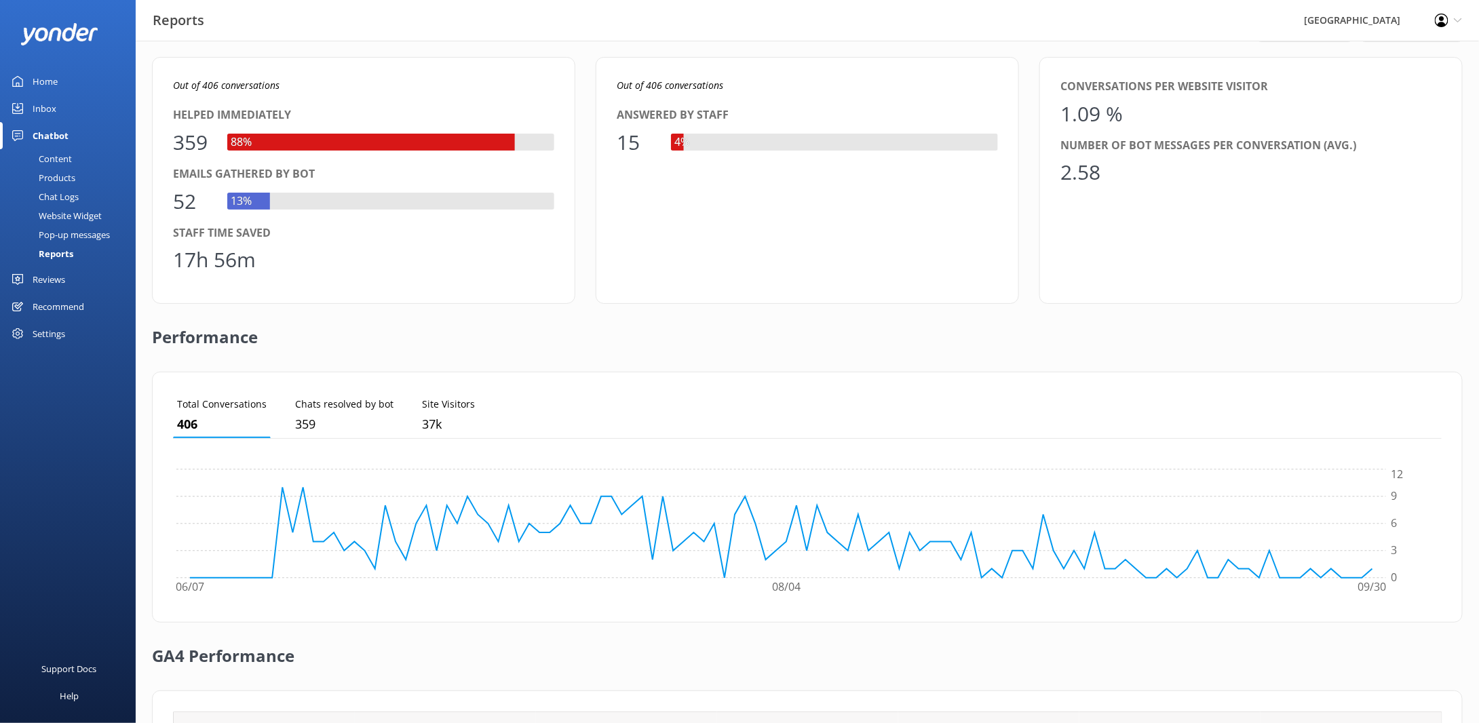
scroll to position [204, 0]
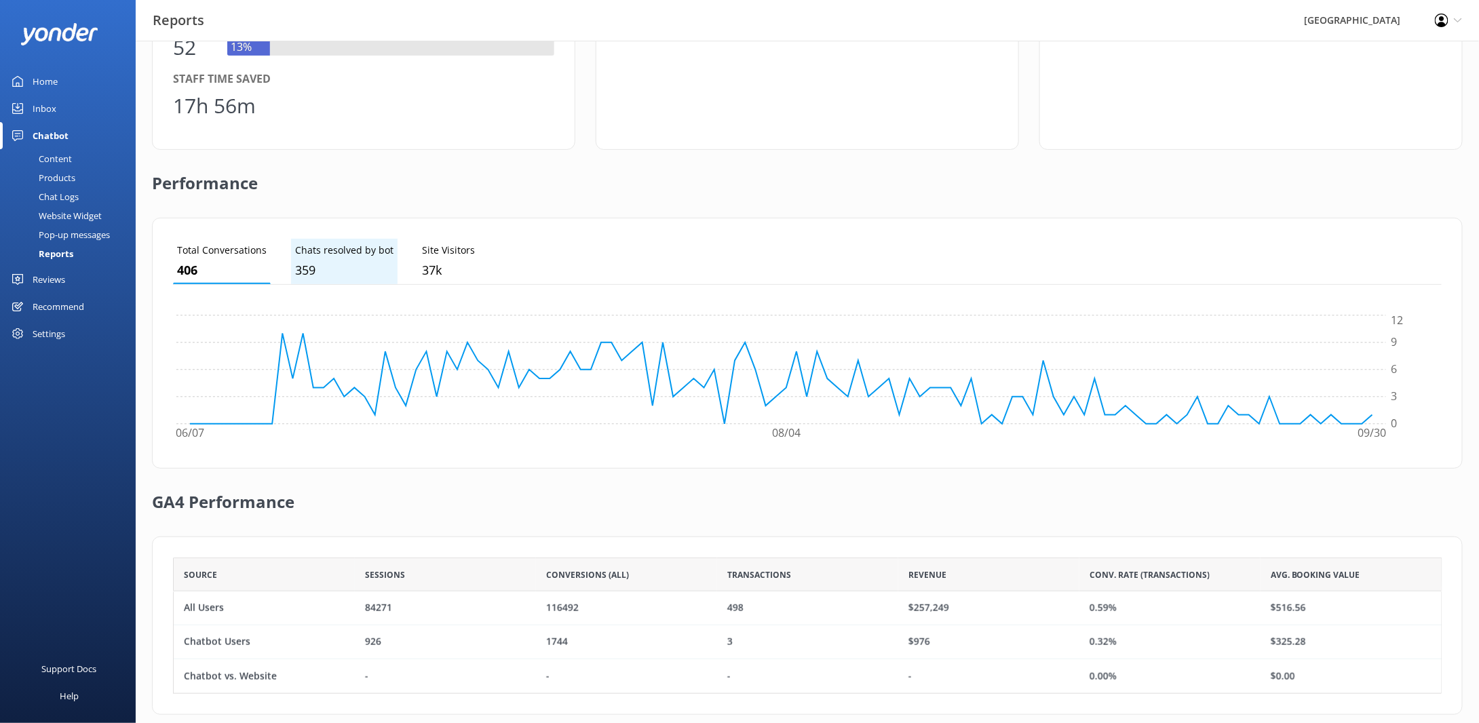
click at [325, 273] on p "359" at bounding box center [344, 270] width 98 height 20
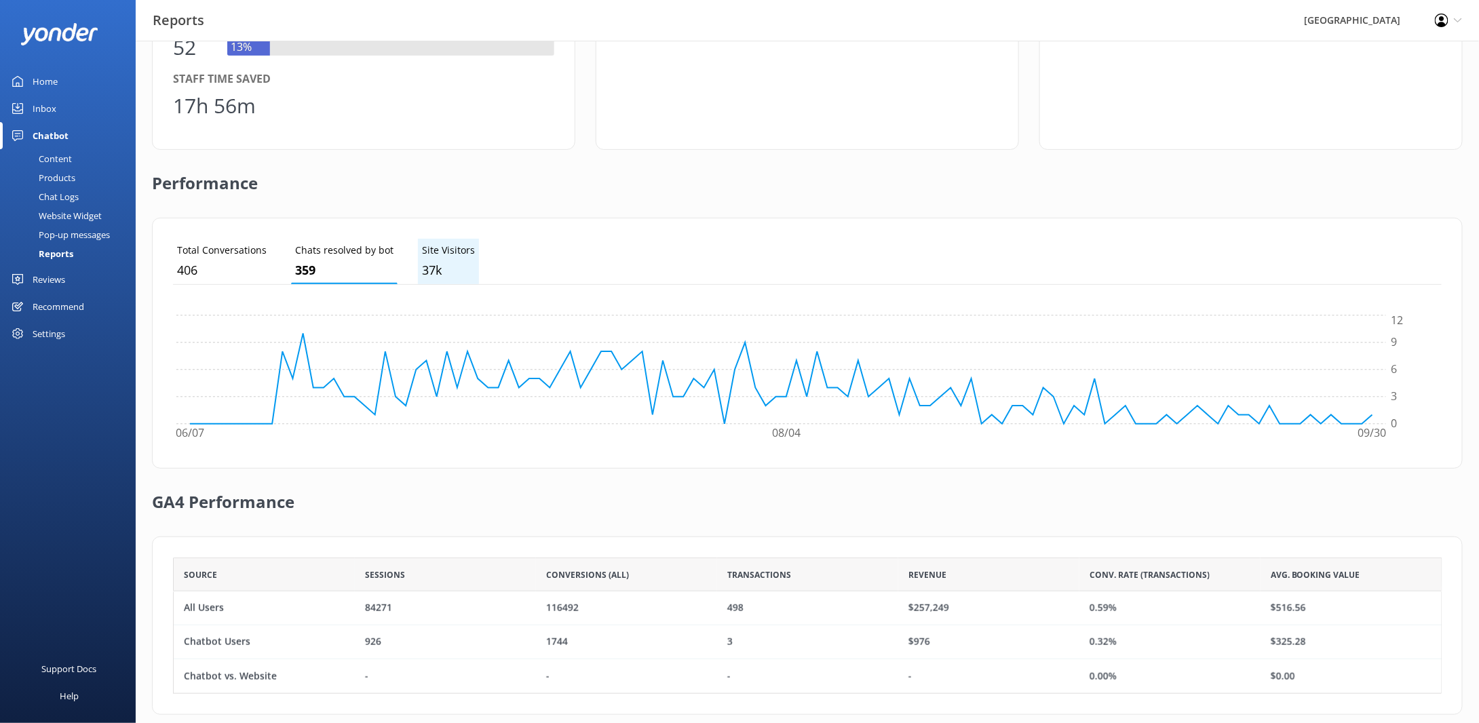
click at [435, 265] on p "37k" at bounding box center [448, 270] width 53 height 20
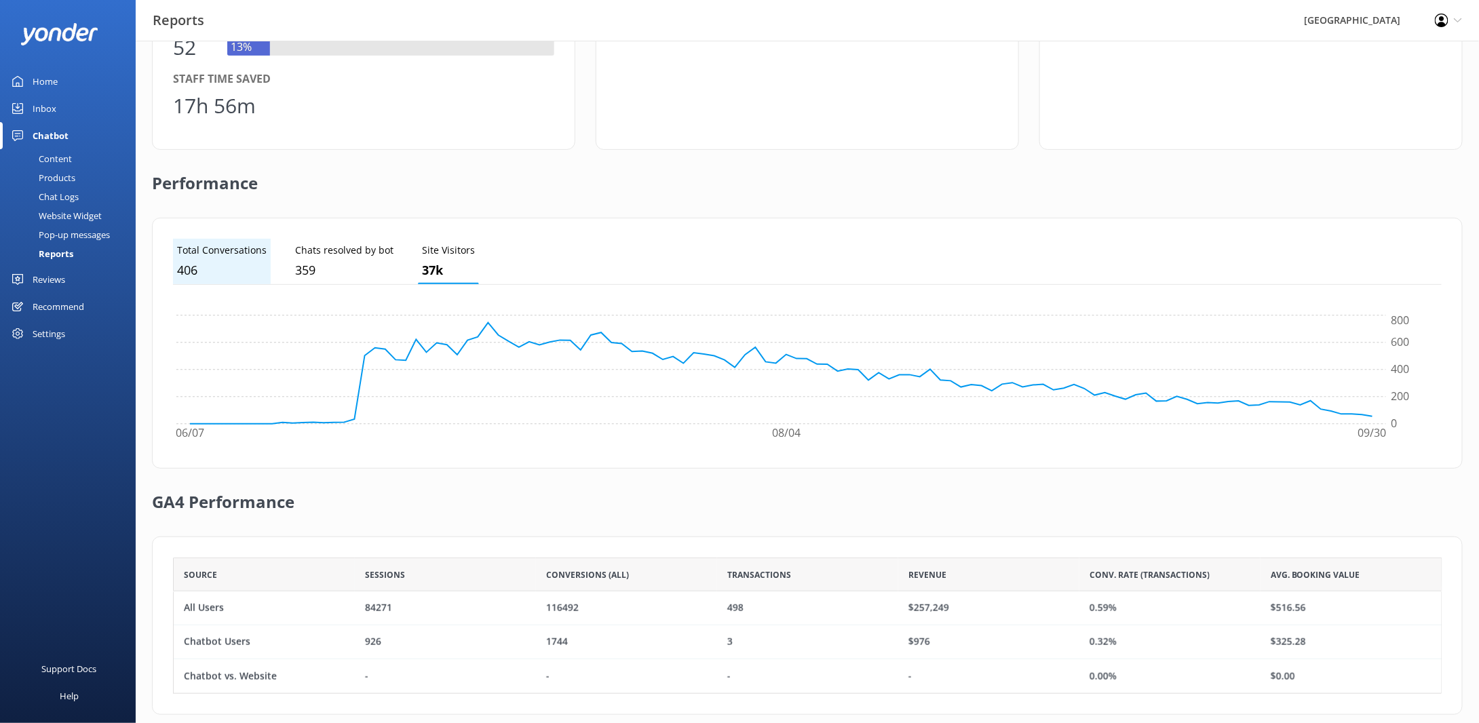
click at [225, 274] on p "406" at bounding box center [222, 270] width 90 height 20
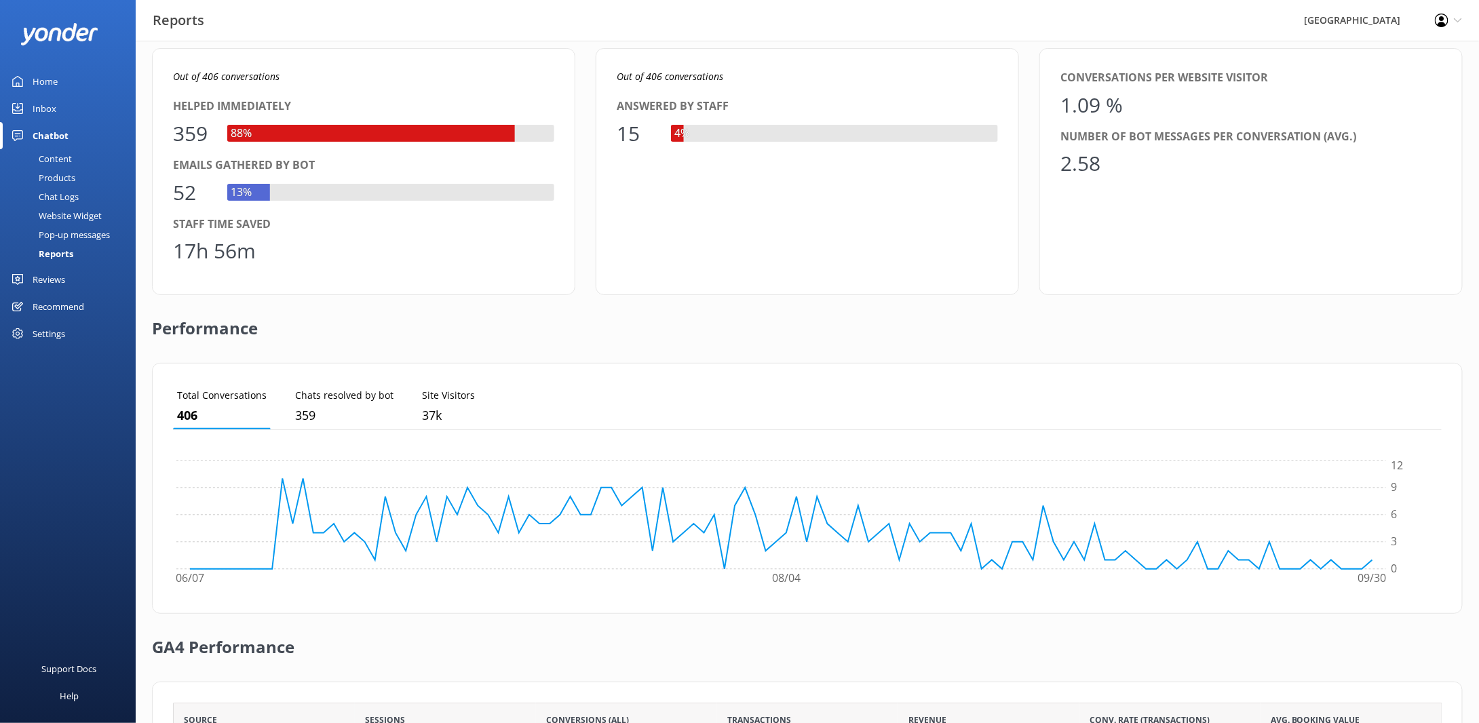
scroll to position [0, 0]
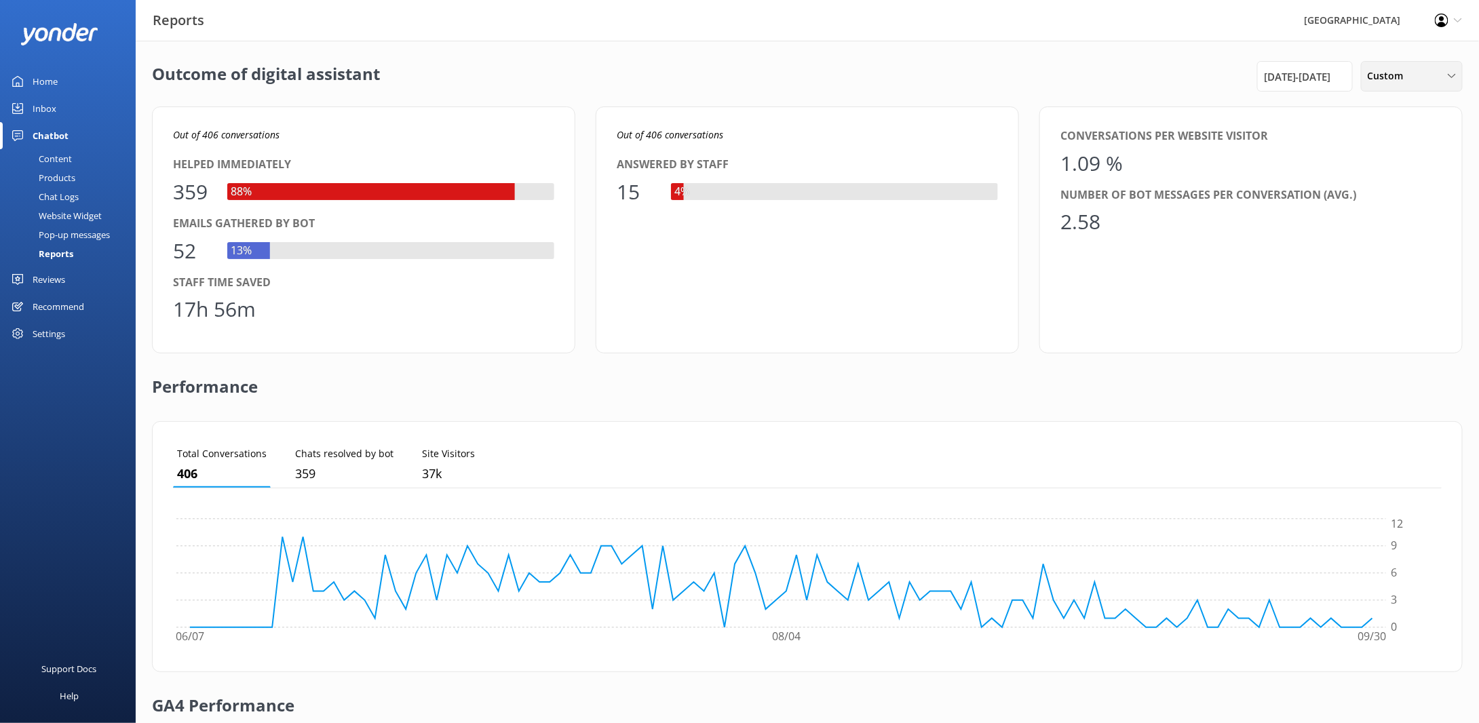
click at [1390, 76] on span "Custom" at bounding box center [1390, 76] width 44 height 15
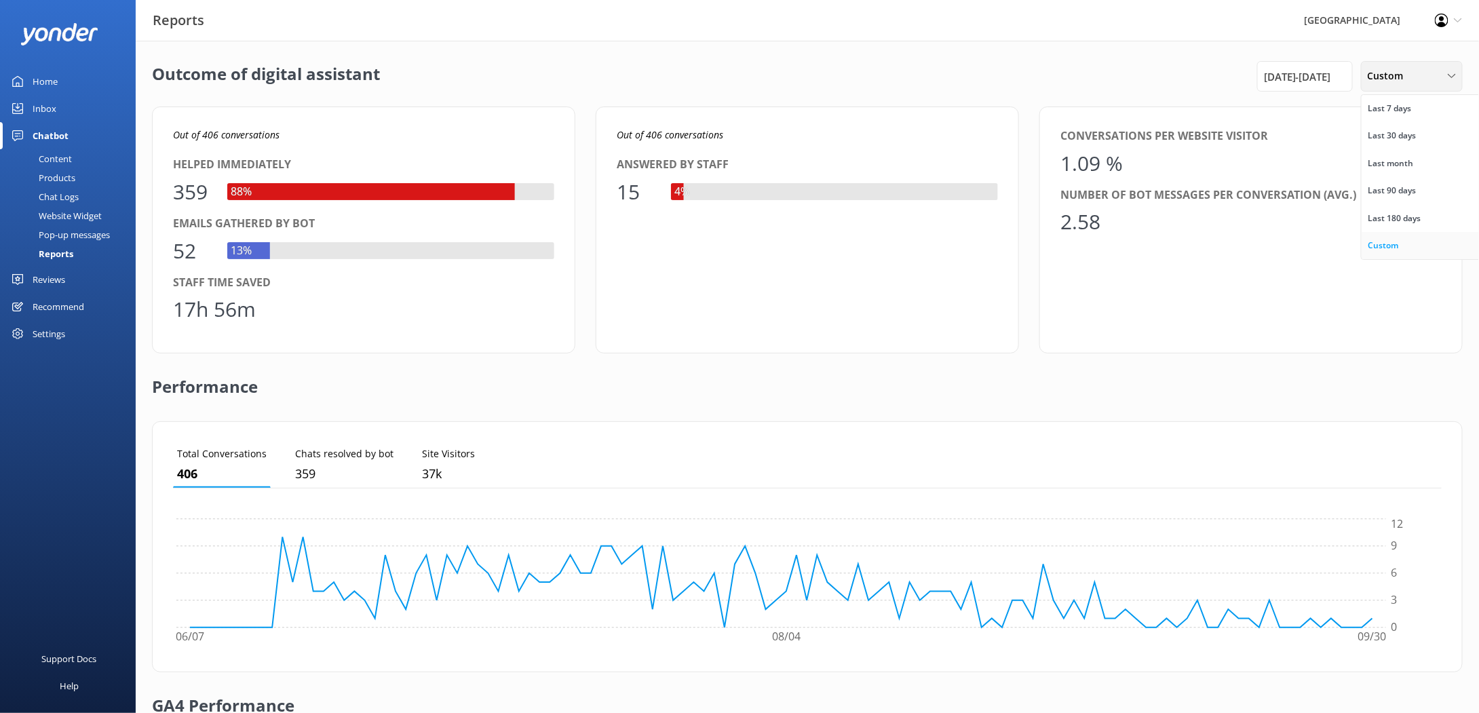
click at [1404, 252] on link "Custom" at bounding box center [1421, 245] width 121 height 27
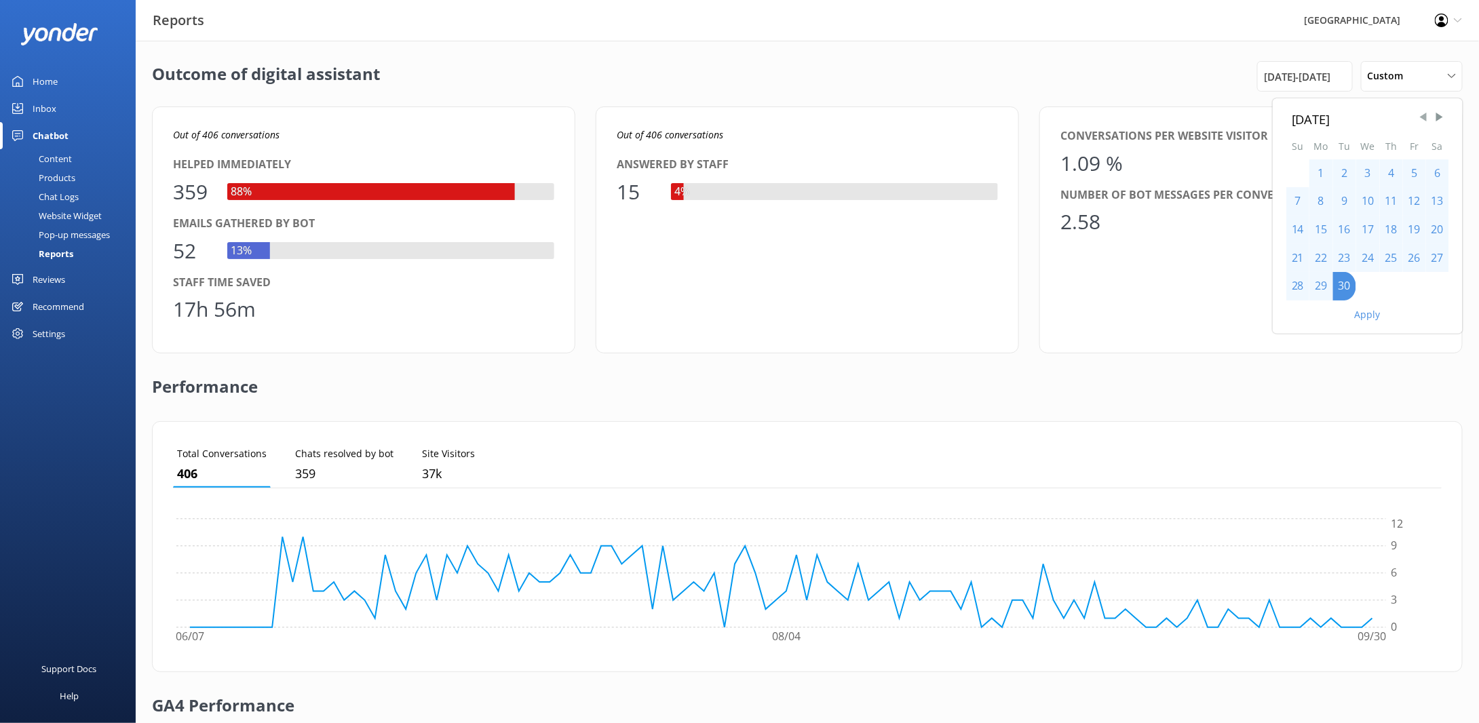
click at [1423, 115] on span "Previous Month" at bounding box center [1423, 118] width 14 height 14
click at [1438, 200] on div "14" at bounding box center [1437, 201] width 23 height 28
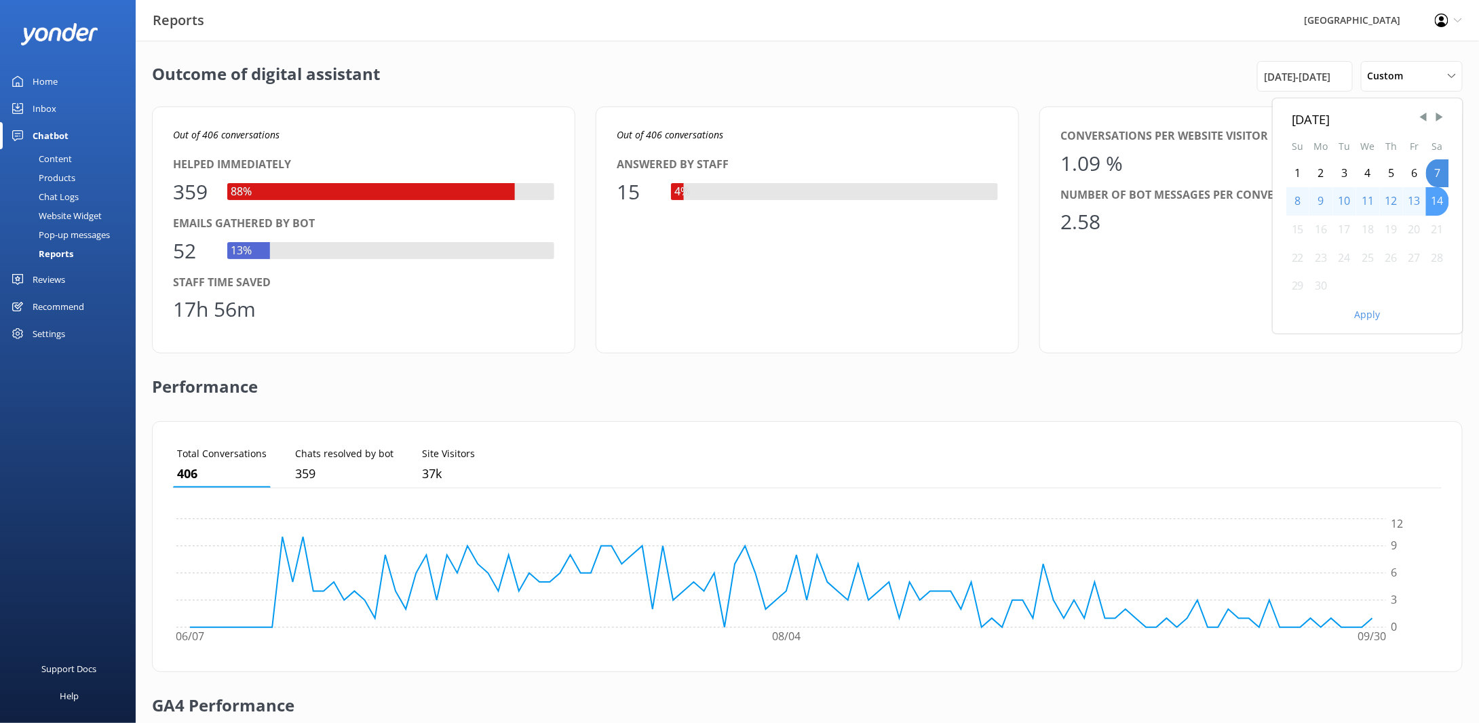
click at [1441, 207] on div "14" at bounding box center [1437, 201] width 23 height 28
click at [1363, 322] on div "Apply" at bounding box center [1368, 312] width 190 height 23
click at [1437, 119] on span "Next Month" at bounding box center [1440, 118] width 14 height 14
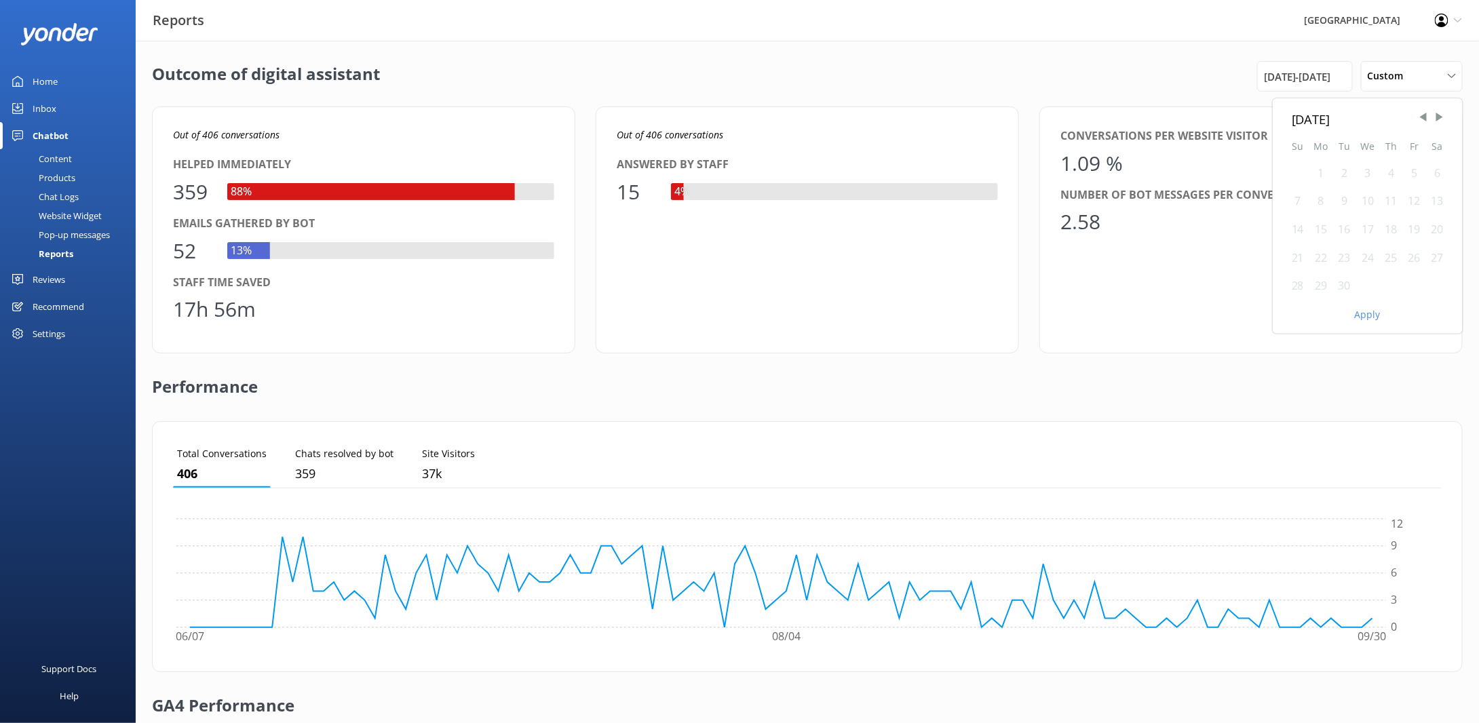
click at [1346, 281] on div "30" at bounding box center [1344, 286] width 23 height 28
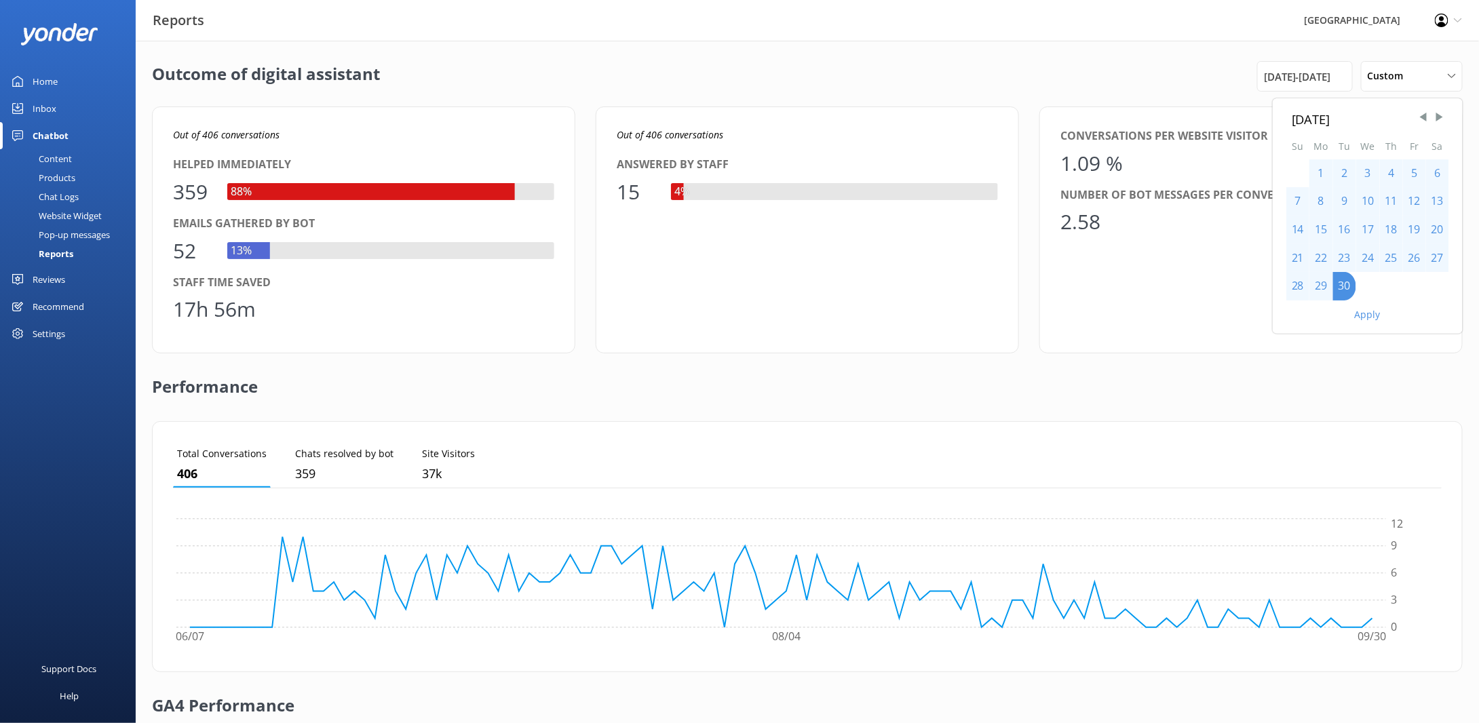
click at [1366, 313] on button "Apply" at bounding box center [1368, 314] width 26 height 9
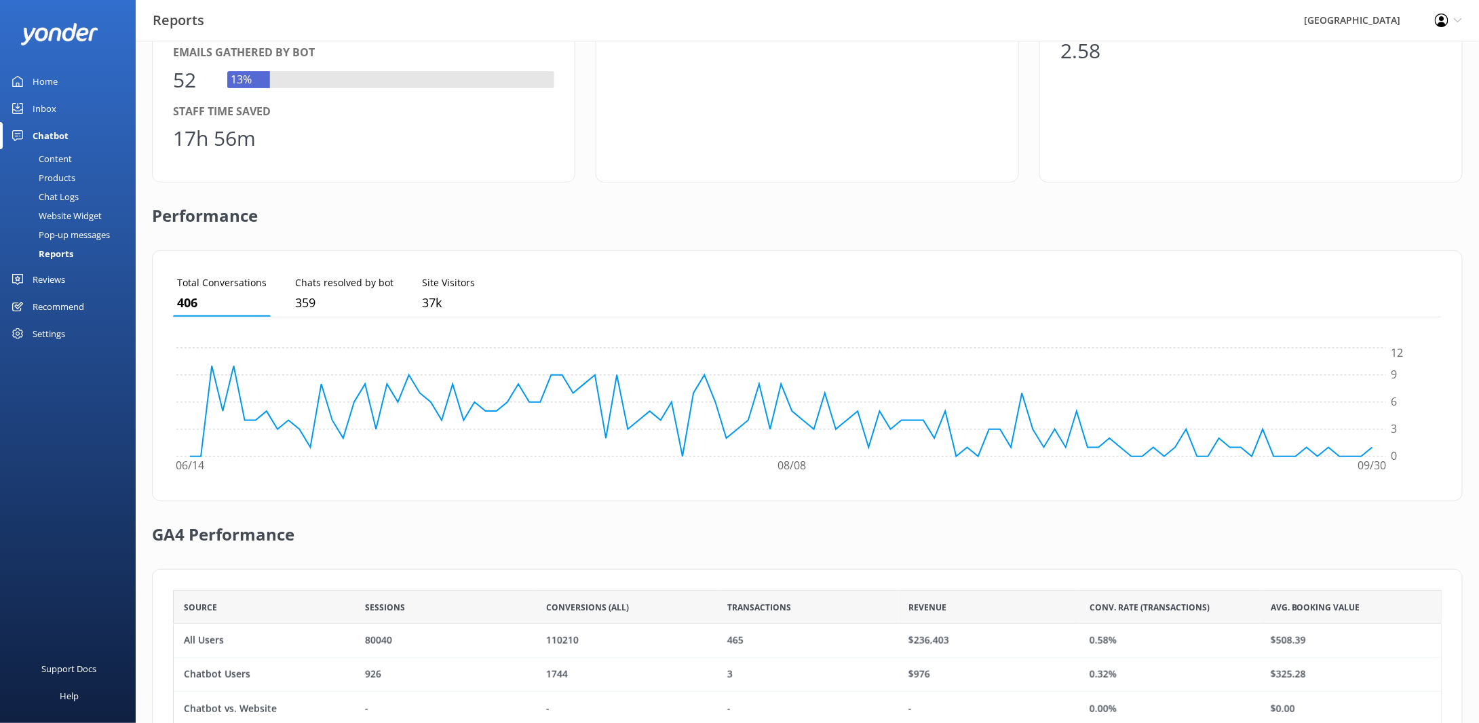
scroll to position [204, 0]
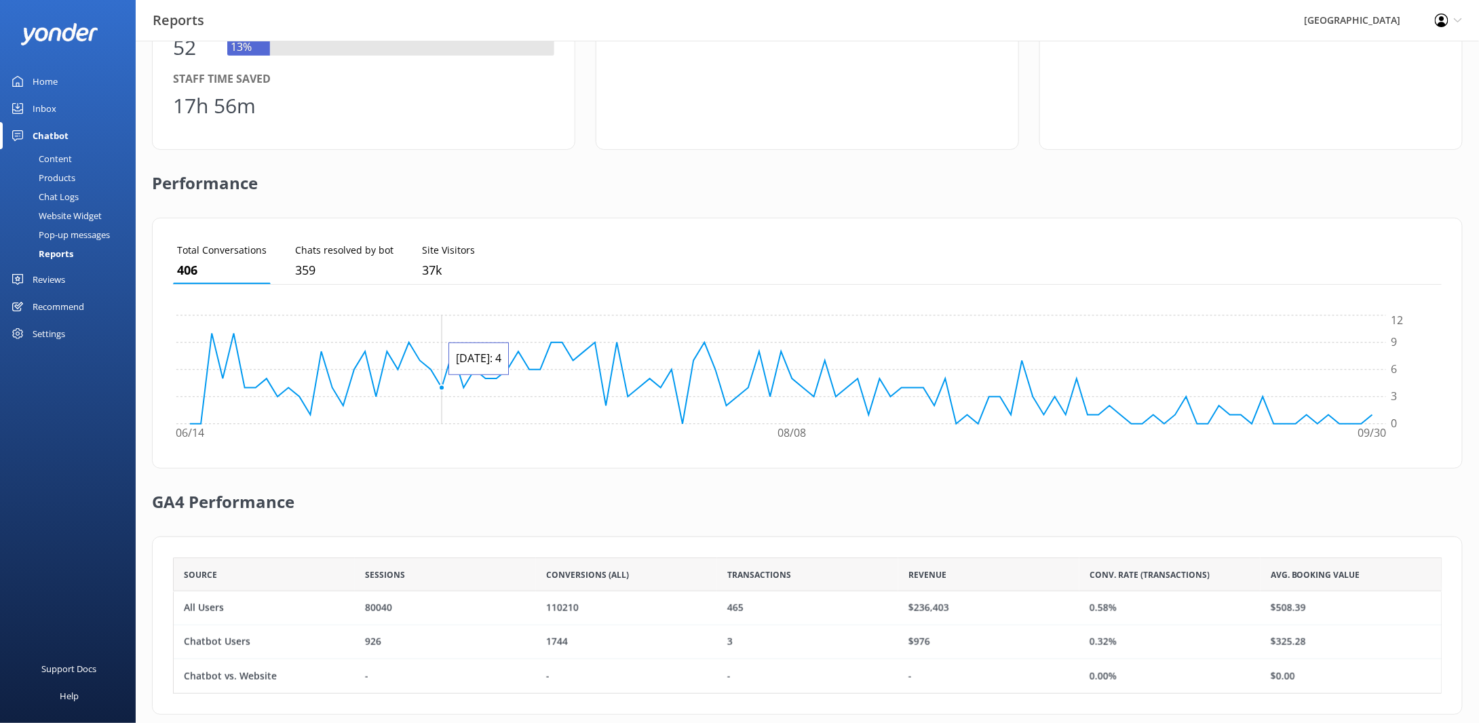
click at [441, 334] on icon "06/14 08/08 09/30 0 3 6 9 12" at bounding box center [801, 380] width 1257 height 136
click at [1069, 511] on div "GA4 Performance" at bounding box center [807, 503] width 1311 height 68
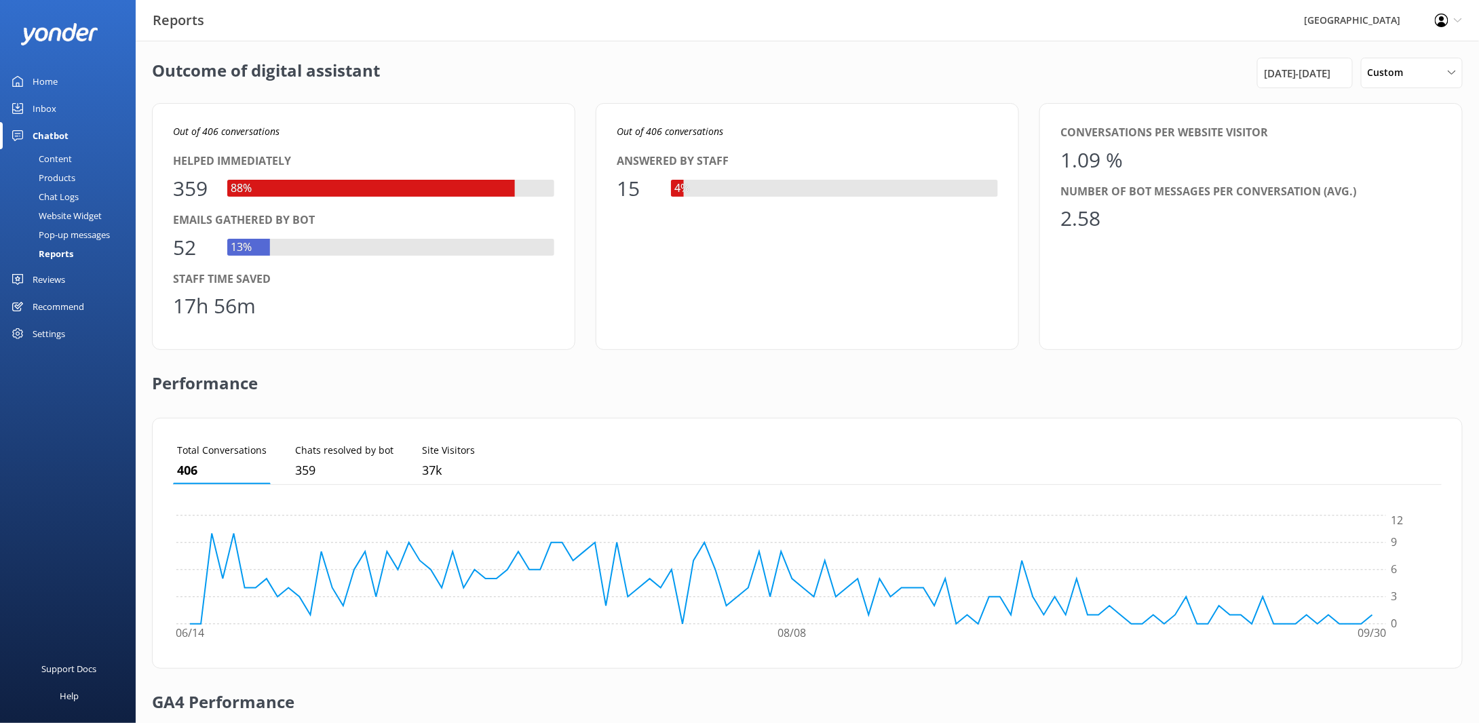
scroll to position [0, 0]
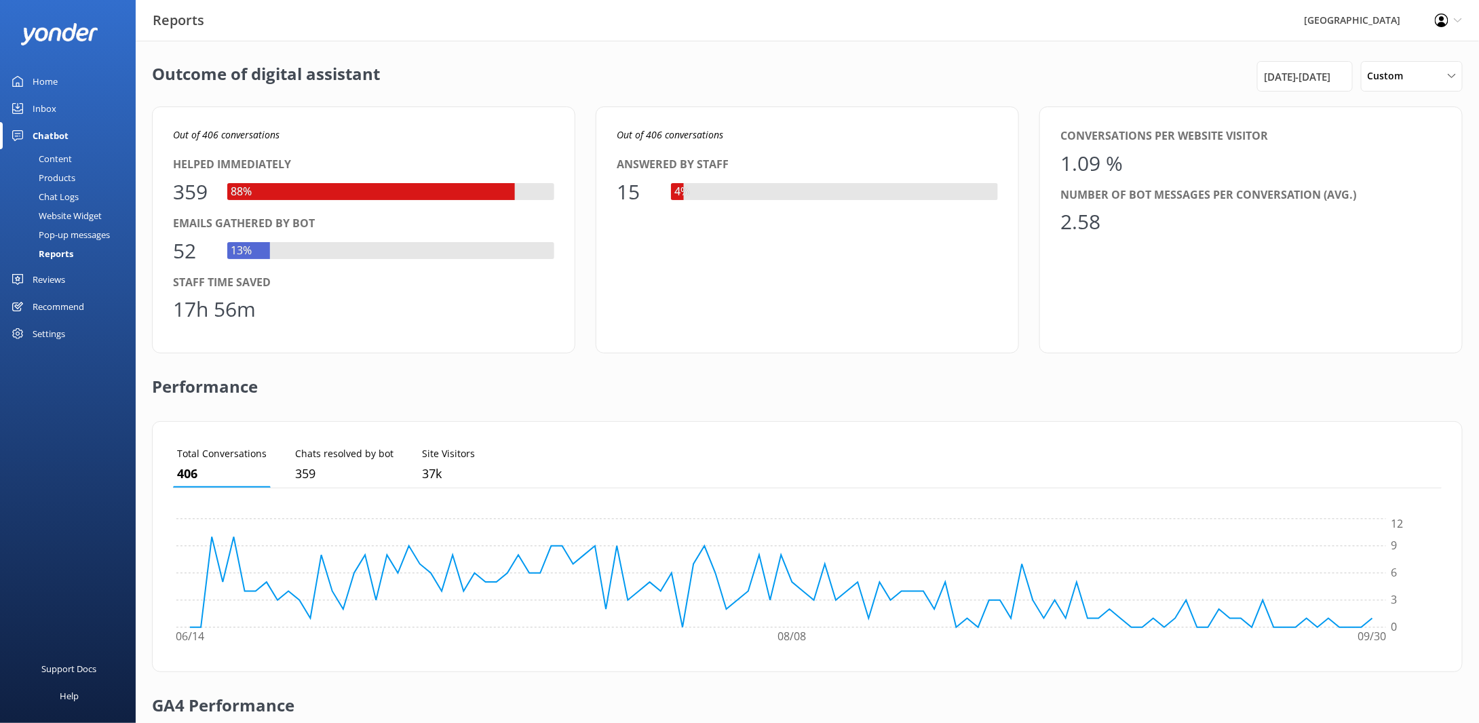
click at [50, 70] on div "Home" at bounding box center [45, 81] width 25 height 27
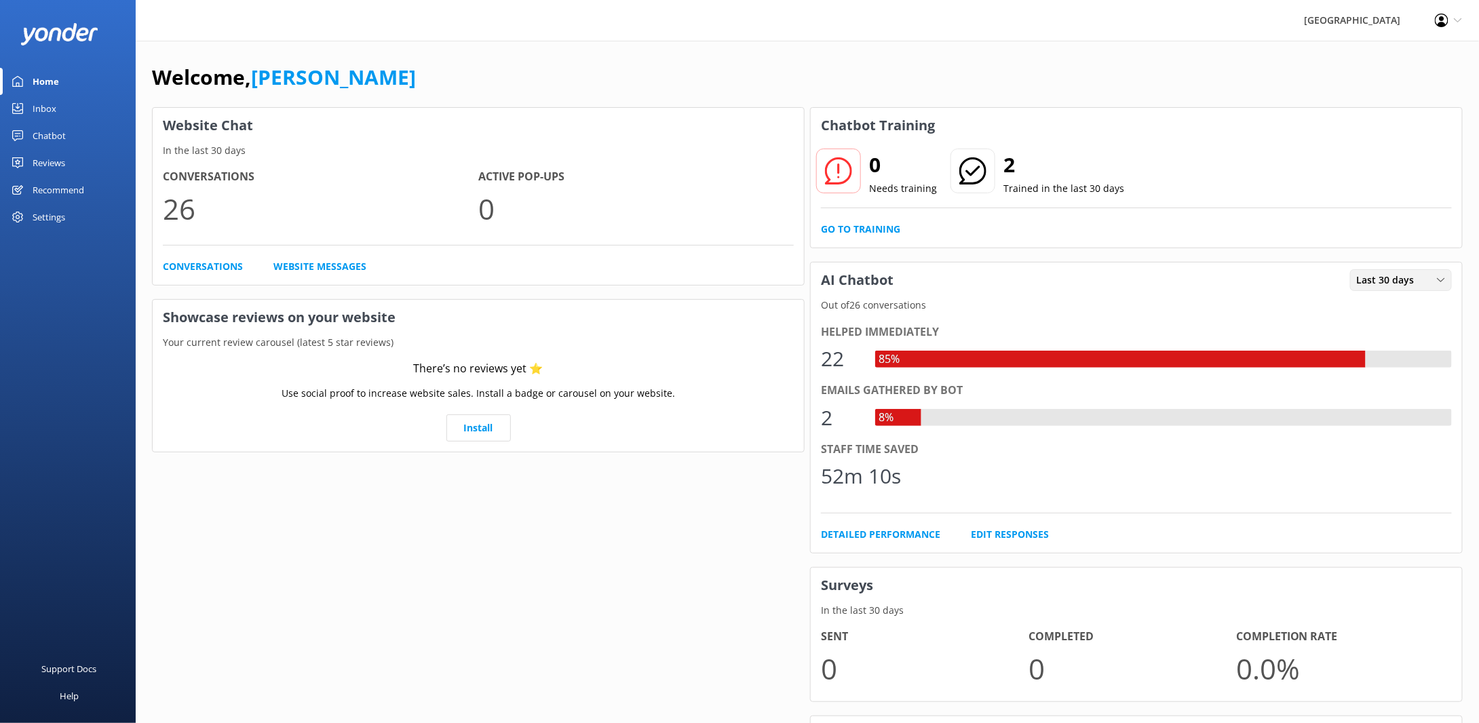
click at [1424, 280] on div "Last 30 days" at bounding box center [1400, 280] width 95 height 15
click at [1398, 332] on div "Last 30 days" at bounding box center [1381, 336] width 48 height 14
click at [884, 473] on div "52m 10s" at bounding box center [861, 476] width 80 height 33
drag, startPoint x: 897, startPoint y: 473, endPoint x: 870, endPoint y: 444, distance: 39.3
click at [870, 444] on div "Staff time saved 52m 10s" at bounding box center [1136, 470] width 631 height 59
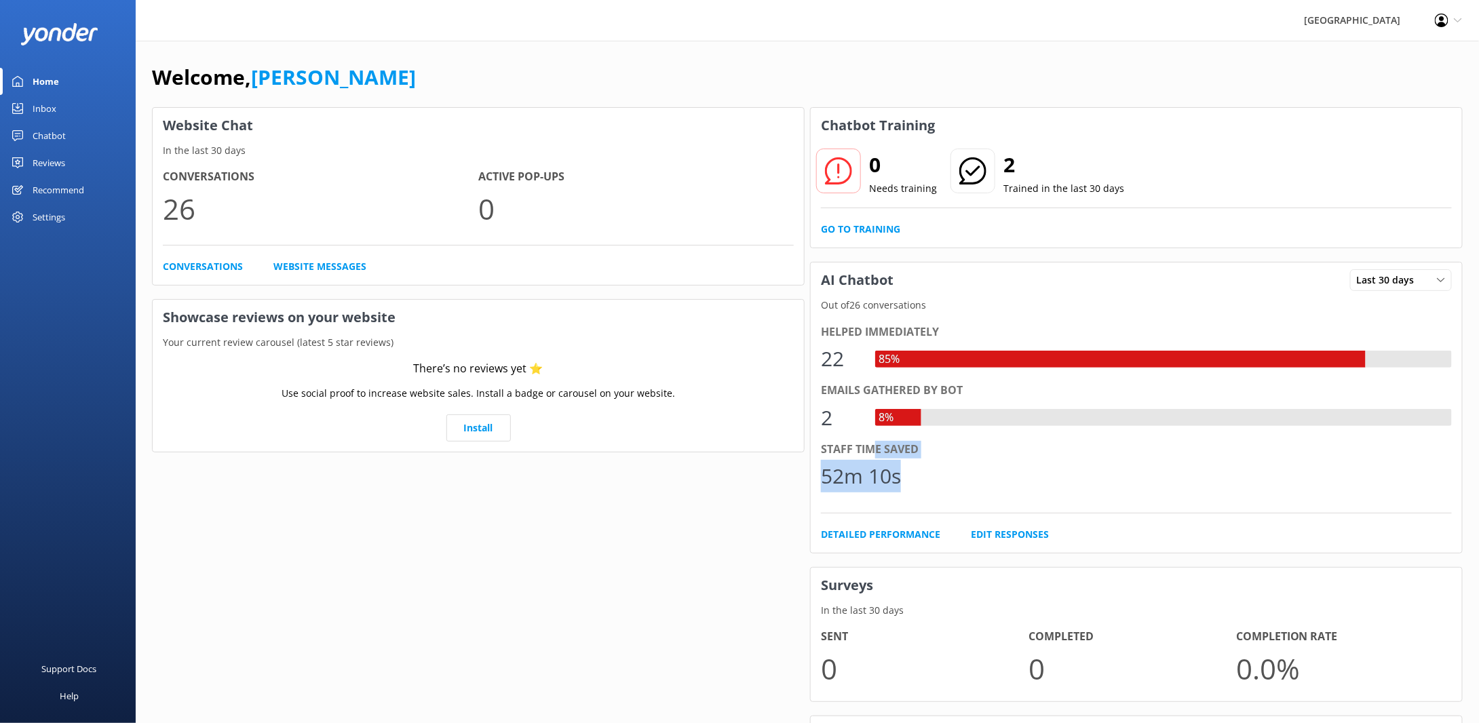
click at [870, 444] on div "Staff time saved" at bounding box center [1136, 450] width 631 height 18
click at [906, 315] on div "Helped immediately 22 85% Emails gathered by bot 2 8% Staff time saved 52m 10s …" at bounding box center [1136, 432] width 651 height 239
drag, startPoint x: 899, startPoint y: 471, endPoint x: 821, endPoint y: 448, distance: 81.5
click at [821, 448] on div "Staff time saved 52m 10s" at bounding box center [1136, 470] width 631 height 59
click at [1008, 535] on link "Edit Responses" at bounding box center [1010, 534] width 78 height 15
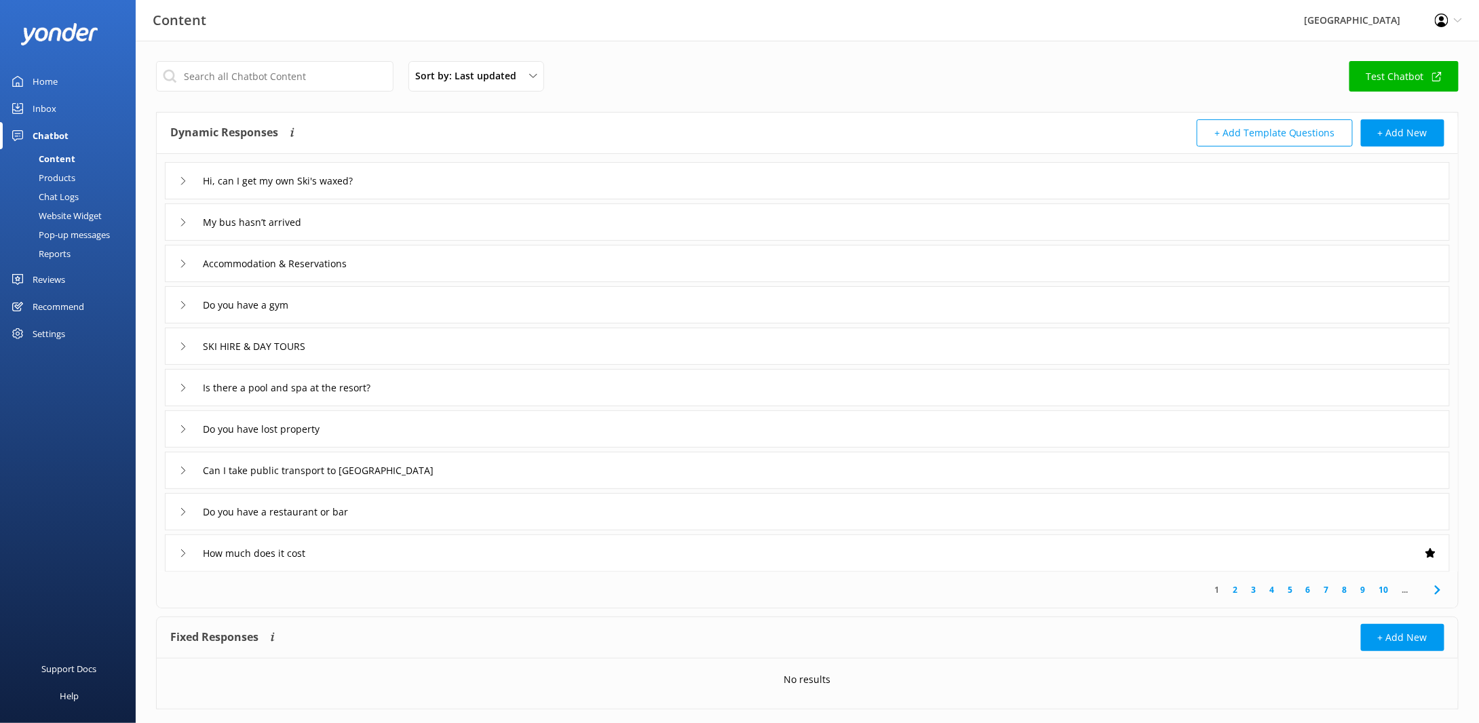
click at [41, 83] on div "Home" at bounding box center [45, 81] width 25 height 27
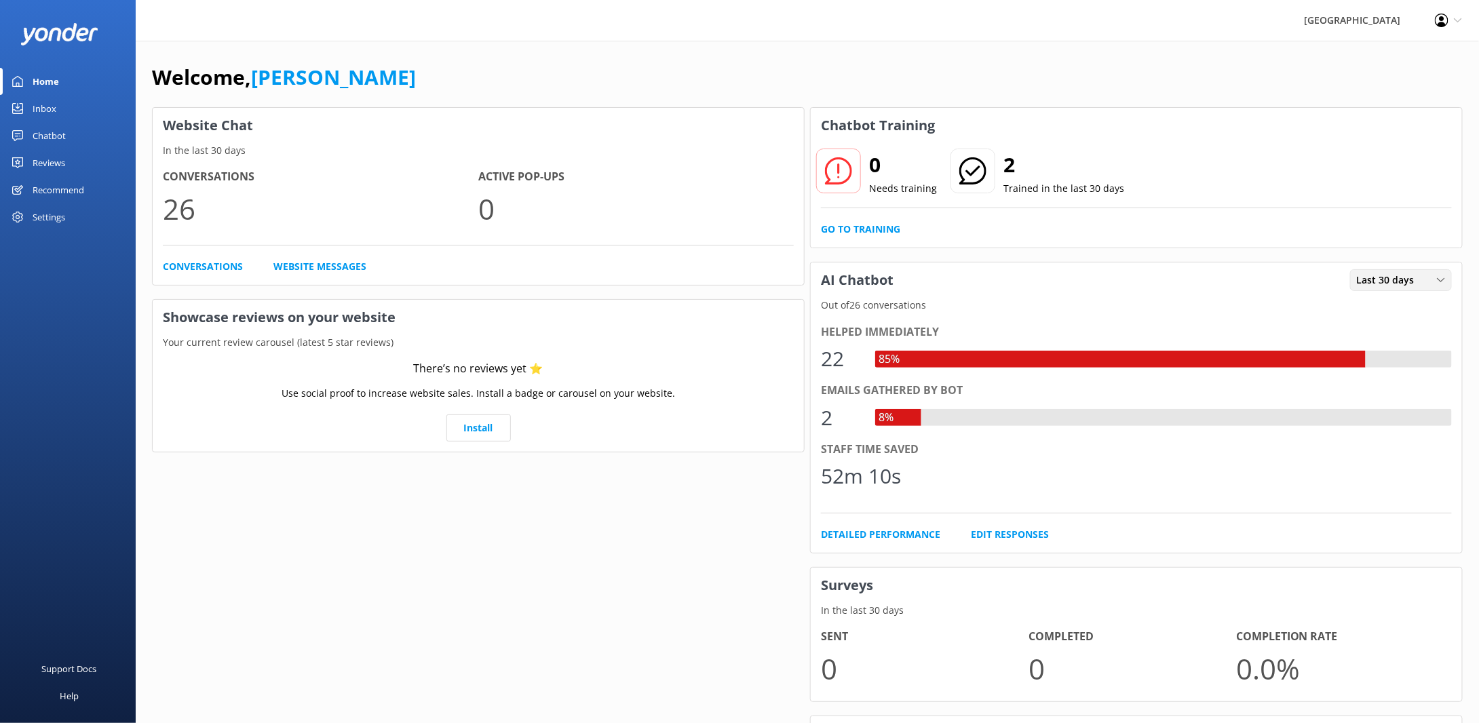
click at [1395, 279] on span "Last 30 days" at bounding box center [1390, 280] width 66 height 15
click at [1383, 307] on div "Last 7 days" at bounding box center [1378, 308] width 43 height 14
click at [1387, 277] on span "Last 7 days" at bounding box center [1387, 280] width 60 height 15
click at [1375, 333] on div "Last 30 days" at bounding box center [1381, 336] width 48 height 14
click at [867, 535] on link "Detailed Performance" at bounding box center [880, 534] width 119 height 15
